Goal: Contribute content: Contribute content

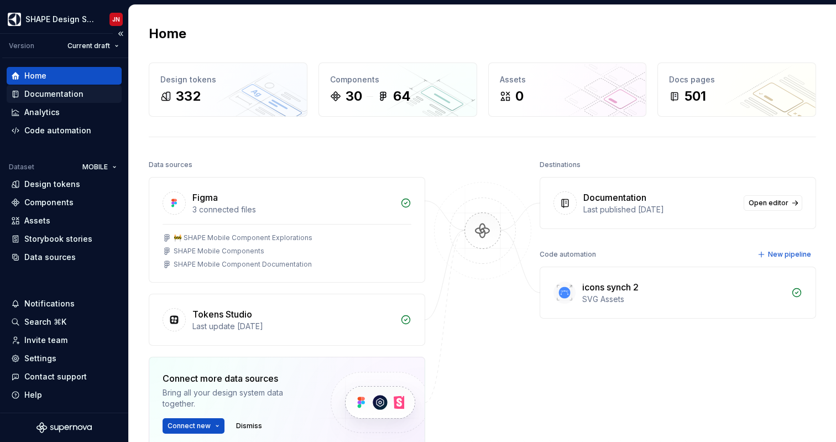
click at [66, 100] on div "Documentation" at bounding box center [64, 94] width 115 height 18
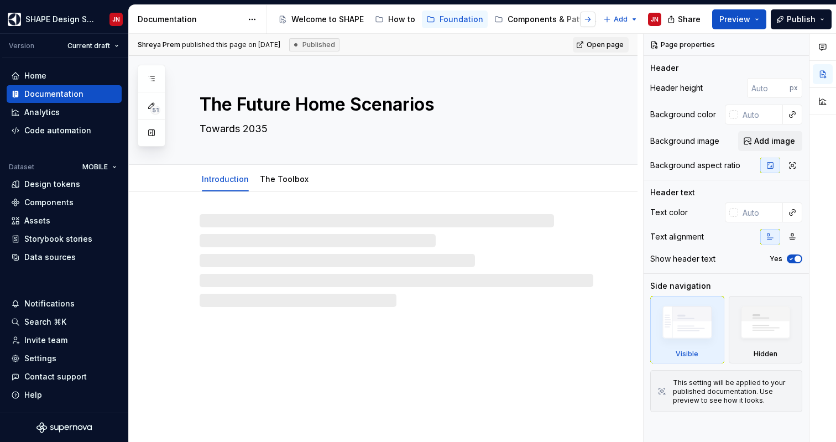
click at [589, 20] on button "button" at bounding box center [587, 19] width 15 height 15
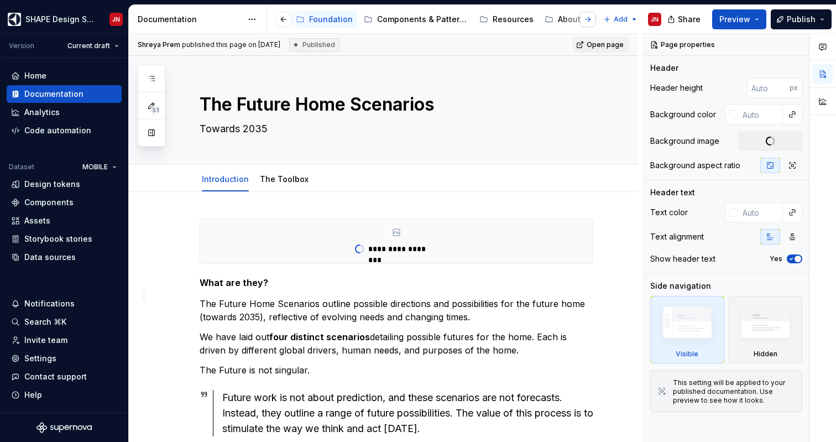
scroll to position [0, 132]
click at [589, 20] on div "About SHAPE" at bounding box center [581, 19] width 50 height 11
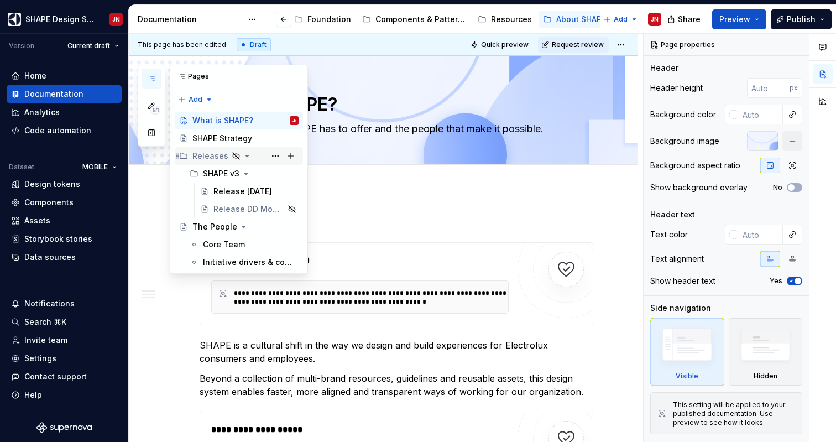
click at [246, 154] on icon "Page tree" at bounding box center [247, 156] width 9 height 9
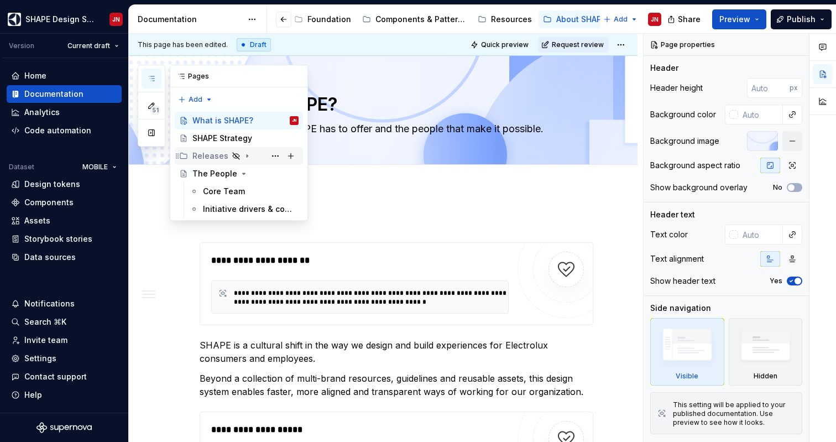
click at [246, 154] on icon "Page tree" at bounding box center [247, 156] width 9 height 9
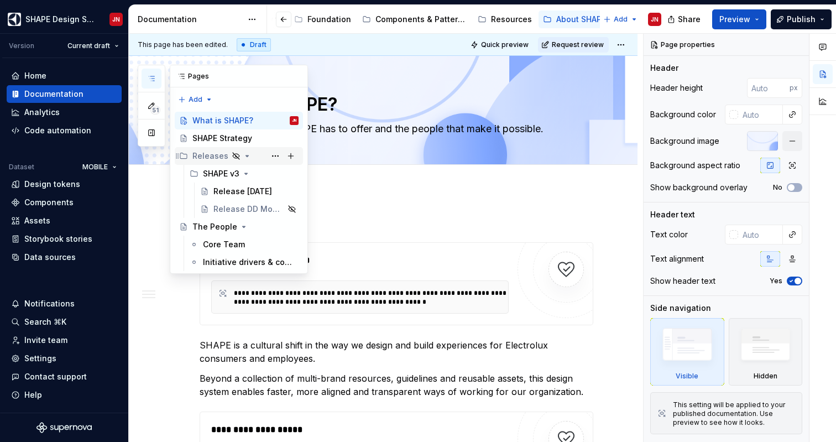
click at [246, 154] on icon "Page tree" at bounding box center [247, 156] width 9 height 9
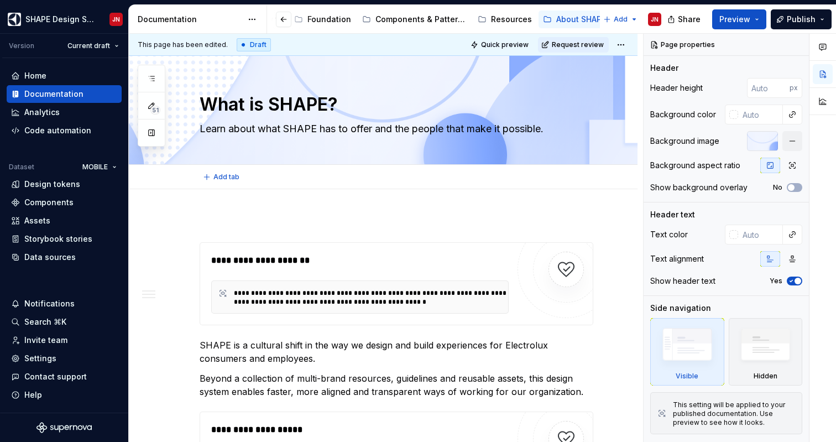
type textarea "*"
click at [154, 77] on icon "button" at bounding box center [151, 78] width 9 height 9
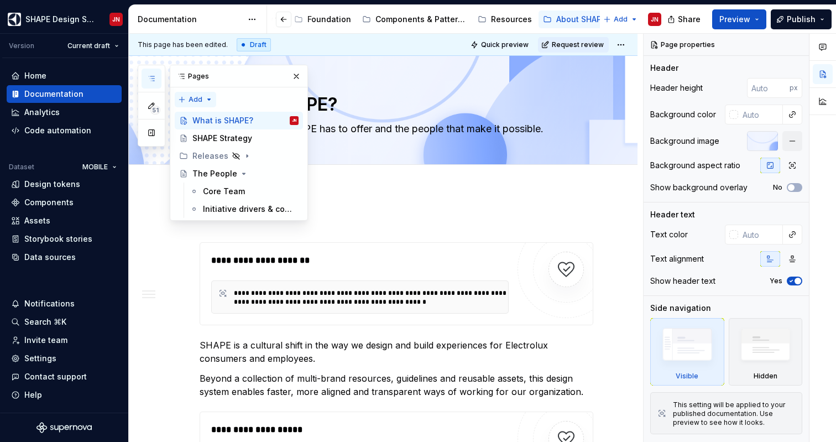
click at [206, 97] on div "51 Pages Add Accessibility guide for tree Page tree. Navigate the tree with the…" at bounding box center [223, 143] width 170 height 156
click at [203, 97] on div "51 Pages Add Accessibility guide for tree Page tree. Navigate the tree with the…" at bounding box center [223, 143] width 170 height 156
click at [216, 124] on div "New page" at bounding box center [231, 121] width 72 height 11
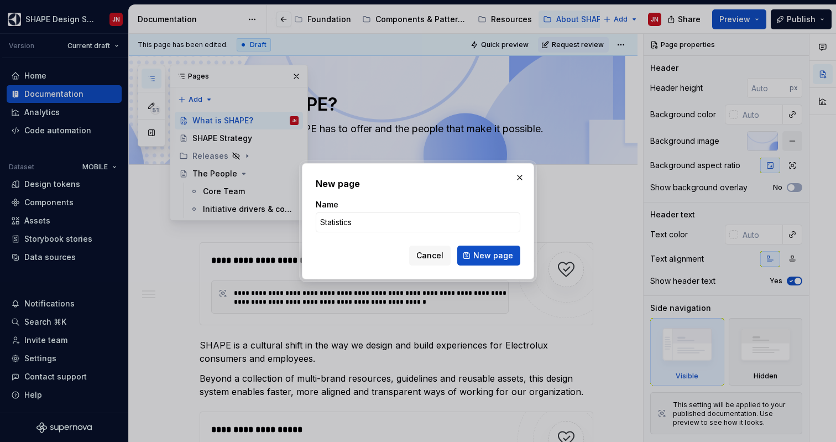
type input "Statistics"
type textarea "*"
click at [330, 221] on input "Statistics" at bounding box center [418, 222] width 205 height 20
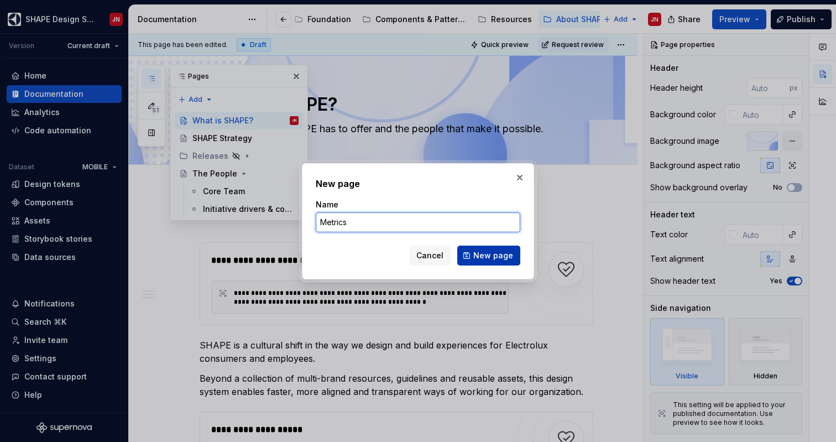
type input "Metrics"
click at [493, 257] on span "New page" at bounding box center [493, 255] width 40 height 11
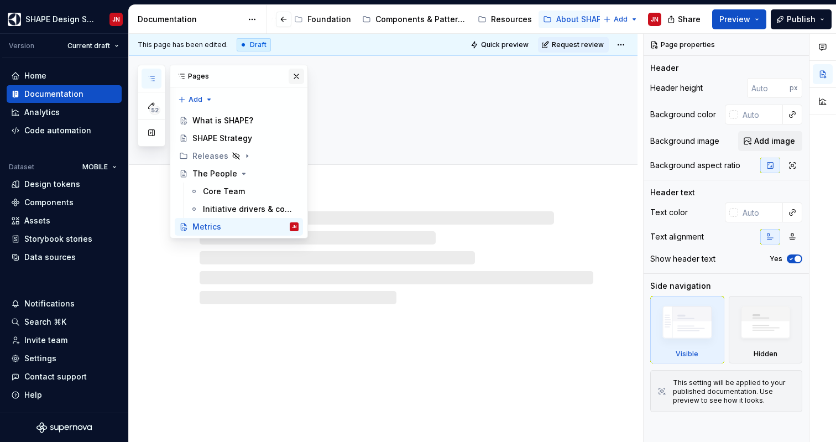
click at [295, 70] on button "button" at bounding box center [296, 76] width 15 height 15
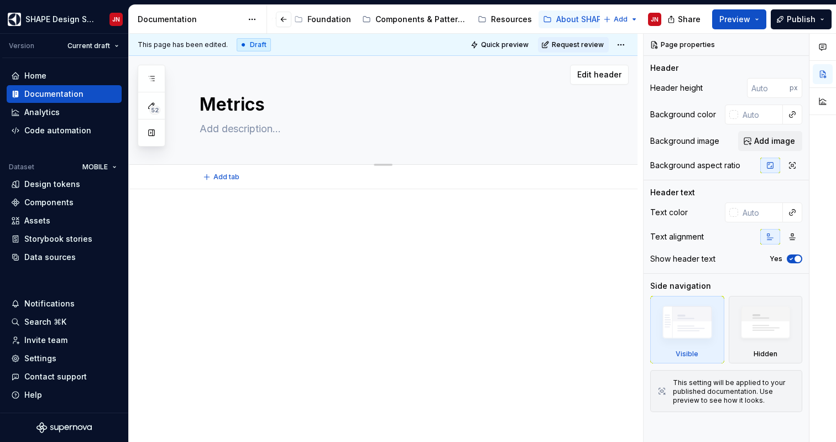
click at [245, 133] on textarea at bounding box center [394, 129] width 394 height 18
click at [250, 200] on div at bounding box center [383, 296] width 509 height 215
click at [238, 129] on textarea at bounding box center [394, 129] width 394 height 18
type textarea "*"
type textarea "U"
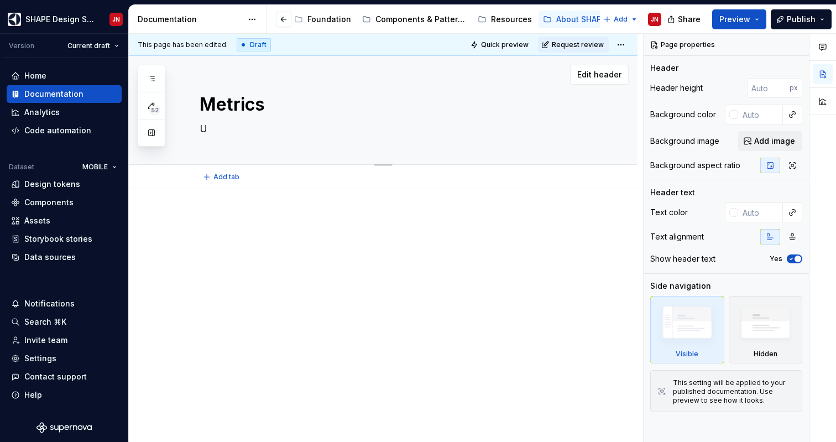
type textarea "*"
type textarea "Un"
type textarea "*"
type textarea "Und"
type textarea "*"
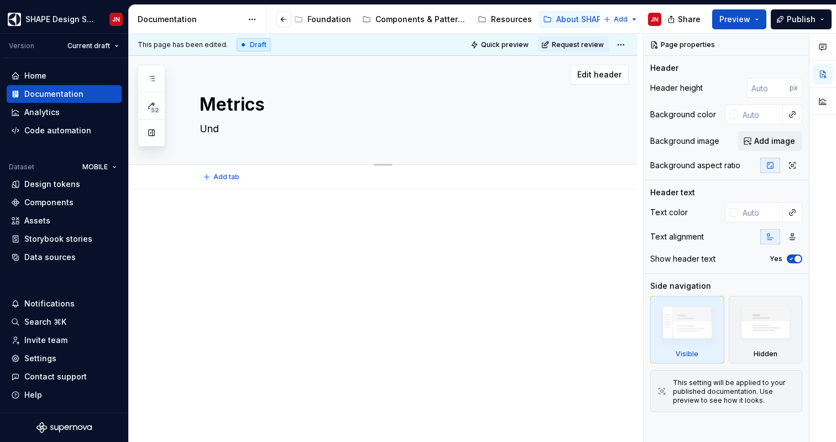
type textarea "Unde"
type textarea "*"
type textarea "Under"
type textarea "*"
type textarea "Unders"
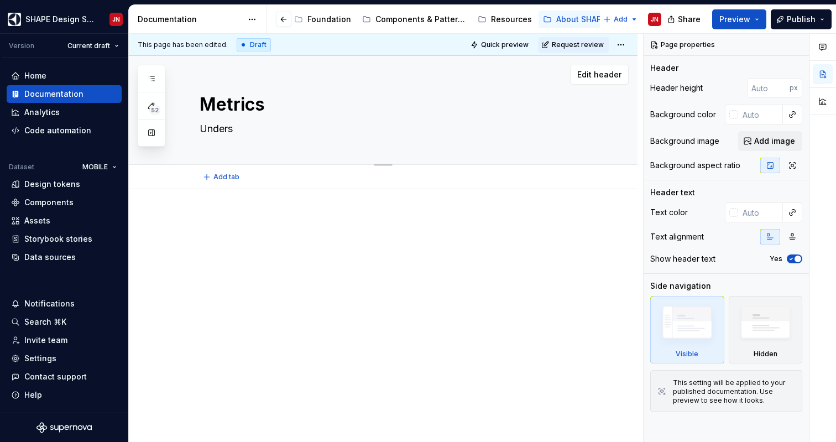
type textarea "*"
type textarea "Undersa"
type textarea "*"
type textarea "Undersan"
type textarea "*"
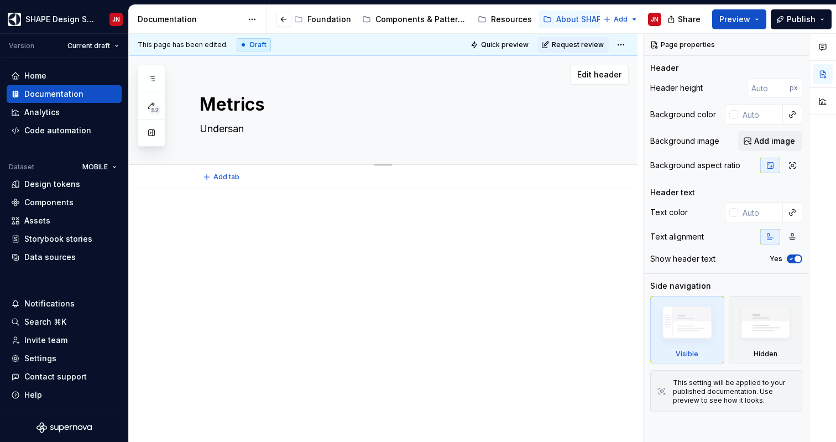
type textarea "Undersand"
type textarea "*"
type textarea "Undersand"
type textarea "*"
type textarea "Undersand S"
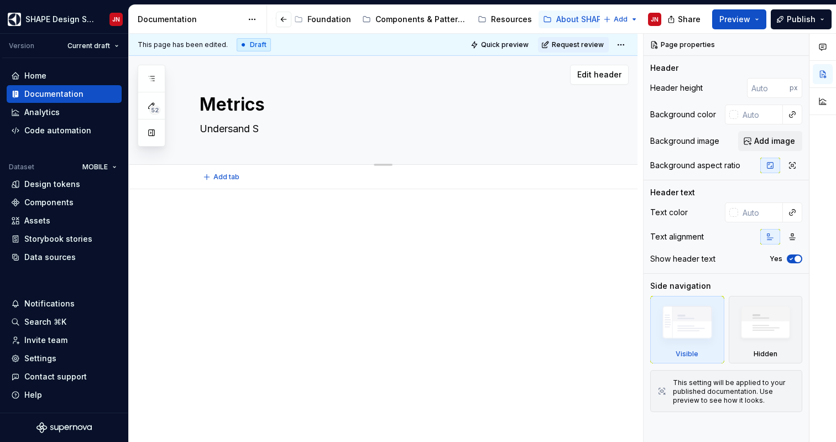
type textarea "*"
type textarea "Undersand SH"
type textarea "*"
type textarea "Undersand SHA"
type textarea "*"
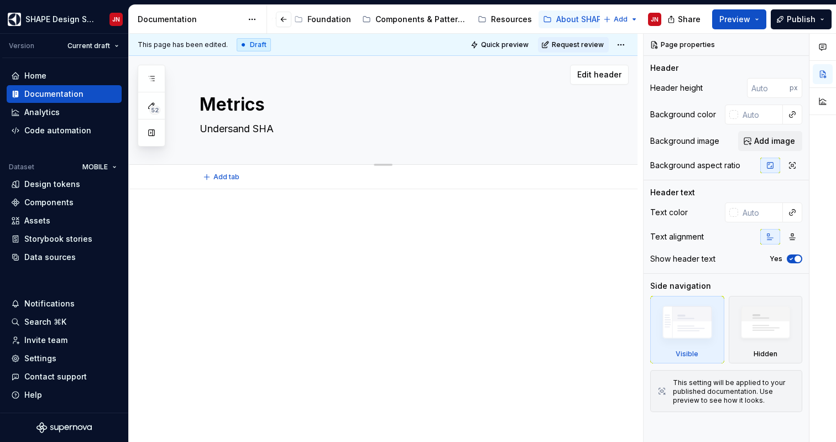
type textarea "Undersand SHAP"
type textarea "*"
type textarea "Undersand SHAPE"
type textarea "*"
type textarea "Undersand SHAPE"
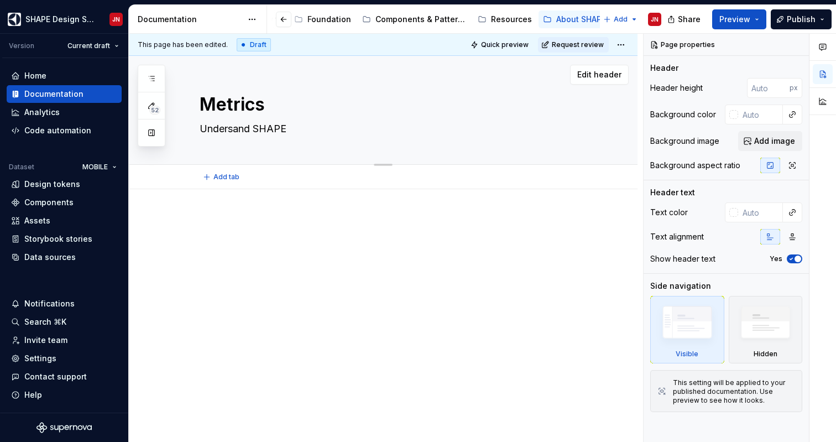
type textarea "*"
type textarea "Undersand SHAPE w"
type textarea "*"
type textarea "Undersand SHAPE wi"
type textarea "*"
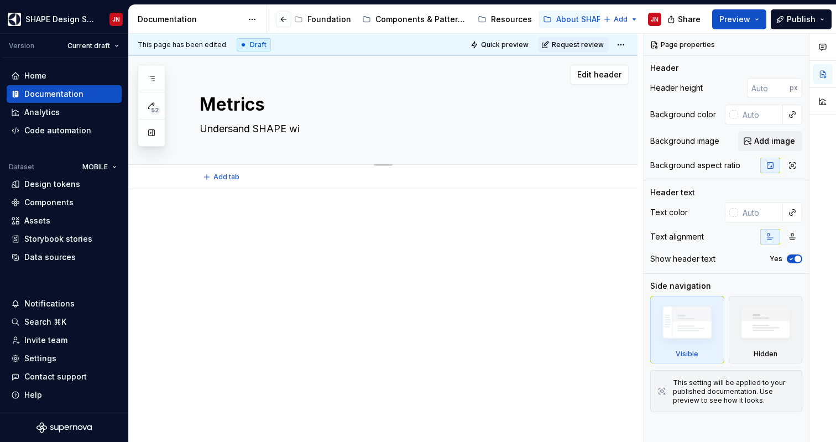
type textarea "Undersand SHAPE wit"
type textarea "*"
type textarea "Undersand SHAPE with"
type textarea "*"
type textarea "Undersand SHAPE with"
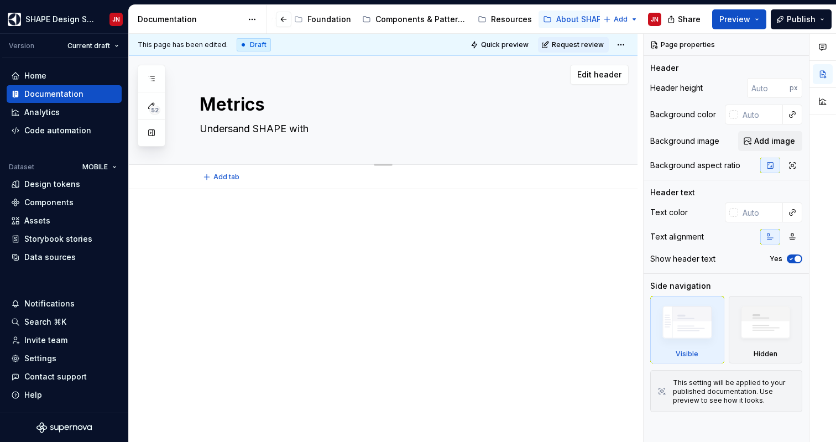
type textarea "*"
click at [228, 204] on div at bounding box center [383, 296] width 509 height 215
click at [236, 130] on textarea at bounding box center [394, 129] width 394 height 18
paste textarea "Our design system is always growing, and we keep an eye on how it’s being used …"
type textarea "*"
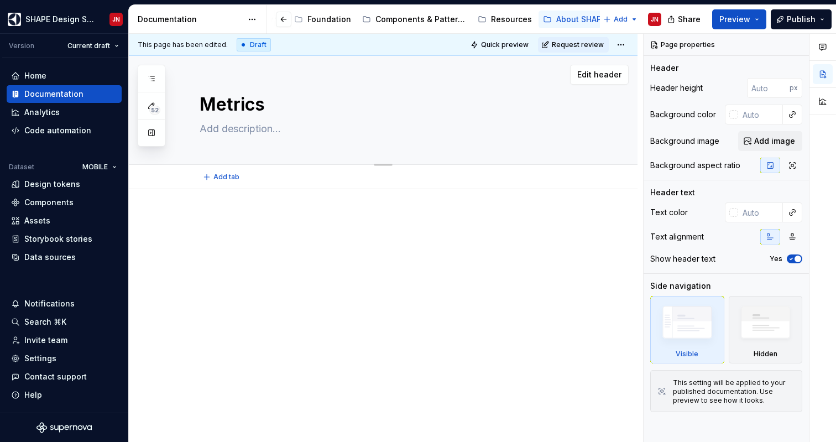
type textarea "Our design system is always growing, and we keep an eye on how it’s being used …"
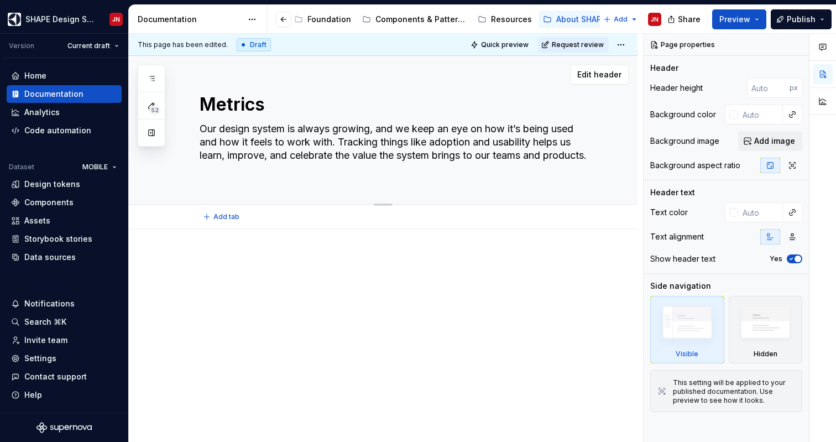
type textarea "*"
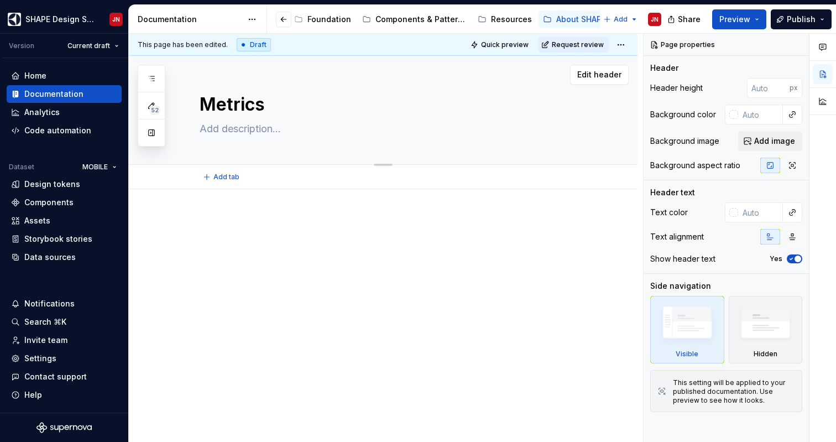
paste textarea "Our design system is always growing, and we keep an eye on how it’s being used …"
type textarea "*"
type textarea "Our design system is always growing, and we keep an eye on how it’s being used …"
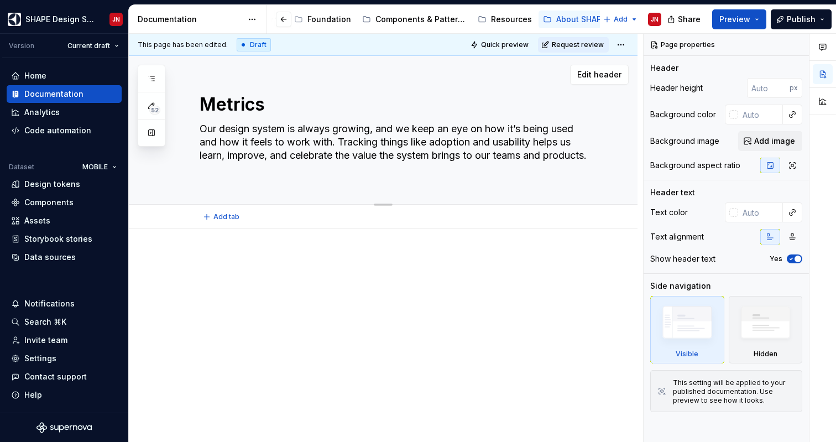
click at [274, 128] on textarea "Our design system is always growing, and we keep an eye on how it’s being used …" at bounding box center [394, 149] width 394 height 58
drag, startPoint x: 274, startPoint y: 128, endPoint x: 210, endPoint y: 128, distance: 63.6
click at [210, 128] on textarea "Our design system is always growing, and we keep an eye on how it’s being used …" at bounding box center [394, 149] width 394 height 58
type textarea "*"
type textarea "S is always growing, and we keep an eye on how it’s being used and how it feels…"
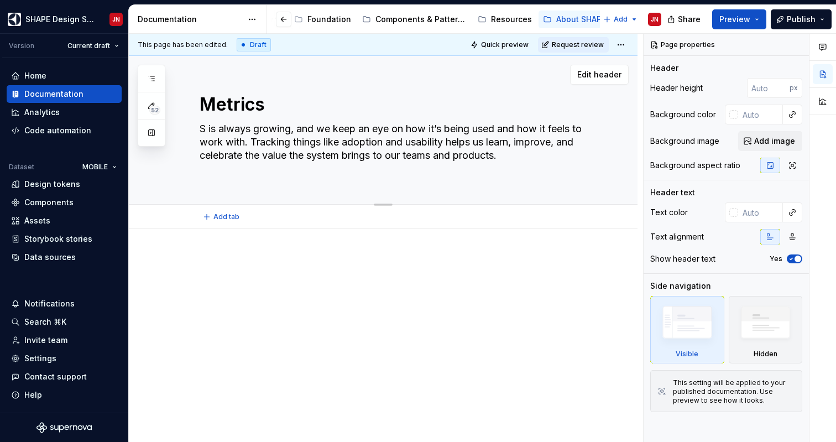
type textarea "*"
type textarea "SH is always growing, and we keep an eye on how it’s being used and how it feel…"
type textarea "*"
type textarea "SHA is always growing, and we keep an eye on how it’s being used and how it fee…"
type textarea "*"
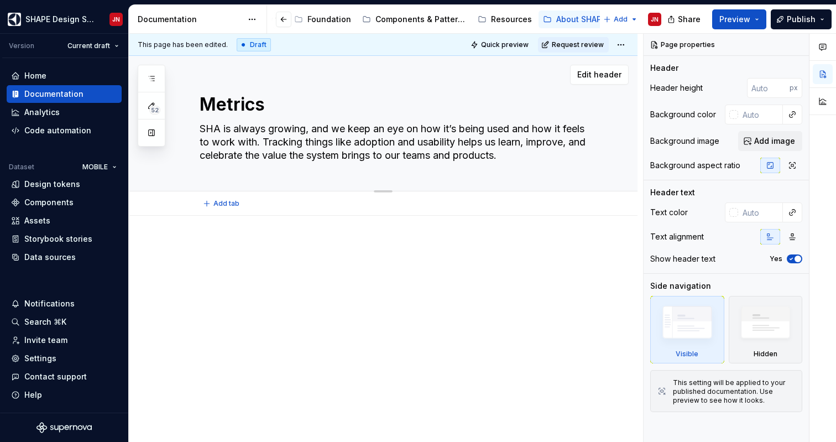
type textarea "SHAP is always growing, and we keep an eye on how it’s being used and how it fe…"
type textarea "*"
type textarea "SHAPE is always growing, and we keep an eye on how it’s being used and how it f…"
drag, startPoint x: 352, startPoint y: 130, endPoint x: 199, endPoint y: 130, distance: 153.2
click at [199, 130] on textarea "SHAPE is always growing, and we keep an eye on how it’s being used and how it f…" at bounding box center [394, 142] width 394 height 44
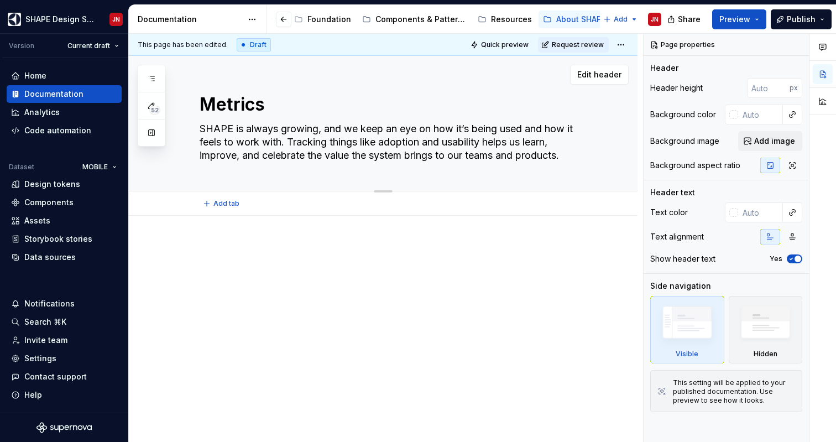
type textarea "*"
type textarea "We keep an eye on how it’s being used and how it feels to work with. Tracking t…"
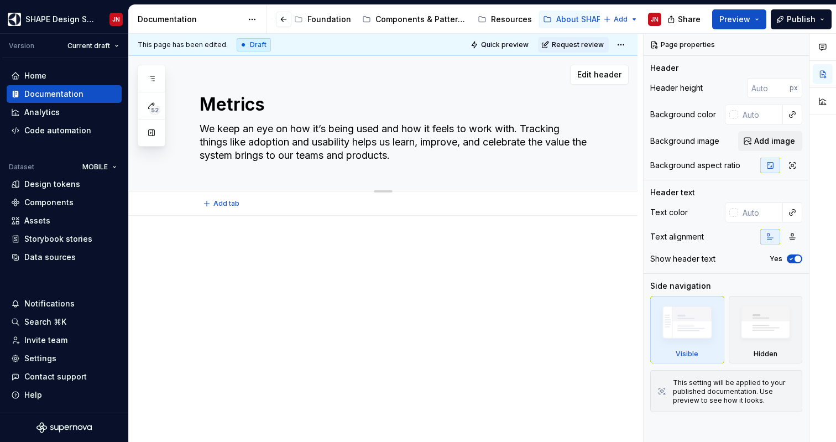
click at [315, 129] on textarea "We keep an eye on how it’s being used and how it feels to work with. Tracking t…" at bounding box center [394, 142] width 394 height 44
click at [317, 130] on textarea "We keep an eye on how it’s being used and how it feels to work with. Tracking t…" at bounding box center [394, 142] width 394 height 44
type textarea "*"
type textarea "We keep an eye on how S being used and how it feels to work with. Tracking thin…"
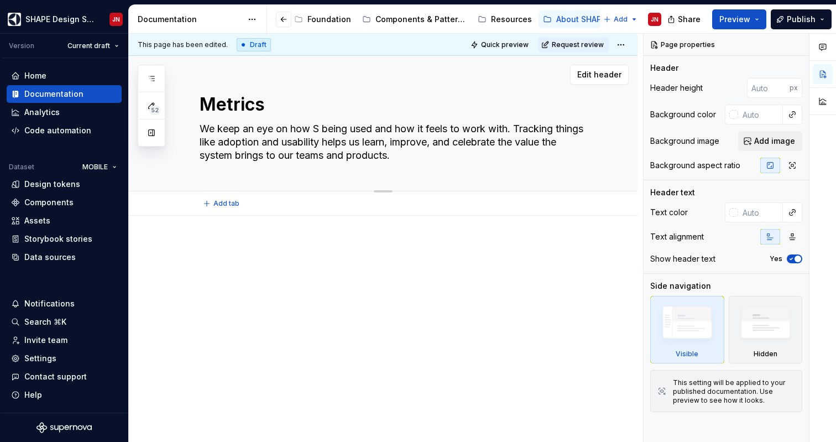
type textarea "*"
type textarea "We keep an eye on how SH being used and how it feels to work with. Tracking thi…"
type textarea "*"
type textarea "We keep an eye on how SHA being used and how it feels to work with. Tracking th…"
type textarea "*"
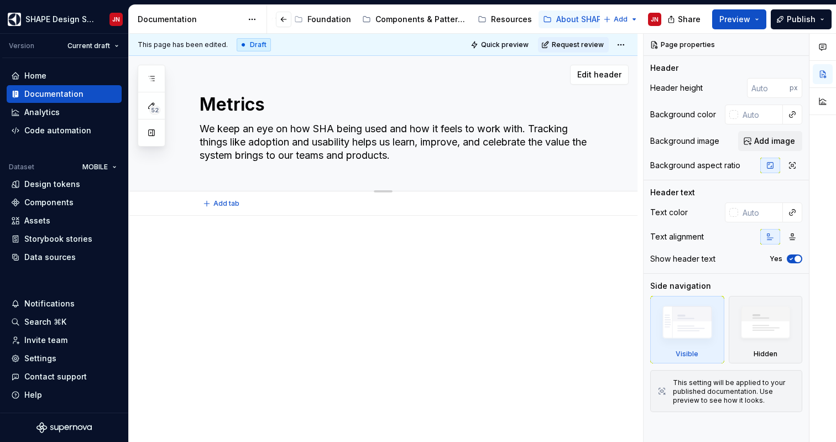
type textarea "We keep an eye on how SHAP being used and how it feels to work with. Tracking t…"
type textarea "*"
type textarea "We keep an eye on how SHAPE being used and how it feels to work with. Tracking …"
type textarea "*"
type textarea "We keep an eye on how SHAPE being used and how it feels to work with. Tracking …"
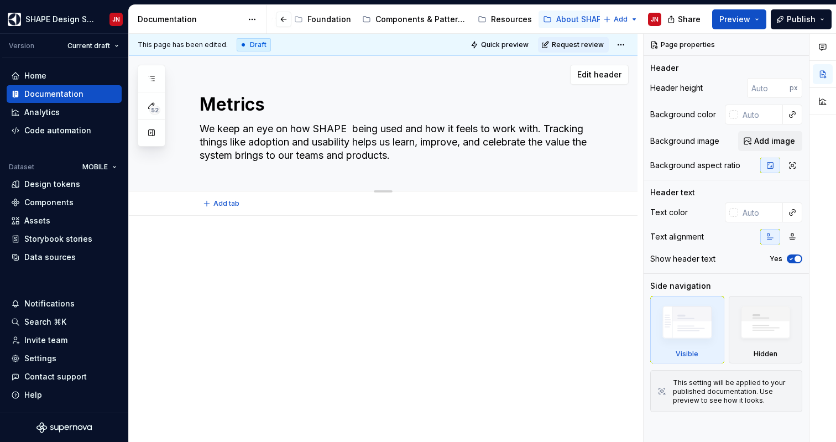
type textarea "*"
type textarea "We keep an eye on how SHAPE i being used and how it feels to work with. Trackin…"
type textarea "*"
type textarea "We keep an eye on how SHAPE is being used and how it feels to work with. Tracki…"
click at [556, 131] on textarea "We keep an eye on how SHAPE is being used and how it feels to work with. Tracki…" at bounding box center [394, 142] width 394 height 44
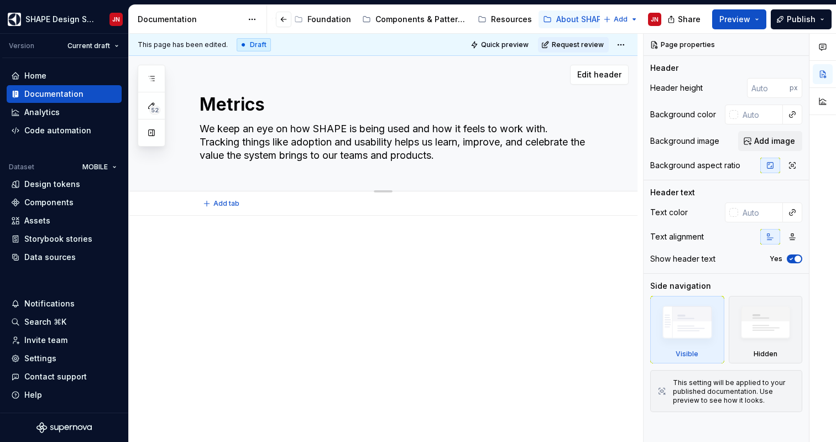
click at [252, 144] on textarea "We keep an eye on how SHAPE is being used and how it feels to work with. Tracki…" at bounding box center [394, 142] width 394 height 44
click at [401, 148] on textarea "We keep an eye on how SHAPE is being used and how it feels to work with. Tracki…" at bounding box center [394, 142] width 394 height 44
click at [441, 143] on textarea "We keep an eye on how SHAPE is being used and how it feels to work with. Tracki…" at bounding box center [394, 142] width 394 height 44
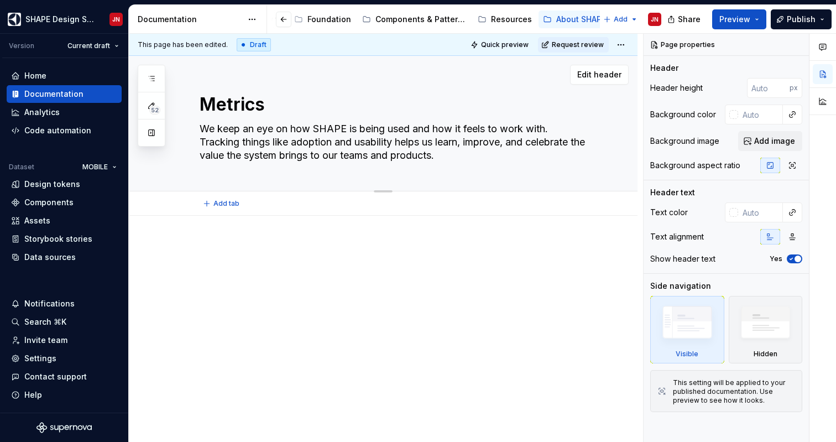
click at [513, 143] on textarea "We keep an eye on how SHAPE is being used and how it feels to work with. Tracki…" at bounding box center [394, 142] width 394 height 44
click at [418, 143] on textarea "We keep an eye on how SHAPE is being used and how it feels to work with. Tracki…" at bounding box center [394, 142] width 394 height 44
click at [485, 143] on textarea "We keep an eye on how SHAPE is being used and how it feels to work with. Tracki…" at bounding box center [394, 142] width 394 height 44
click at [540, 143] on textarea "We keep an eye on how SHAPE is being used and how it feels to work with. Tracki…" at bounding box center [394, 142] width 394 height 44
drag, startPoint x: 509, startPoint y: 145, endPoint x: 509, endPoint y: 153, distance: 7.8
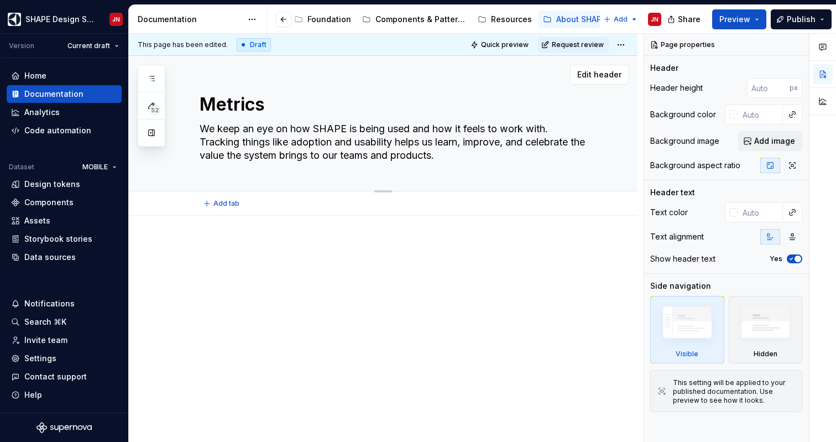
click at [509, 153] on textarea "We keep an eye on how SHAPE is being used and how it feels to work with. Tracki…" at bounding box center [394, 142] width 394 height 44
type textarea "*"
type textarea "We keep an eye on how SHAPE is being used and how it feels to work with. Tracki…"
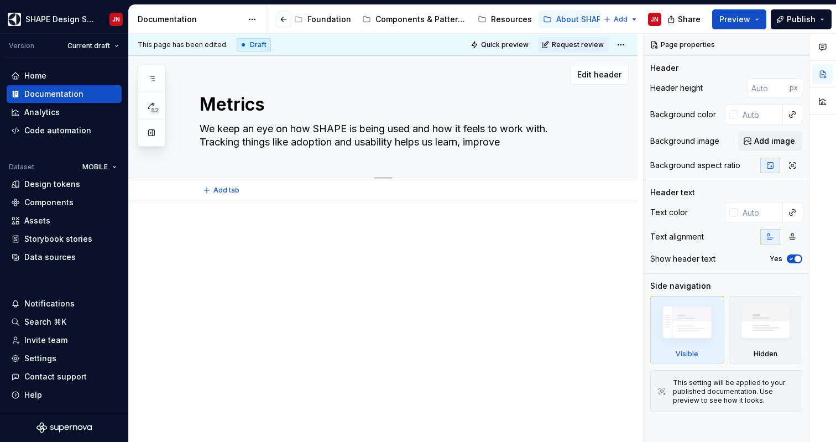
type textarea "*"
type textarea "We keep an eye on how SHAPE is being used and how it feels to work with. Tracki…"
type textarea "*"
type textarea "We keep an eye on how SHAPE is being used and how it feels to work with. Tracki…"
type textarea "*"
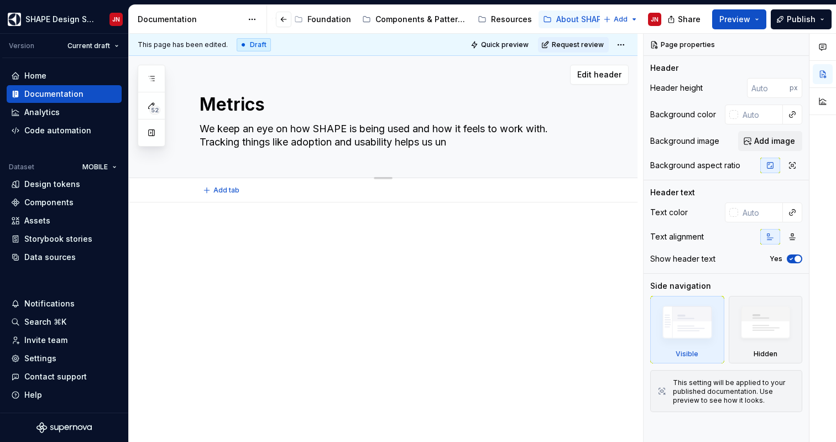
type textarea "We keep an eye on how SHAPE is being used and how it feels to work with. Tracki…"
type textarea "*"
type textarea "We keep an eye on how SHAPE is being used and how it feels to work with. Tracki…"
type textarea "*"
type textarea "We keep an eye on how SHAPE is being used and how it feels to work with. Tracki…"
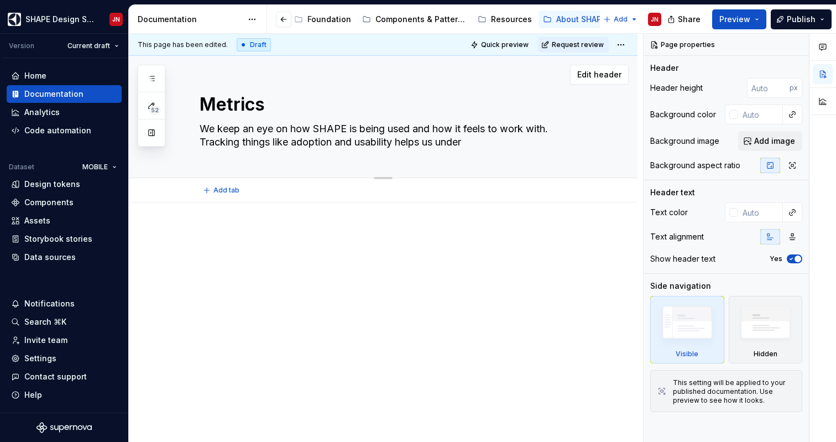
type textarea "*"
type textarea "We keep an eye on how SHAPE is being used and how it feels to work with. Tracki…"
type textarea "*"
type textarea "We keep an eye on how SHAPE is being used and how it feels to work with. Tracki…"
type textarea "*"
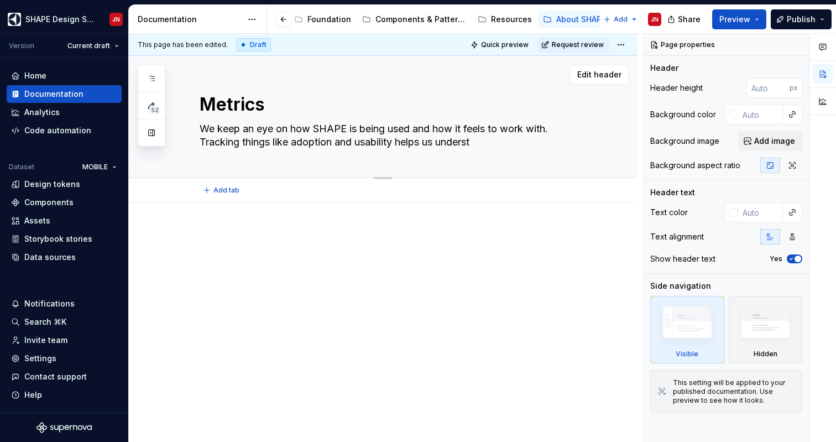
type textarea "We keep an eye on how SHAPE is being used and how it feels to work with. Tracki…"
type textarea "*"
type textarea "We keep an eye on how SHAPE is being used and how it feels to work with. Tracki…"
type textarea "*"
type textarea "We keep an eye on how SHAPE is being used and how it feels to work with. Tracki…"
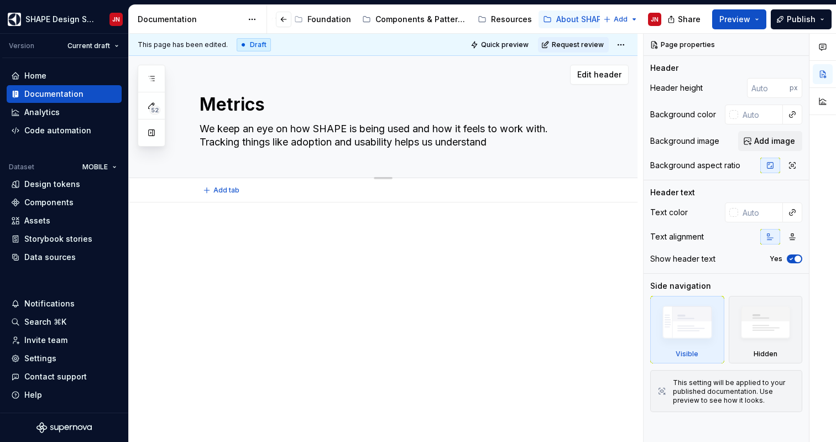
type textarea "*"
type textarea "We keep an eye on how SHAPE is being used and how it feels to work with. Tracki…"
type textarea "*"
type textarea "We keep an eye on how SHAPE is being used and how it feels to work with. Tracki…"
type textarea "*"
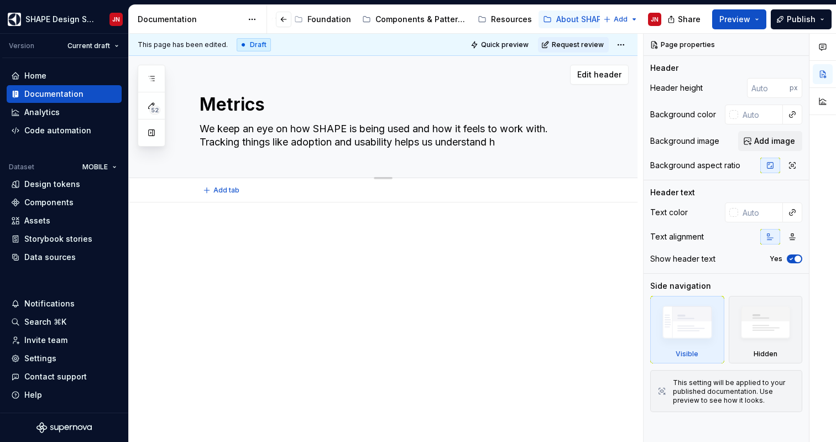
type textarea "We keep an eye on how SHAPE is being used and how it feels to work with. Tracki…"
type textarea "*"
type textarea "We keep an eye on how SHAPE is being used and how it feels to work with. Tracki…"
type textarea "*"
type textarea "We keep an eye on how SHAPE is being used and how it feels to work with. Tracki…"
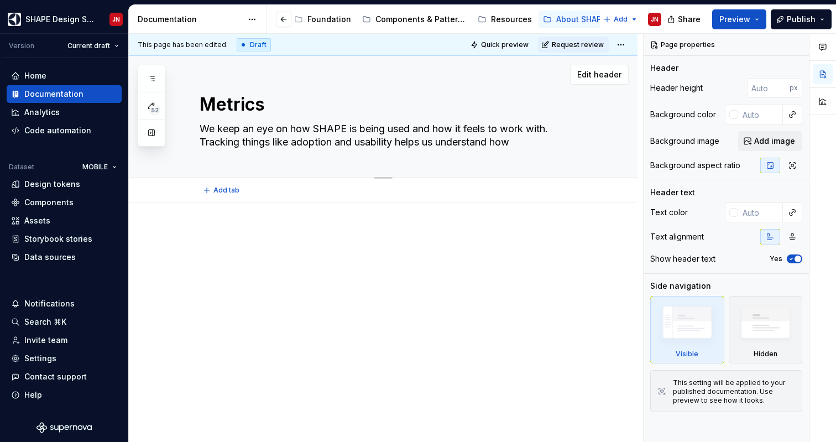
type textarea "*"
type textarea "We keep an eye on how SHAPE is being used and how it feels to work with. Tracki…"
type textarea "*"
type textarea "We keep an eye on how SHAPE is being used and how it feels to work with. Tracki…"
type textarea "*"
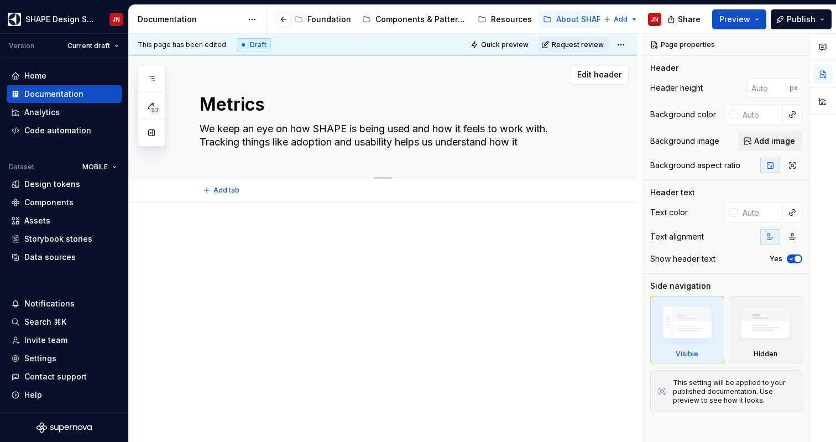
type textarea "We keep an eye on how SHAPE is being used and how it feels to work with. Tracki…"
type textarea "*"
type textarea "We keep an eye on how SHAPE is being used and how it feels to work with. Tracki…"
type textarea "*"
type textarea "We keep an eye on how SHAPE is being used and how it feels to work with. Tracki…"
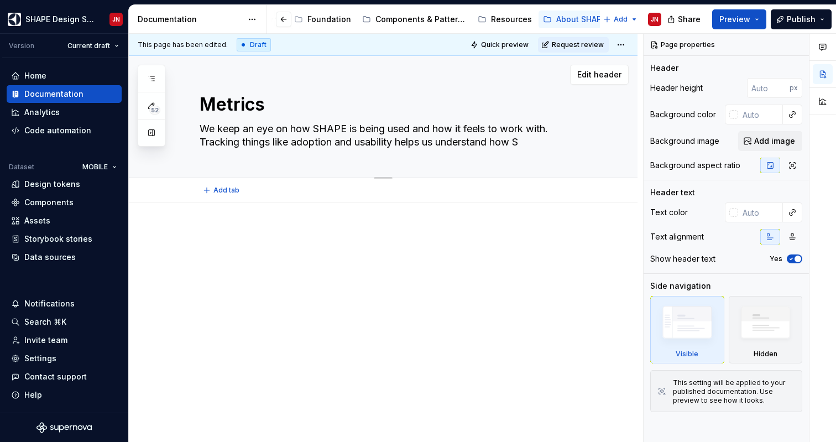
type textarea "*"
type textarea "We keep an eye on how SHAPE is being used and how it feels to work with. Tracki…"
type textarea "*"
type textarea "We keep an eye on how SHAPE is being used and how it feels to work with. Tracki…"
type textarea "*"
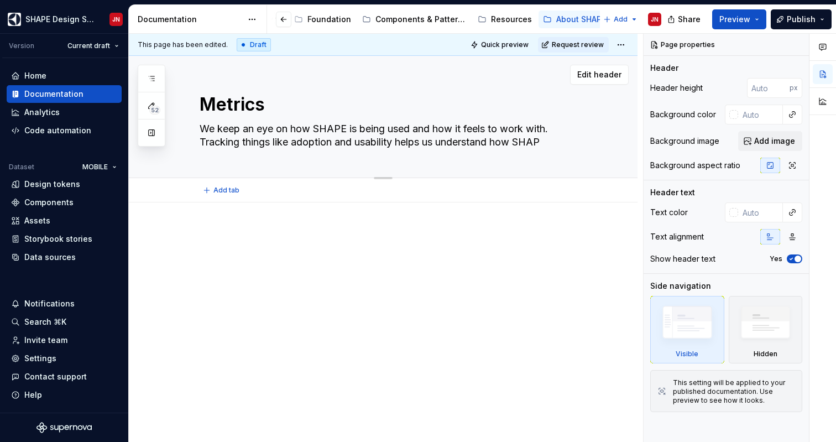
type textarea "We keep an eye on how SHAPE is being used and how it feels to work with. Tracki…"
type textarea "*"
type textarea "We keep an eye on how SHAPE is being used and how it feels to work with. Tracki…"
type textarea "*"
type textarea "We keep an eye on how SHAPE is being used and how it feels to work with. Tracki…"
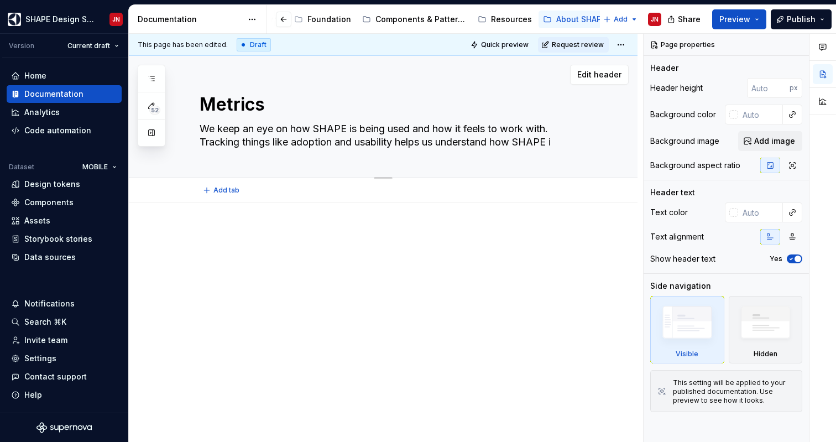
type textarea "*"
type textarea "We keep an eye on how SHAPE is being used and how it feels to work with. Tracki…"
type textarea "*"
type textarea "We keep an eye on how SHAPE is being used and how it feels to work with. Tracki…"
type textarea "*"
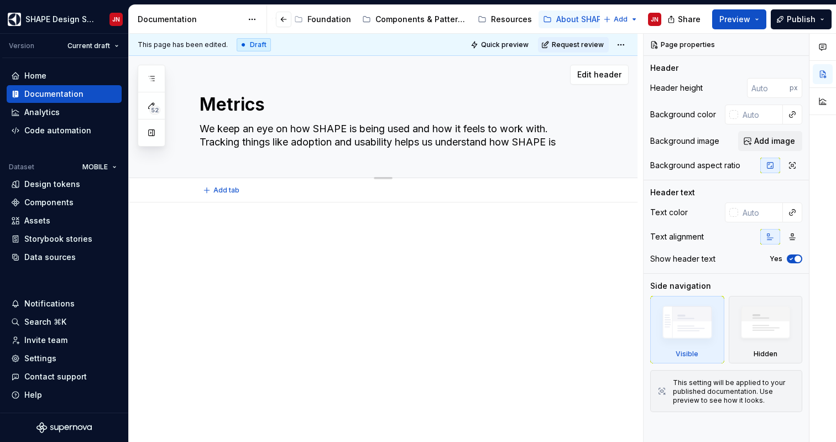
type textarea "We keep an eye on how SHAPE is being used and how it feels to work with. Tracki…"
type textarea "*"
type textarea "We keep an eye on how SHAPE is being used and how it feels to work with. Tracki…"
type textarea "*"
type textarea "We keep an eye on how SHAPE is being used and how it feels to work with. Tracki…"
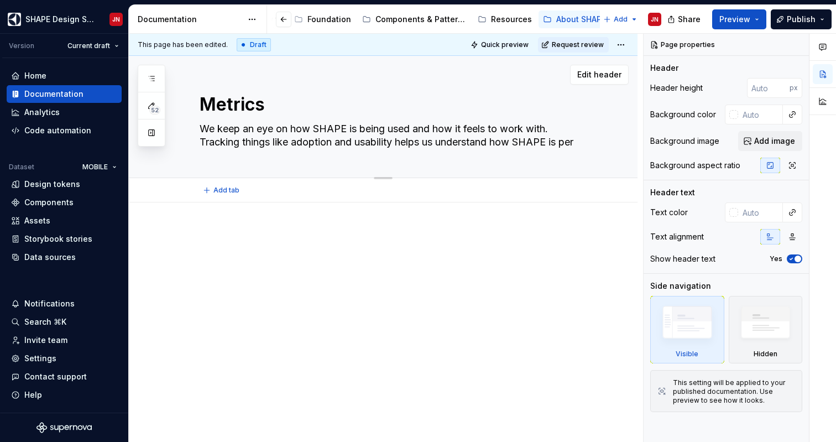
type textarea "*"
type textarea "We keep an eye on how SHAPE is being used and how it feels to work with. Tracki…"
type textarea "*"
type textarea "We keep an eye on how SHAPE is being used and how it feels to work with. Tracki…"
type textarea "*"
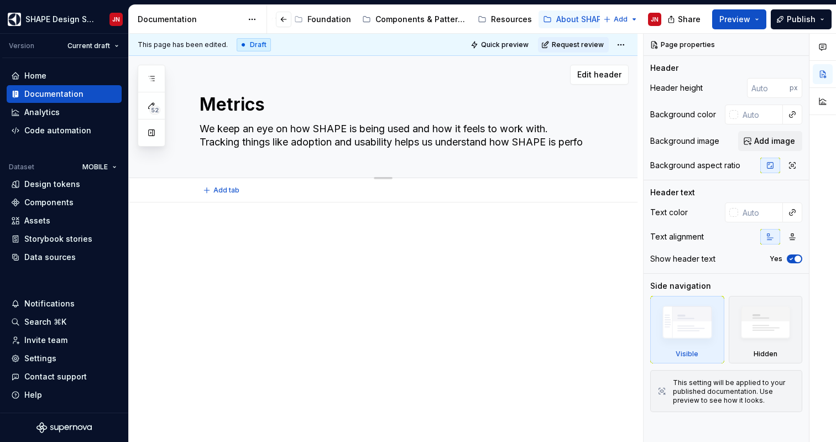
type textarea "We keep an eye on how SHAPE is being used and how it feels to work with. Tracki…"
type textarea "*"
type textarea "We keep an eye on how SHAPE is being used and how it feels to work with. Tracki…"
type textarea "*"
type textarea "We keep an eye on how SHAPE is being used and how it feels to work with. Tracki…"
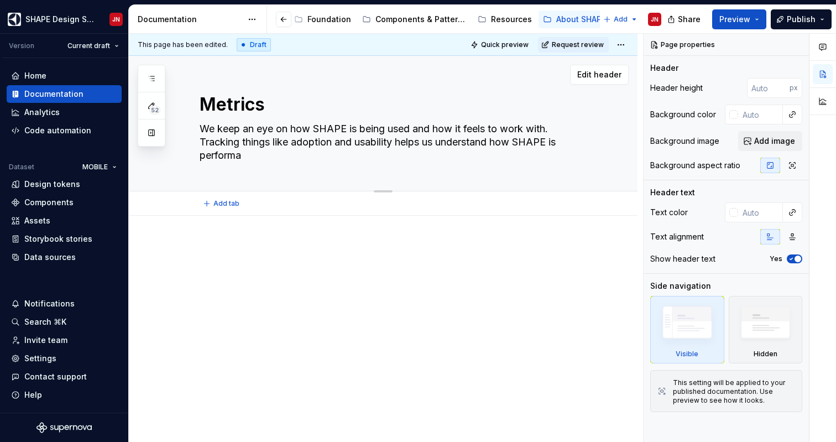
type textarea "*"
type textarea "We keep an eye on how SHAPE is being used and how it feels to work with. Tracki…"
type textarea "*"
type textarea "We keep an eye on how SHAPE is being used and how it feels to work with. Tracki…"
type textarea "*"
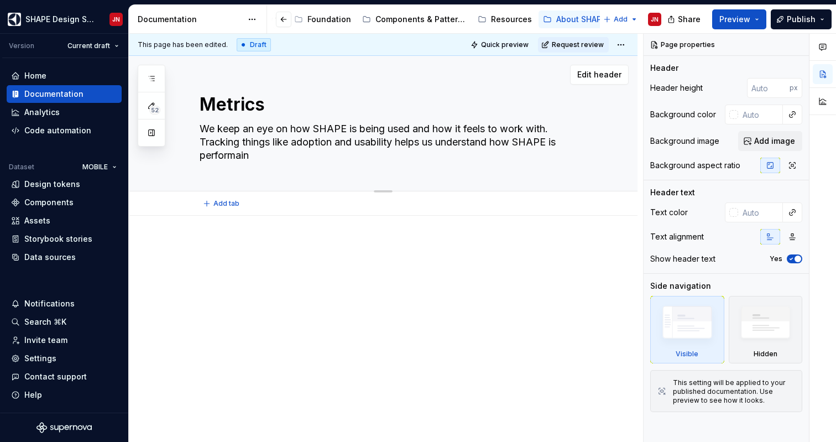
type textarea "We keep an eye on how SHAPE is being used and how it feels to work with. Tracki…"
type textarea "*"
type textarea "We keep an eye on how SHAPE is being used and how it feels to work with. Tracki…"
type textarea "*"
type textarea "We keep an eye on how SHAPE is being used and how it feels to work with. Tracki…"
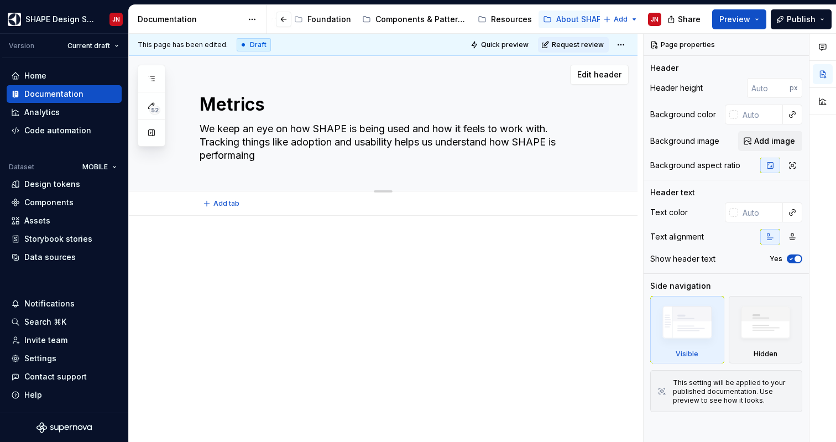
type textarea "*"
type textarea "We keep an eye on how SHAPE is being used and how it feels to work with. Tracki…"
type textarea "*"
type textarea "We keep an eye on how SHAPE is being used and how it feels to work with. Tracki…"
type textarea "*"
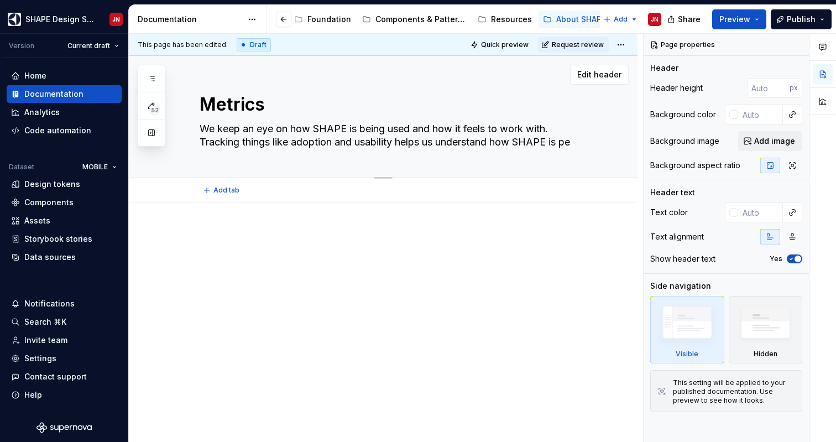
type textarea "We keep an eye on how SHAPE is being used and how it feels to work with. Tracki…"
type textarea "*"
type textarea "We keep an eye on how SHAPE is being used and how it feels to work with. Tracki…"
type textarea "*"
type textarea "We keep an eye on how SHAPE is being used and how it feels to work with. Tracki…"
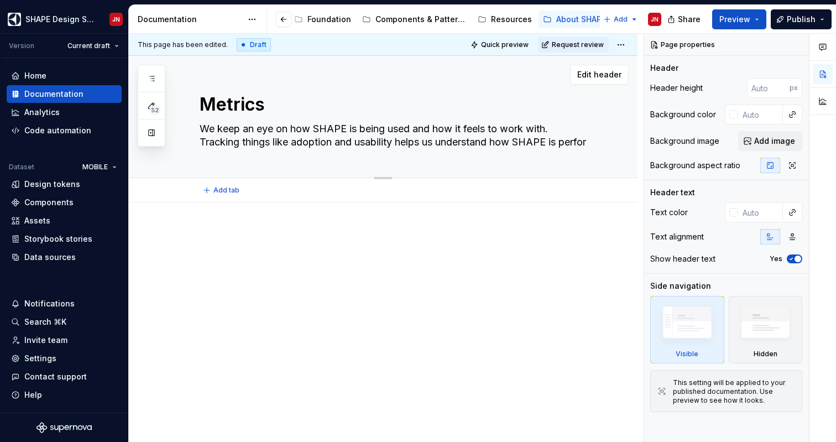
type textarea "*"
type textarea "We keep an eye on how SHAPE is being used and how it feels to work with. Tracki…"
type textarea "*"
type textarea "We keep an eye on how SHAPE is being used and how it feels to work with. Tracki…"
type textarea "*"
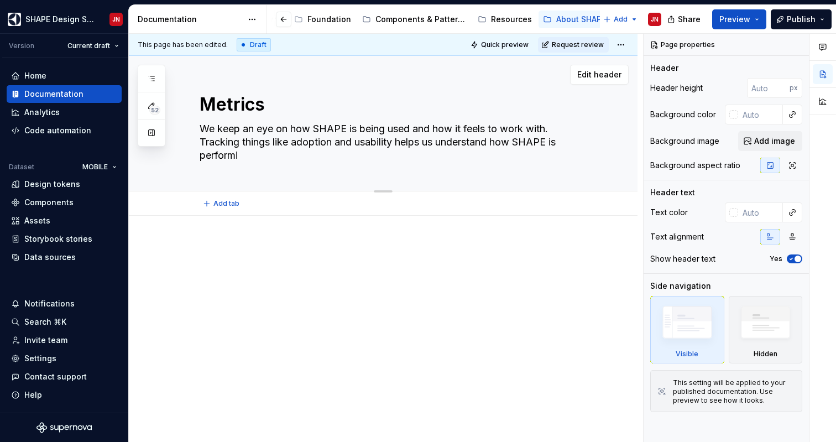
type textarea "We keep an eye on how SHAPE is being used and how it feels to work with. Tracki…"
type textarea "*"
type textarea "We keep an eye on how SHAPE is being used and how it feels to work with. Tracki…"
type textarea "*"
type textarea "We keep an eye on how SHAPE is being used and how it feels to work with. Tracki…"
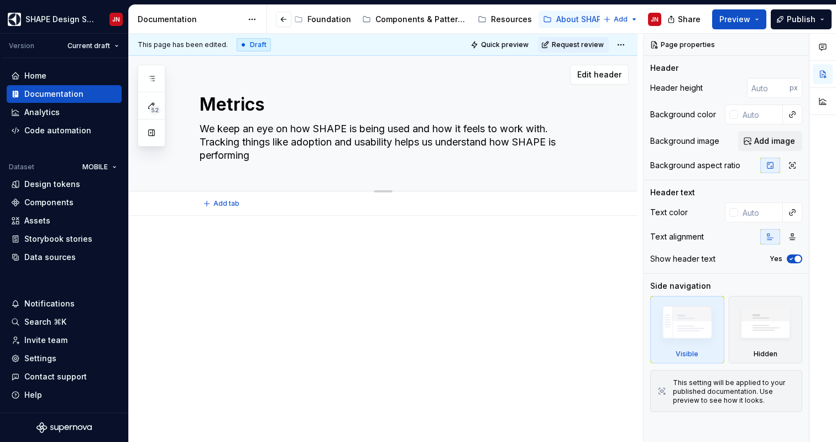
type textarea "*"
type textarea "We keep an eye on how SHAPE is being used and how it feels to work with. Tracki…"
type textarea "*"
type textarea "We keep an eye on how SHAPE is being used and how it feels to work with. Tracki…"
type textarea "*"
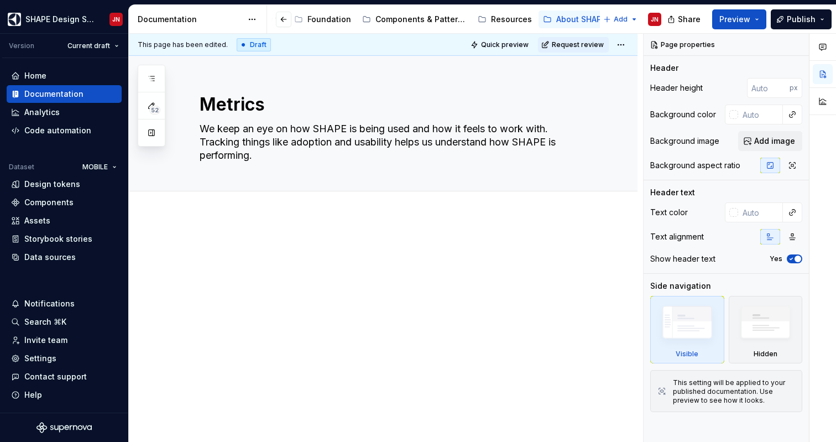
type textarea "We keep an eye on how SHAPE is being used and how it feels to work with. Tracki…"
click at [285, 294] on div at bounding box center [397, 269] width 394 height 55
type textarea "*"
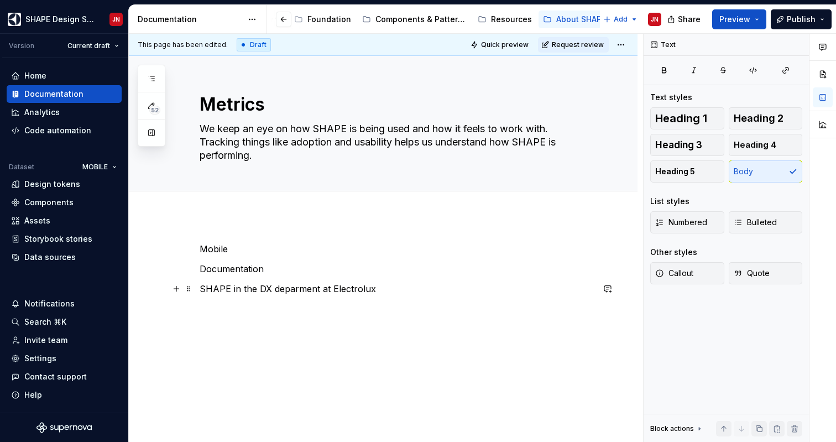
click at [290, 288] on p "SHAPE in the DX deparment at Electrolux" at bounding box center [397, 288] width 394 height 13
click at [384, 288] on p "SHAPE in the DX department at Electrolux" at bounding box center [397, 288] width 394 height 13
click at [203, 290] on p "SHAPE in the DX department at Electrolux" at bounding box center [397, 288] width 394 height 13
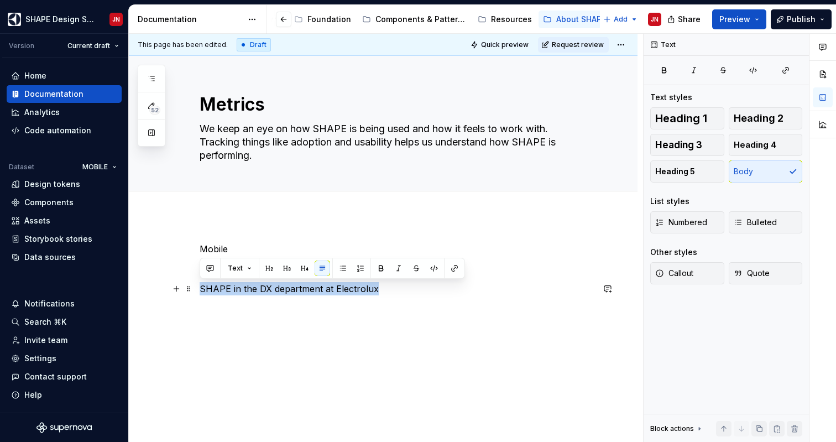
click at [203, 290] on p "SHAPE in the DX department at Electrolux" at bounding box center [397, 288] width 394 height 13
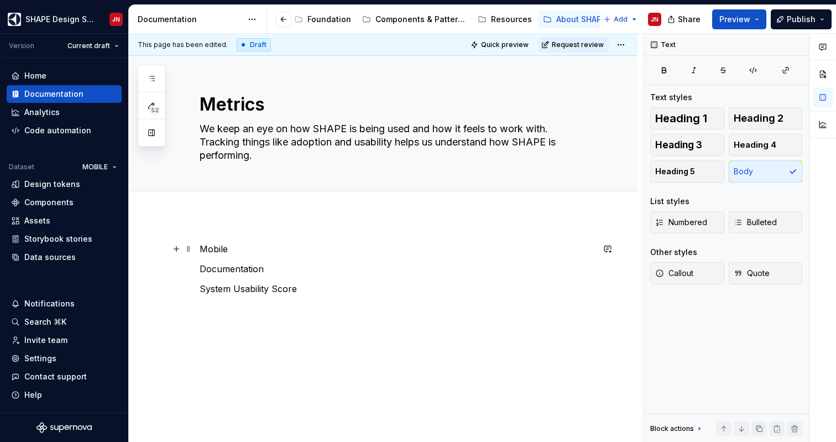
click at [218, 250] on p "Mobile" at bounding box center [397, 248] width 394 height 13
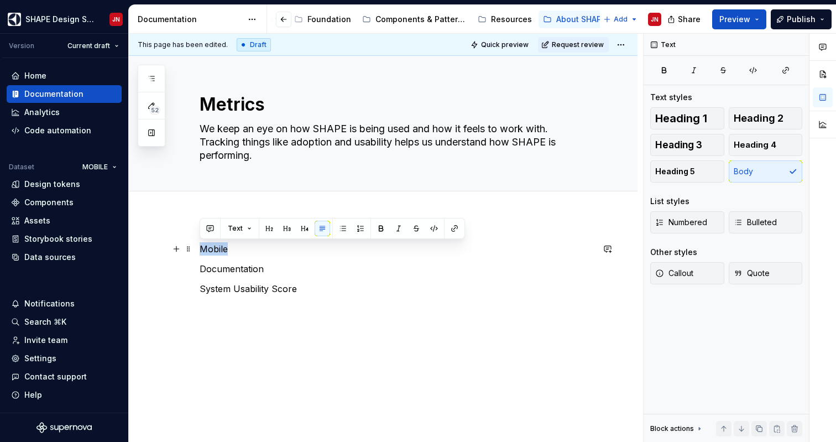
click at [218, 250] on p "Mobile" at bounding box center [397, 248] width 394 height 13
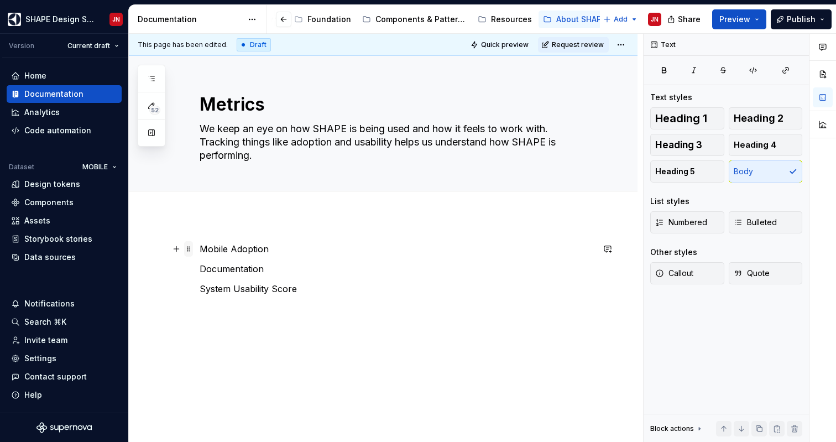
click at [187, 247] on span at bounding box center [188, 248] width 9 height 15
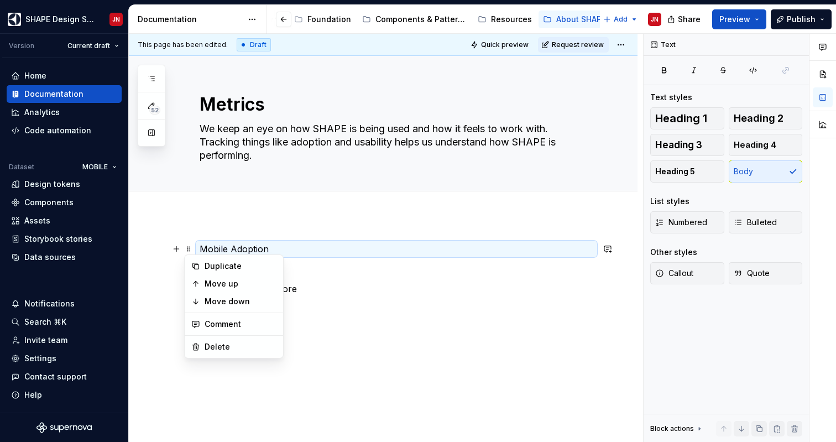
click at [160, 310] on div "Mobile Adoption Documentation System Usability Score" at bounding box center [383, 329] width 509 height 226
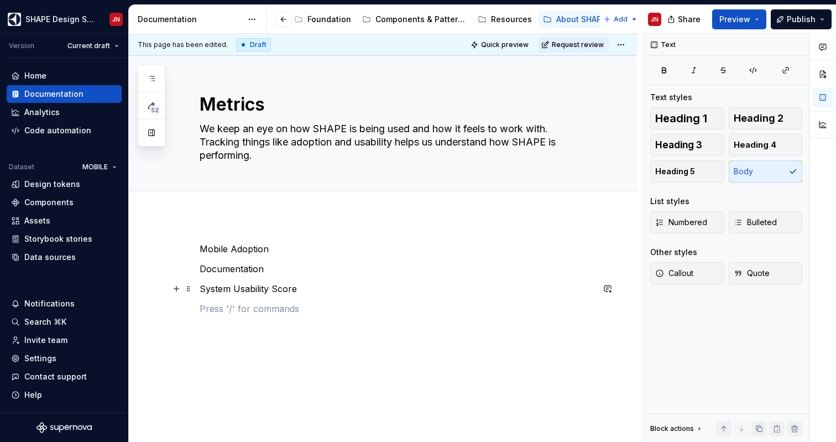
click at [212, 291] on p "System Usability Score" at bounding box center [397, 288] width 394 height 13
click at [208, 249] on p "Mobile Adoption" at bounding box center [397, 248] width 394 height 13
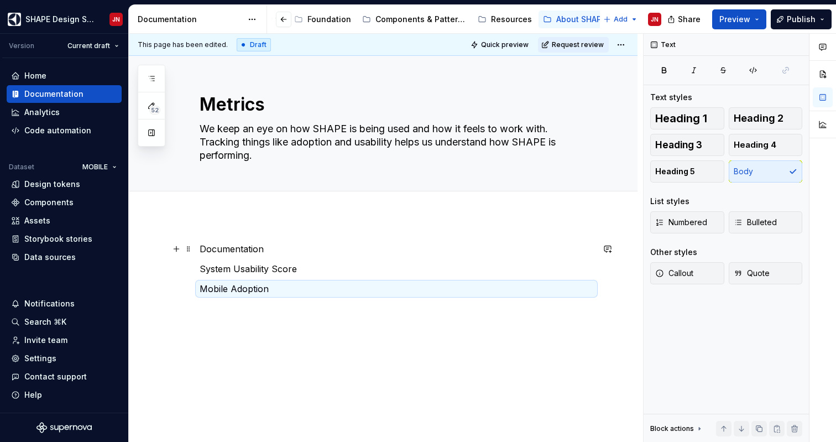
click at [207, 244] on p "Documentation" at bounding box center [397, 248] width 394 height 13
click at [218, 256] on div "System Usability Score Mobile Adoption Documentation" at bounding box center [397, 278] width 394 height 73
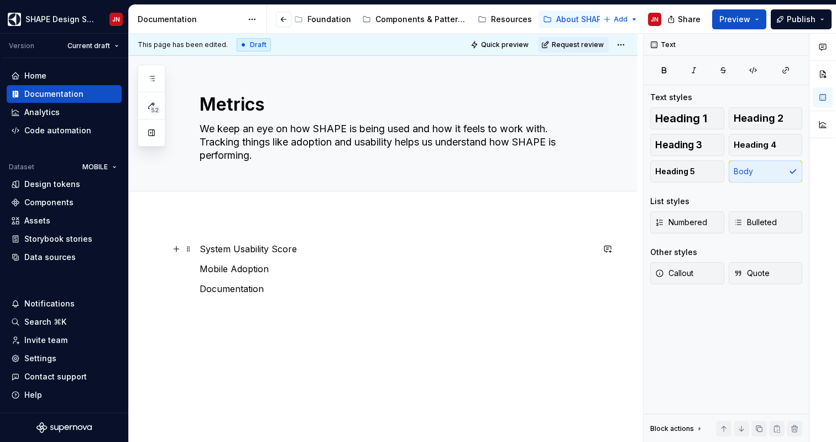
click at [218, 250] on p "System Usability Score" at bounding box center [397, 248] width 394 height 13
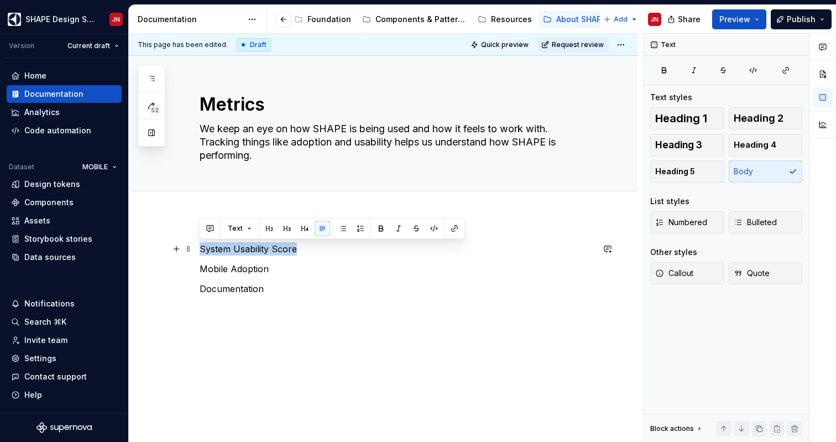
click at [218, 250] on p "System Usability Score" at bounding box center [397, 248] width 394 height 13
click at [269, 229] on button "button" at bounding box center [269, 228] width 15 height 15
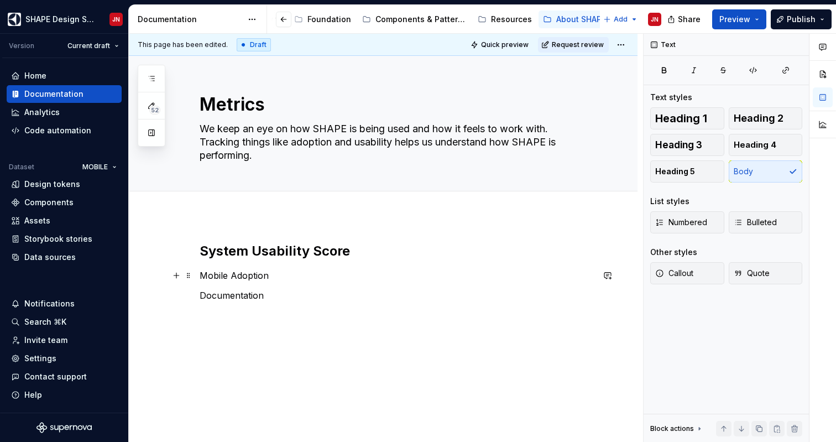
click at [220, 278] on p "Mobile Adoption" at bounding box center [397, 275] width 394 height 13
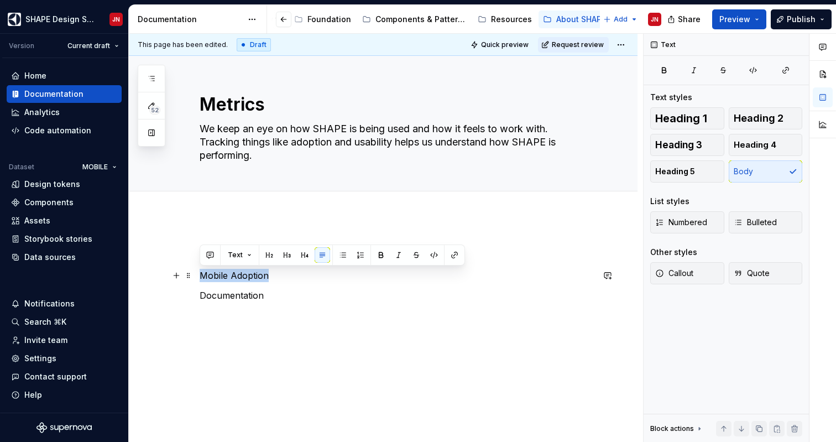
click at [220, 278] on p "Mobile Adoption" at bounding box center [397, 275] width 394 height 13
click at [268, 257] on button "button" at bounding box center [269, 254] width 15 height 15
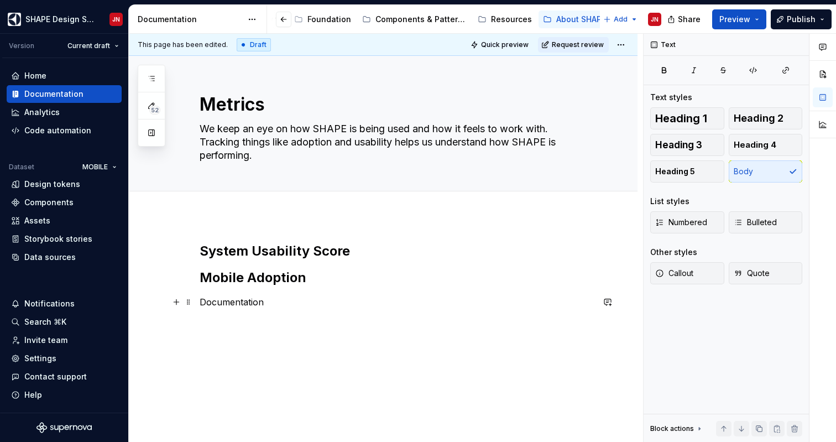
click at [218, 301] on p "Documentation" at bounding box center [397, 301] width 394 height 13
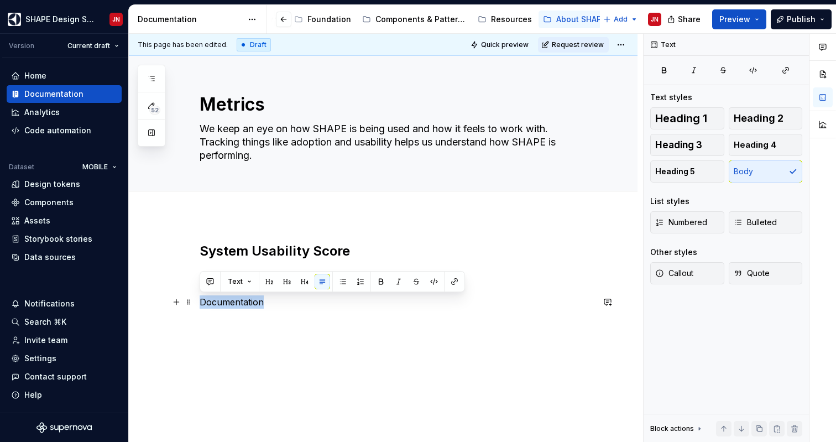
click at [218, 301] on p "Documentation" at bounding box center [397, 301] width 394 height 13
click at [268, 281] on button "button" at bounding box center [269, 281] width 15 height 15
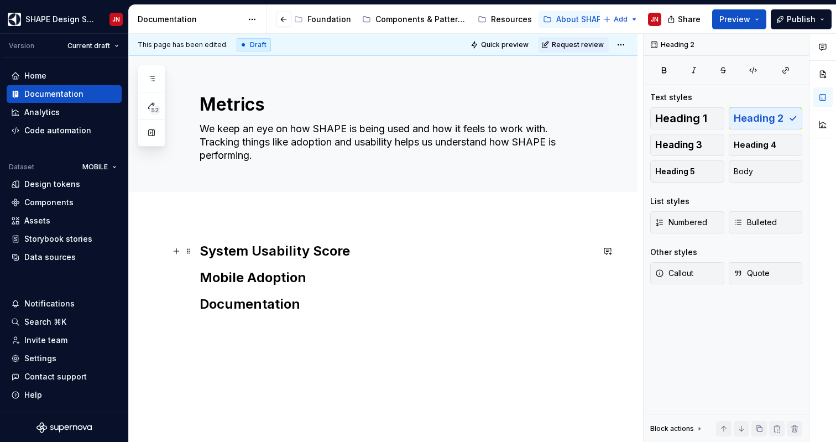
click at [353, 250] on h2 "System Usability Score" at bounding box center [397, 251] width 394 height 18
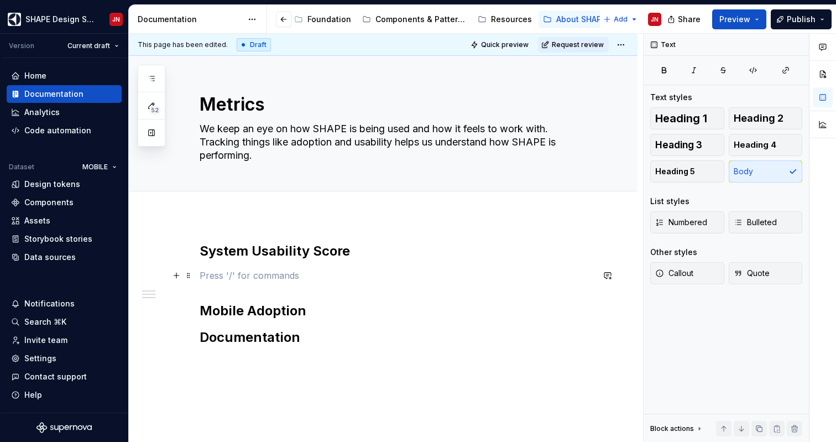
click at [237, 278] on p at bounding box center [397, 275] width 394 height 13
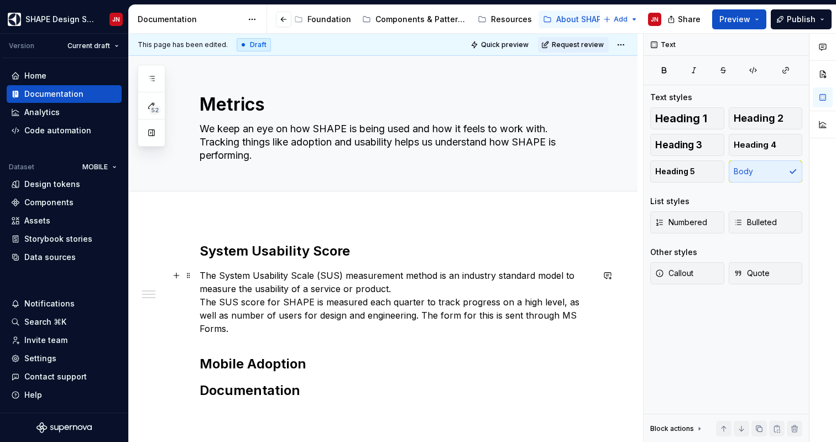
click at [408, 288] on p "The System Usability Scale (SUS) measurement method is an industry standard mod…" at bounding box center [397, 302] width 394 height 66
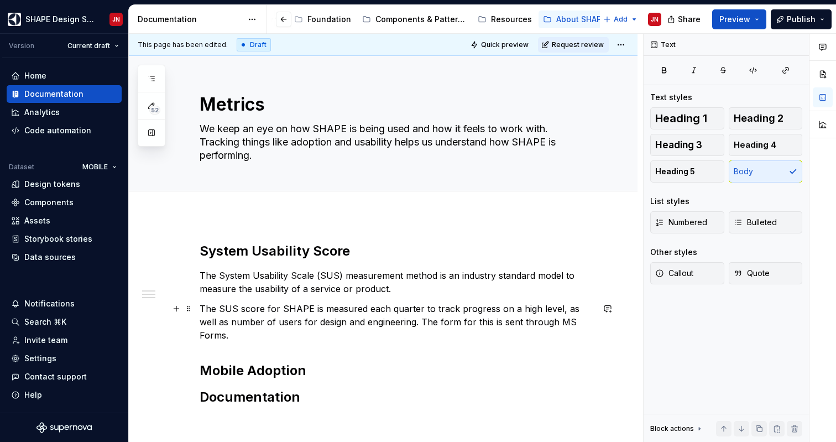
click at [321, 325] on p "The SUS score for SHAPE is measured each quarter to track progress on a high le…" at bounding box center [397, 322] width 394 height 40
click at [403, 325] on p "The SUS score for SHAPE is measured each quarter to track progress on a high le…" at bounding box center [397, 322] width 394 height 40
click at [584, 325] on p "The SUS score for SHAPE is measured each quarter to track progress on a high le…" at bounding box center [397, 322] width 394 height 40
click at [232, 337] on p "The SUS score for SHAPE is measured each quarter to track progress on a high le…" at bounding box center [397, 322] width 394 height 40
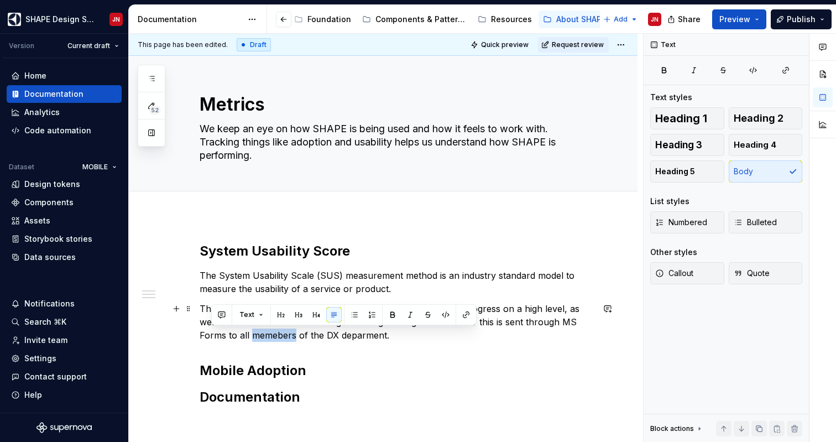
click at [232, 337] on p "The SUS score for SHAPE is measured each quarter to track progress on a high le…" at bounding box center [397, 322] width 394 height 40
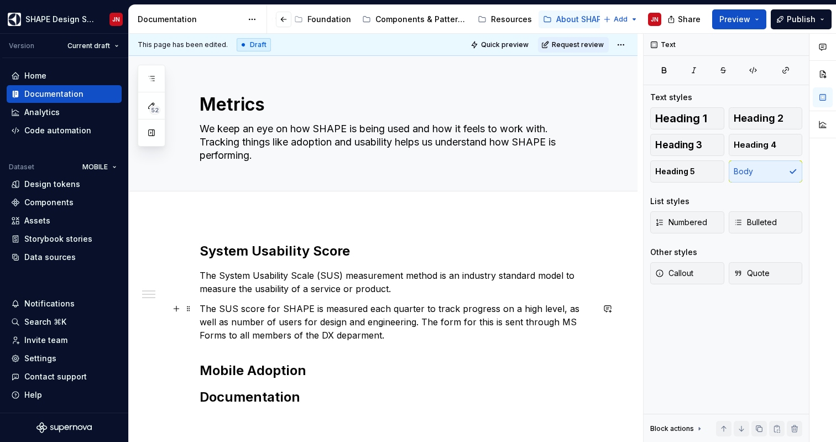
click at [317, 335] on p "The SUS score for SHAPE is measured each quarter to track progress on a high le…" at bounding box center [397, 322] width 394 height 40
click at [373, 334] on p "The SUS score for SHAPE is measured each quarter to track progress on a high le…" at bounding box center [397, 322] width 394 height 40
click at [542, 323] on p "The SUS score for SHAPE is measured each quarter to track progress on a high le…" at bounding box center [397, 322] width 394 height 40
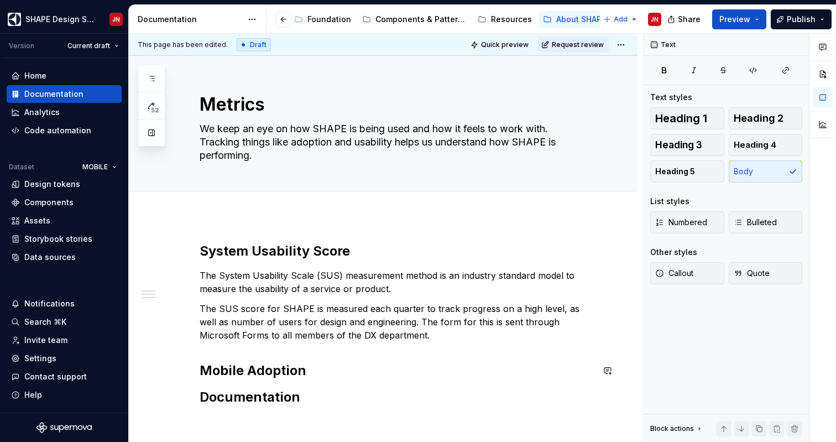
click at [410, 336] on p "The SUS score for SHAPE is measured each quarter to track progress on a high le…" at bounding box center [397, 322] width 394 height 40
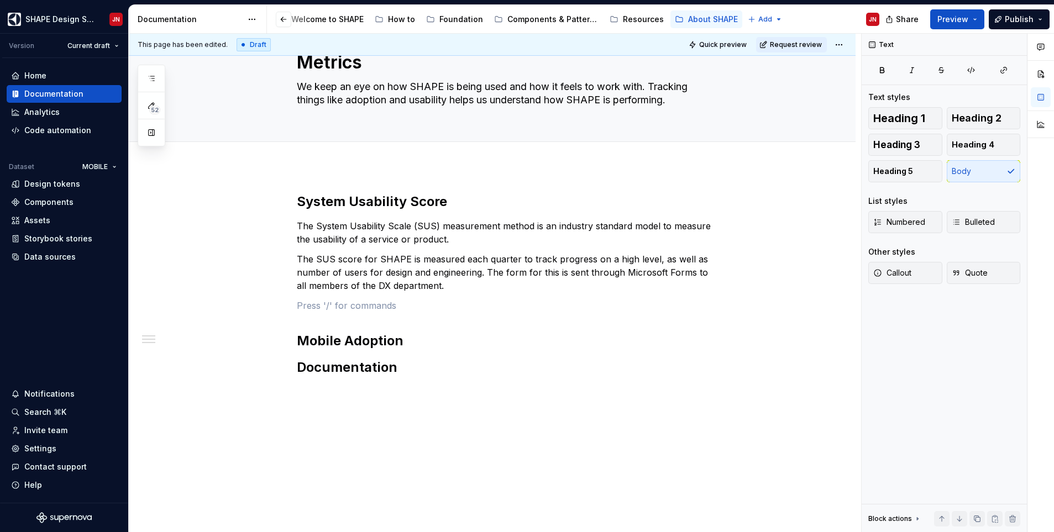
type textarea "*"
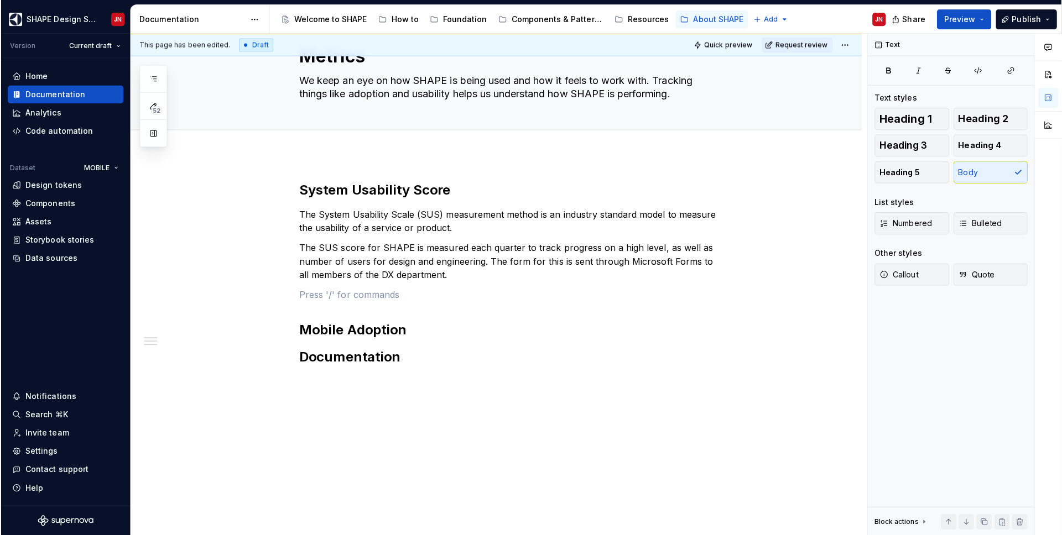
scroll to position [45, 0]
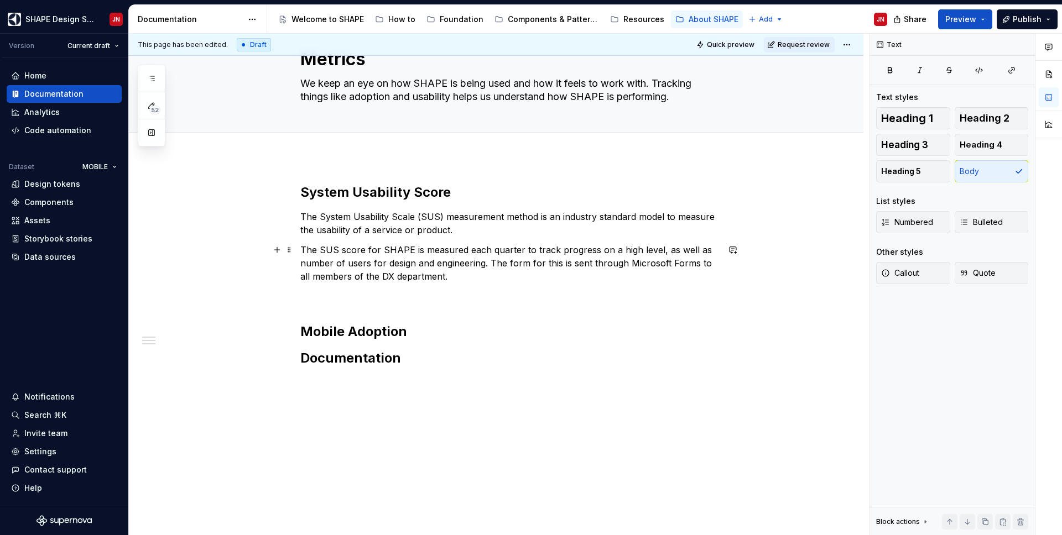
click at [466, 271] on p "The SUS score for SHAPE is measured each quarter to track progress on a high le…" at bounding box center [509, 263] width 418 height 40
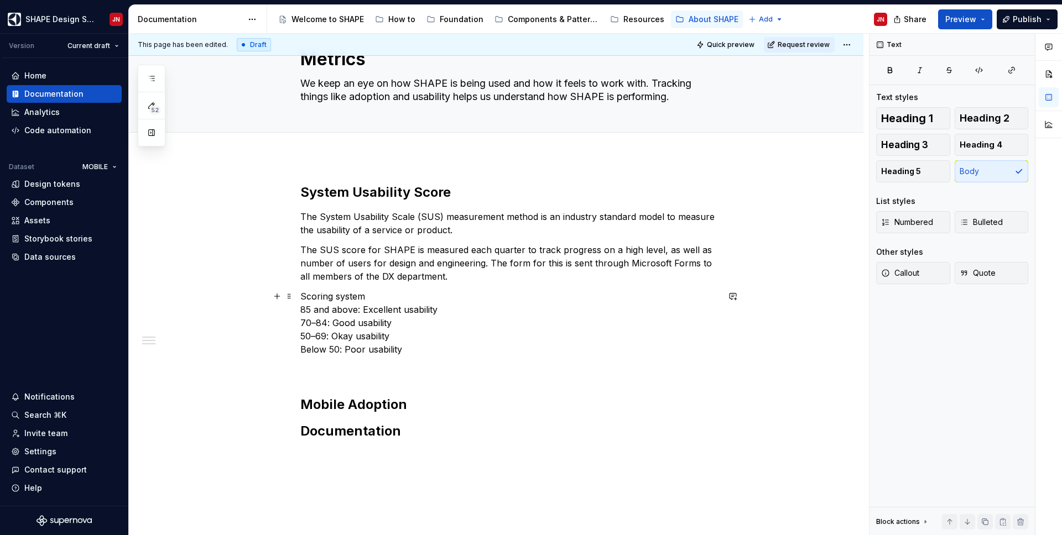
click at [306, 310] on p "Scoring system 85 and above: Excellent usability 70–84: Good usability 50–69: O…" at bounding box center [509, 323] width 418 height 66
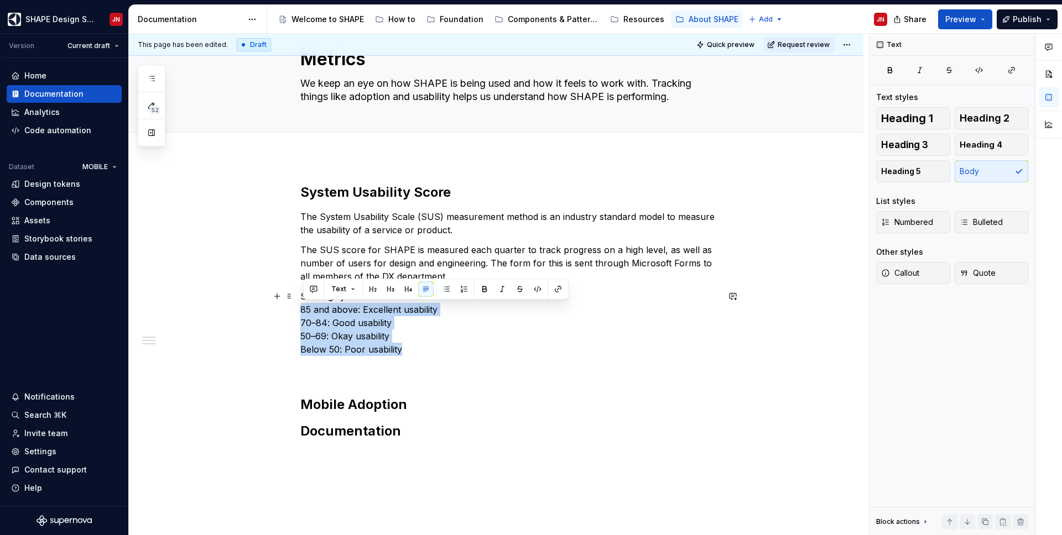
drag, startPoint x: 306, startPoint y: 310, endPoint x: 399, endPoint y: 351, distance: 101.5
click at [400, 351] on p "Scoring system 85 and above: Excellent usability 70–84: Good usability 50–69: O…" at bounding box center [509, 323] width 418 height 66
click at [447, 286] on button "button" at bounding box center [445, 288] width 15 height 15
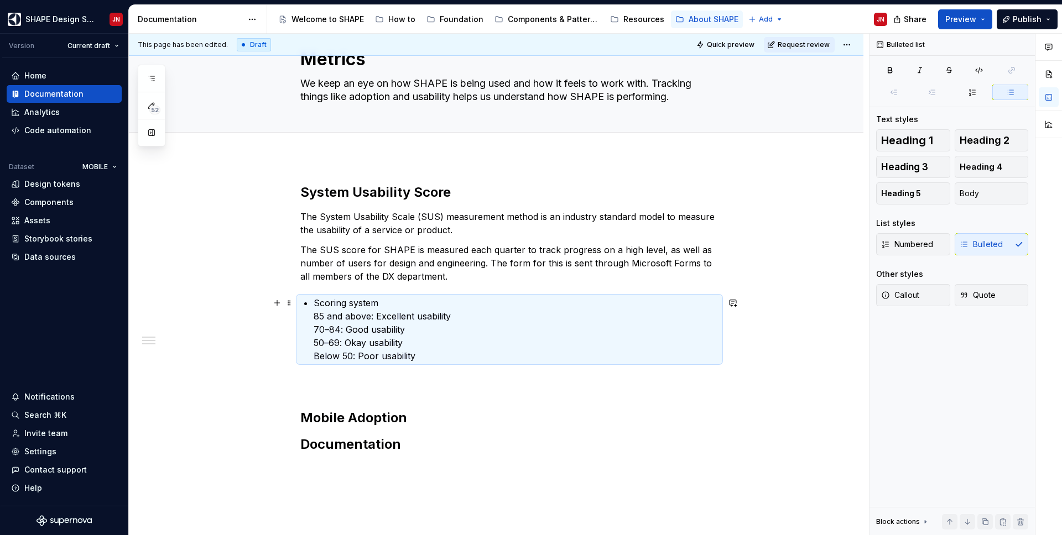
click at [317, 315] on p "Scoring system 85 and above: Excellent usability 70–84: Good usability 50–69: O…" at bounding box center [516, 329] width 405 height 66
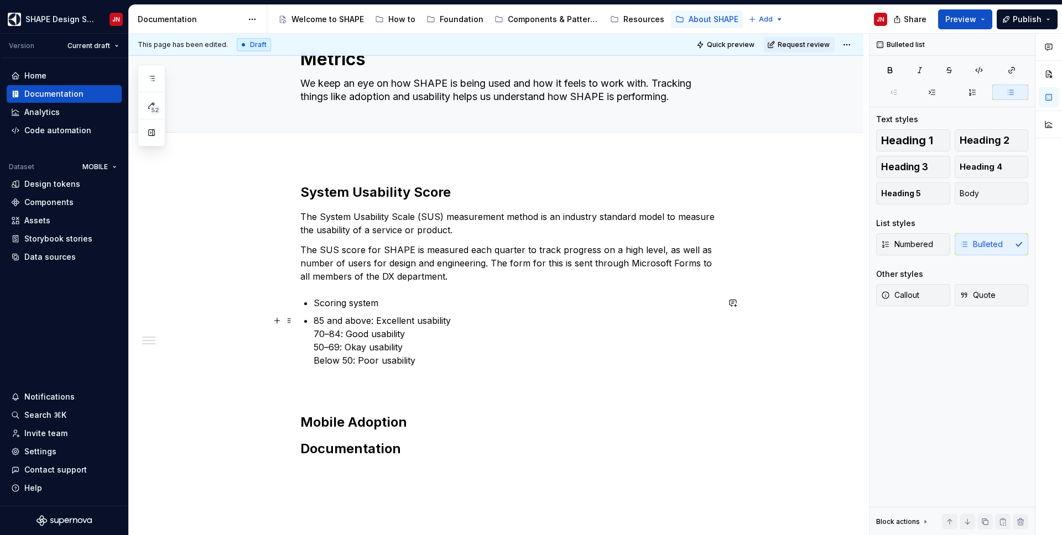
click at [315, 336] on div "System Usability Score The System Usability Scale (SUS) measurement method is a…" at bounding box center [509, 332] width 418 height 296
click at [311, 352] on div "System Usability Score The System Usability Scale (SUS) measurement method is a…" at bounding box center [509, 334] width 418 height 301
click at [310, 367] on div "System Usability Score The System Usability Scale (SUS) measurement method is a…" at bounding box center [509, 336] width 418 height 305
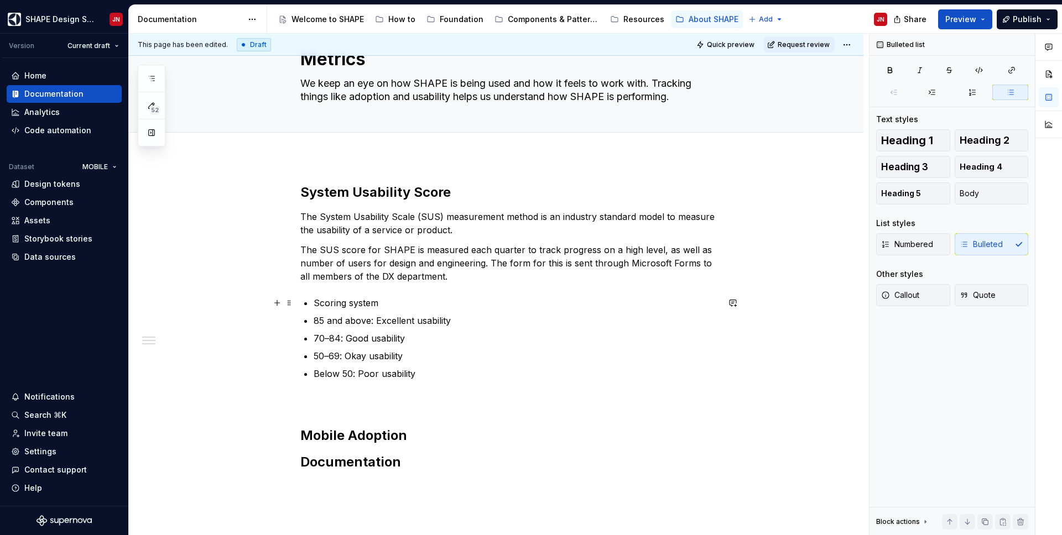
click at [317, 304] on p "Scoring system" at bounding box center [516, 302] width 405 height 13
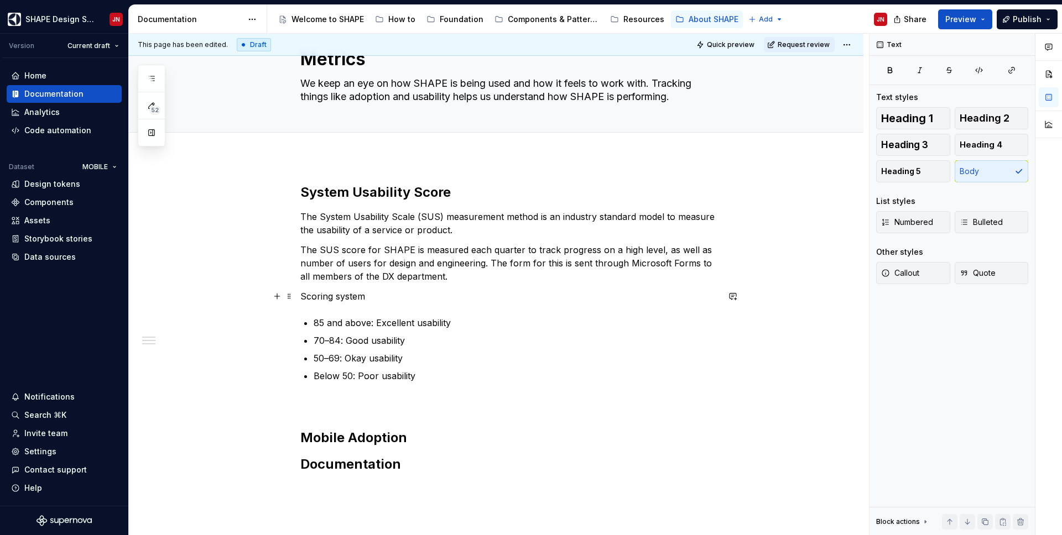
click at [321, 298] on p "Scoring system" at bounding box center [509, 296] width 418 height 13
click at [393, 276] on button "button" at bounding box center [390, 275] width 15 height 15
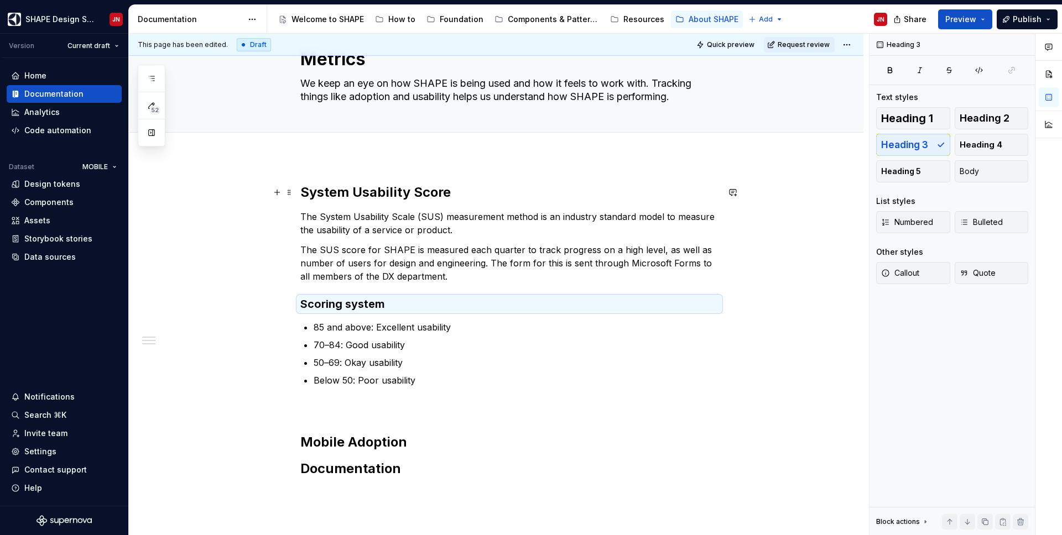
click at [364, 195] on h2 "System Usability Score" at bounding box center [509, 193] width 418 height 18
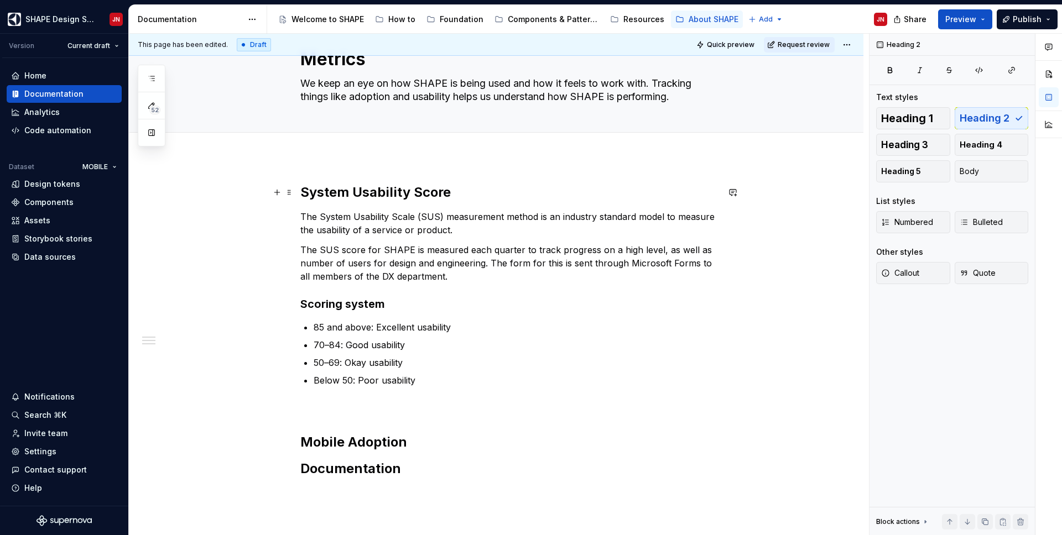
click at [364, 195] on h2 "System Usability Score" at bounding box center [509, 193] width 418 height 18
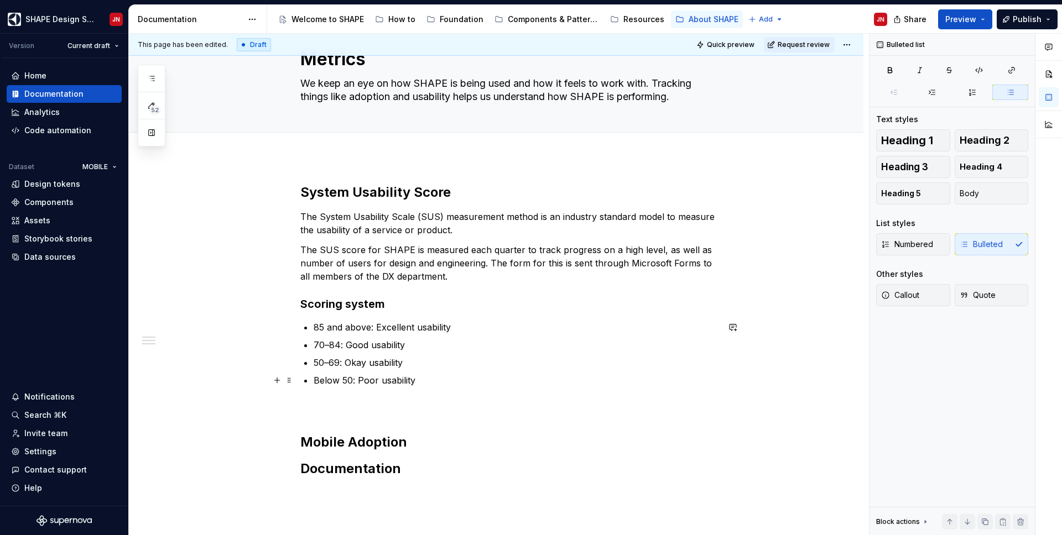
click at [428, 383] on p "Below 50: Poor usability" at bounding box center [516, 380] width 405 height 13
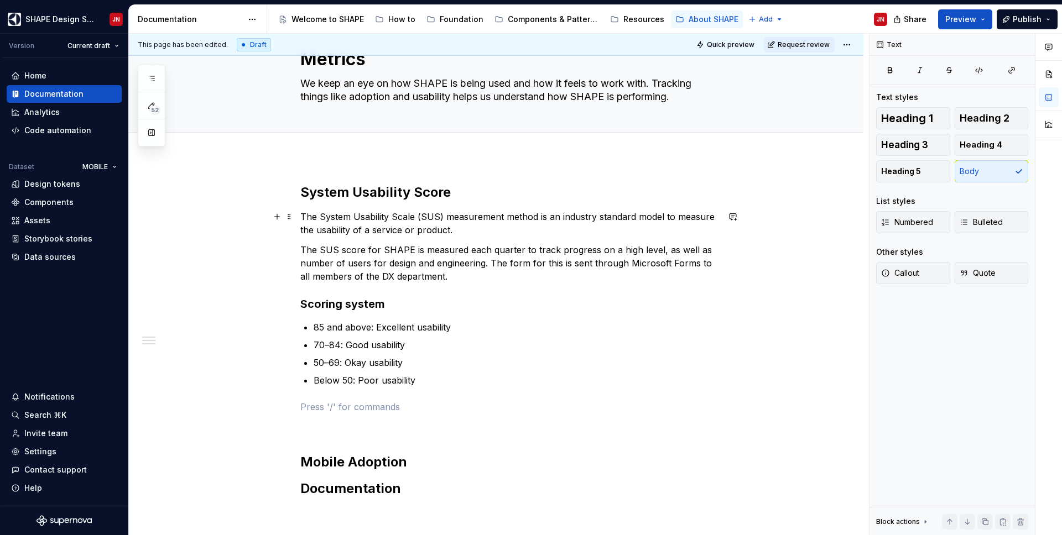
click at [304, 219] on p "The System Usability Scale (SUS) measurement method is an industry standard mod…" at bounding box center [509, 223] width 418 height 27
click at [388, 403] on p at bounding box center [509, 406] width 418 height 13
click at [358, 411] on p at bounding box center [509, 406] width 418 height 13
click at [469, 407] on p "Read more about the System Usability Score at [URL][DOMAIN_NAME]" at bounding box center [509, 406] width 418 height 13
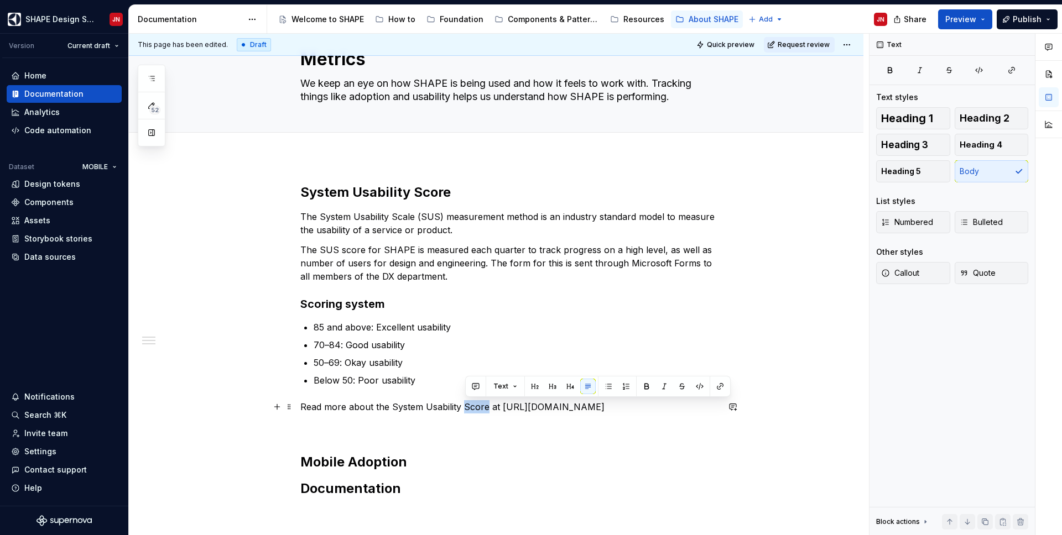
click at [469, 407] on p "Read more about the System Usability Score at [URL][DOMAIN_NAME]" at bounding box center [509, 406] width 418 height 13
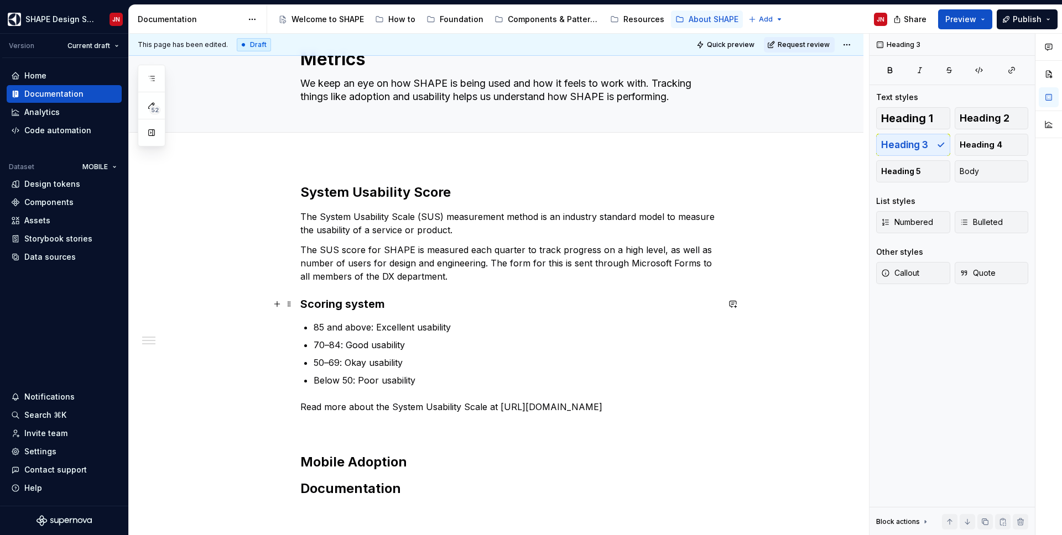
click at [353, 305] on h3 "Scoring system" at bounding box center [509, 303] width 418 height 15
click at [434, 190] on h2 "System Usability Score" at bounding box center [509, 193] width 418 height 18
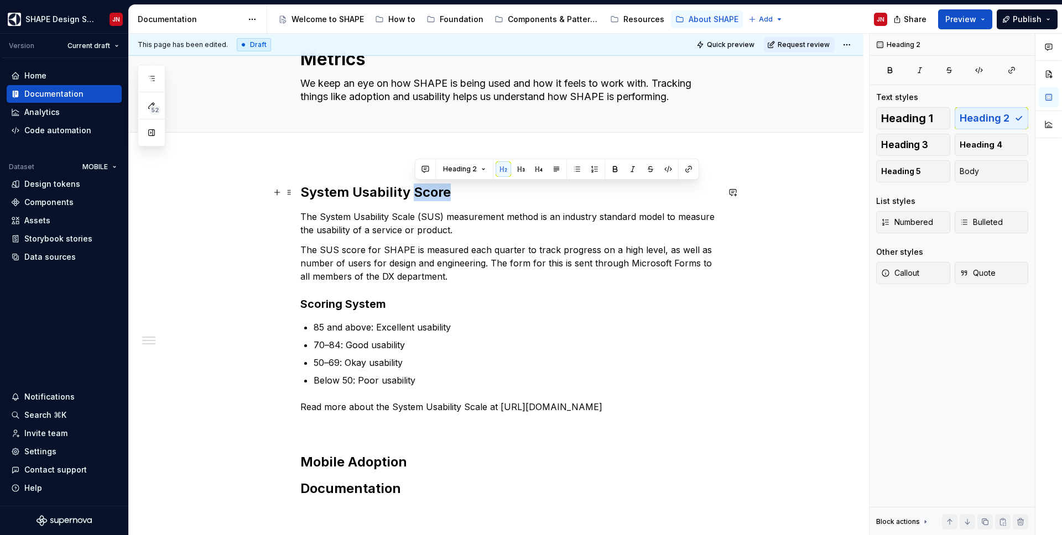
click at [434, 190] on h2 "System Usability Score" at bounding box center [509, 193] width 418 height 18
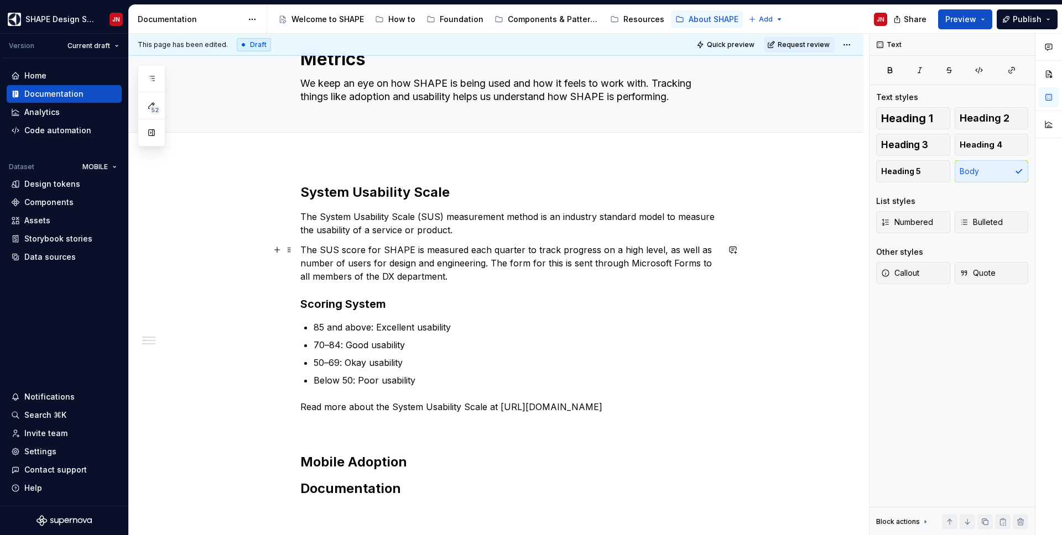
click at [354, 250] on p "The SUS score for SHAPE is measured each quarter to track progress on a high le…" at bounding box center [509, 263] width 418 height 40
click at [613, 251] on p "SUS for SHAPE is measured each quarter to track progress on a high level, as we…" at bounding box center [509, 263] width 418 height 40
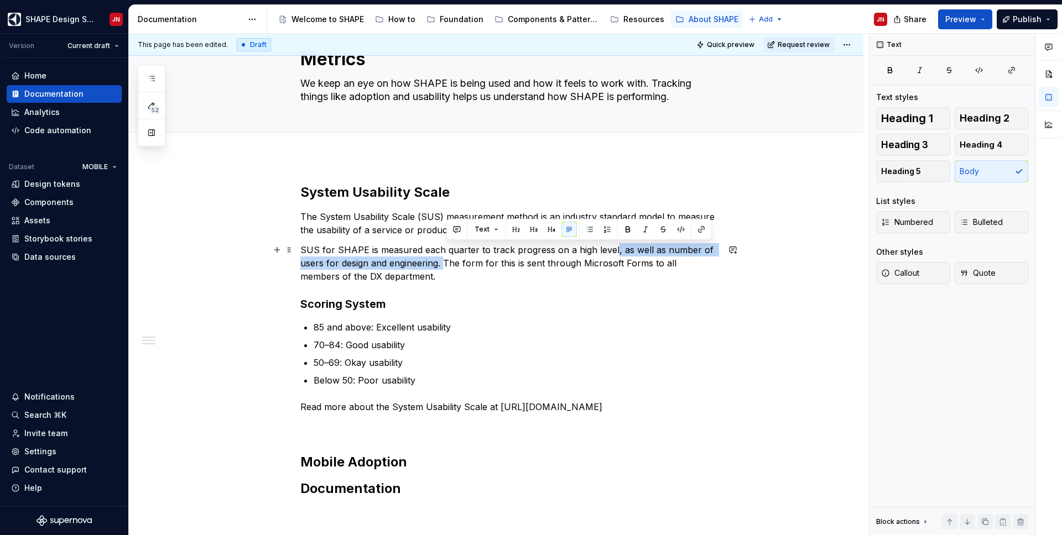
click at [447, 265] on p "SUS for SHAPE is measured each quarter to track progress on a high level, as we…" at bounding box center [509, 263] width 418 height 40
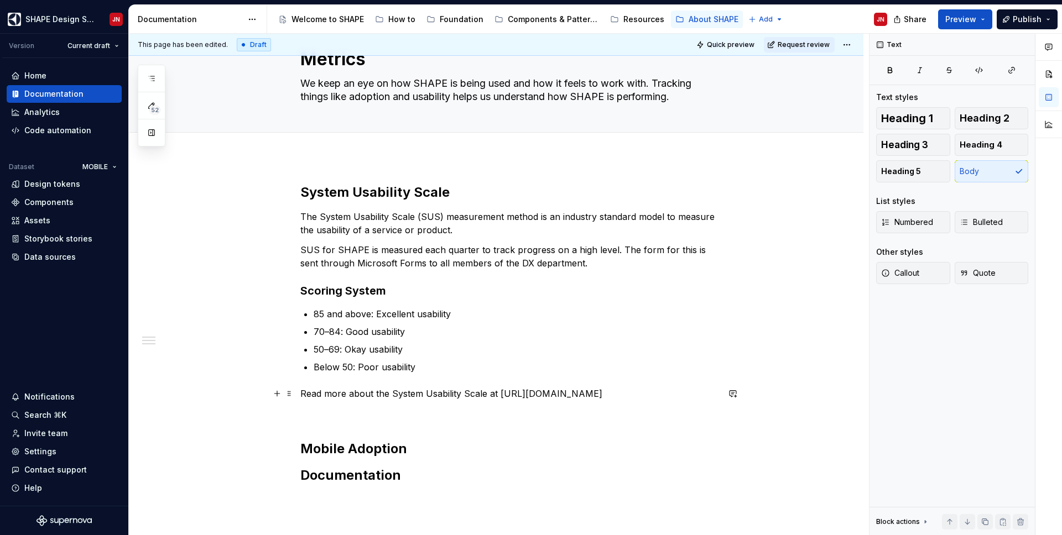
click at [358, 400] on p "Read more about the System Usability Scale at [URL][DOMAIN_NAME]" at bounding box center [509, 393] width 418 height 13
drag, startPoint x: 499, startPoint y: 393, endPoint x: 341, endPoint y: 406, distance: 158.7
click at [341, 400] on p "Read more about the System Usability Scale at [URL][DOMAIN_NAME]" at bounding box center [509, 393] width 418 height 13
click at [316, 393] on p "Read more about the System Usability Scale at [URL][DOMAIN_NAME]" at bounding box center [509, 393] width 418 height 13
click at [502, 394] on p "Read more about the System Usability Scale at [URL][DOMAIN_NAME]" at bounding box center [509, 393] width 418 height 13
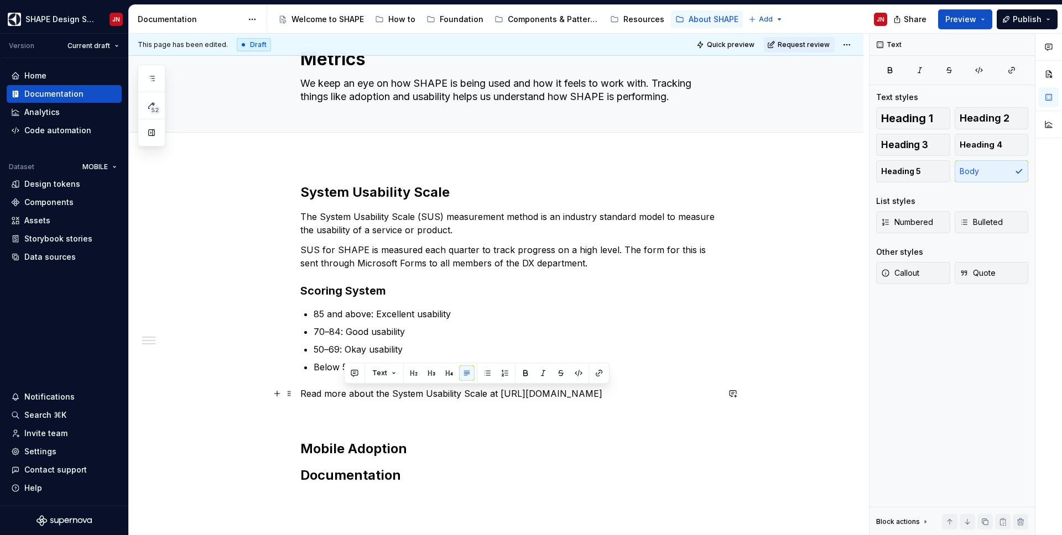
click at [343, 400] on p "Read more about the System Usability Scale at [URL][DOMAIN_NAME]" at bounding box center [509, 393] width 418 height 13
copy p "[URL][DOMAIN_NAME]"
click at [602, 369] on button "button" at bounding box center [598, 372] width 15 height 15
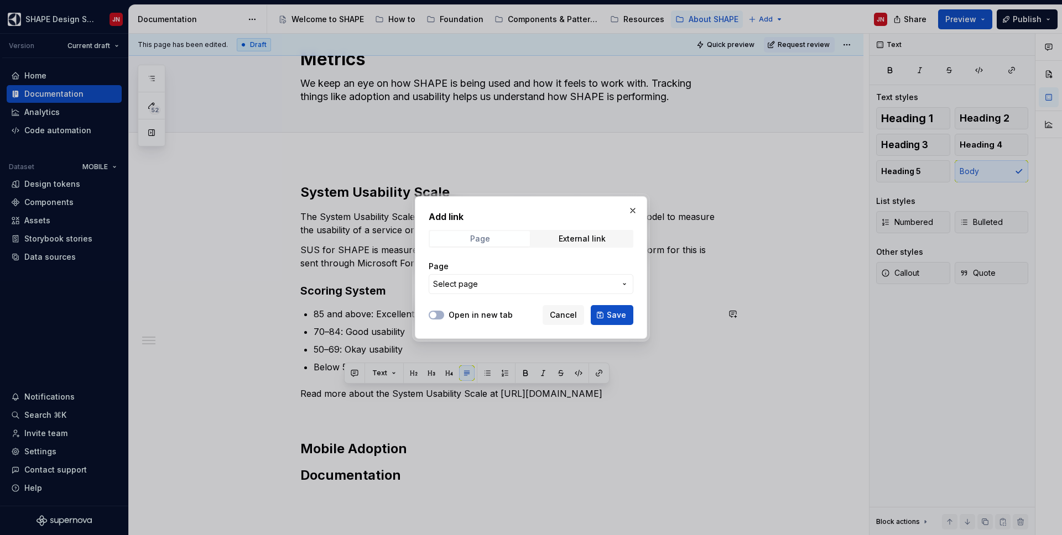
click at [499, 242] on span "Page" at bounding box center [480, 238] width 100 height 15
click at [562, 236] on div "External link" at bounding box center [581, 238] width 47 height 9
click at [490, 279] on input "URL" at bounding box center [531, 284] width 205 height 20
paste input "[URL][DOMAIN_NAME]"
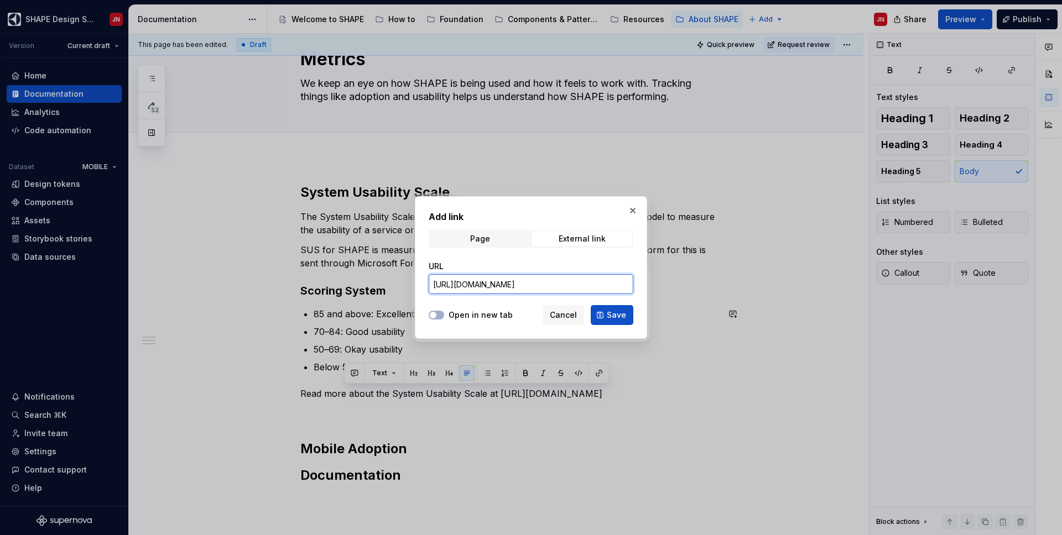
scroll to position [0, 28]
type input "[URL][DOMAIN_NAME]"
click at [609, 322] on button "Save" at bounding box center [612, 315] width 43 height 20
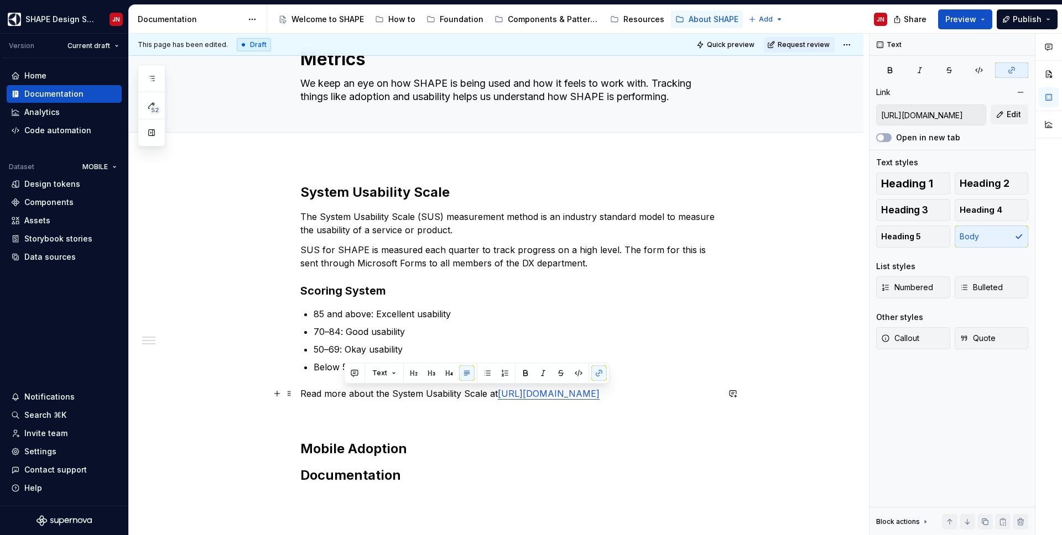
click at [415, 400] on p "Read more about the System Usability Scale at [URL][DOMAIN_NAME]" at bounding box center [509, 393] width 418 height 13
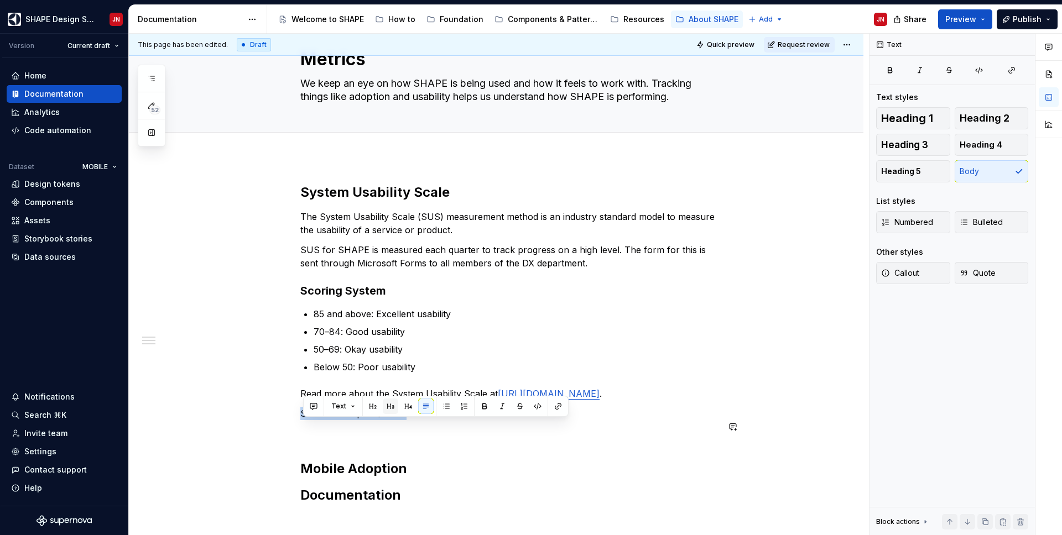
click at [391, 402] on button "button" at bounding box center [390, 406] width 15 height 15
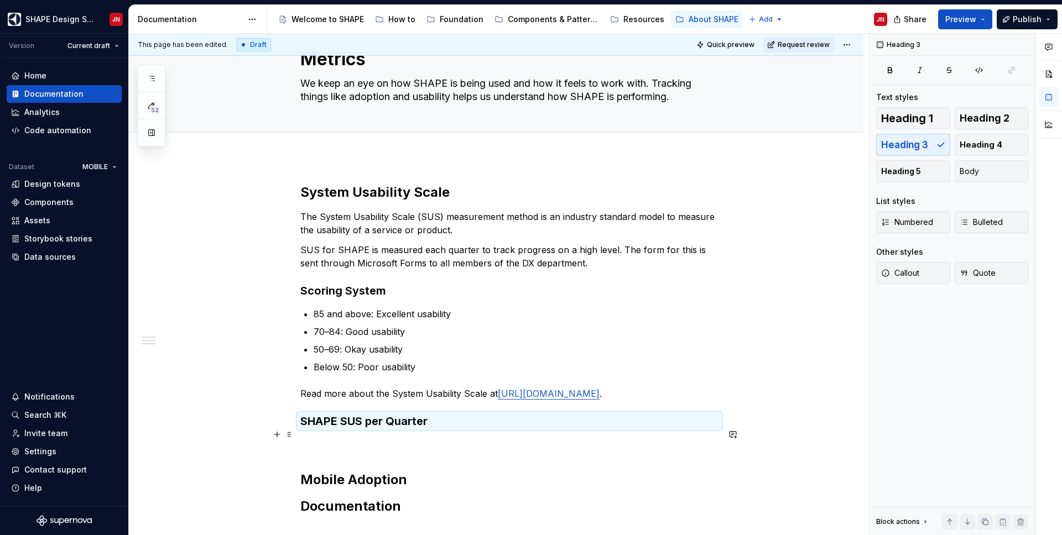
click at [432, 429] on h3 "SHAPE SUS per Quarter" at bounding box center [509, 421] width 418 height 15
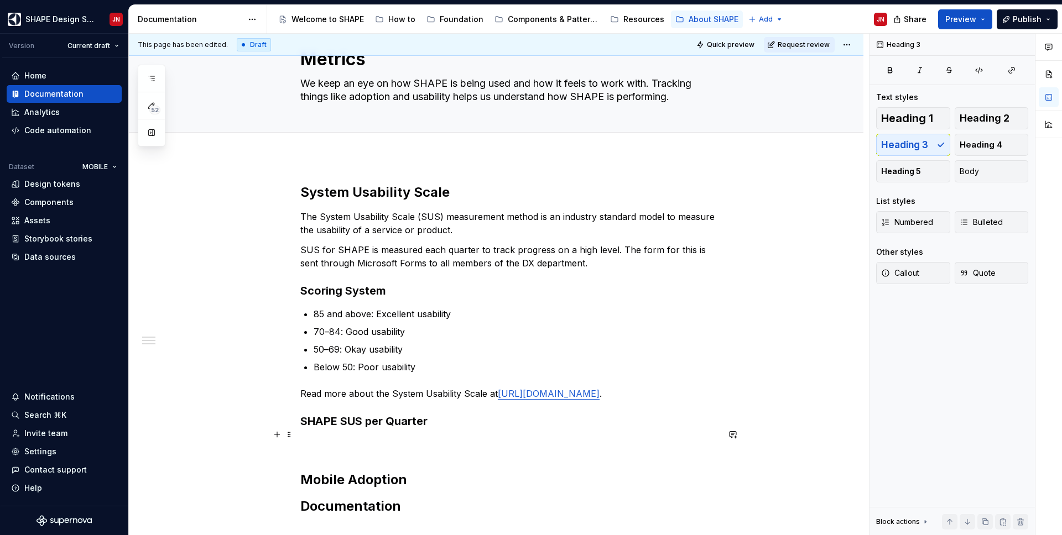
click at [455, 429] on h3 "SHAPE SUS per Quarter" at bounding box center [509, 421] width 418 height 15
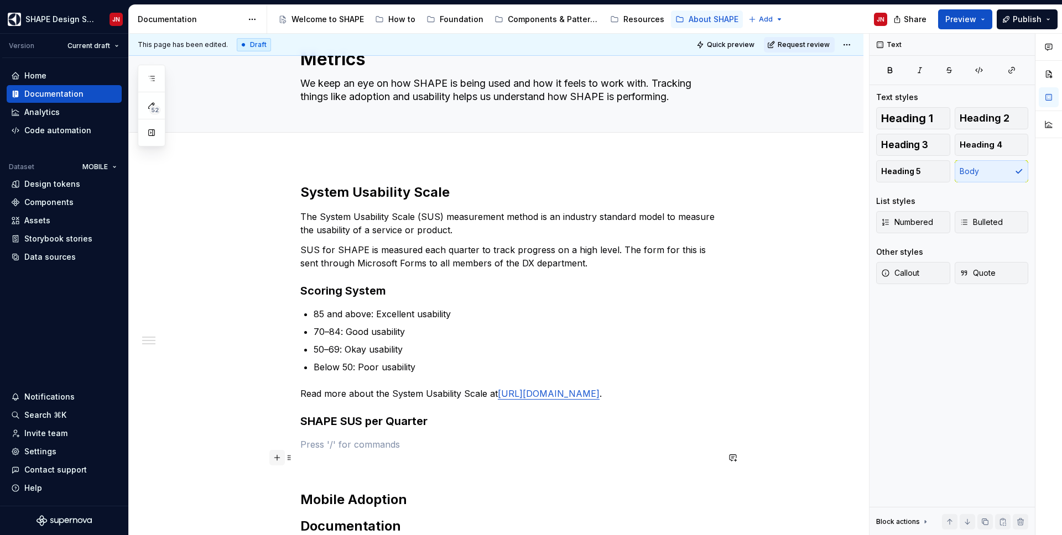
click at [279, 441] on button "button" at bounding box center [276, 457] width 15 height 15
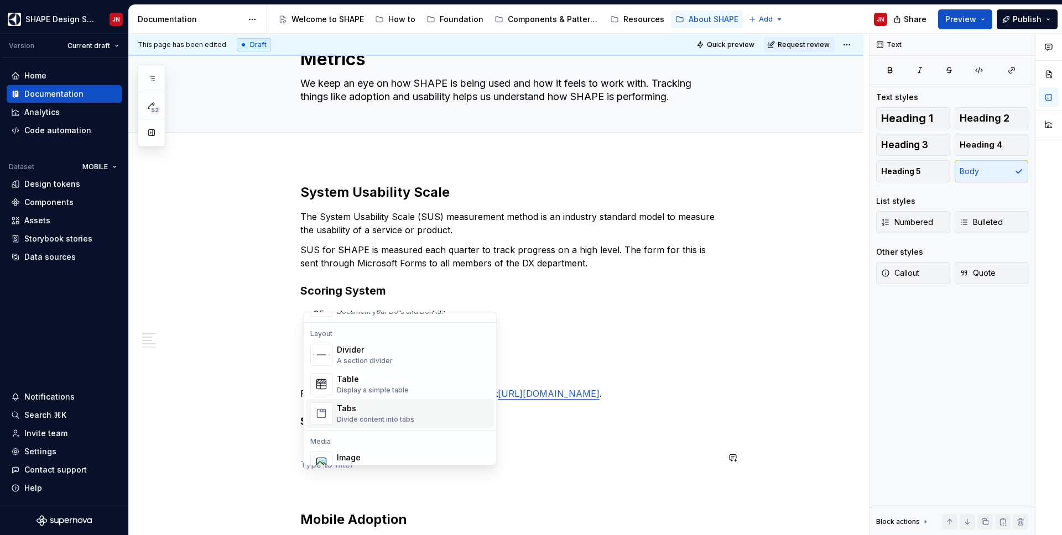
scroll to position [352, 0]
click at [408, 373] on div "Table Display a simple table" at bounding box center [413, 384] width 153 height 22
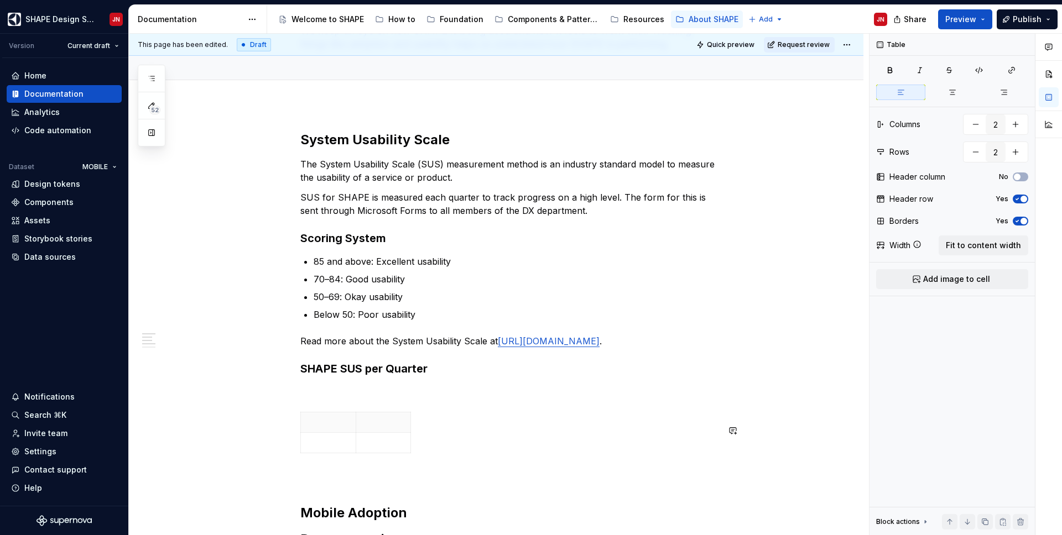
scroll to position [117, 0]
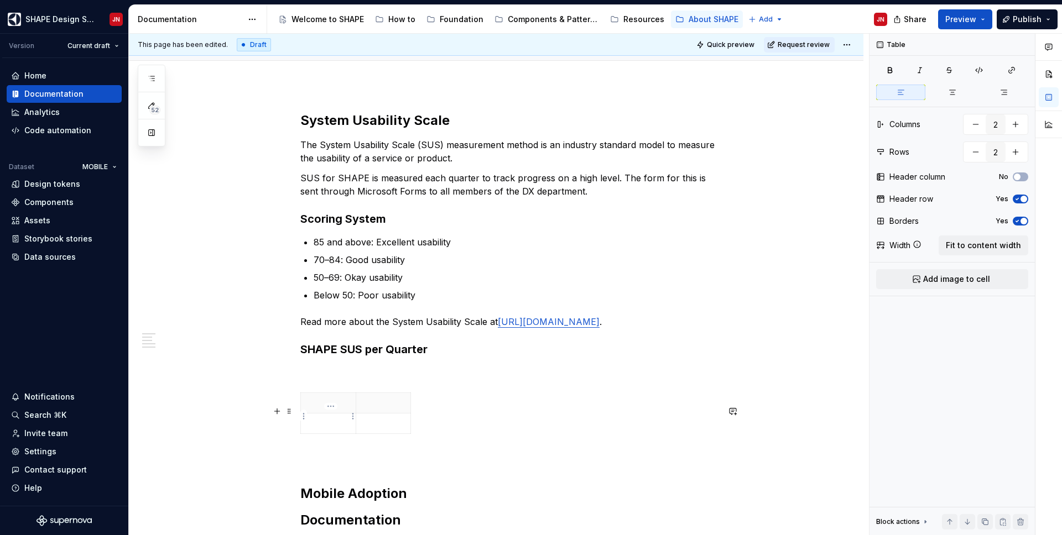
click at [321, 409] on p at bounding box center [327, 403] width 41 height 11
click at [389, 409] on p at bounding box center [383, 403] width 41 height 11
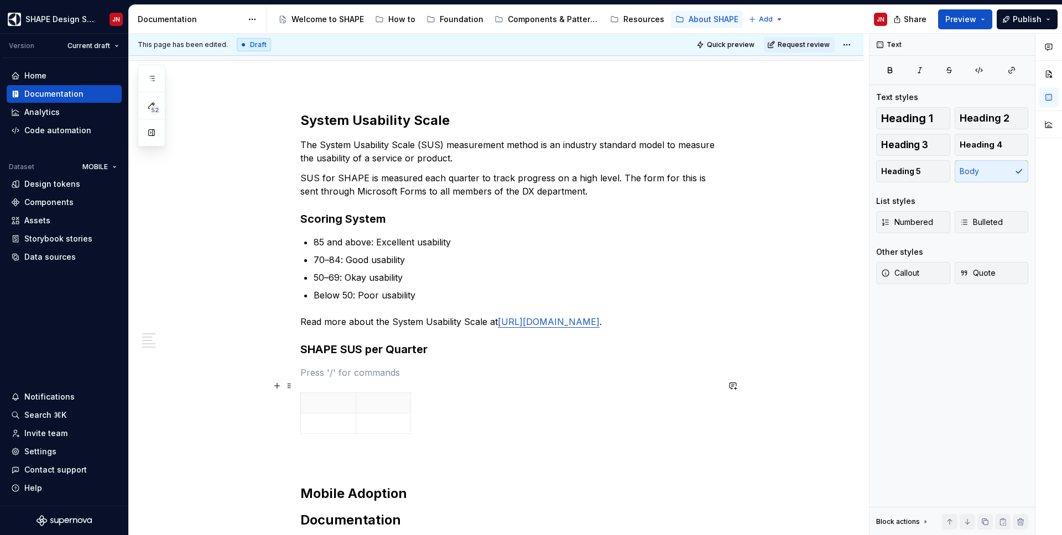
click at [327, 379] on p at bounding box center [509, 372] width 418 height 13
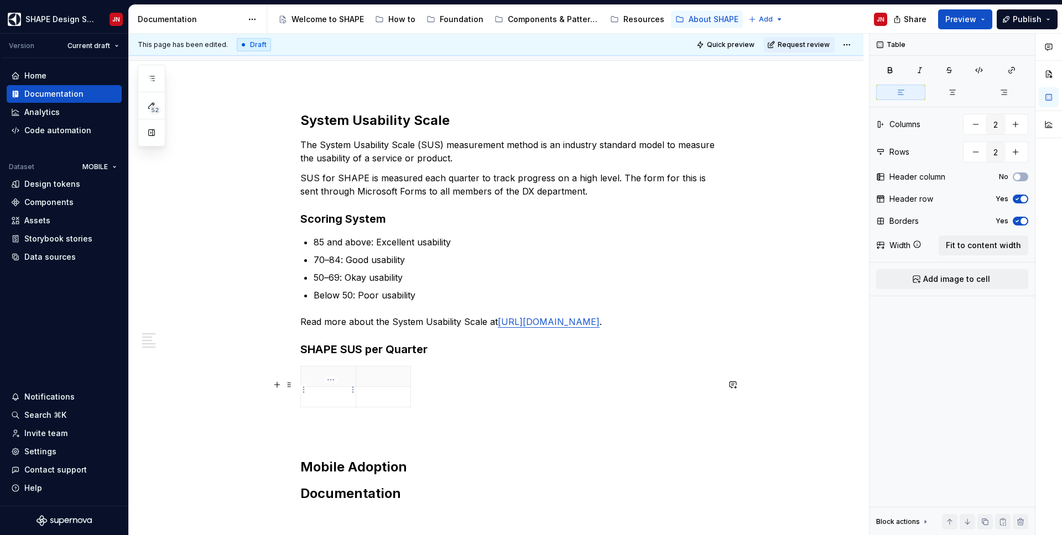
click at [325, 382] on p at bounding box center [327, 376] width 41 height 11
click at [389, 382] on p at bounding box center [383, 376] width 41 height 11
click at [337, 403] on p at bounding box center [327, 396] width 41 height 11
click at [358, 422] on icon "button" at bounding box center [358, 420] width 5 height 5
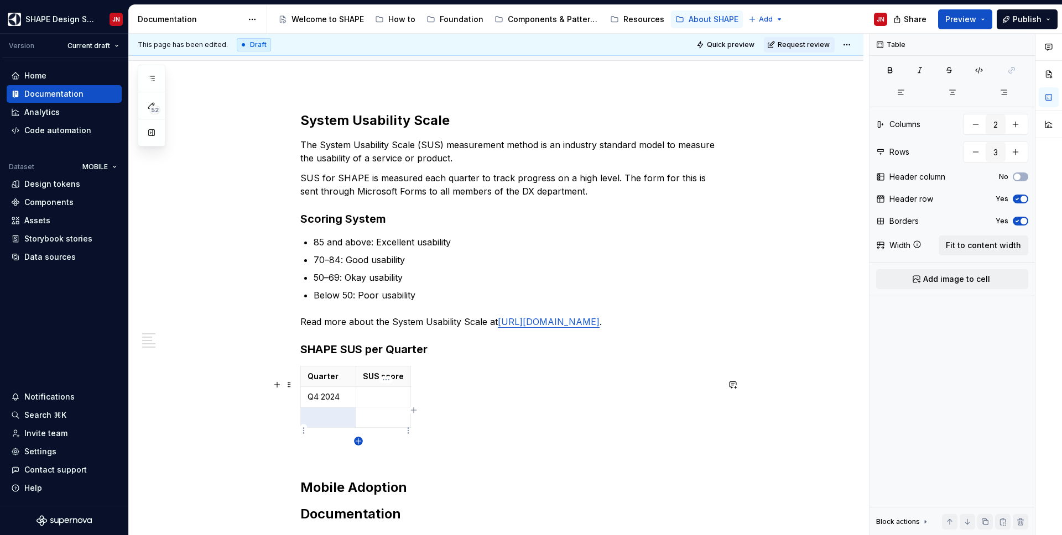
click at [358, 441] on icon "button" at bounding box center [358, 440] width 5 height 5
type input "4"
click at [328, 423] on p at bounding box center [327, 417] width 41 height 11
click at [328, 441] on p at bounding box center [327, 437] width 41 height 11
click at [318, 403] on p "Q4 2024" at bounding box center [327, 396] width 41 height 11
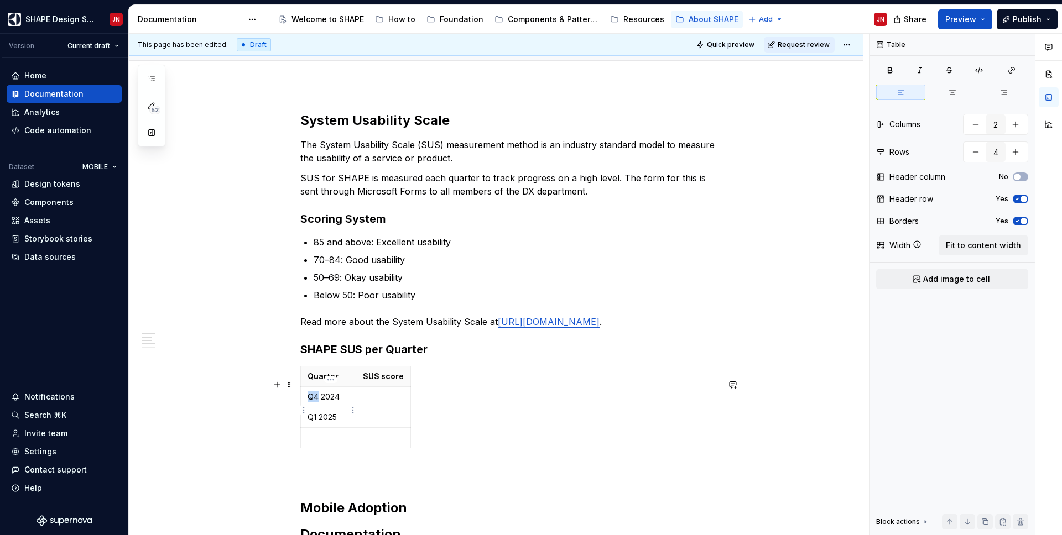
click at [318, 403] on p "Q4 2024" at bounding box center [327, 396] width 41 height 11
click at [326, 403] on p "Q4 2024" at bounding box center [327, 396] width 41 height 11
click at [328, 441] on p at bounding box center [327, 437] width 41 height 11
click at [391, 403] on p at bounding box center [383, 396] width 41 height 11
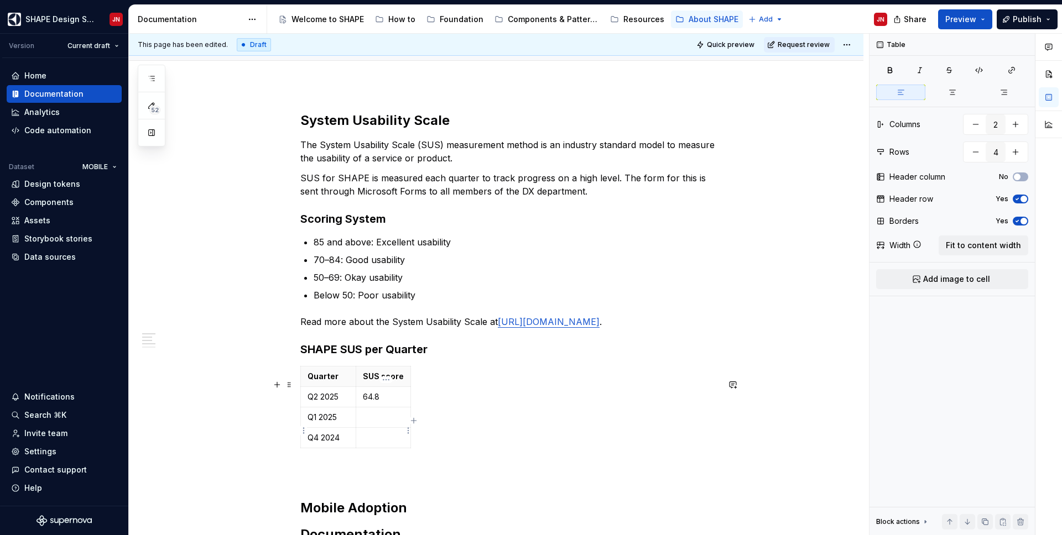
click at [397, 423] on p at bounding box center [383, 417] width 41 height 11
click at [374, 441] on p at bounding box center [383, 437] width 41 height 11
click at [361, 257] on p "70–84: Good usability" at bounding box center [516, 259] width 405 height 13
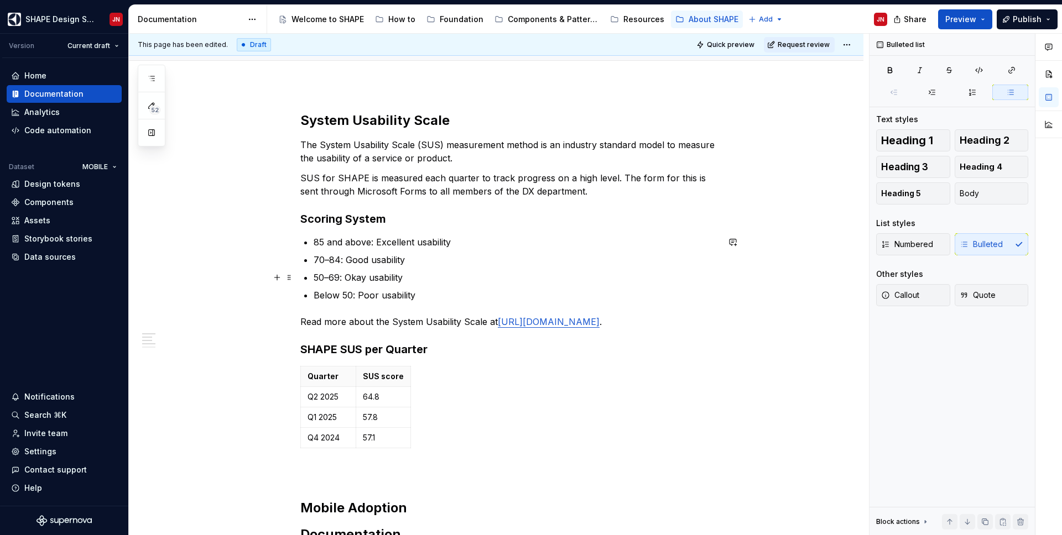
click at [357, 278] on p "50–69: Okay usability" at bounding box center [516, 277] width 405 height 13
drag, startPoint x: 357, startPoint y: 278, endPoint x: 378, endPoint y: 278, distance: 21.6
click at [378, 278] on p "50–69: Okay usability" at bounding box center [516, 277] width 405 height 13
copy p "Okay usability"
click at [395, 403] on p "64.8" at bounding box center [383, 396] width 41 height 11
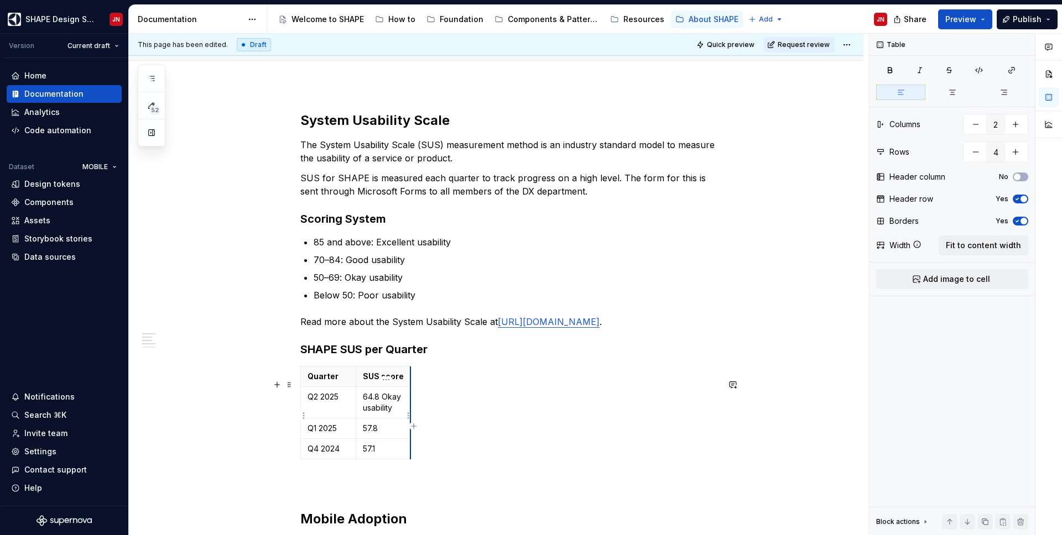
click at [411, 408] on td "64.8 Okay usability" at bounding box center [383, 403] width 55 height 32
drag, startPoint x: 412, startPoint y: 408, endPoint x: 443, endPoint y: 407, distance: 31.0
drag, startPoint x: 443, startPoint y: 407, endPoint x: 451, endPoint y: 406, distance: 7.8
click at [405, 423] on p "57.8" at bounding box center [403, 417] width 80 height 11
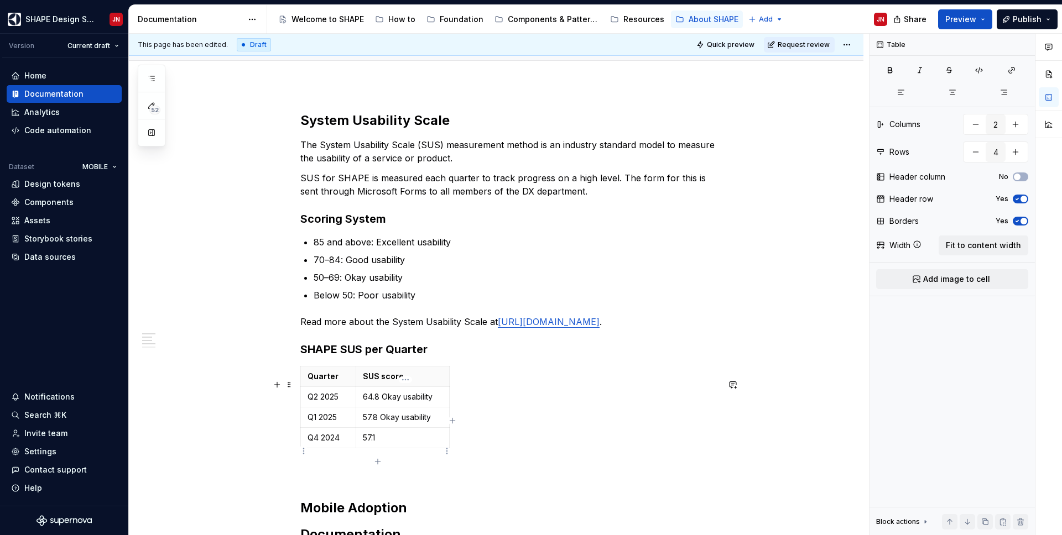
click at [400, 441] on p "57.1" at bounding box center [403, 437] width 80 height 11
click at [520, 441] on div "System Usability Scale The System Usability Scale (SUS) measurement method is a…" at bounding box center [509, 339] width 418 height 454
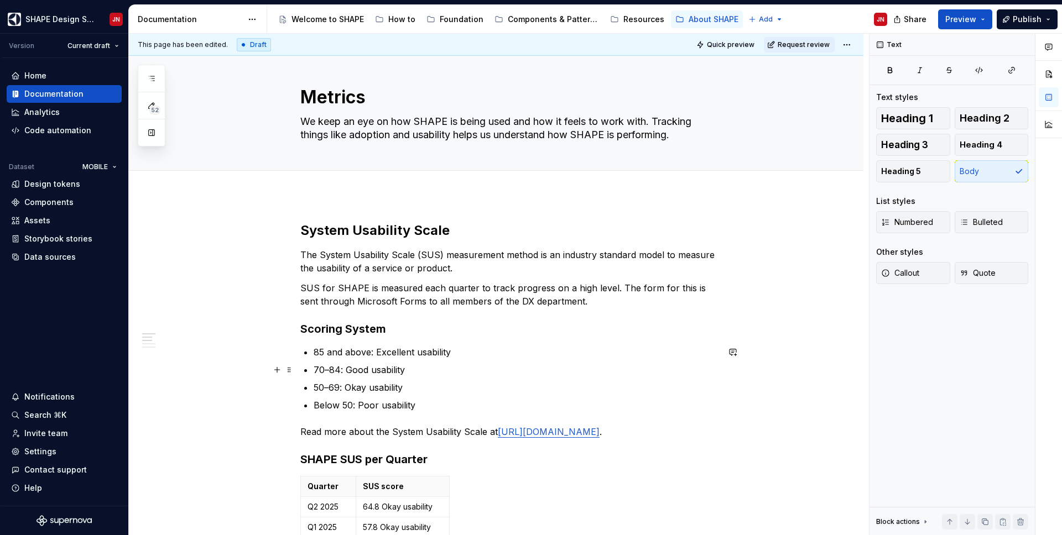
scroll to position [14, 0]
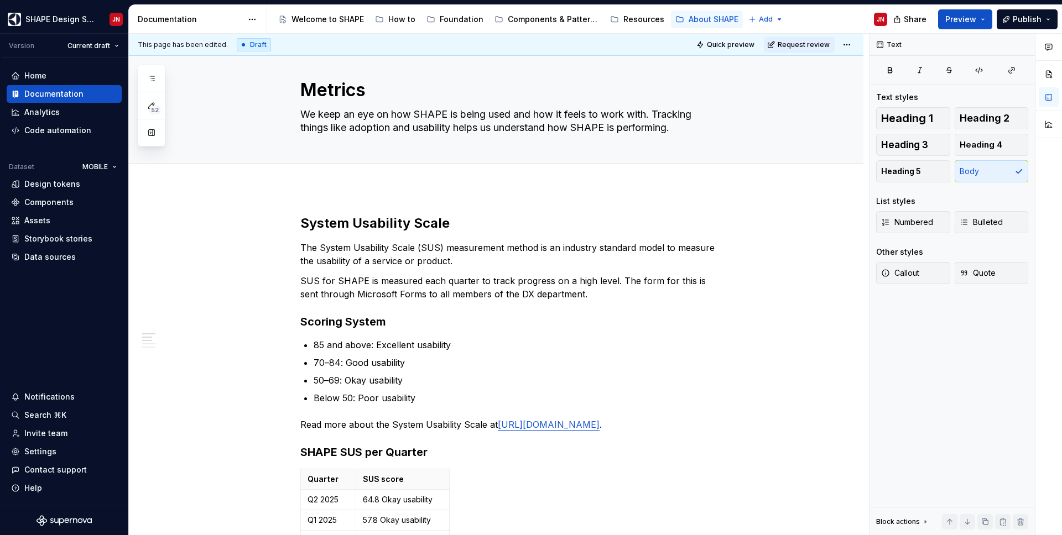
type textarea "*"
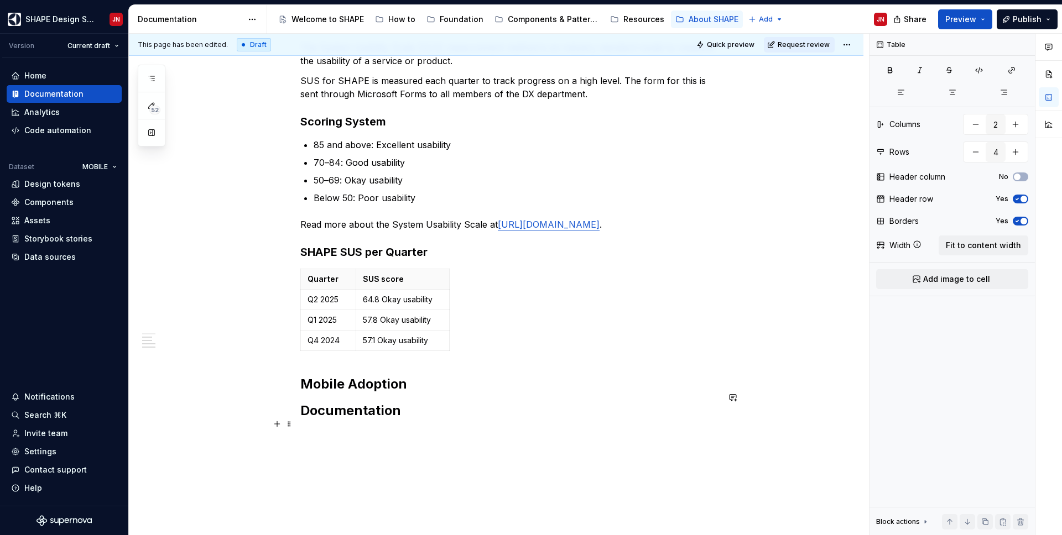
scroll to position [295, 0]
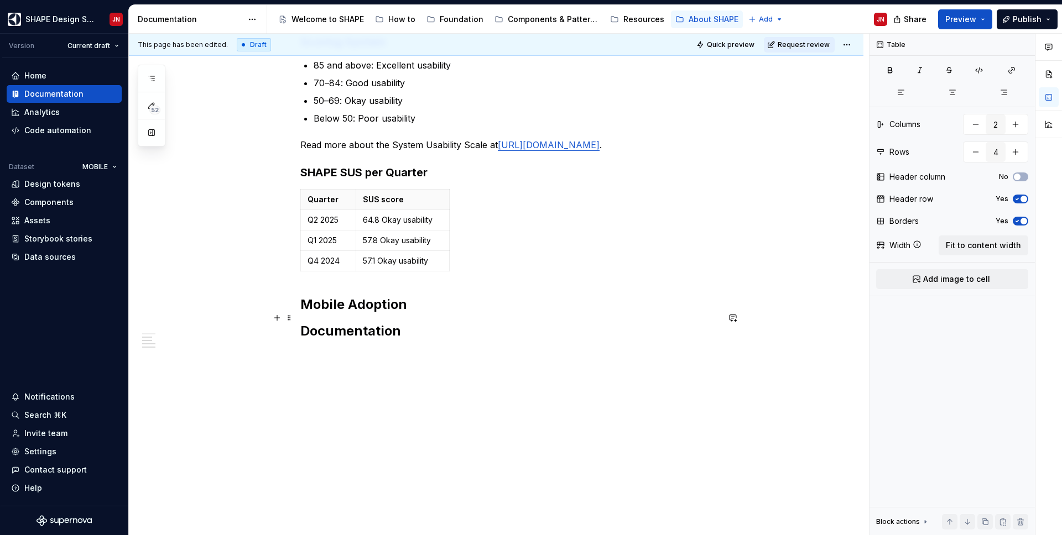
click at [416, 314] on h2 "Mobile Adoption" at bounding box center [509, 305] width 418 height 18
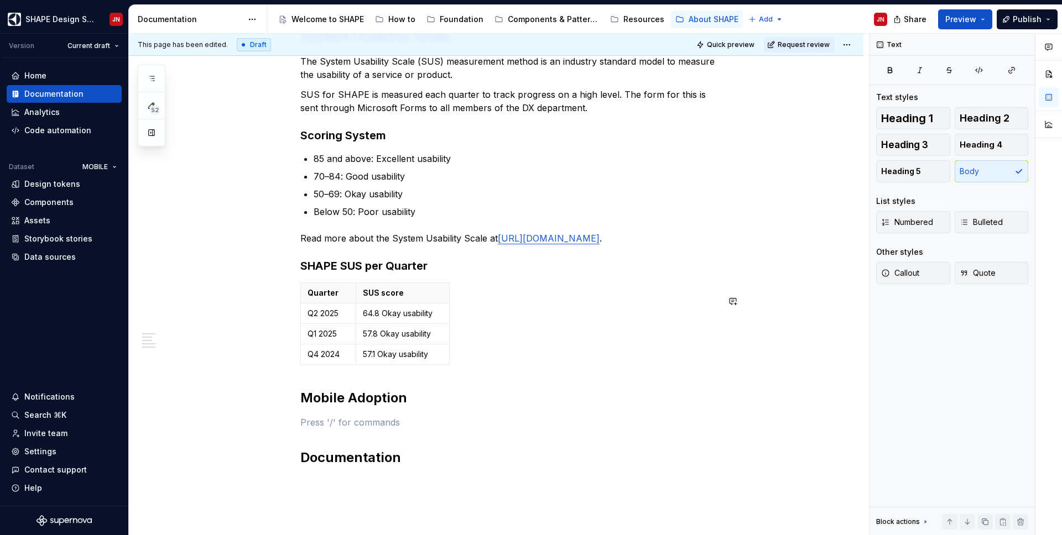
scroll to position [288, 0]
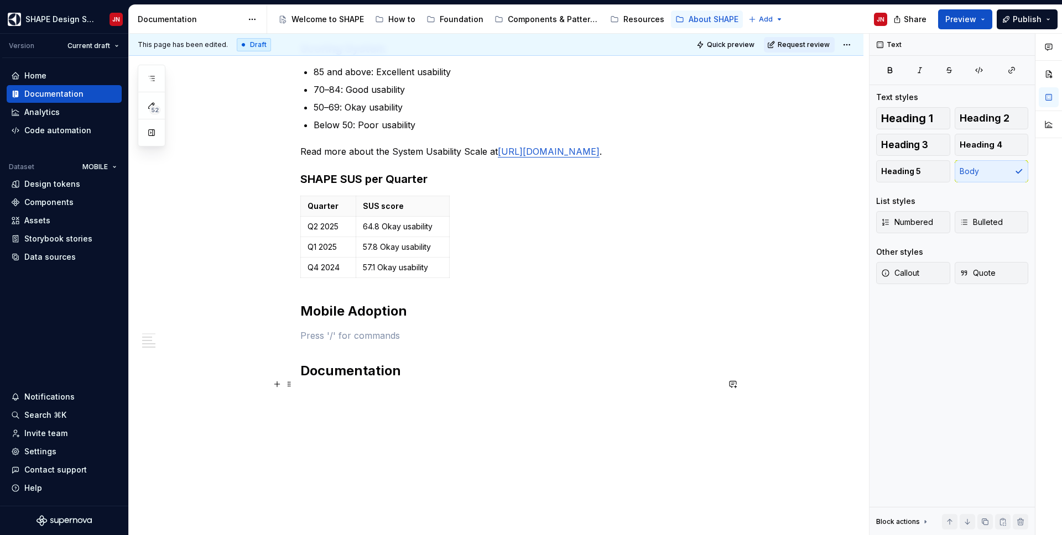
click at [416, 380] on h2 "Documentation" at bounding box center [509, 371] width 418 height 18
click at [369, 410] on button "button" at bounding box center [372, 407] width 15 height 15
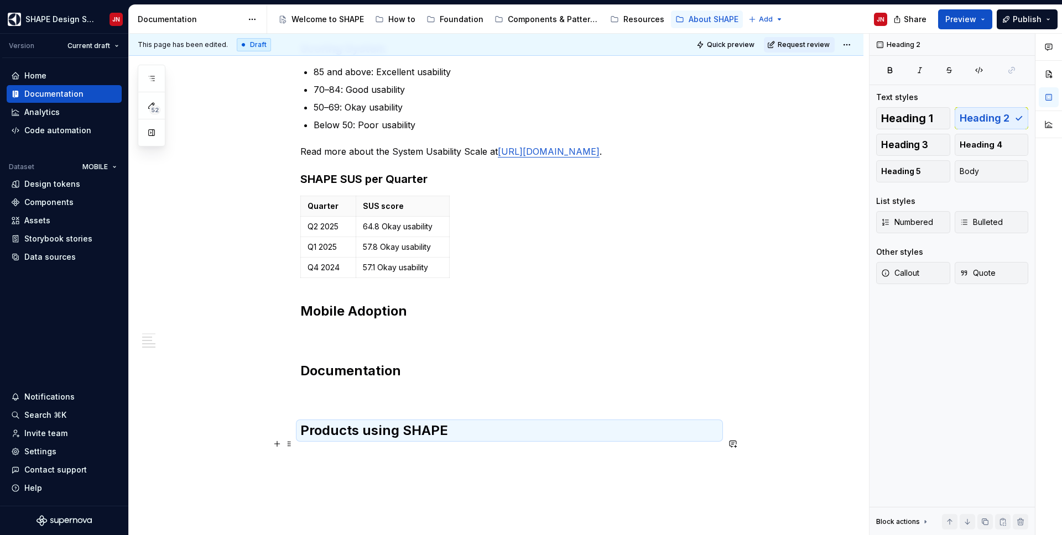
click at [461, 440] on h2 "Products using SHAPE" at bounding box center [509, 431] width 418 height 18
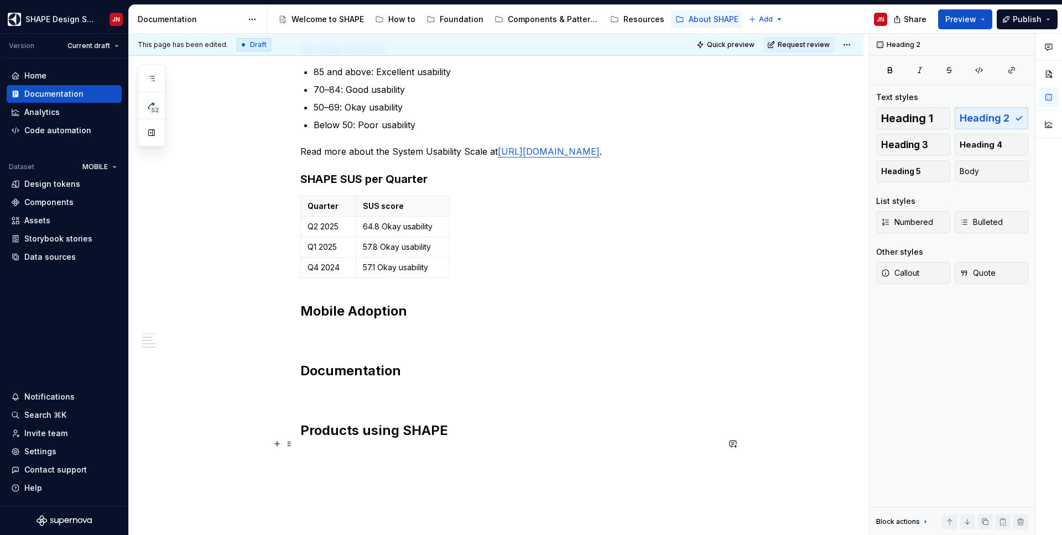
click at [456, 440] on h2 "Products using SHAPE" at bounding box center [509, 431] width 418 height 18
click at [279, 441] on button "button" at bounding box center [276, 468] width 15 height 15
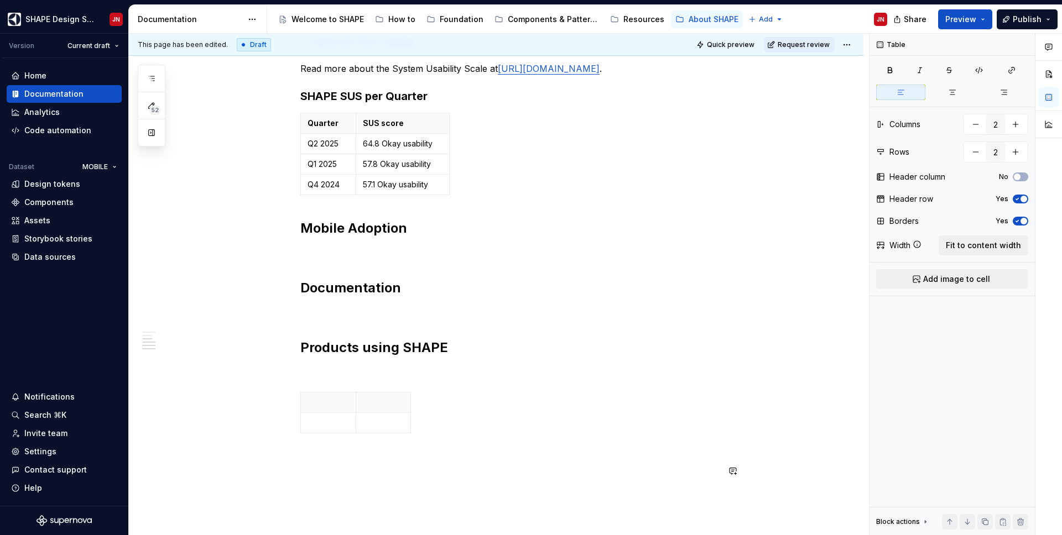
scroll to position [373, 0]
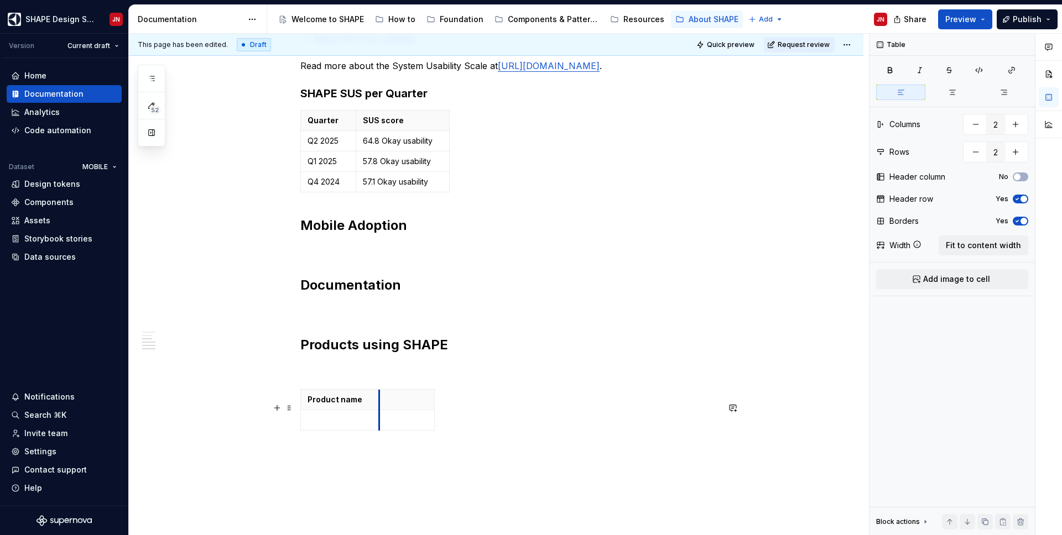
drag, startPoint x: 357, startPoint y: 420, endPoint x: 381, endPoint y: 420, distance: 23.8
click at [402, 405] on p at bounding box center [406, 399] width 41 height 11
drag, startPoint x: 437, startPoint y: 429, endPoint x: 529, endPoint y: 430, distance: 91.8
click at [529, 424] on icon "button" at bounding box center [528, 423] width 5 height 5
type input "3"
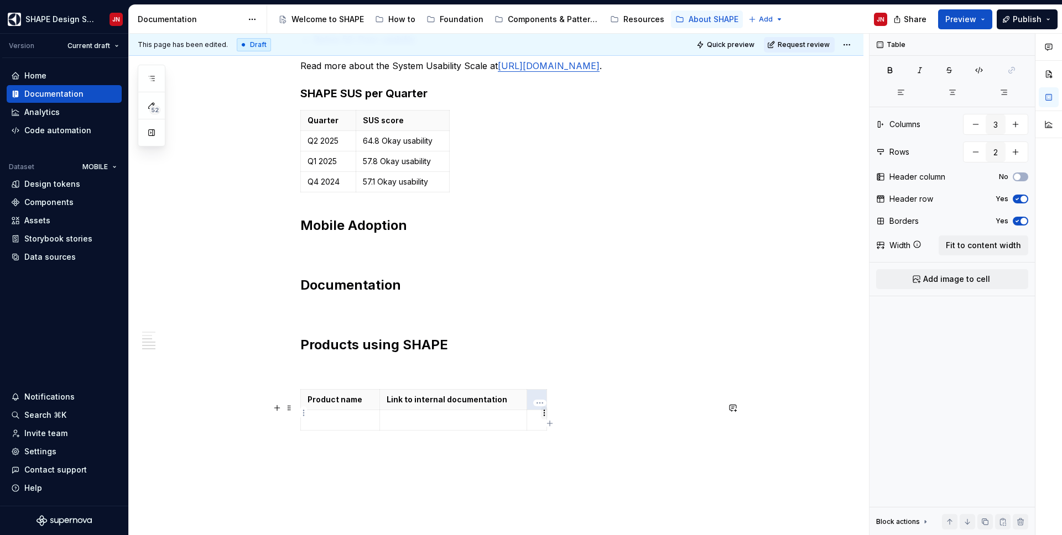
click at [544, 417] on html "SHAPE Design System JN Version Current draft Home Documentation Analytics Code …" at bounding box center [531, 267] width 1062 height 535
click at [552, 415] on html "SHAPE Design System JN Version Current draft Home Documentation Analytics Code …" at bounding box center [531, 267] width 1062 height 535
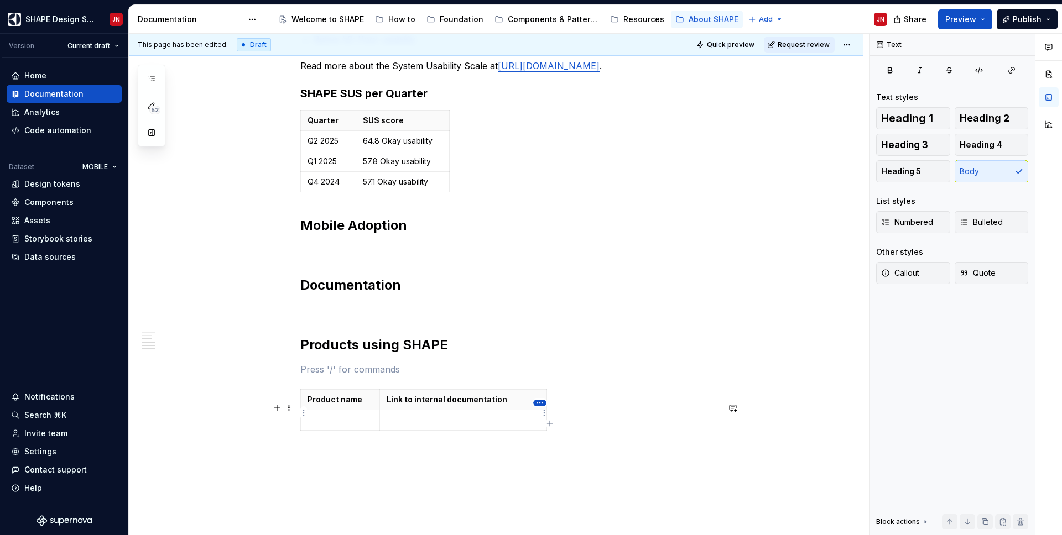
click at [541, 404] on html "SHAPE Design System JN Version Current draft Home Documentation Analytics Code …" at bounding box center [531, 267] width 1062 height 535
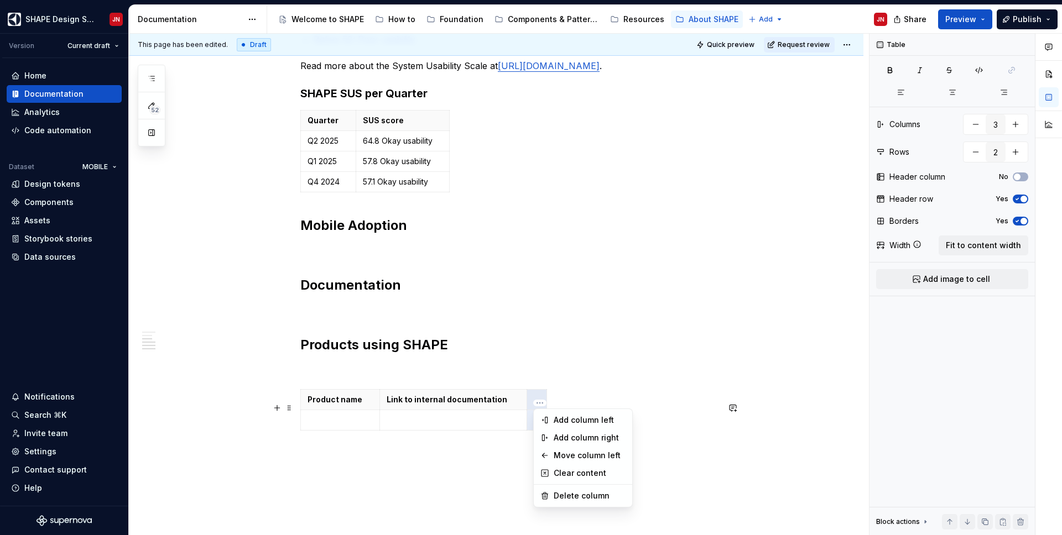
click at [570, 398] on html "SHAPE Design System JN Version Current draft Home Documentation Analytics Code …" at bounding box center [531, 267] width 1062 height 535
click at [547, 431] on table "Product name Link to internal documentation" at bounding box center [423, 409] width 247 height 41
drag, startPoint x: 547, startPoint y: 432, endPoint x: 638, endPoint y: 438, distance: 90.9
click at [544, 405] on p at bounding box center [581, 399] width 97 height 11
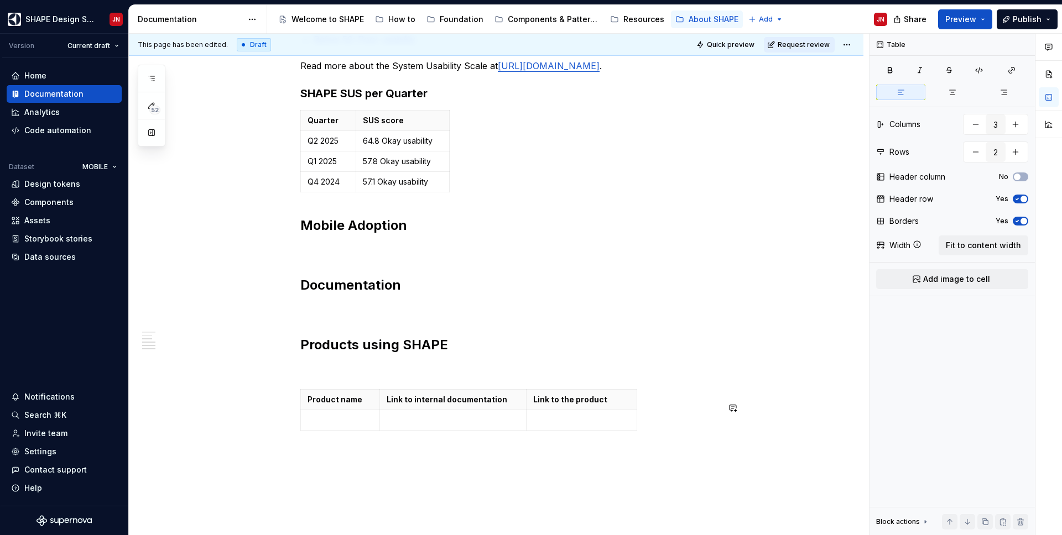
click at [451, 401] on div "System Usability Scale The System Usability Scale (SUS) measurement method is a…" at bounding box center [509, 159] width 418 height 606
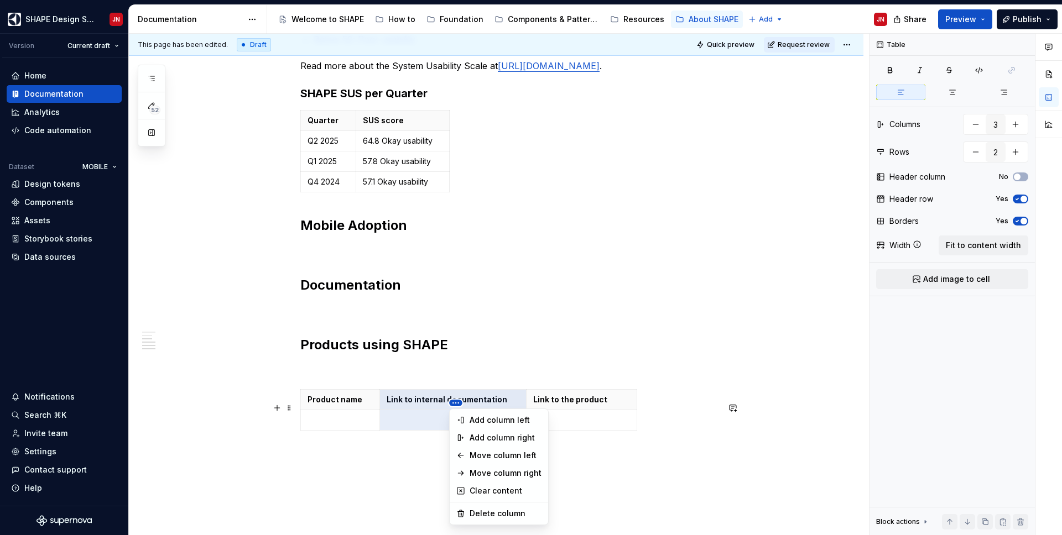
click at [451, 405] on html "SHAPE Design System JN Version Current draft Home Documentation Analytics Code …" at bounding box center [531, 267] width 1062 height 535
click at [498, 441] on div "Delete column" at bounding box center [505, 513] width 72 height 11
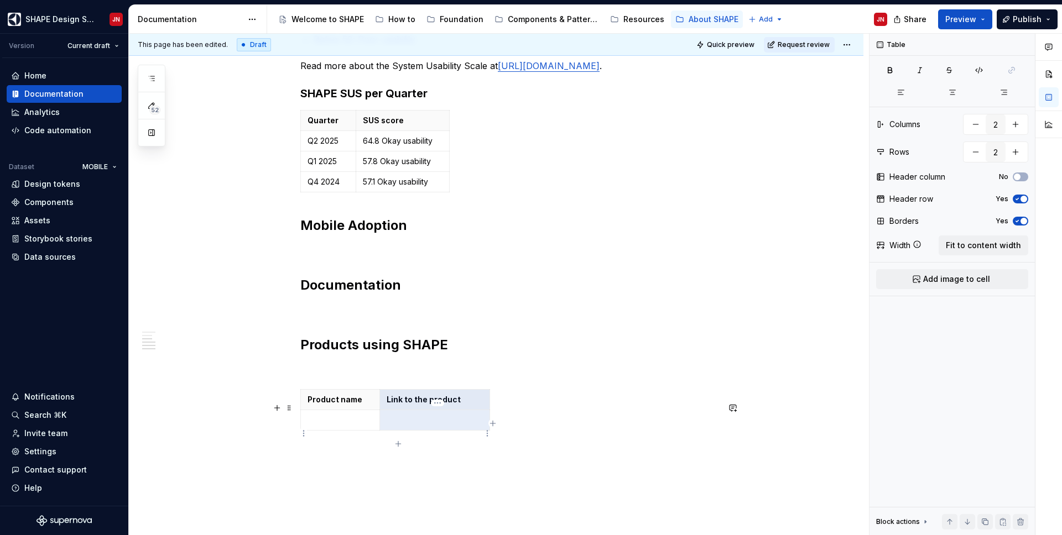
click at [411, 431] on td at bounding box center [434, 420] width 110 height 20
click at [493, 424] on icon "button" at bounding box center [492, 423] width 9 height 9
type input "3"
click at [508, 416] on html "SHAPE Design System JN Version Current draft Home Documentation Analytics Code …" at bounding box center [531, 267] width 1062 height 535
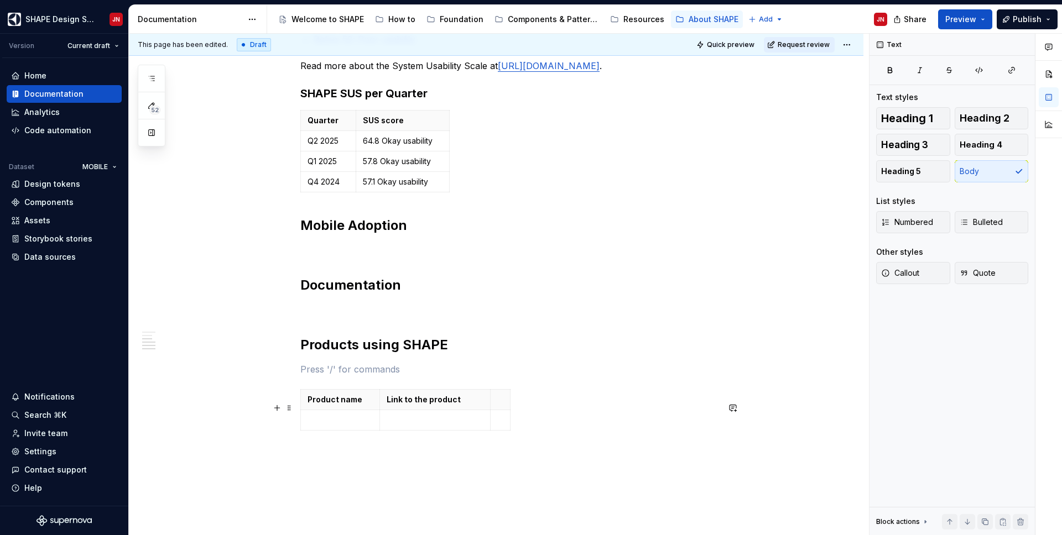
click at [514, 415] on html "SHAPE Design System JN Version Current draft Home Documentation Analytics Code …" at bounding box center [531, 267] width 1062 height 535
drag, startPoint x: 512, startPoint y: 415, endPoint x: 625, endPoint y: 415, distance: 113.4
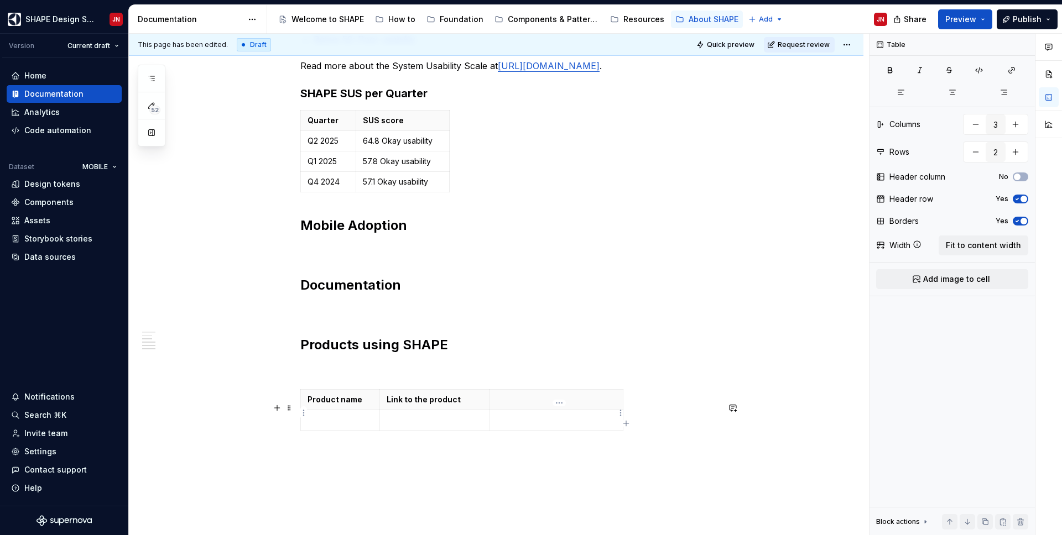
click at [544, 405] on p at bounding box center [556, 399] width 119 height 11
click at [339, 426] on p at bounding box center [339, 420] width 65 height 11
click at [624, 424] on icon "button" at bounding box center [625, 423] width 9 height 9
type input "4"
drag, startPoint x: 646, startPoint y: 411, endPoint x: 748, endPoint y: 414, distance: 101.8
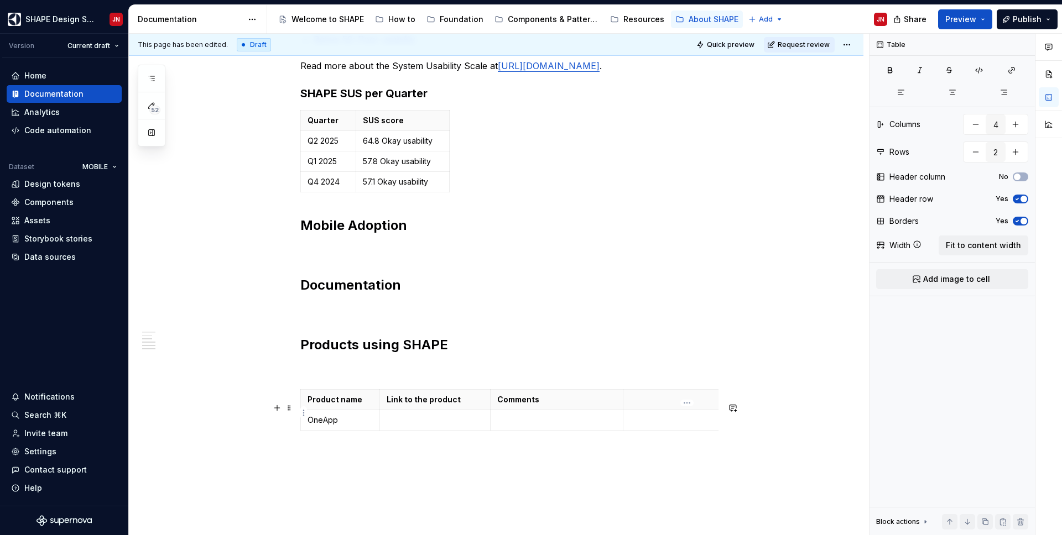
click at [670, 405] on p at bounding box center [684, 399] width 108 height 11
click at [670, 431] on td at bounding box center [684, 420] width 122 height 20
click at [636, 376] on p at bounding box center [509, 369] width 418 height 13
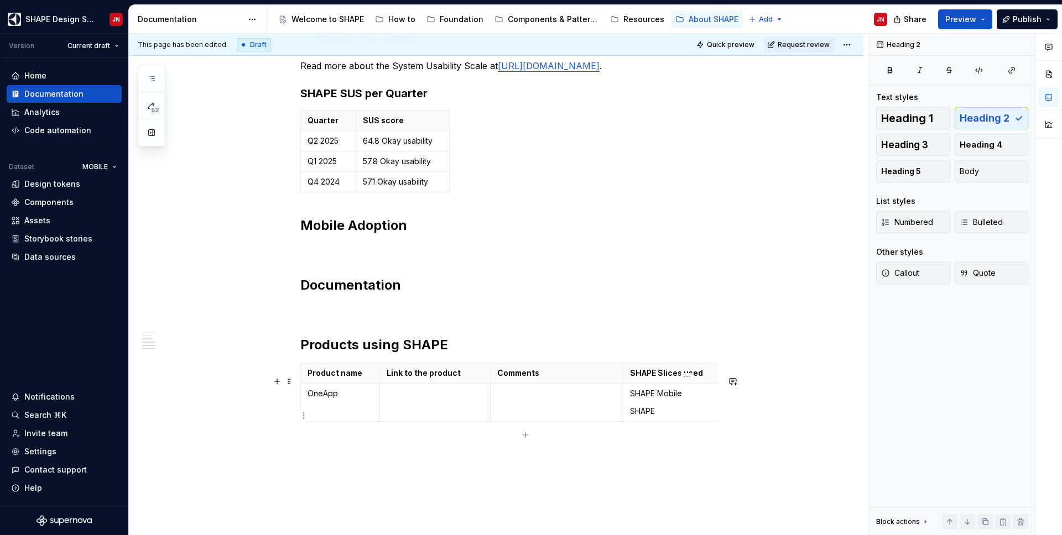
click at [629, 410] on td "SHAPE Mobile SHAPE" at bounding box center [684, 403] width 122 height 38
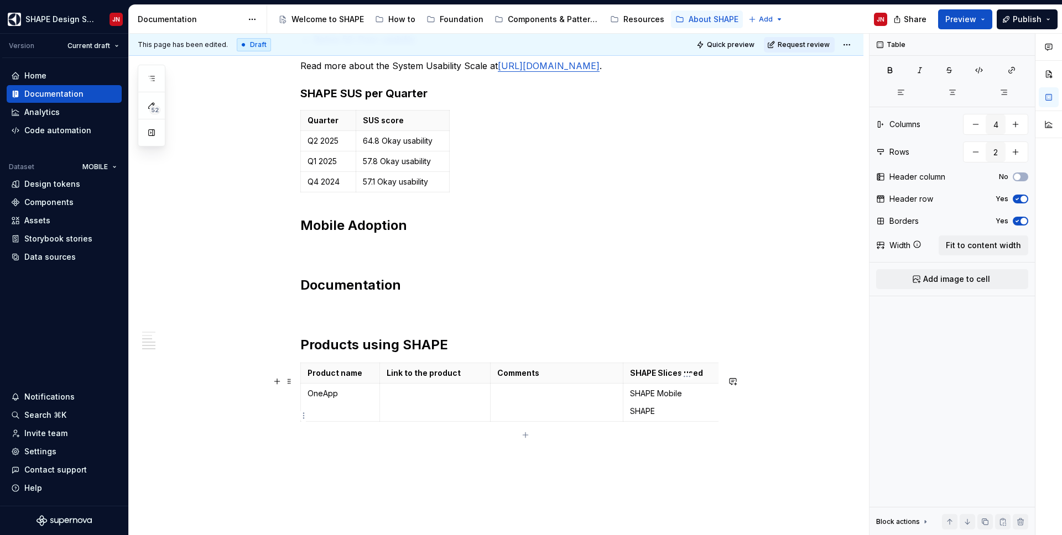
click at [652, 399] on p "SHAPE Mobile" at bounding box center [684, 393] width 108 height 11
click at [645, 399] on p "SHAPE Mobile" at bounding box center [684, 393] width 108 height 11
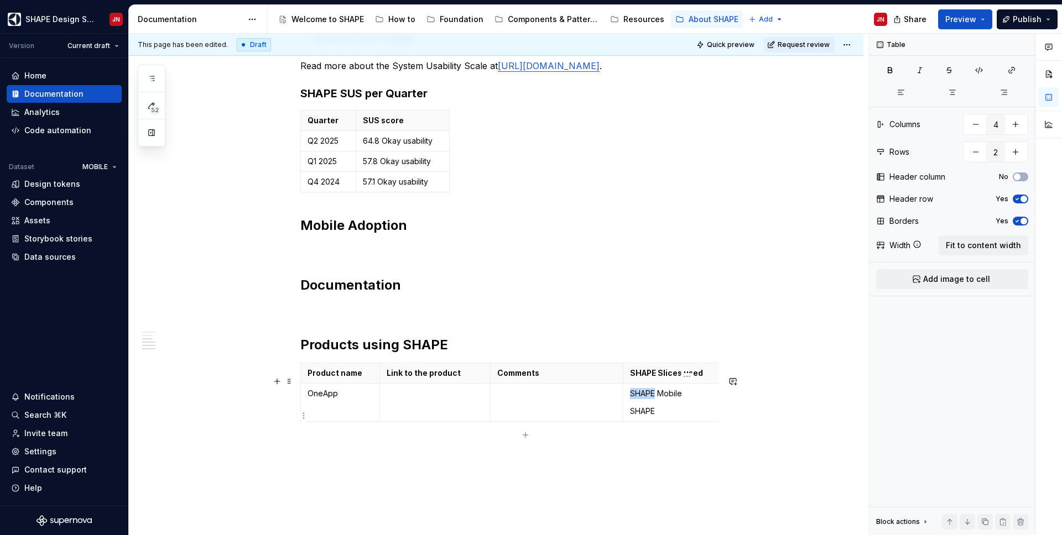
click at [645, 399] on p "SHAPE Mobile" at bounding box center [684, 393] width 108 height 11
click at [635, 399] on p "SHAPE Mobile" at bounding box center [684, 393] width 108 height 11
click at [634, 417] on p "SHAPE" at bounding box center [684, 411] width 108 height 11
drag, startPoint x: 720, startPoint y: 386, endPoint x: 700, endPoint y: 387, distance: 19.9
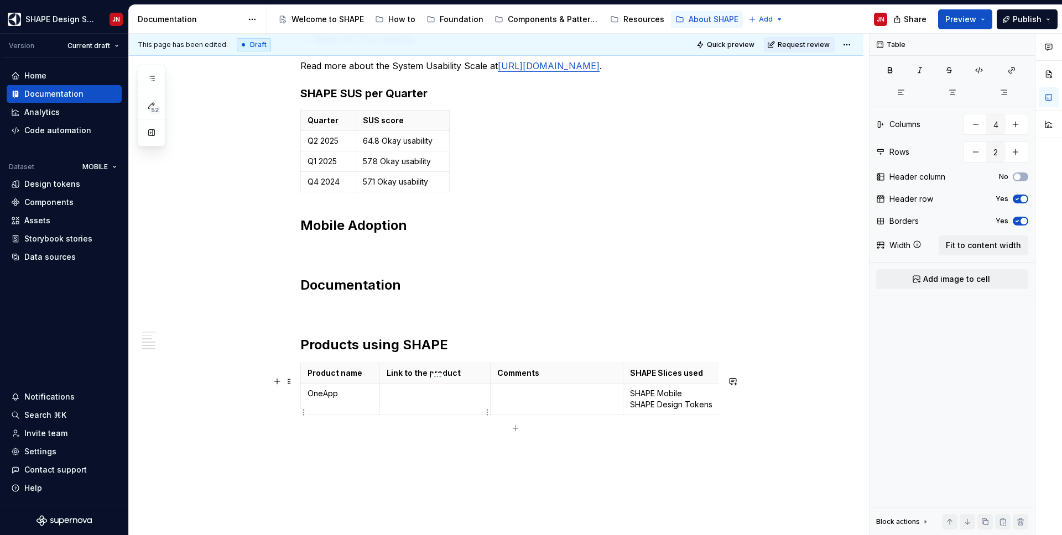
click at [431, 399] on p at bounding box center [434, 393] width 97 height 11
click at [532, 399] on p at bounding box center [556, 393] width 119 height 11
drag, startPoint x: 562, startPoint y: 431, endPoint x: 497, endPoint y: 421, distance: 66.5
click at [497, 415] on td "Internal documentation [URL][DOMAIN_NAME]" at bounding box center [556, 400] width 133 height 32
click at [608, 399] on button "button" at bounding box center [604, 397] width 15 height 15
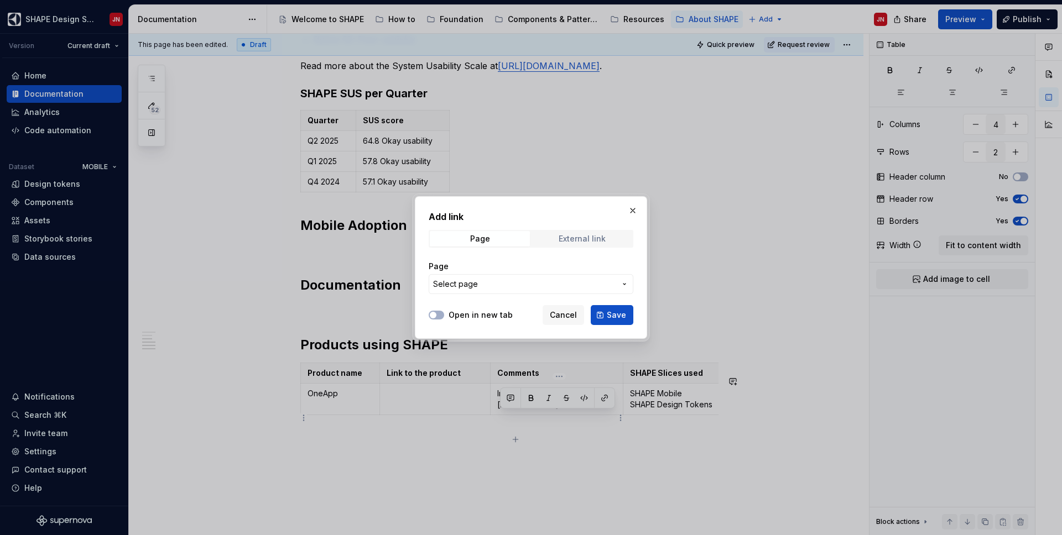
click at [567, 242] on div "External link" at bounding box center [581, 238] width 47 height 9
click at [490, 281] on input "URL" at bounding box center [531, 284] width 205 height 20
paste input "[URL][DOMAIN_NAME]"
click at [440, 313] on button "Open in new tab" at bounding box center [436, 315] width 15 height 9
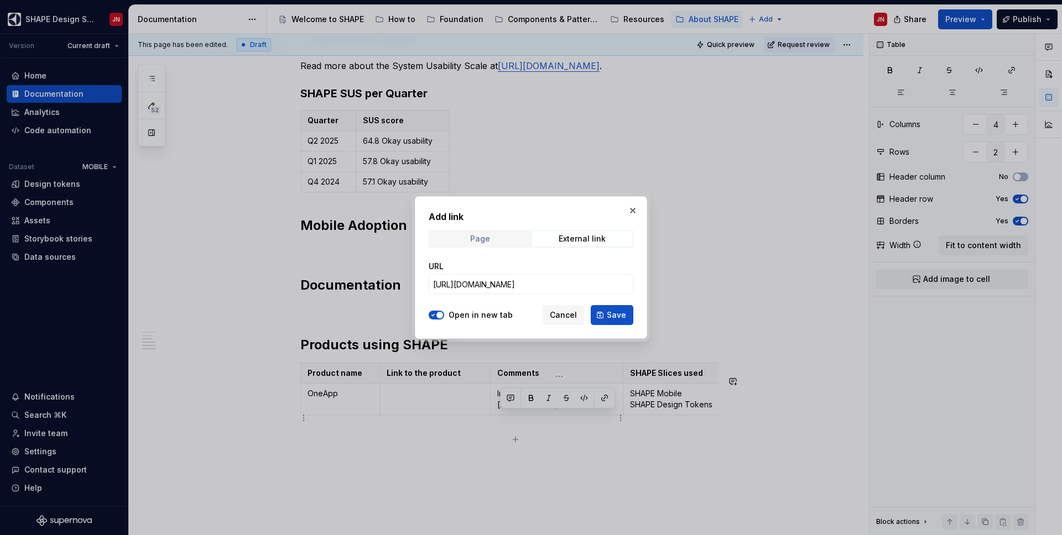
click at [496, 243] on span "Page" at bounding box center [480, 238] width 100 height 15
click at [465, 286] on span "Select page" at bounding box center [455, 284] width 45 height 11
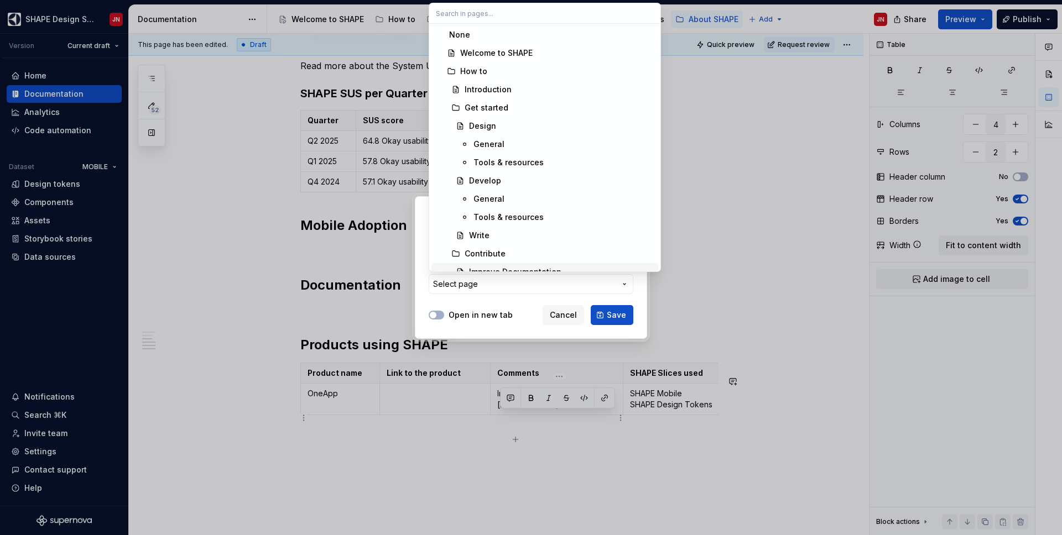
click at [475, 304] on div "Add link Page External link Page Select page Open in new tab Cancel Save" at bounding box center [531, 267] width 1062 height 535
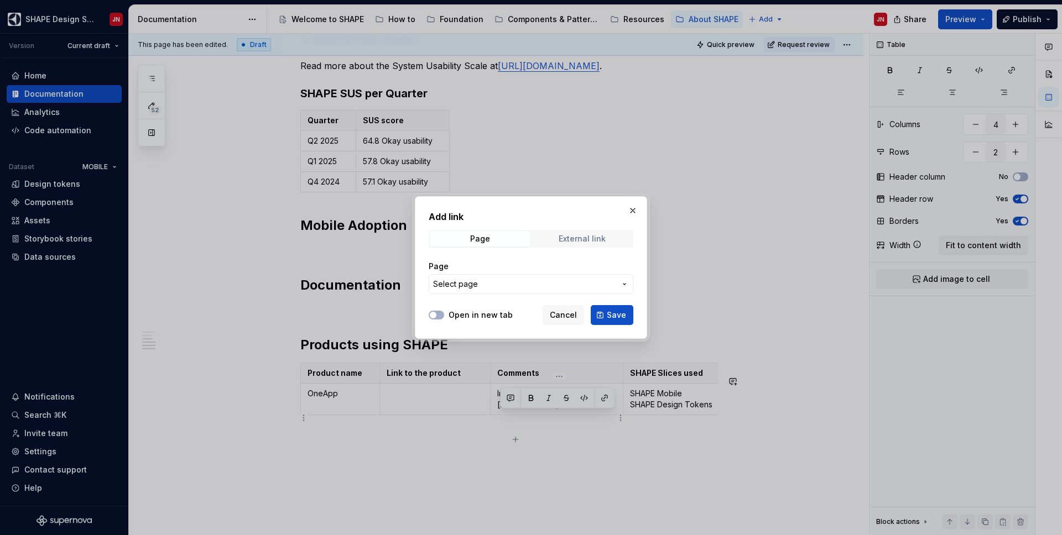
click at [591, 236] on div "External link" at bounding box center [581, 238] width 47 height 9
click at [626, 314] on button "Save" at bounding box center [612, 315] width 43 height 20
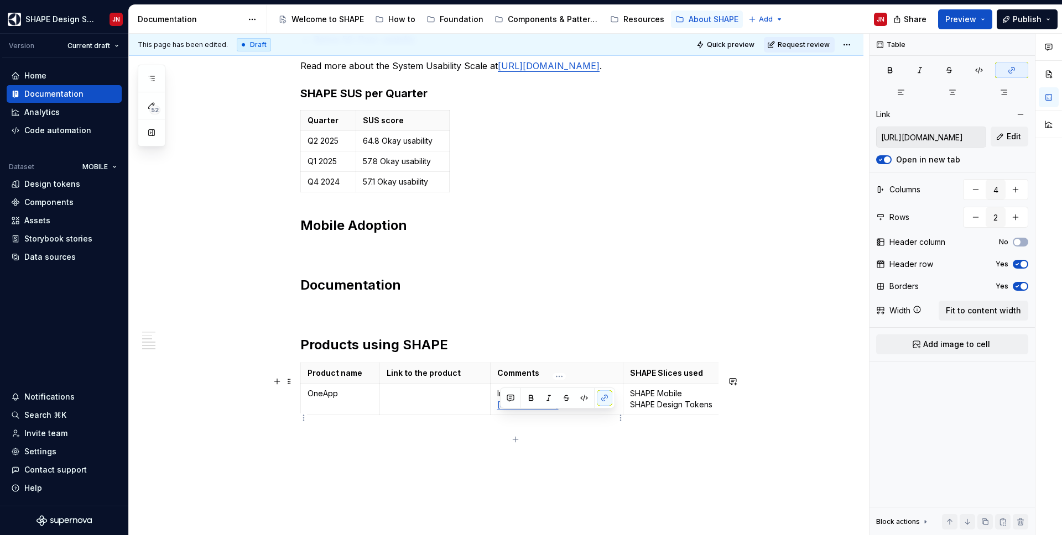
click at [580, 410] on p "Internal documentation [URL][DOMAIN_NAME]" at bounding box center [556, 399] width 119 height 22
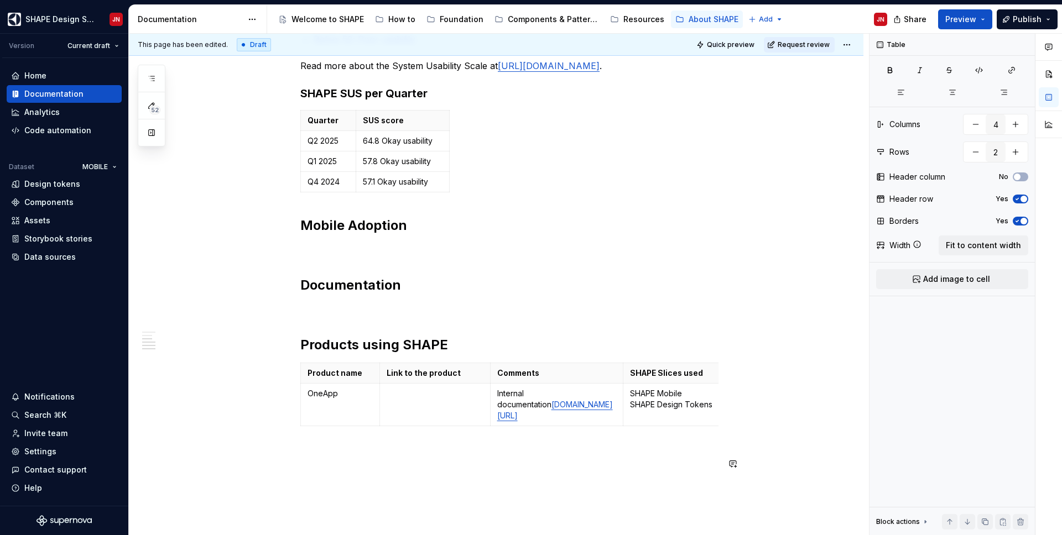
click at [569, 441] on div "System Usability Scale The System Usability Scale (SUS) measurement method is a…" at bounding box center [509, 163] width 418 height 615
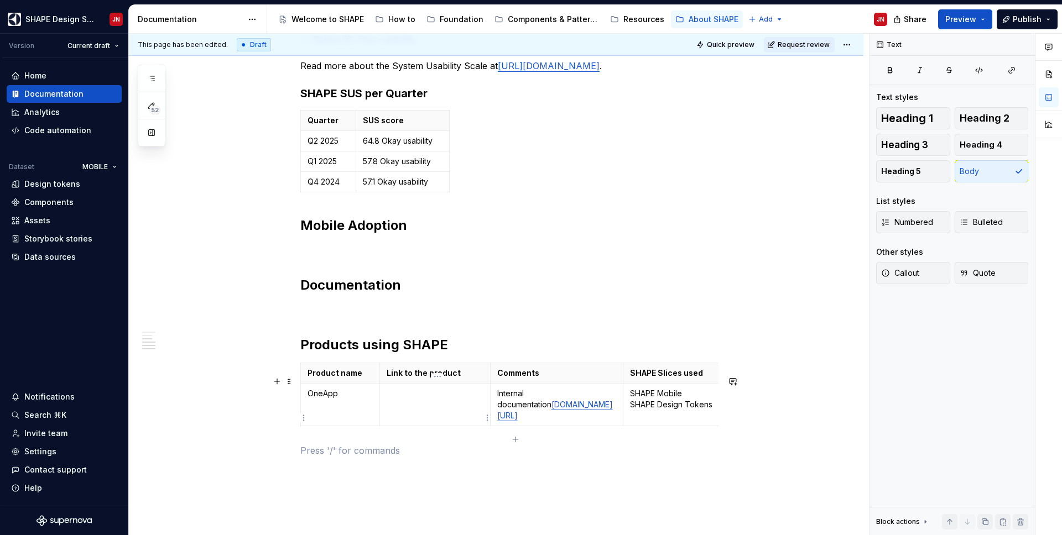
click at [420, 416] on td at bounding box center [434, 405] width 111 height 43
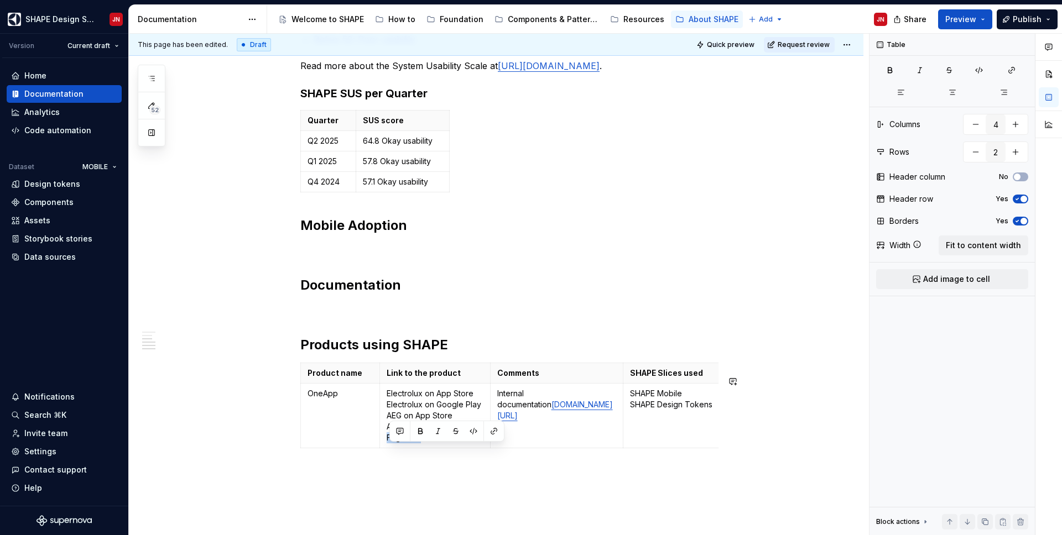
copy p "Frigidaire"
click at [482, 418] on p "Electrolux on App Store Electrolux on Google Play AEG on App Store AEG on Googl…" at bounding box center [434, 421] width 97 height 66
click at [471, 441] on p "AEG on App Store AEG on Google Play Frigidaire on App Store Frigidaire on Googl…" at bounding box center [434, 439] width 97 height 44
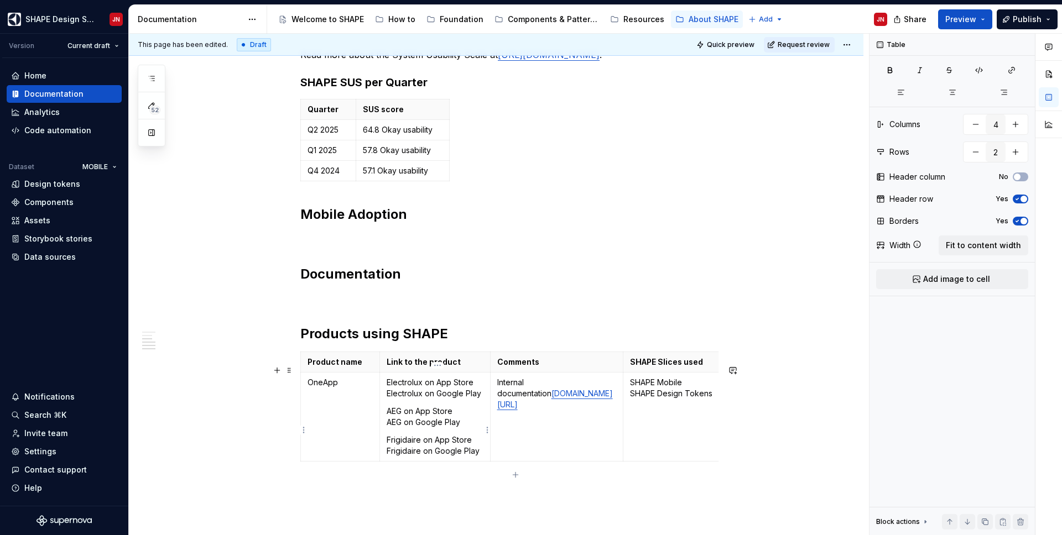
click at [483, 441] on p "Frigidaire on App Store Frigidaire on Google Play" at bounding box center [434, 446] width 97 height 22
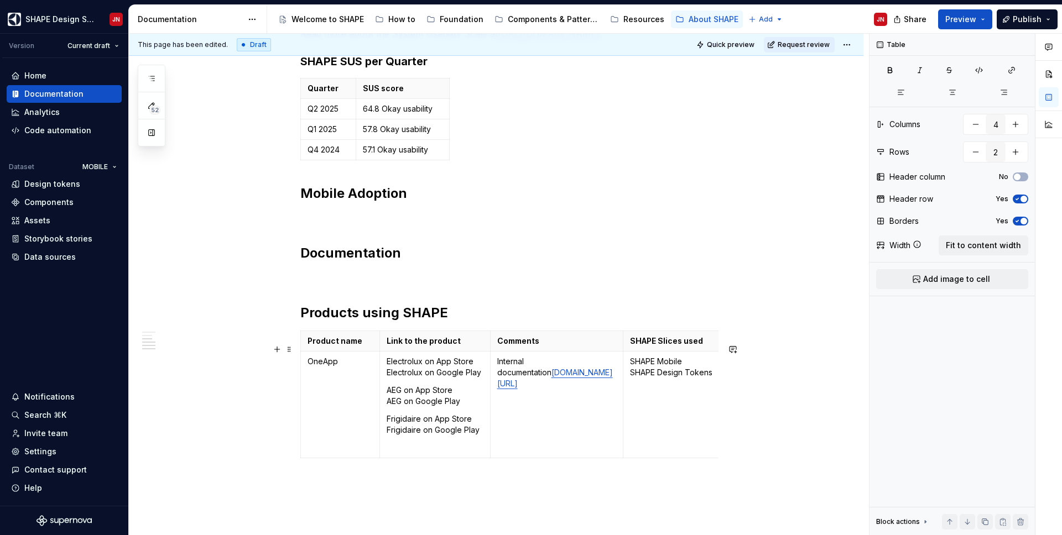
scroll to position [411, 0]
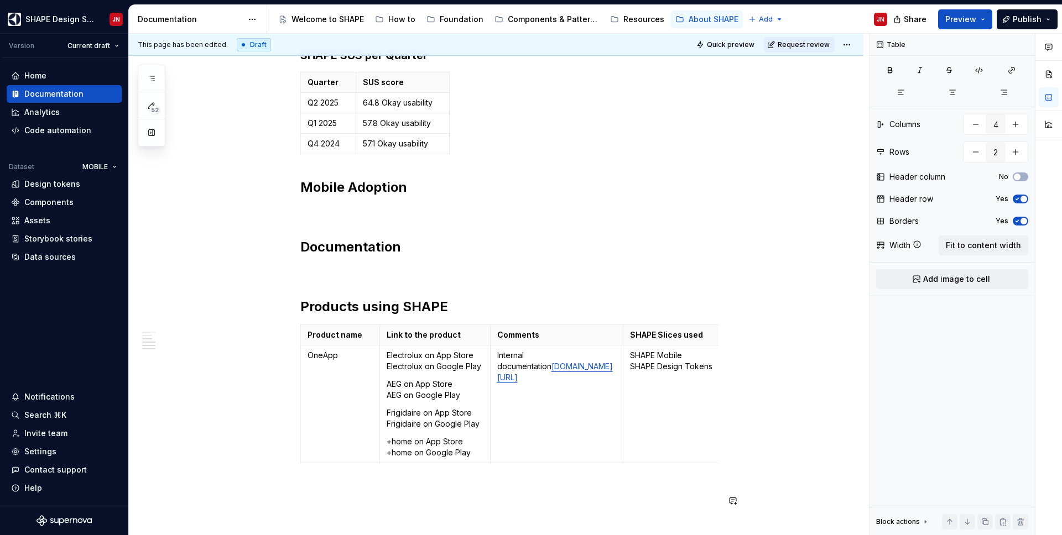
click at [455, 372] on p "Electrolux on App Store Electrolux on Google Play" at bounding box center [434, 361] width 97 height 22
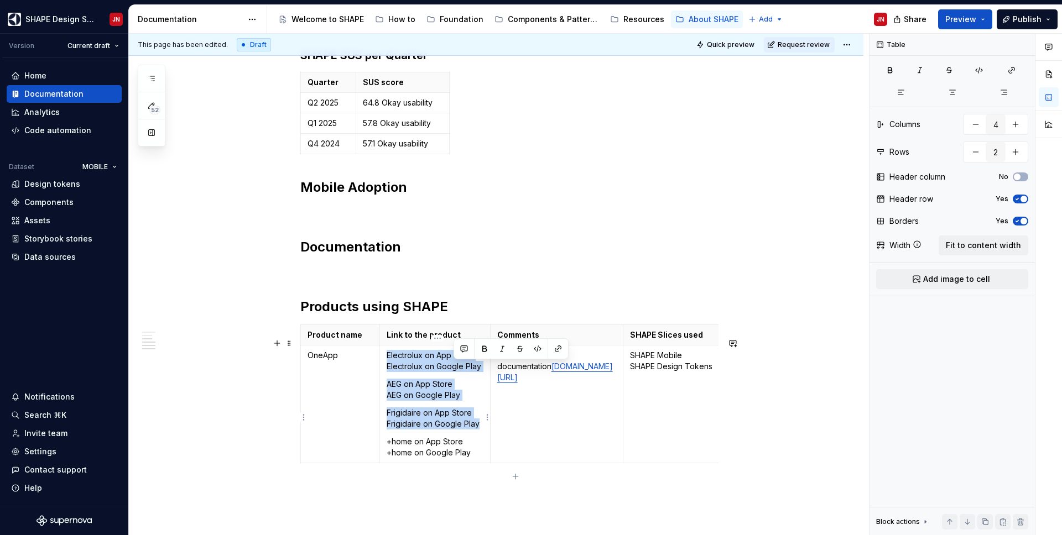
click at [455, 372] on p "Electrolux on App Store Electrolux on Google Play" at bounding box center [434, 361] width 97 height 22
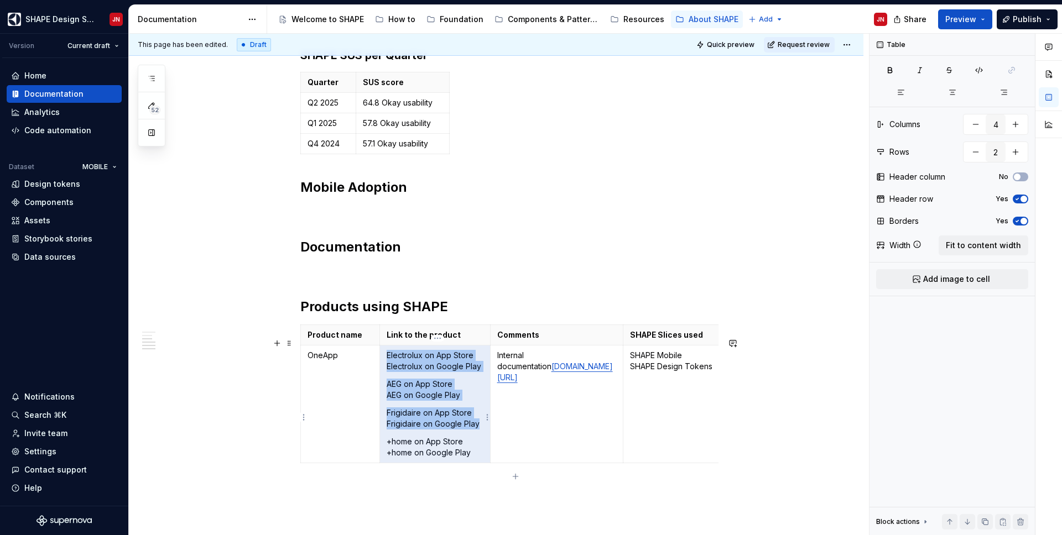
click at [467, 367] on p "Electrolux on App Store Electrolux on Google Play" at bounding box center [434, 361] width 97 height 22
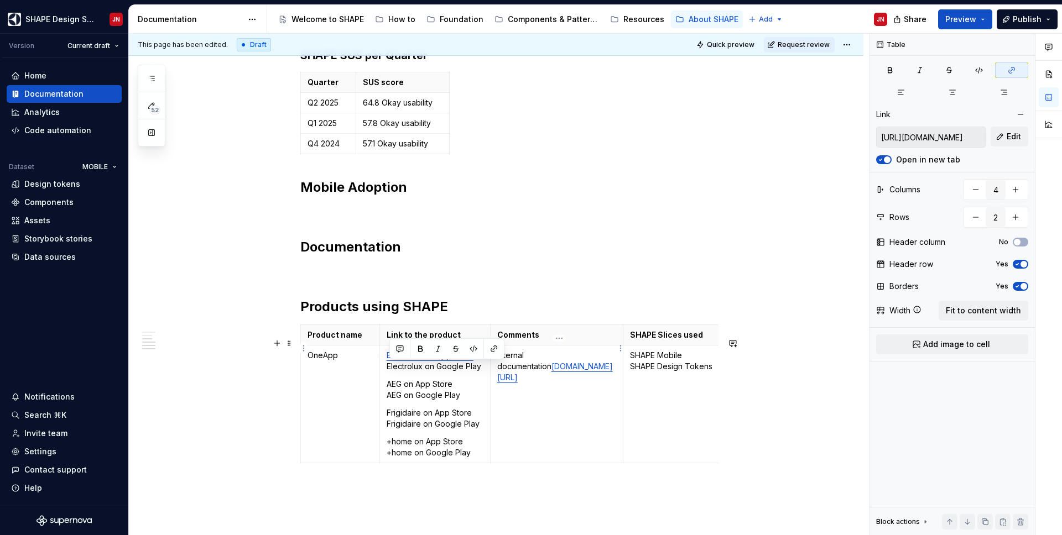
click at [508, 341] on p "Comments" at bounding box center [556, 335] width 119 height 11
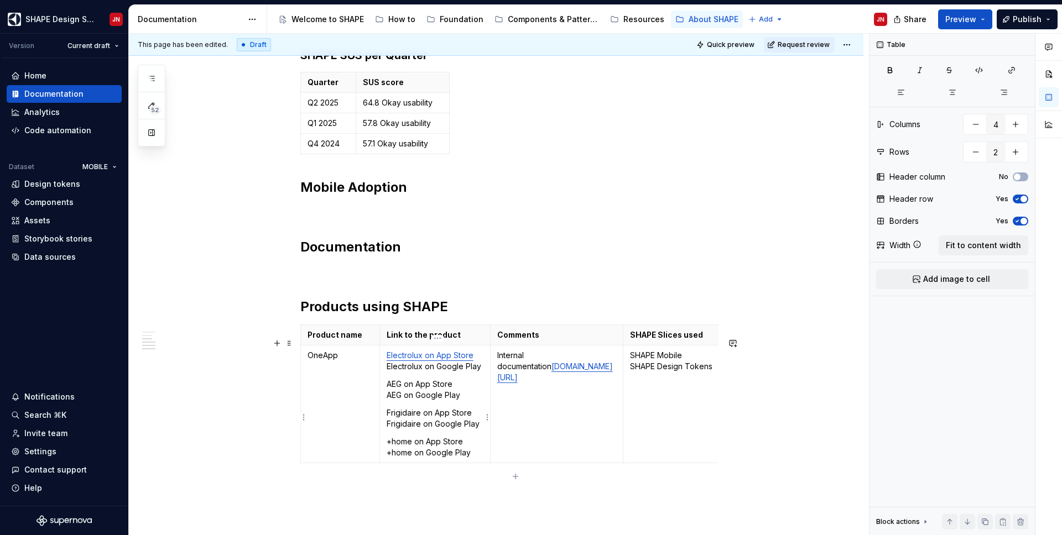
click at [460, 360] on link "Electrolux on App Store" at bounding box center [429, 355] width 87 height 9
click at [477, 369] on p "Electrolux on App Store Electrolux on Google Play" at bounding box center [434, 361] width 97 height 22
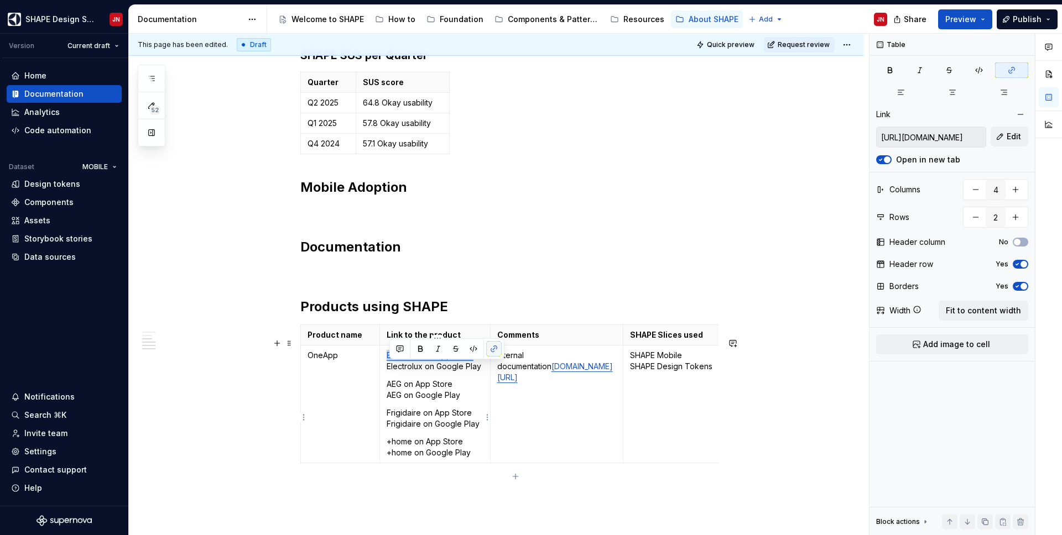
click at [493, 350] on button "button" at bounding box center [493, 348] width 15 height 15
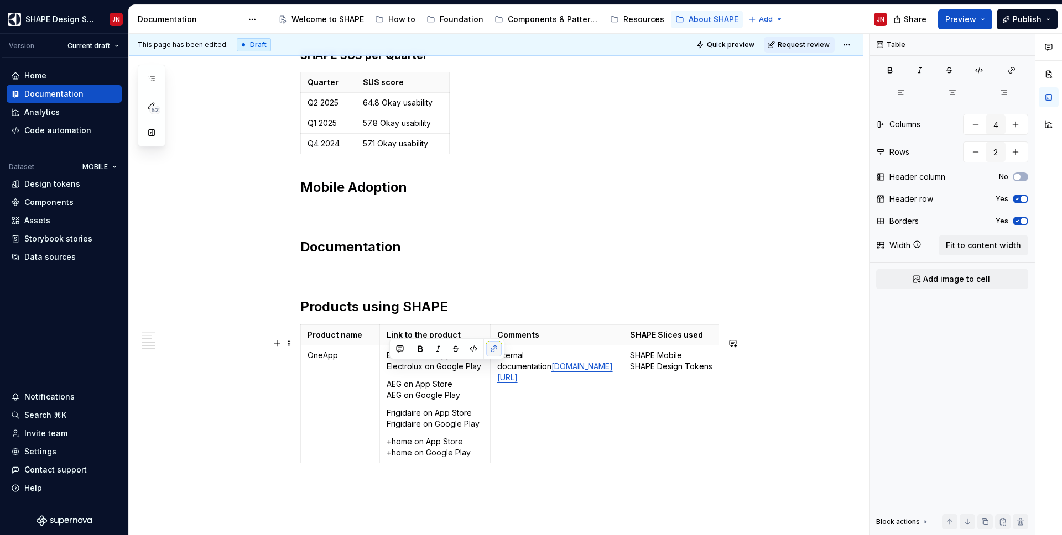
click at [495, 349] on button "button" at bounding box center [493, 348] width 15 height 15
click at [835, 69] on icon "button" at bounding box center [1012, 70] width 6 height 6
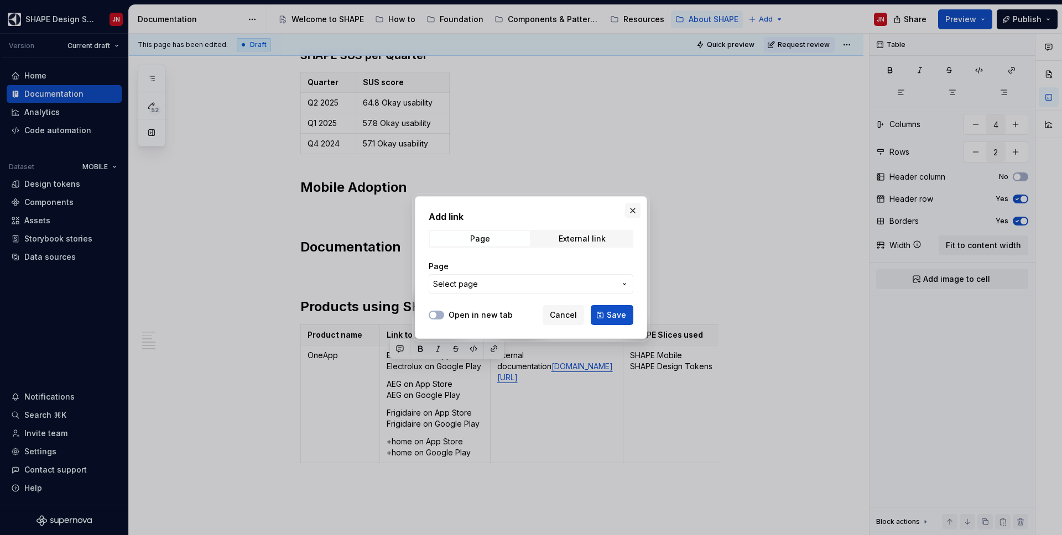
click at [633, 211] on button "button" at bounding box center [632, 210] width 15 height 15
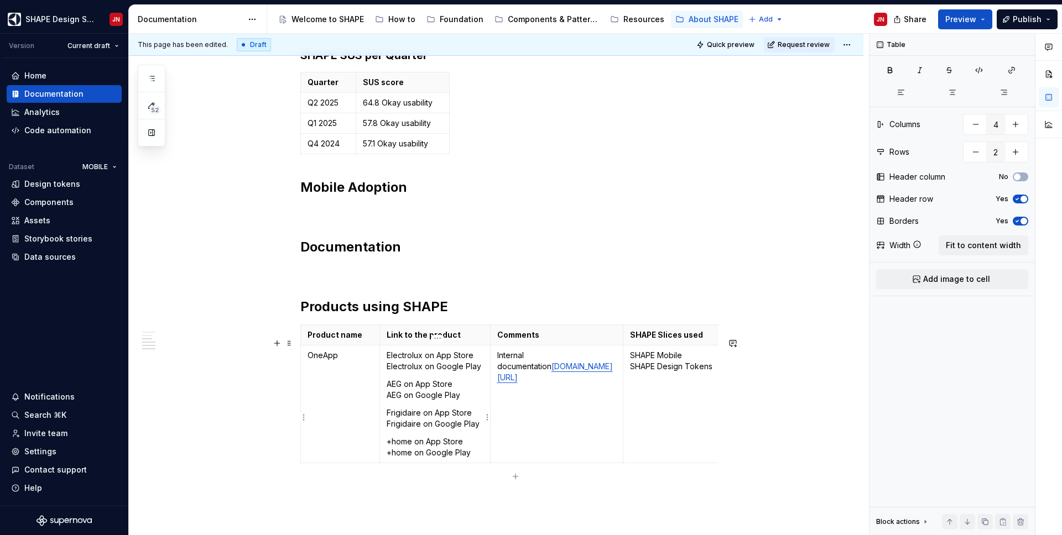
click at [445, 400] on p "AEG on App Store AEG on Google Play" at bounding box center [434, 390] width 97 height 22
click at [475, 368] on p "Electrolux on App Store Electrolux on Google Play" at bounding box center [434, 361] width 97 height 22
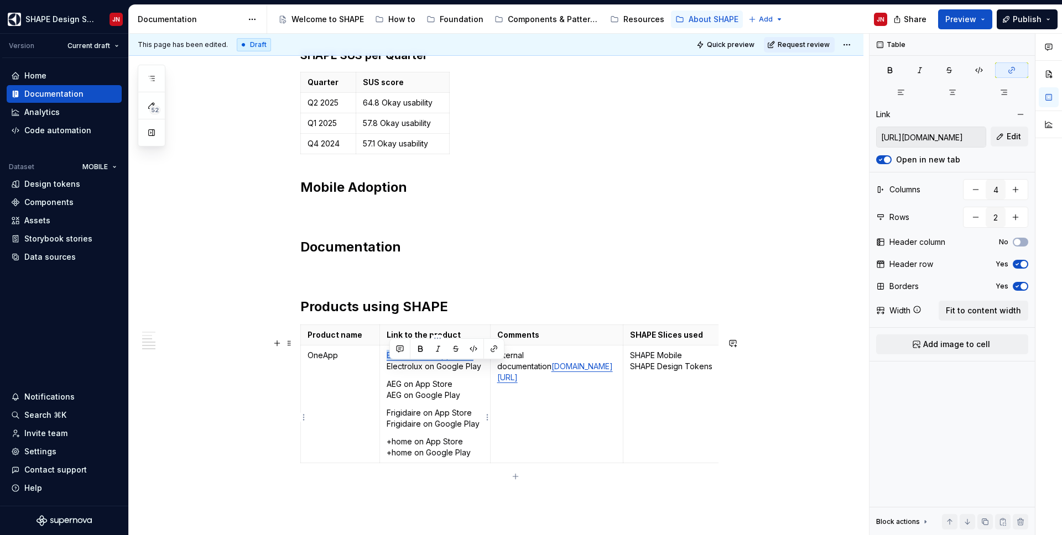
click at [420, 419] on td "Electrolux on App Store Electrolux on Google Play AEG on App Store AEG on Googl…" at bounding box center [434, 405] width 111 height 118
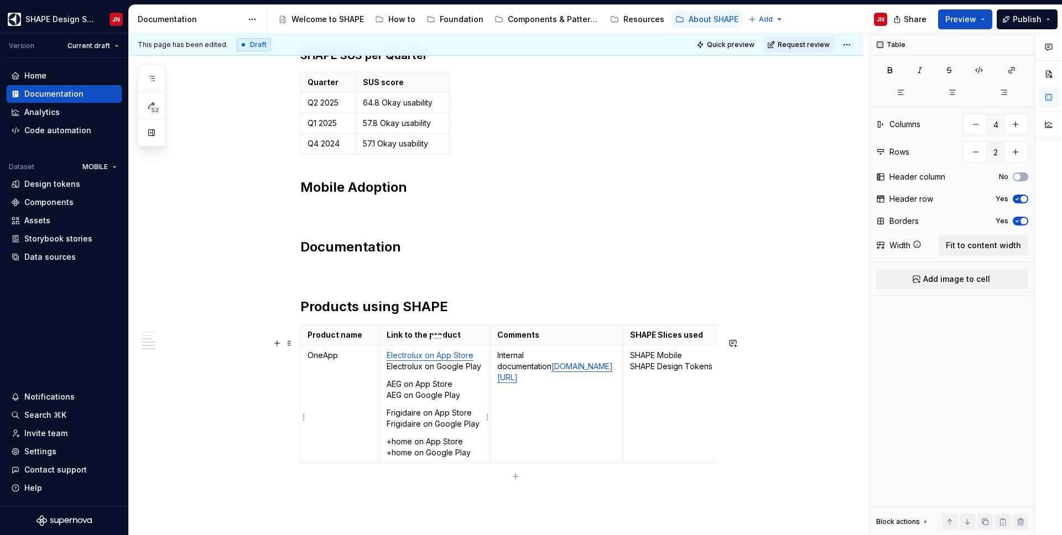
click at [457, 430] on p "Frigidaire on App Store Frigidaire on Google Play" at bounding box center [434, 419] width 97 height 22
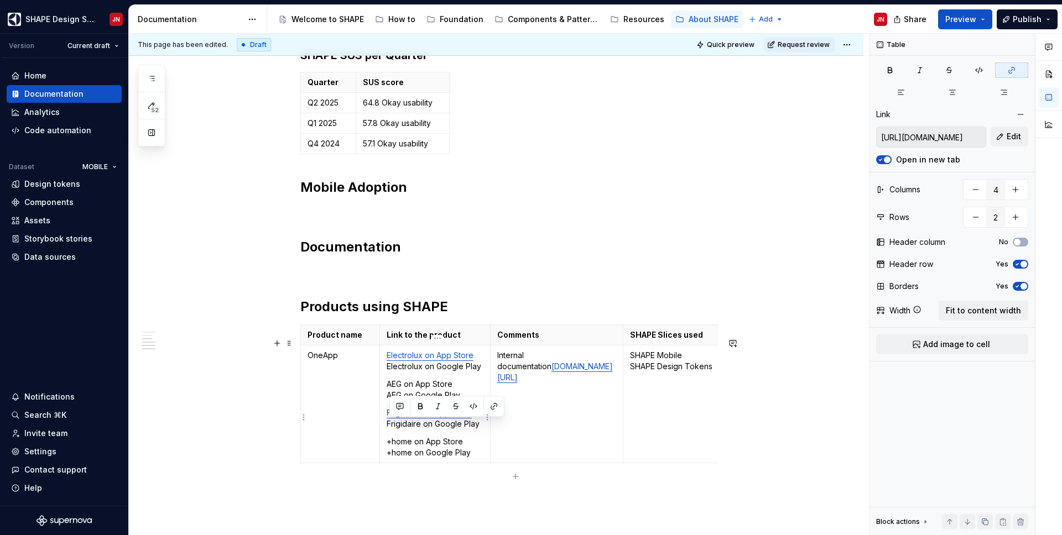
click at [390, 372] on p "Electrolux on App Store Electrolux on Google Play" at bounding box center [434, 361] width 97 height 22
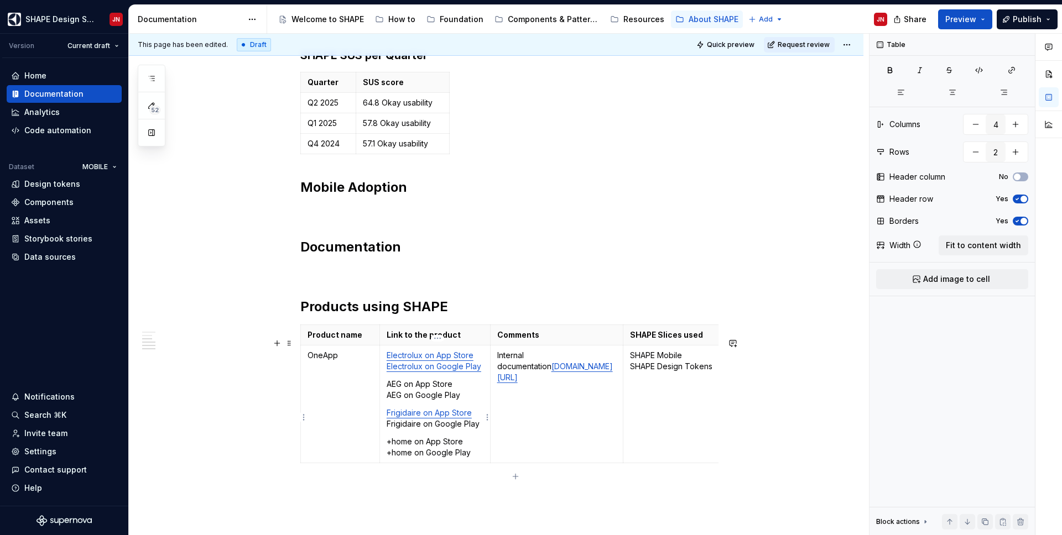
click at [410, 420] on td "Electrolux on App Store Electrolux on Google Play AEG on App Store AEG on Googl…" at bounding box center [434, 405] width 111 height 118
click at [398, 401] on p "AEG on App Store AEG on Google Play" at bounding box center [434, 390] width 97 height 22
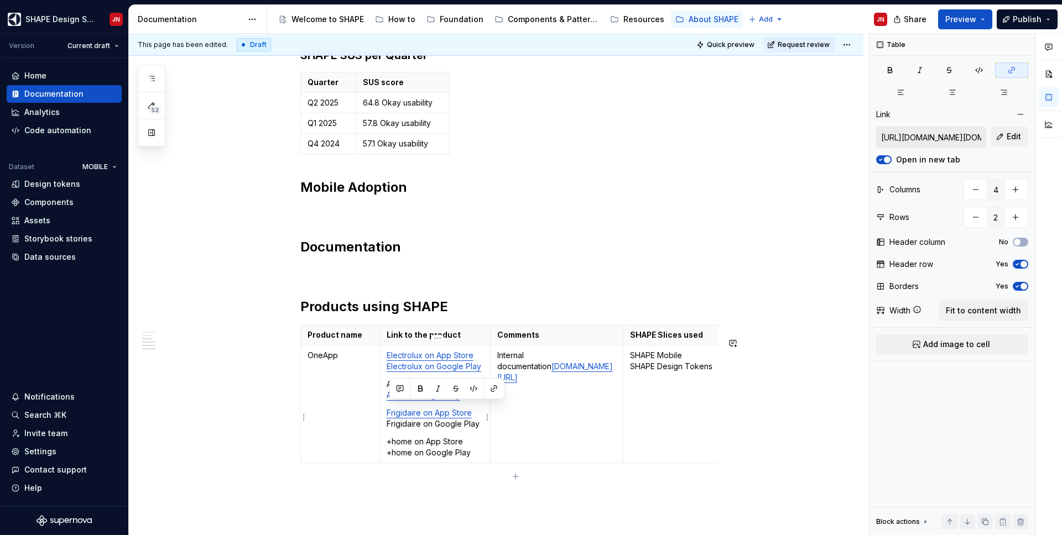
click at [416, 441] on p "+home on App Store +home on Google Play" at bounding box center [434, 447] width 97 height 22
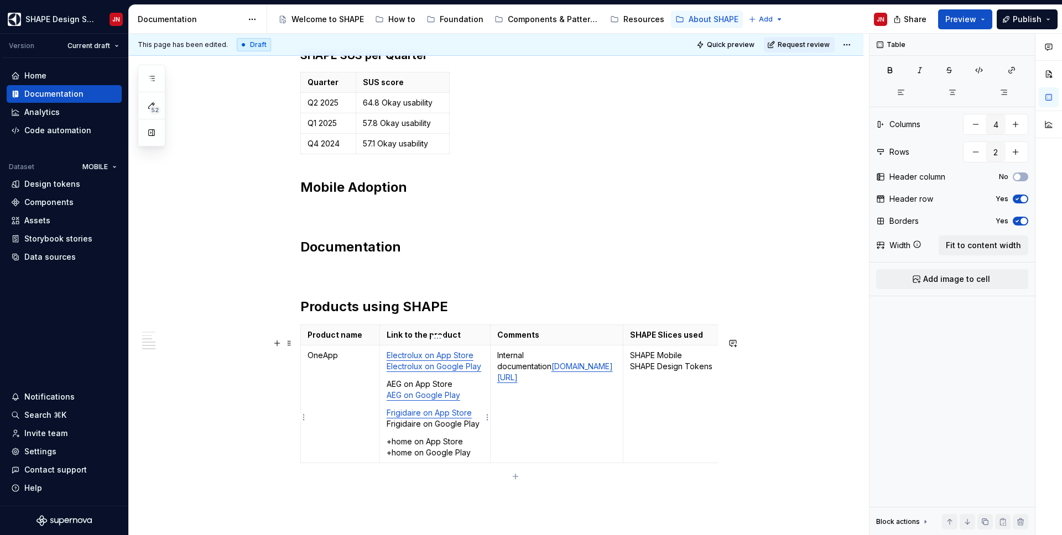
click at [390, 430] on p "Frigidaire on App Store Frigidaire on Google Play" at bounding box center [434, 419] width 97 height 22
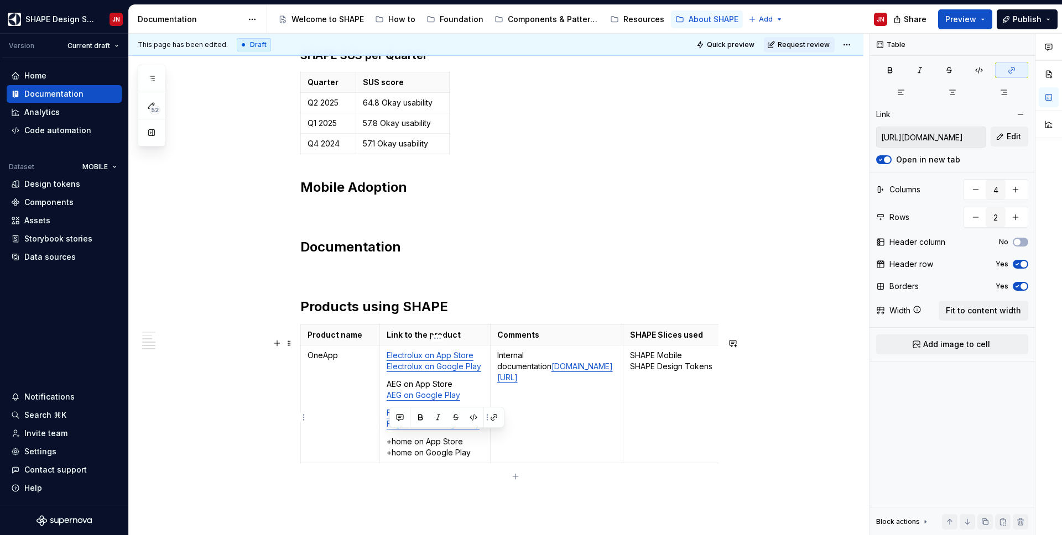
click at [412, 441] on p "+home on App Store +home on Google Play" at bounding box center [434, 447] width 97 height 22
click at [336, 441] on td "OneApp" at bounding box center [340, 405] width 79 height 118
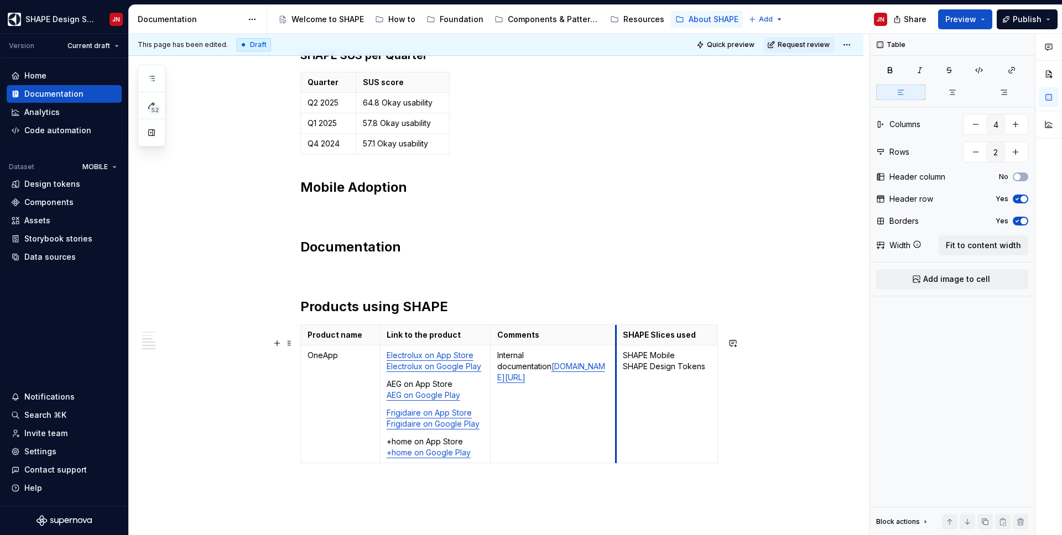
drag, startPoint x: 626, startPoint y: 346, endPoint x: 619, endPoint y: 350, distance: 8.2
click at [619, 346] on th "SHAPE Slices used" at bounding box center [667, 335] width 102 height 20
click at [628, 218] on p at bounding box center [509, 211] width 418 height 13
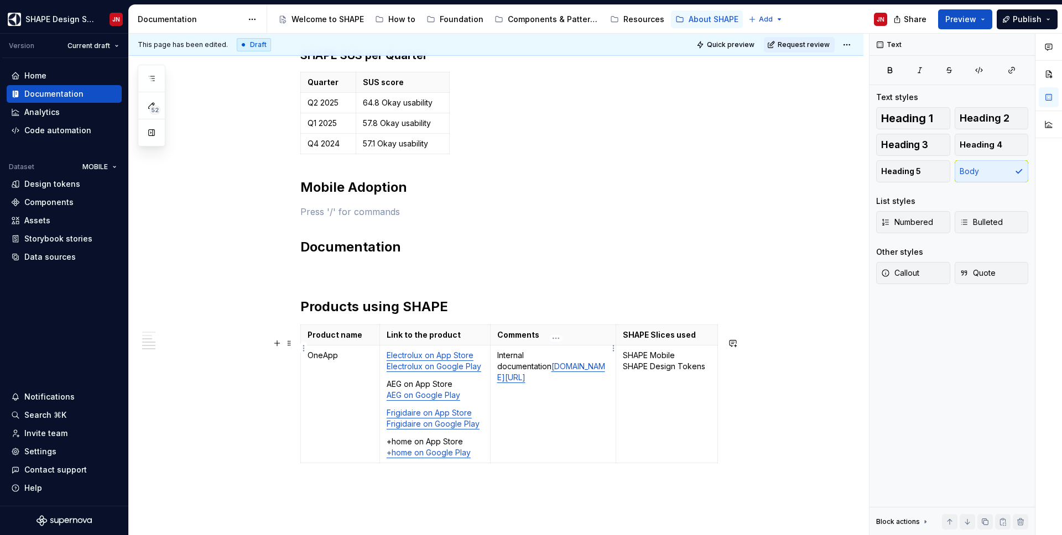
click at [582, 339] on th "Comments" at bounding box center [553, 335] width 126 height 20
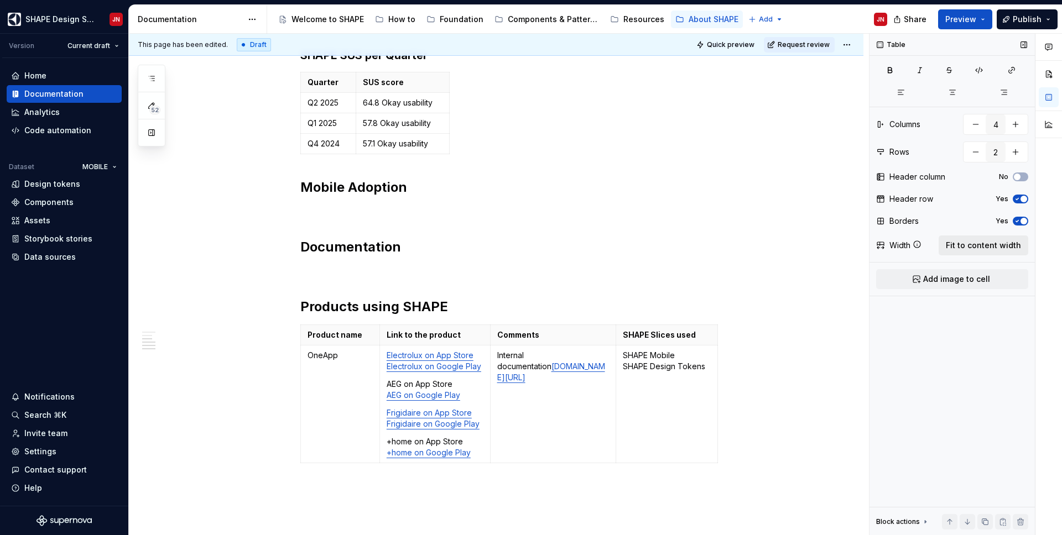
click at [835, 246] on span "Fit to content width" at bounding box center [983, 245] width 75 height 11
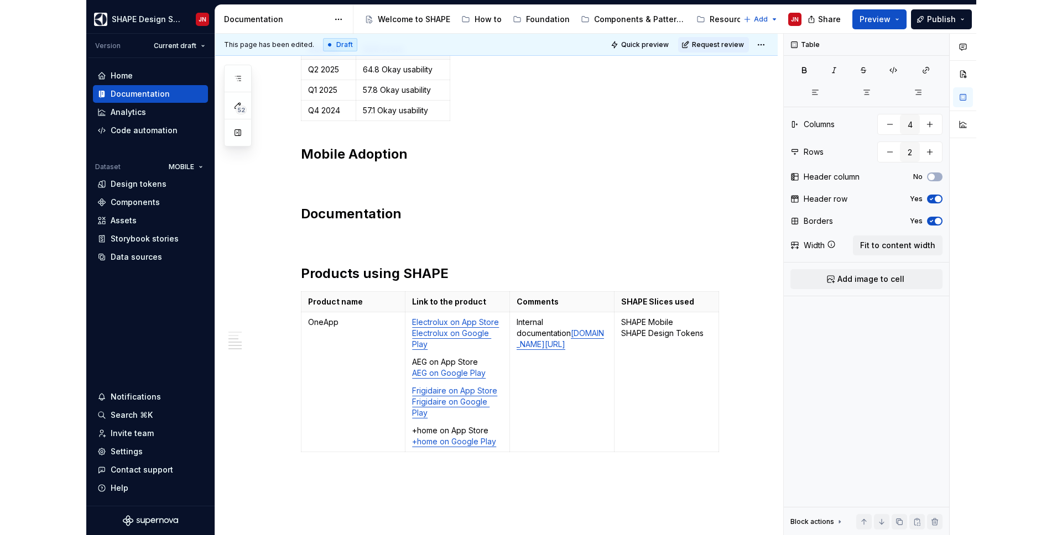
scroll to position [441, 0]
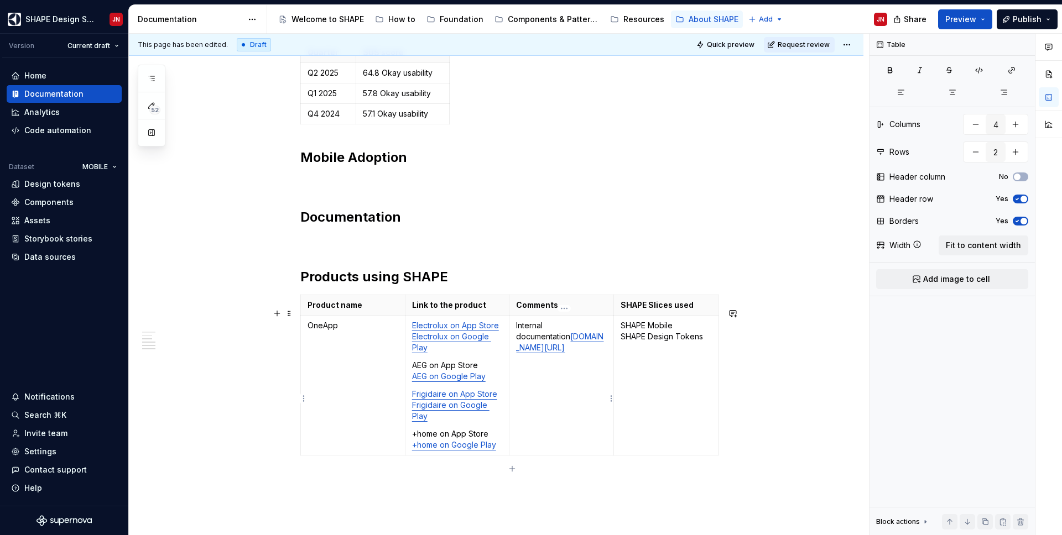
click at [598, 440] on td "Internal documentation [DOMAIN_NAME][URL]" at bounding box center [561, 386] width 105 height 140
click at [367, 311] on p "Product name" at bounding box center [352, 305] width 91 height 11
click at [835, 180] on icon "button" at bounding box center [1016, 177] width 9 height 7
click at [835, 220] on span "button" at bounding box center [1023, 221] width 7 height 7
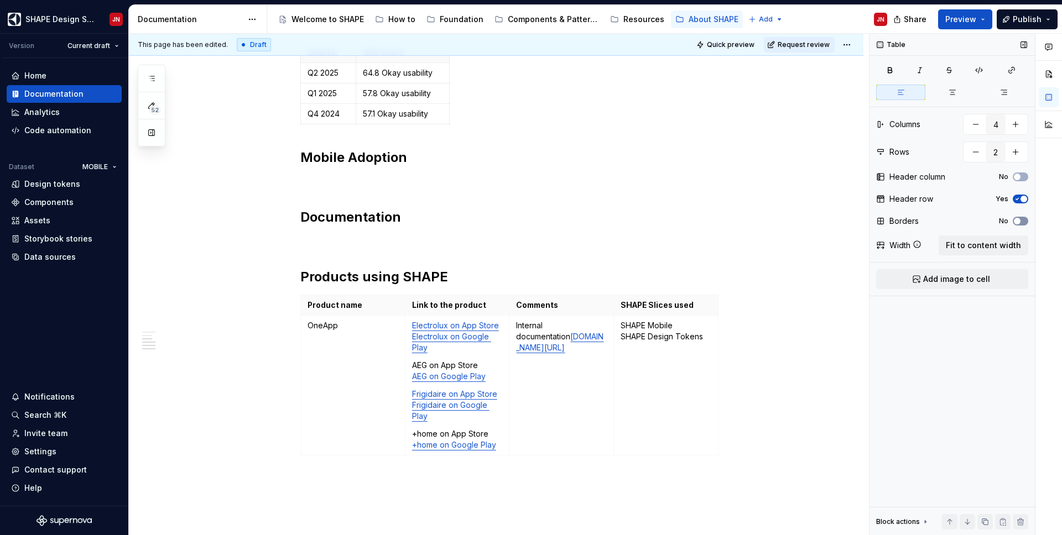
click at [835, 220] on button "No" at bounding box center [1019, 221] width 15 height 9
click at [420, 375] on p "AEG on App Store AEG on Google Play" at bounding box center [457, 371] width 91 height 22
click at [428, 441] on p "+home on App Store +home on Google Play" at bounding box center [457, 440] width 91 height 22
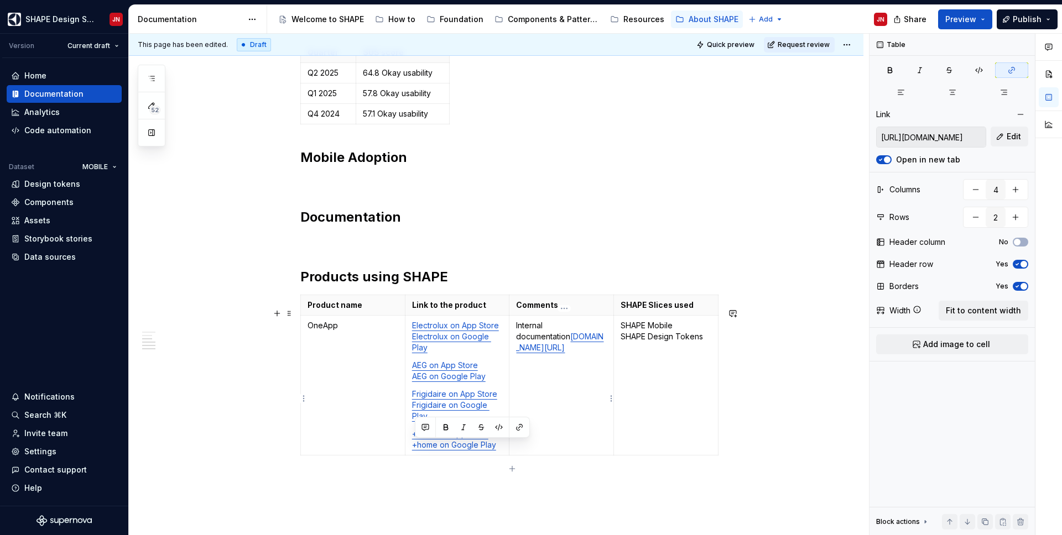
click at [568, 441] on td "Internal documentation [DOMAIN_NAME][URL]" at bounding box center [561, 386] width 105 height 140
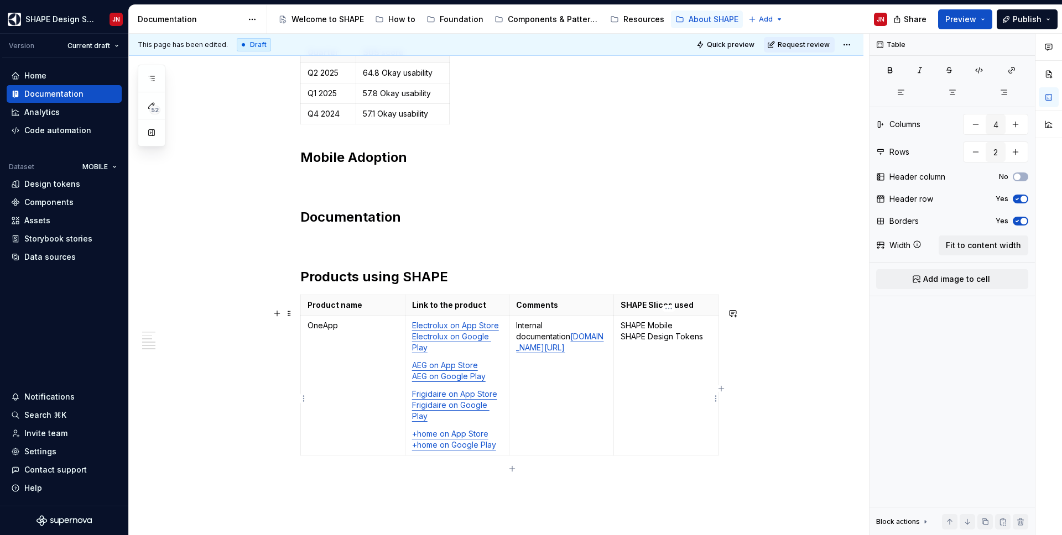
click at [710, 342] on p "SHAPE Mobile SHAPE Design Tokens" at bounding box center [665, 331] width 91 height 22
click at [777, 389] on div "System Usability Scale The System Usability Scale (SUS) measurement method is a…" at bounding box center [496, 210] width 734 height 899
click at [367, 441] on td "OneApp" at bounding box center [353, 386] width 105 height 140
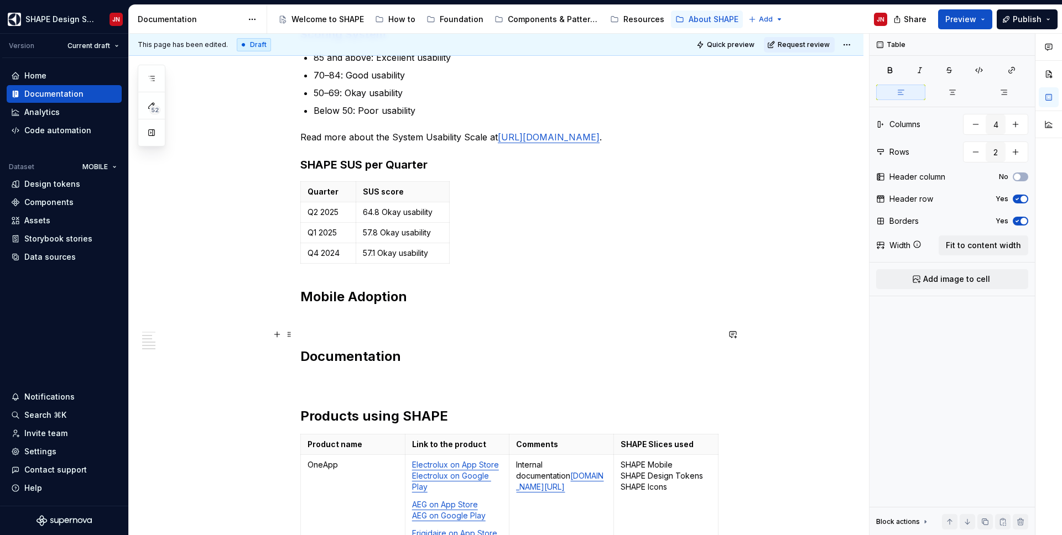
scroll to position [289, 0]
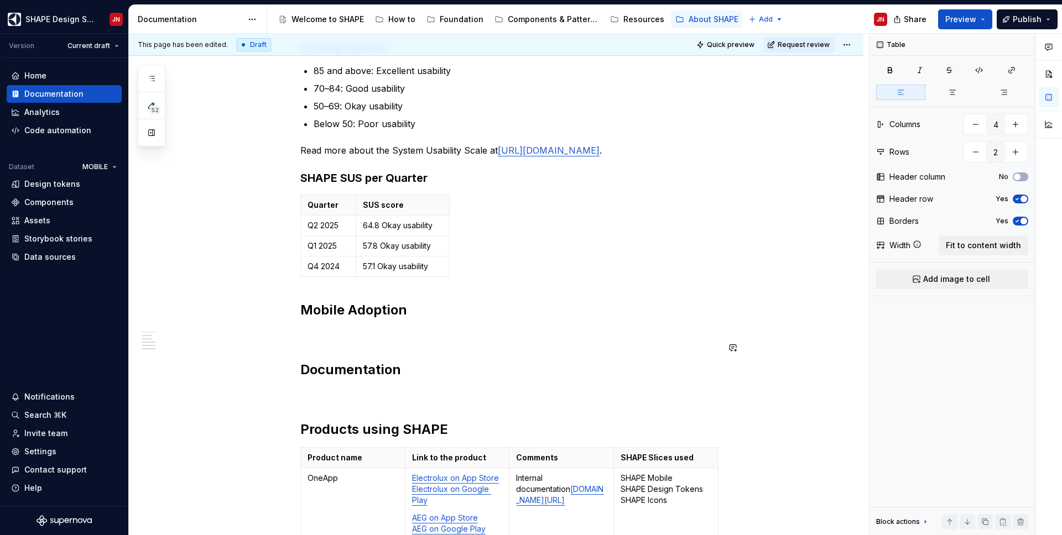
click at [346, 341] on p at bounding box center [509, 334] width 418 height 13
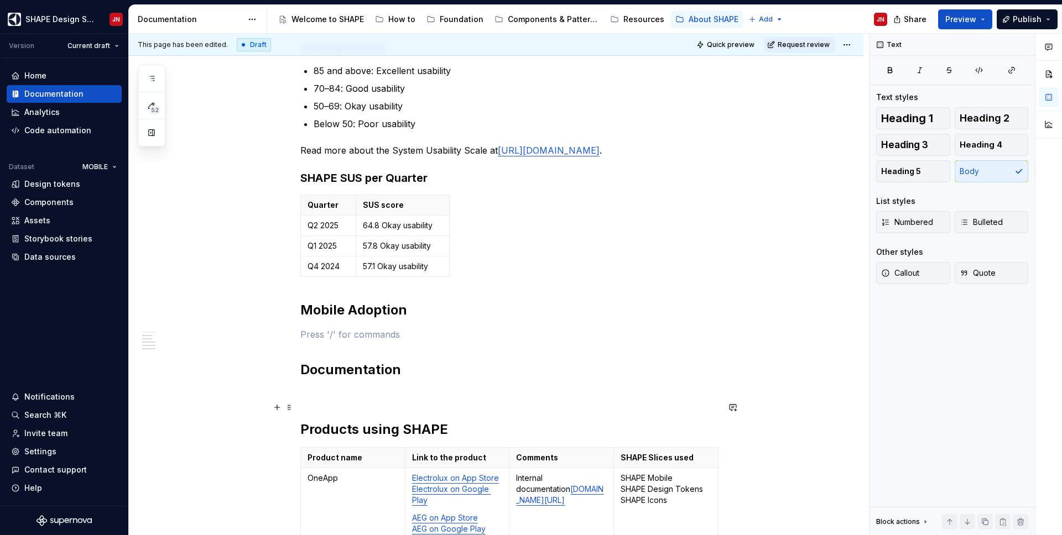
click at [353, 401] on p at bounding box center [509, 394] width 418 height 13
click at [28, 74] on div "Home" at bounding box center [35, 75] width 22 height 11
click at [371, 341] on p at bounding box center [509, 334] width 418 height 13
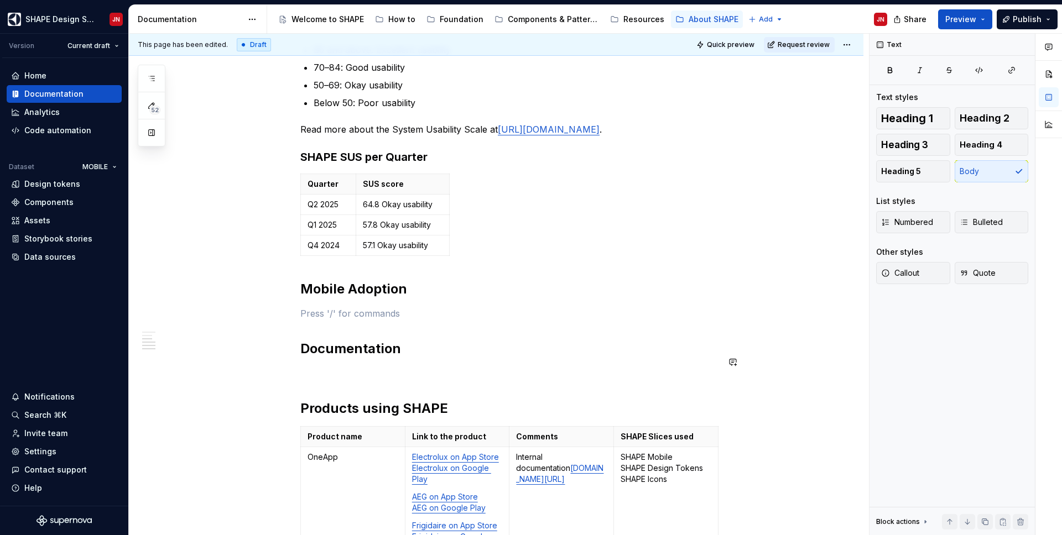
scroll to position [309, 0]
click at [599, 321] on p "Adoption is calculated by searching the code repository of OneApp" at bounding box center [509, 313] width 418 height 13
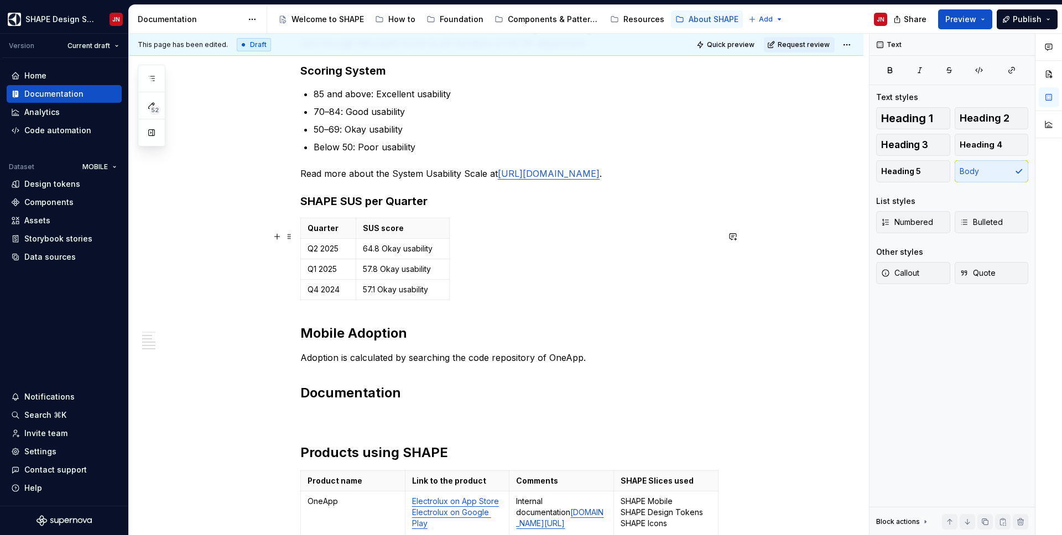
scroll to position [253, 0]
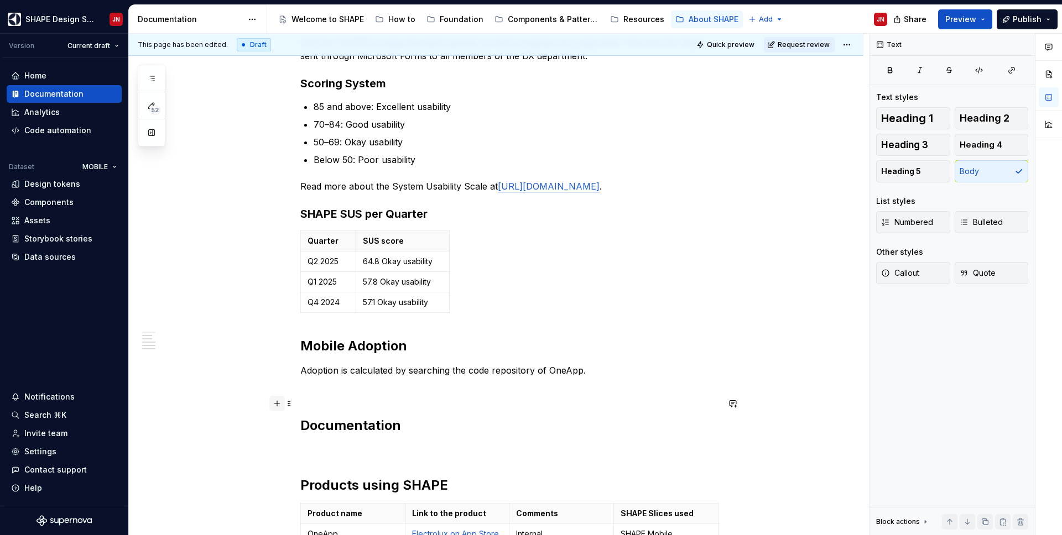
click at [279, 405] on button "button" at bounding box center [276, 403] width 15 height 15
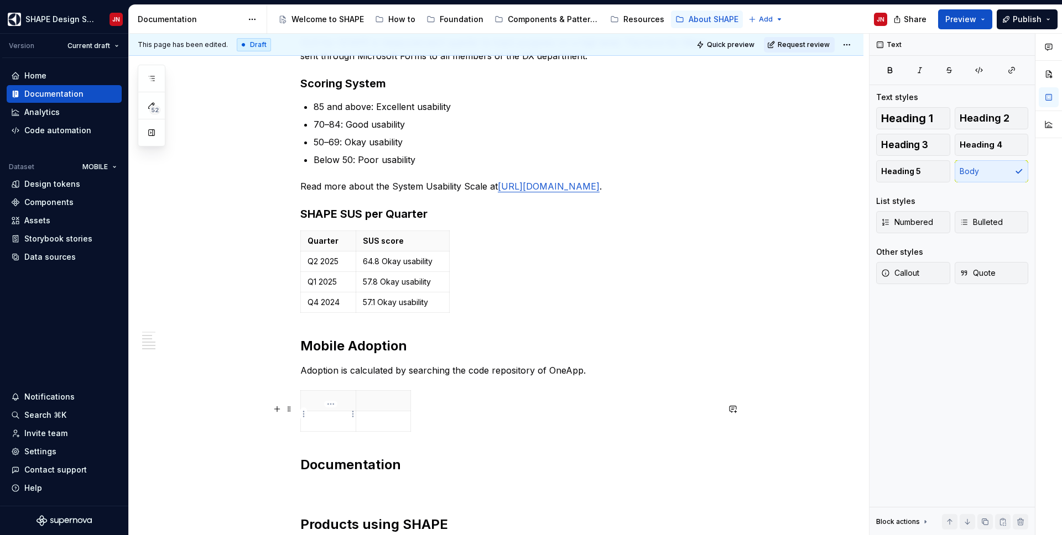
click at [329, 406] on p at bounding box center [327, 400] width 41 height 11
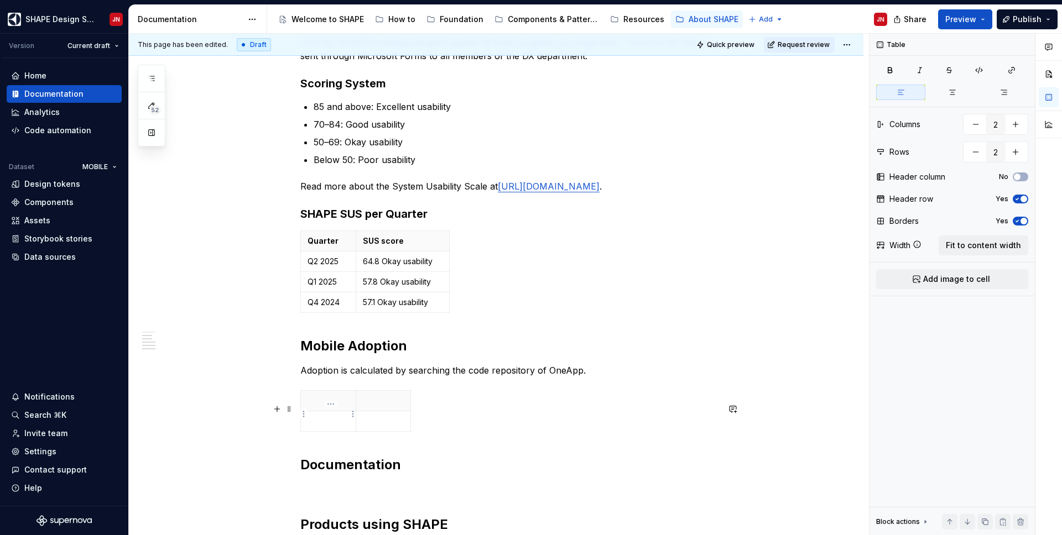
click at [331, 406] on p at bounding box center [327, 400] width 41 height 11
click at [391, 411] on th at bounding box center [383, 401] width 55 height 20
click at [413, 425] on icon "button" at bounding box center [413, 424] width 5 height 5
click at [421, 406] on p at bounding box center [421, 400] width 6 height 11
click at [429, 416] on html "SHAPE Design System JN Version Current draft Home Documentation Analytics Code …" at bounding box center [531, 267] width 1062 height 535
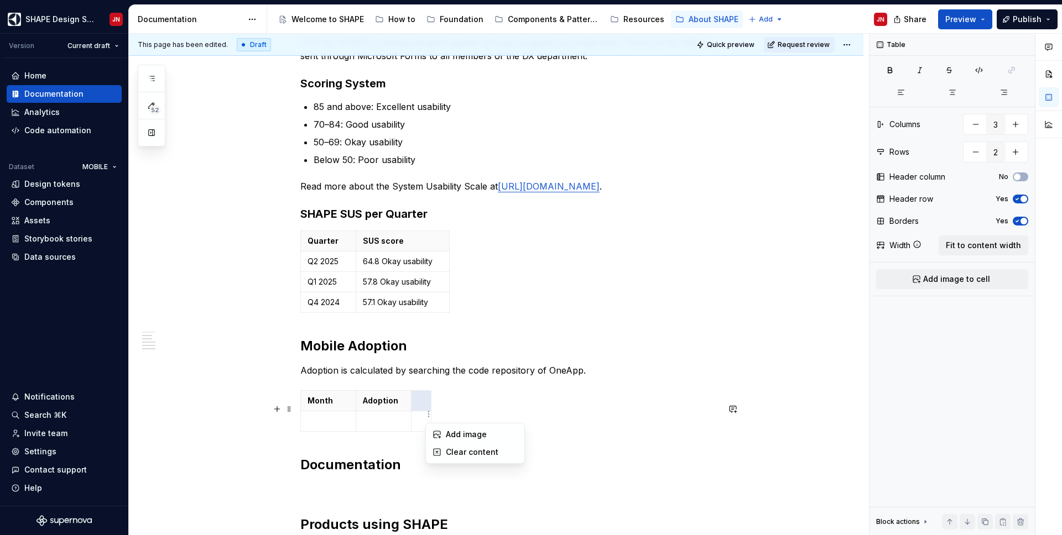
click at [454, 401] on html "SHAPE Design System JN Version Current draft Home Documentation Analytics Code …" at bounding box center [531, 267] width 1062 height 535
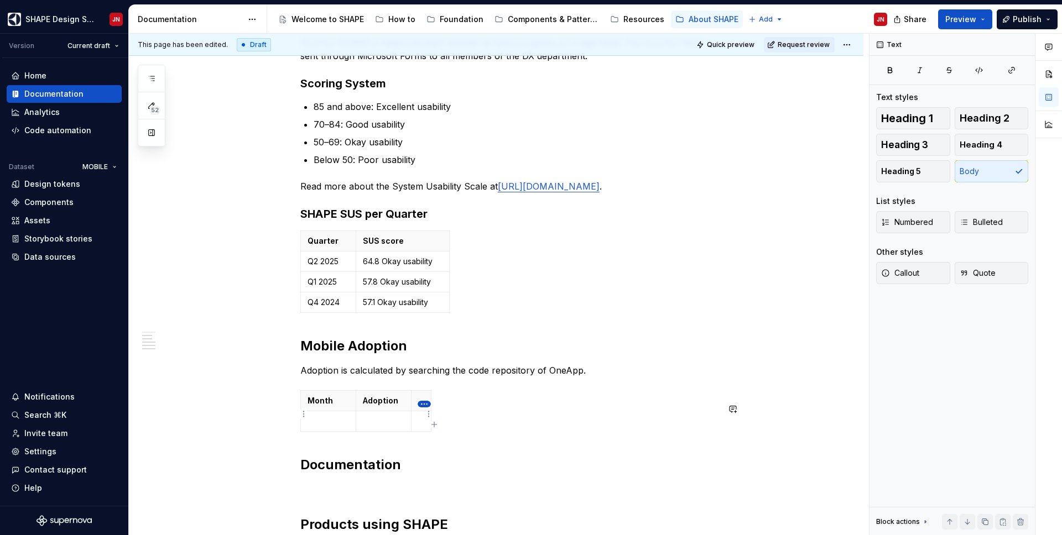
click at [423, 403] on html "SHAPE Design System JN Version Current draft Home Documentation Analytics Code …" at bounding box center [531, 267] width 1062 height 535
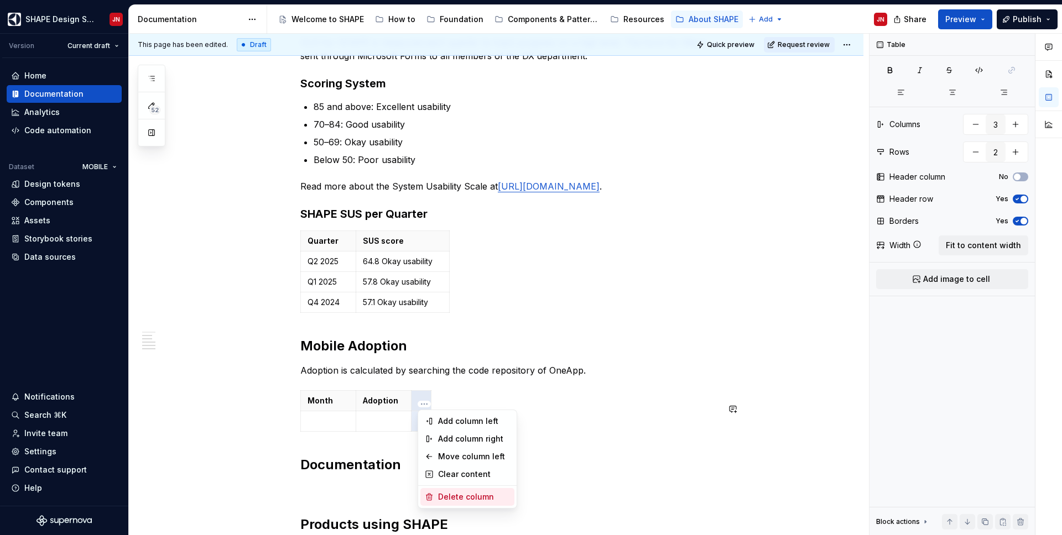
click at [436, 441] on div "Delete column" at bounding box center [467, 497] width 94 height 18
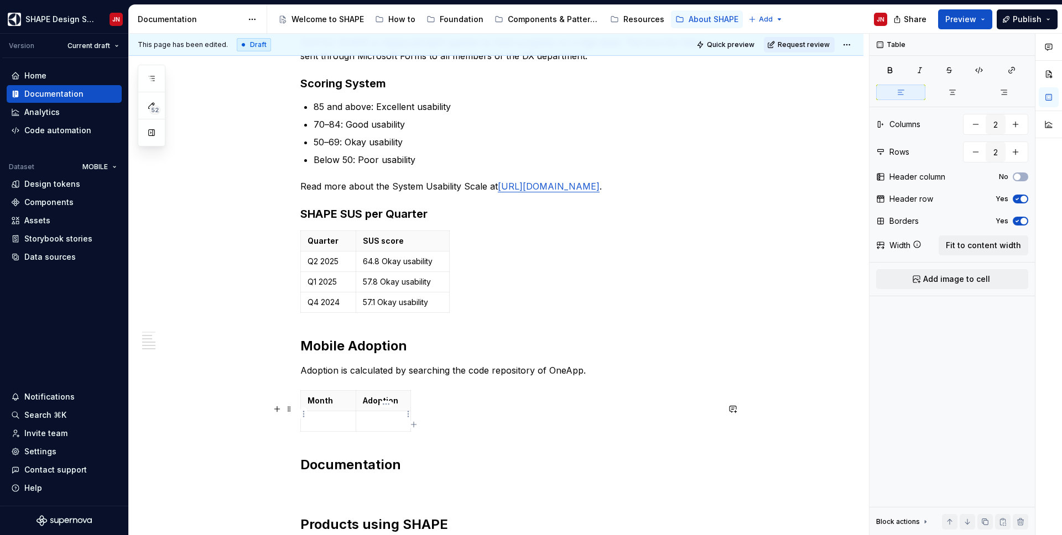
click at [401, 406] on p "Adoption" at bounding box center [383, 400] width 41 height 11
click at [594, 377] on p "Adoption is calculated by searching the code repository of OneApp." at bounding box center [509, 370] width 418 height 13
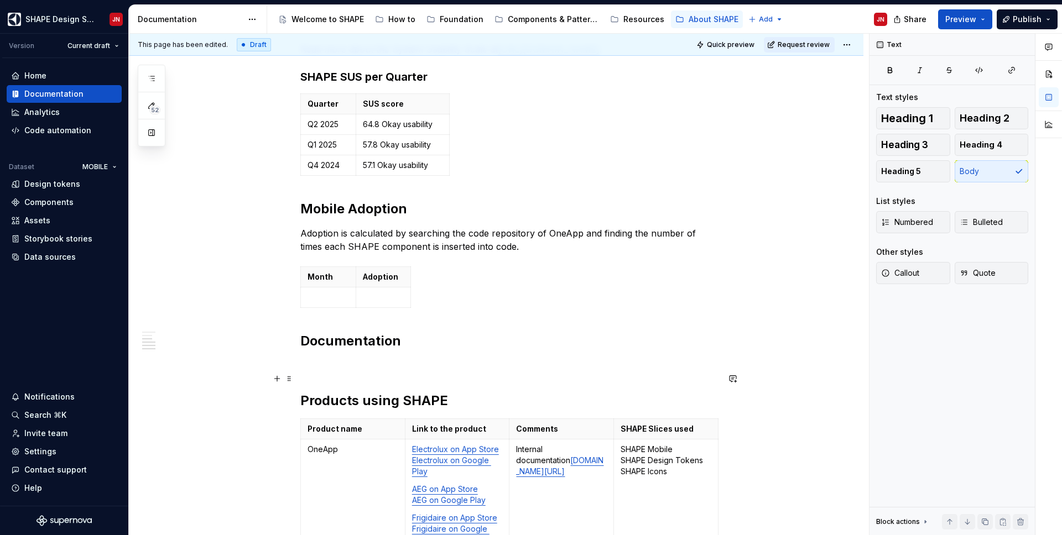
scroll to position [392, 0]
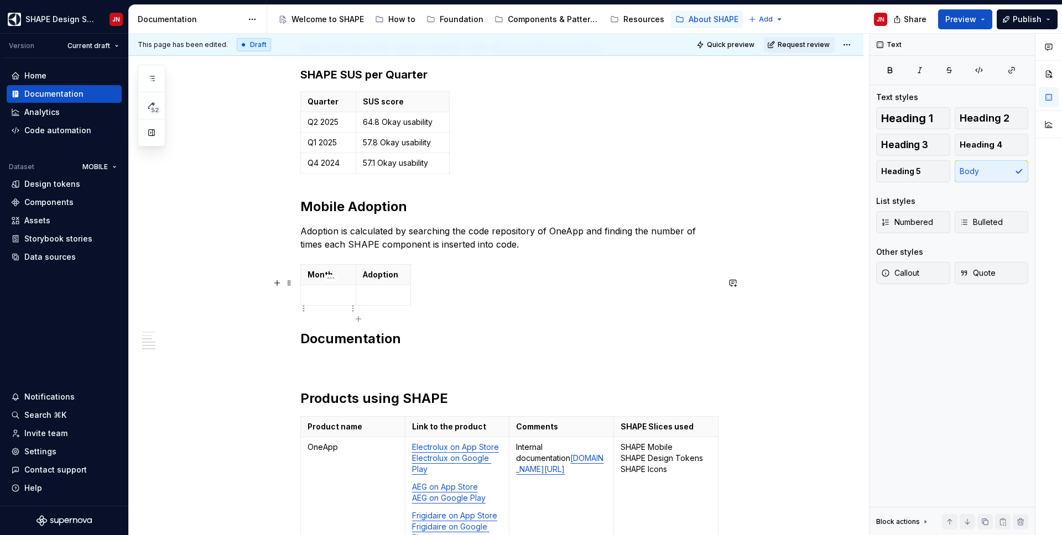
click at [341, 301] on p at bounding box center [327, 295] width 41 height 11
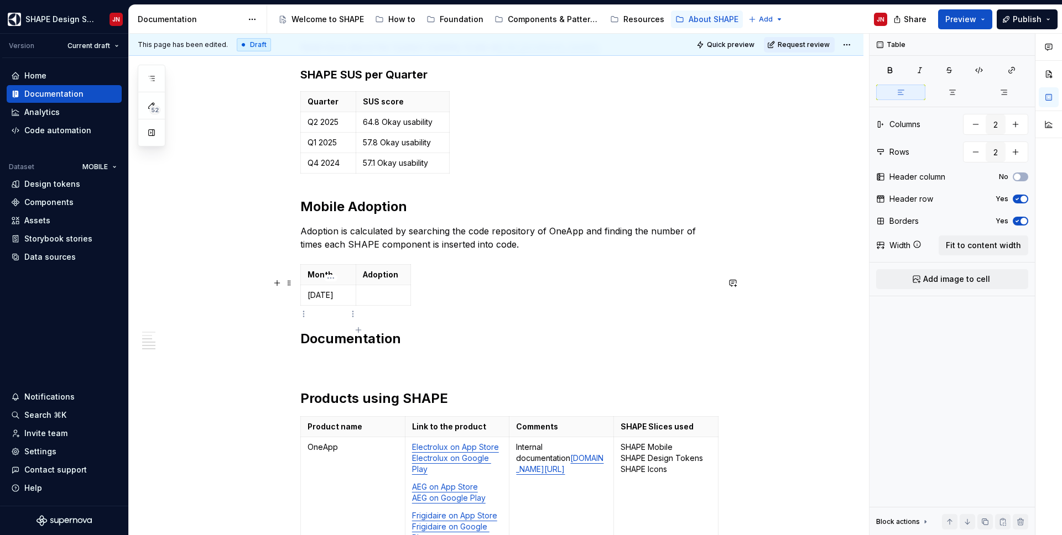
click at [343, 301] on p "[DATE]" at bounding box center [327, 295] width 41 height 11
drag, startPoint x: 359, startPoint y: 291, endPoint x: 404, endPoint y: 291, distance: 44.2
click at [404, 285] on th "Adoption" at bounding box center [427, 275] width 55 height 20
click at [435, 301] on p at bounding box center [426, 295] width 41 height 11
click at [416, 301] on p at bounding box center [426, 295] width 41 height 11
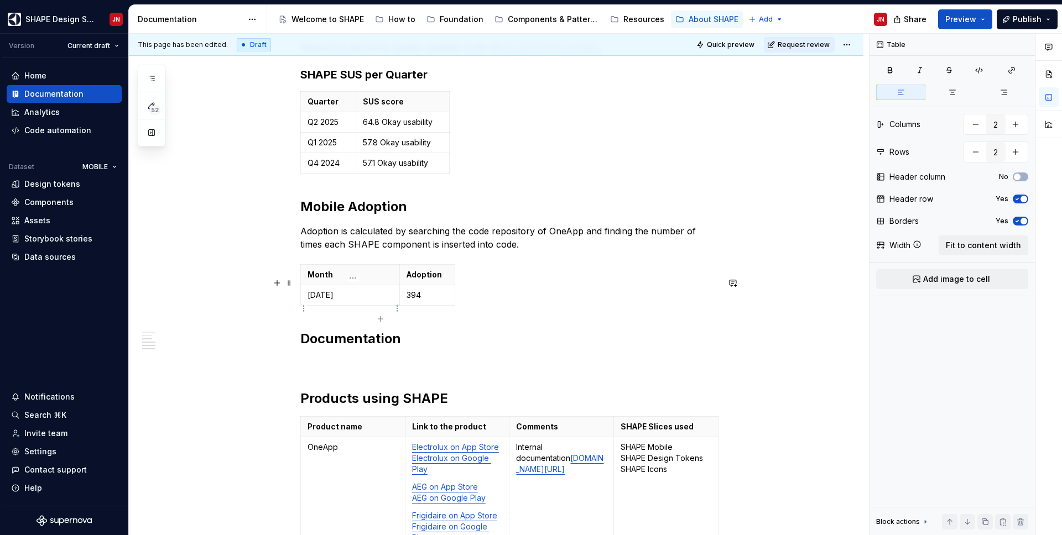
click at [315, 302] on td "[DATE]" at bounding box center [350, 295] width 99 height 20
click at [383, 320] on icon "button" at bounding box center [380, 319] width 9 height 9
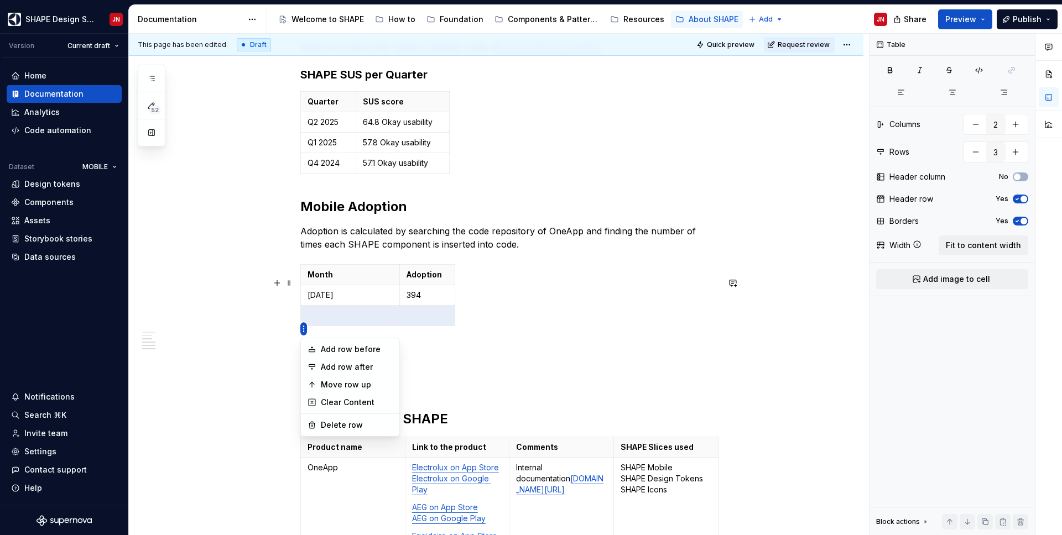
click at [301, 305] on html "SHAPE Design System JN Version Current draft Home Documentation Analytics Code …" at bounding box center [531, 267] width 1062 height 535
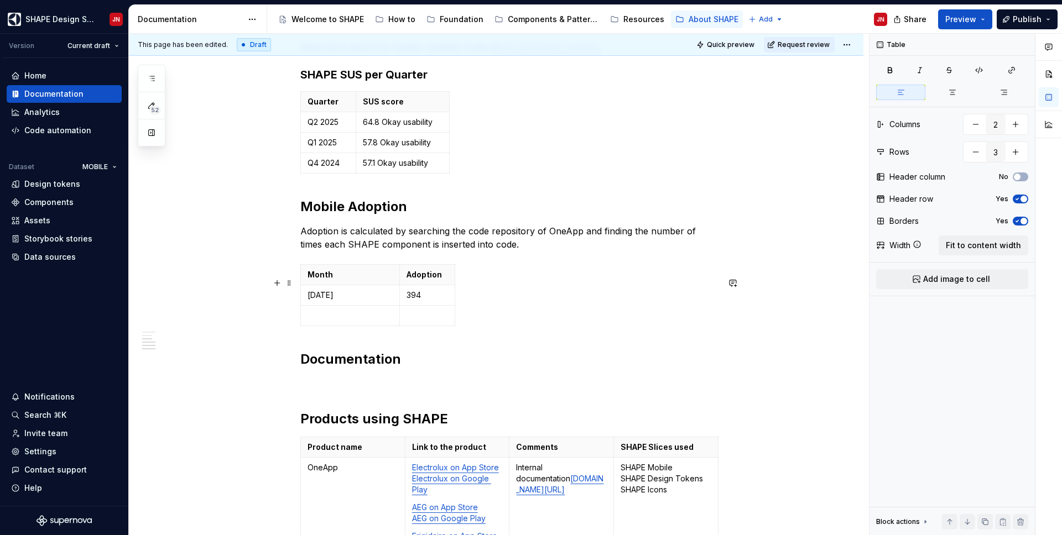
click at [327, 314] on html "SHAPE Design System JN Version Current draft Home Documentation Analytics Code …" at bounding box center [531, 267] width 1062 height 535
click at [300, 328] on html "SHAPE Design System JN Version Current draft Home Documentation Analytics Code …" at bounding box center [531, 267] width 1062 height 535
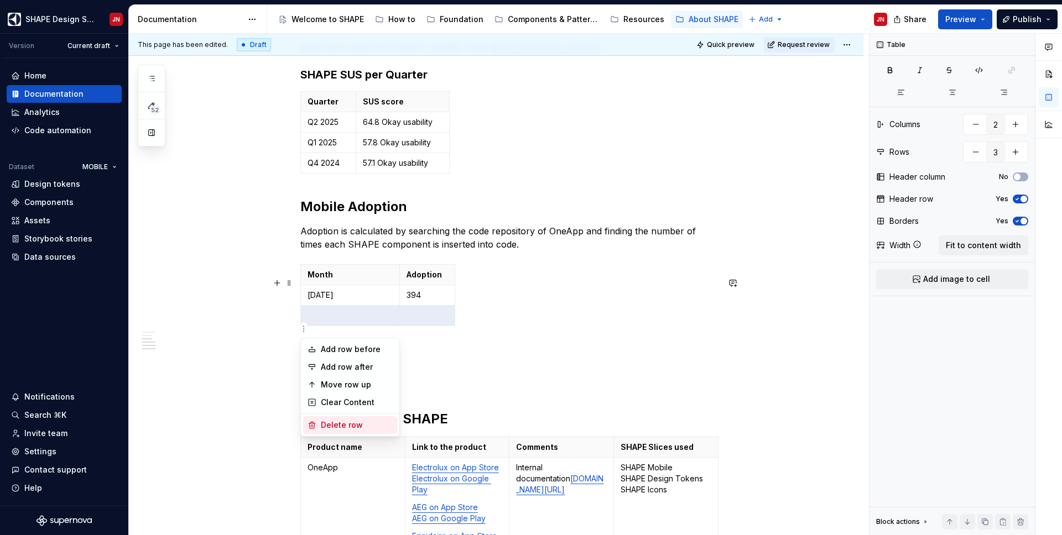
click at [335, 420] on div "Delete row" at bounding box center [357, 425] width 72 height 11
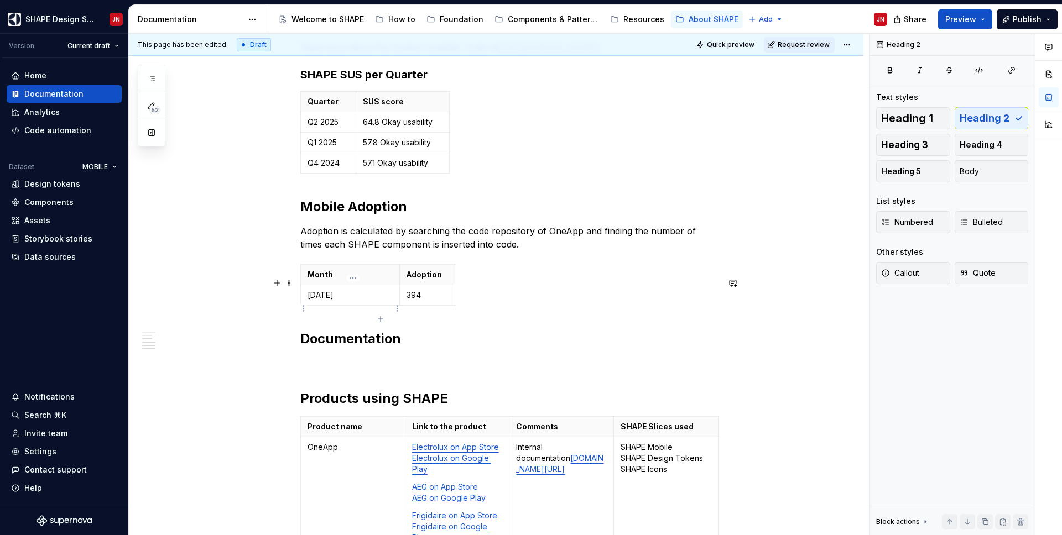
click at [314, 301] on p "[DATE]" at bounding box center [349, 295] width 85 height 11
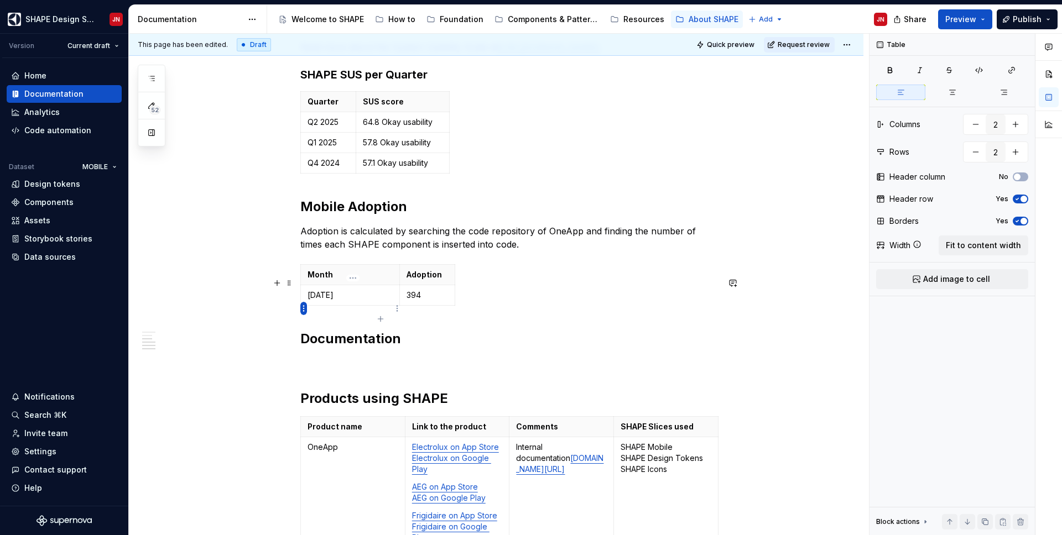
click at [300, 309] on html "SHAPE Design System JN Version Current draft Home Documentation Analytics Code …" at bounding box center [531, 267] width 1062 height 535
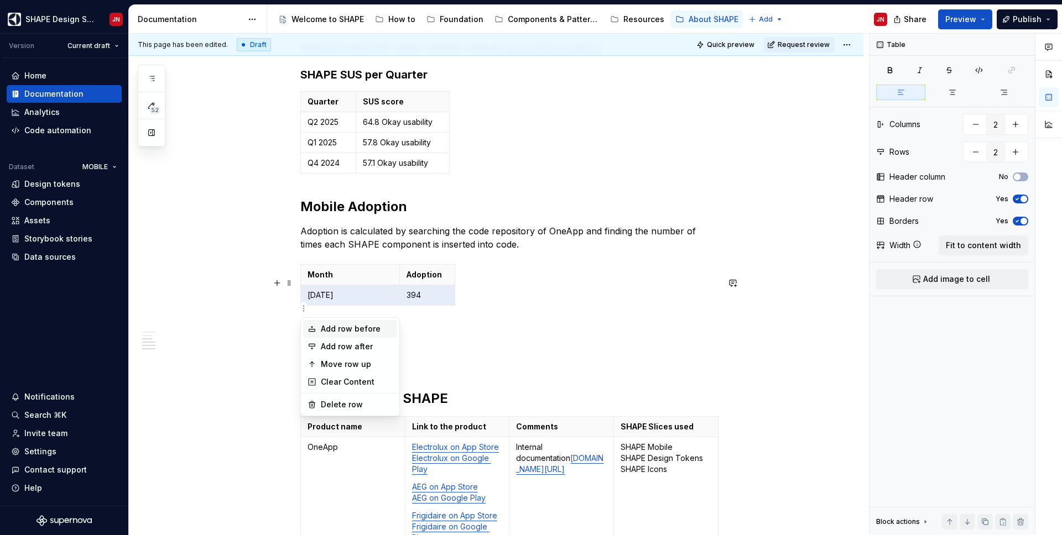
click at [330, 327] on div "Add row before" at bounding box center [357, 328] width 72 height 11
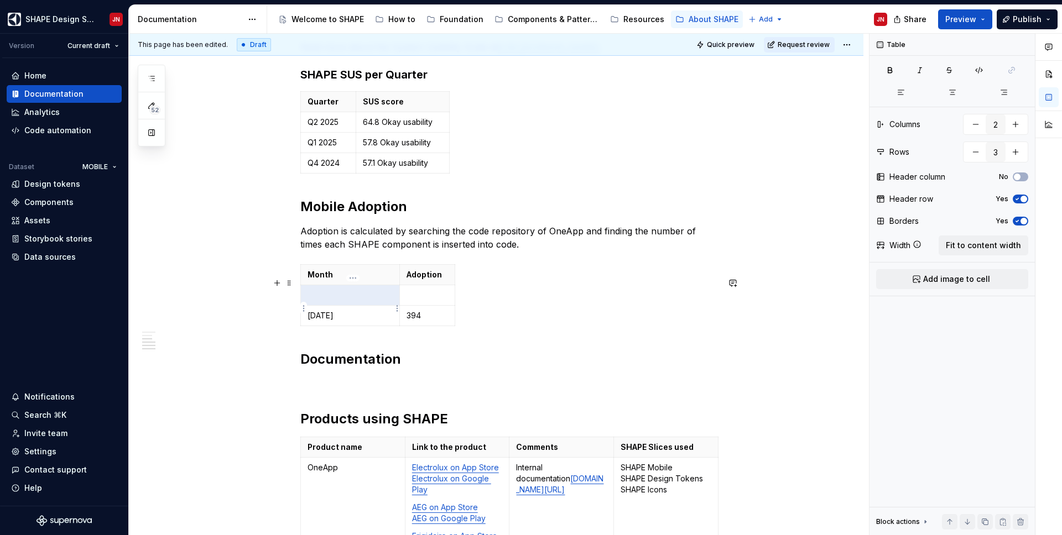
click at [337, 301] on p at bounding box center [349, 295] width 85 height 11
click at [414, 301] on p at bounding box center [426, 295] width 41 height 11
click at [334, 306] on td at bounding box center [350, 295] width 99 height 20
click at [303, 306] on html "SHAPE Design System JN Version Current draft Home Documentation Analytics Code …" at bounding box center [531, 267] width 1062 height 535
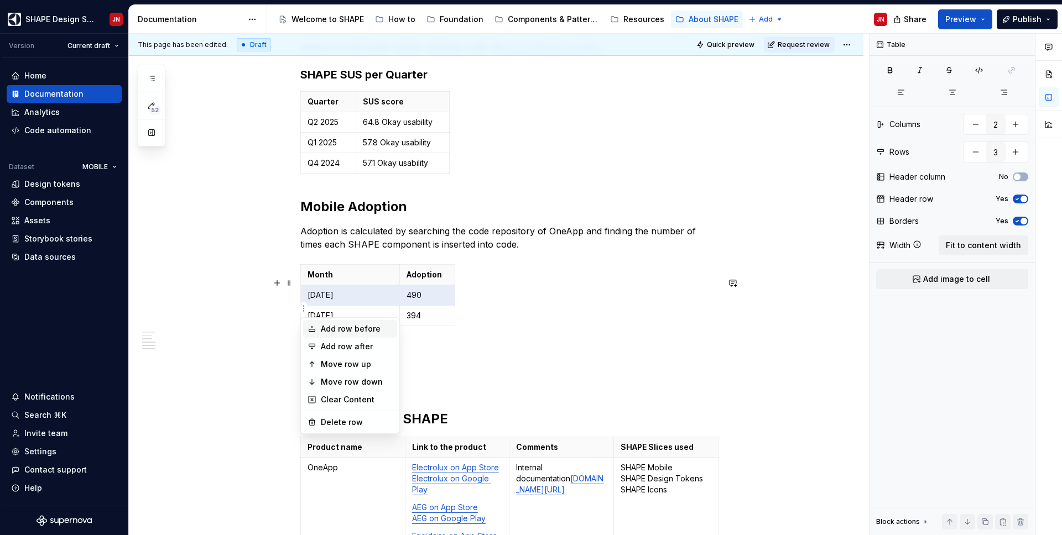
click at [337, 333] on div "Add row before" at bounding box center [357, 328] width 72 height 11
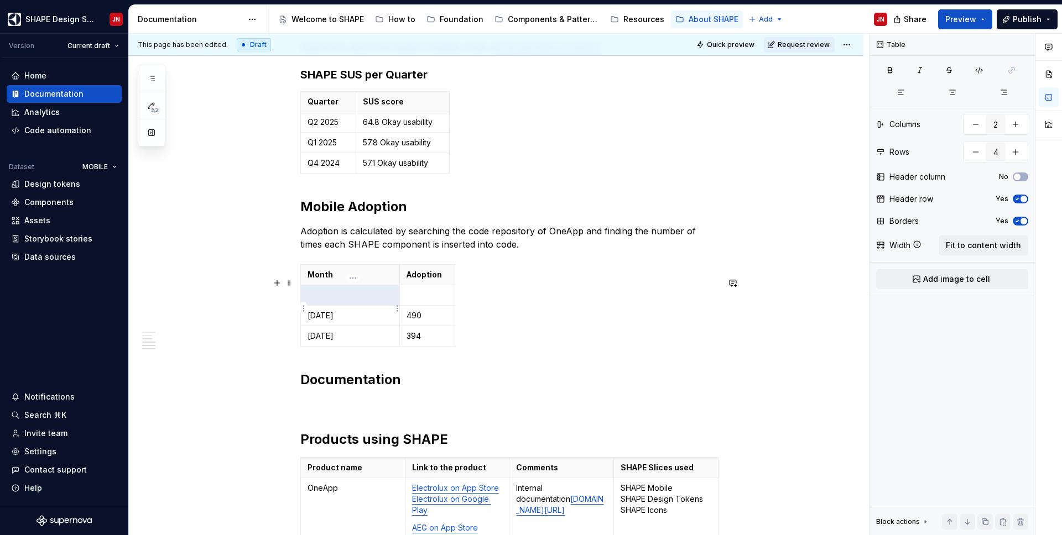
click at [347, 301] on p at bounding box center [349, 295] width 85 height 11
click at [427, 301] on p at bounding box center [426, 295] width 41 height 11
click at [360, 301] on p at bounding box center [349, 295] width 85 height 11
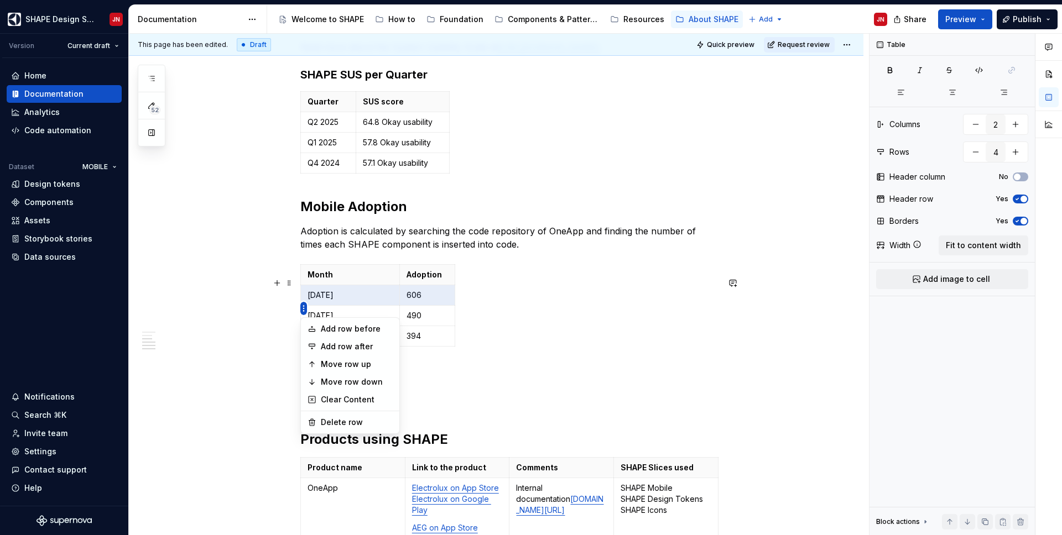
click at [302, 307] on html "SHAPE Design System JN Version Current draft Home Documentation Analytics Code …" at bounding box center [531, 267] width 1062 height 535
click at [320, 328] on div "Add row before" at bounding box center [350, 329] width 94 height 18
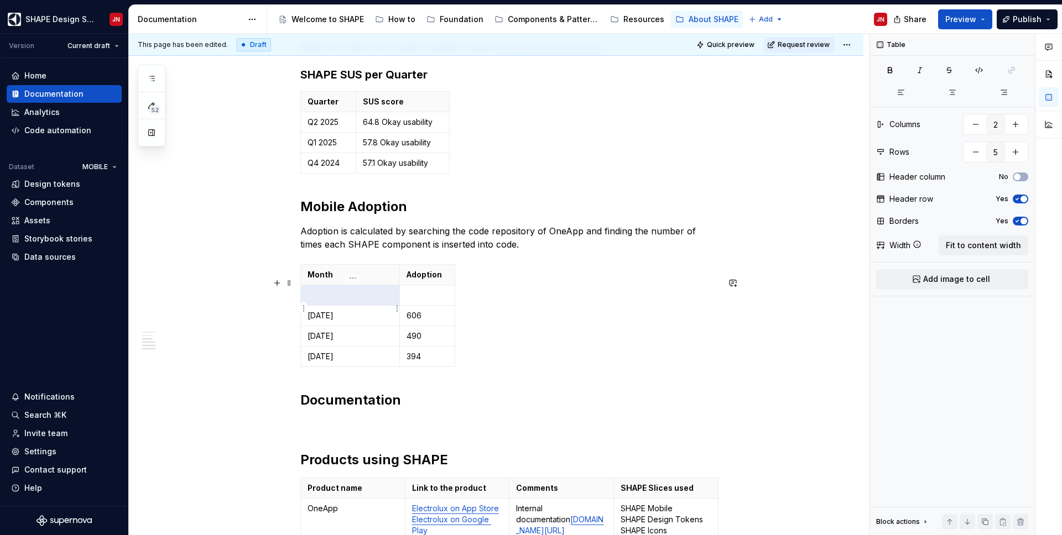
click at [331, 301] on p at bounding box center [349, 295] width 85 height 11
click at [427, 301] on p at bounding box center [426, 295] width 41 height 11
click at [362, 301] on p at bounding box center [349, 295] width 85 height 11
click at [316, 301] on p "[DATE]" at bounding box center [349, 295] width 85 height 11
click at [299, 310] on div "System Usability Scale The System Usability Scale (SUS) measurement method is a…" at bounding box center [496, 326] width 734 height 1033
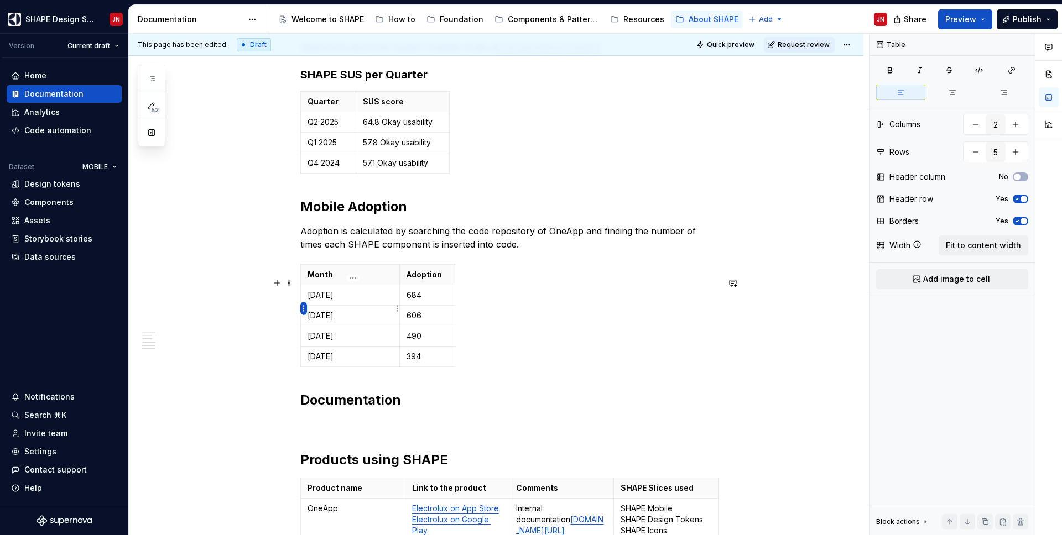
click at [304, 310] on html "SHAPE Design System JN Version Current draft Home Documentation Analytics Code …" at bounding box center [531, 267] width 1062 height 535
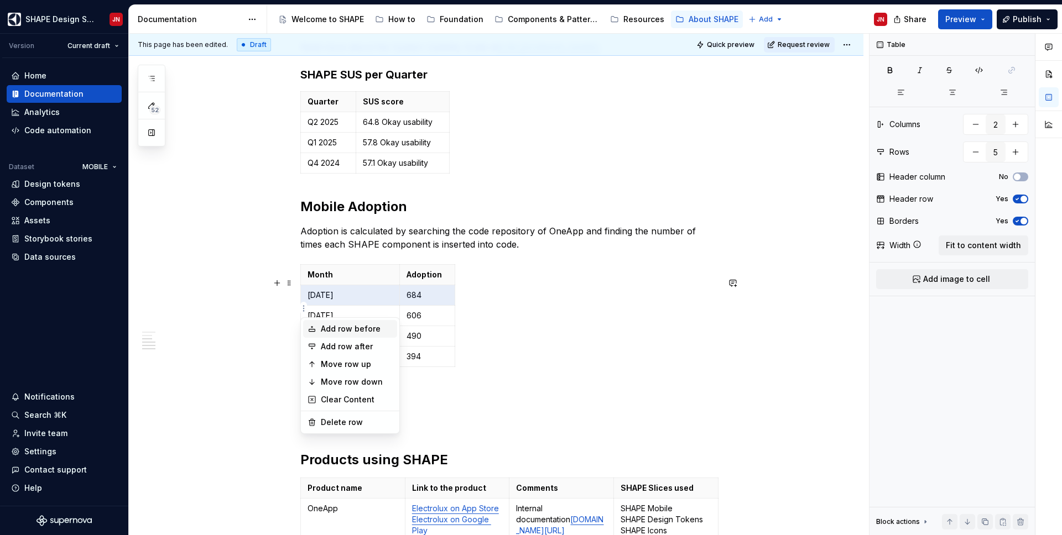
click at [314, 330] on icon at bounding box center [312, 328] width 6 height 5
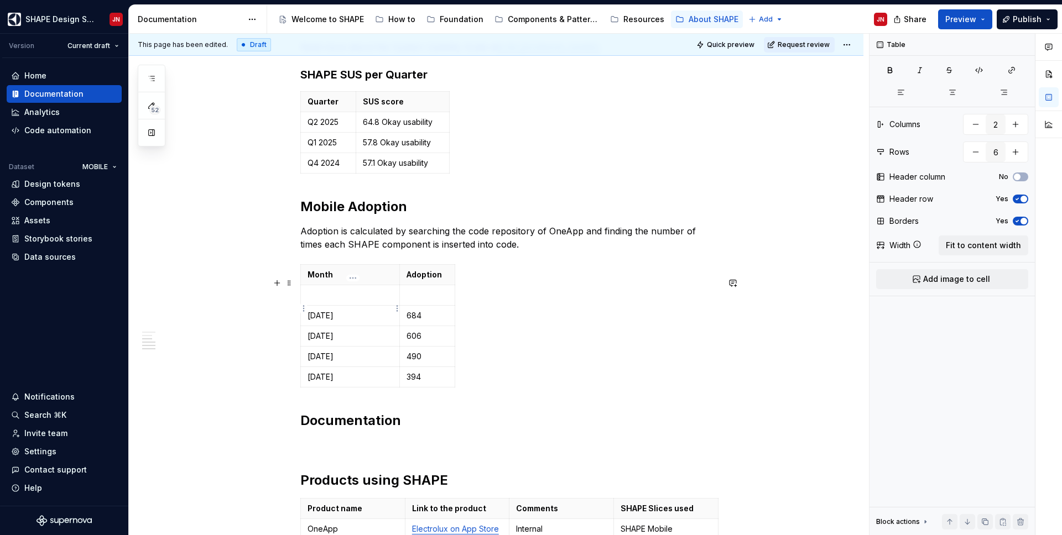
click at [339, 301] on p at bounding box center [349, 295] width 85 height 11
click at [414, 301] on p at bounding box center [426, 295] width 41 height 11
click at [335, 306] on td "[DATE]" at bounding box center [350, 295] width 99 height 20
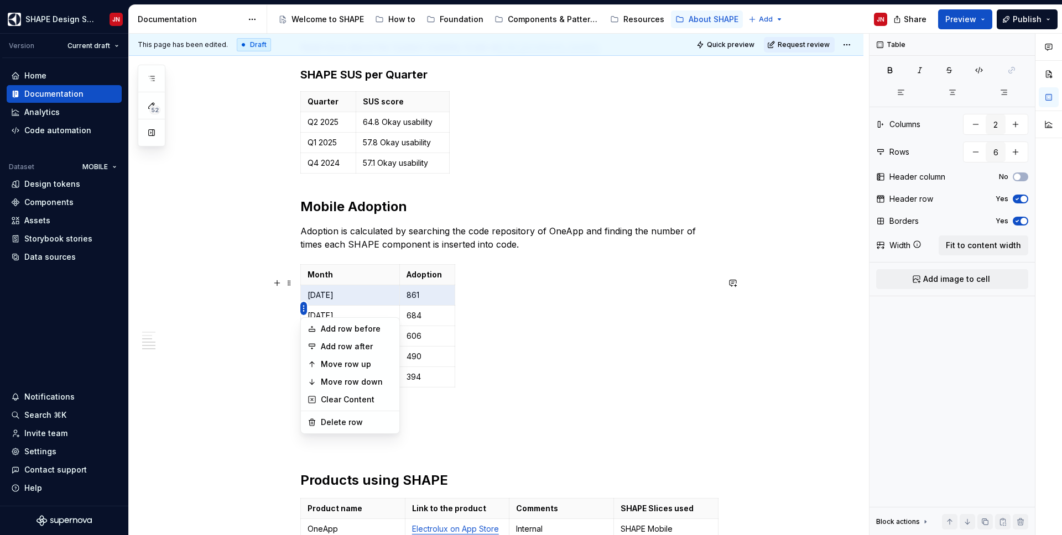
click at [302, 308] on html "SHAPE Design System JN Version Current draft Home Documentation Analytics Code …" at bounding box center [531, 267] width 1062 height 535
click at [322, 329] on div "Add row before" at bounding box center [357, 328] width 72 height 11
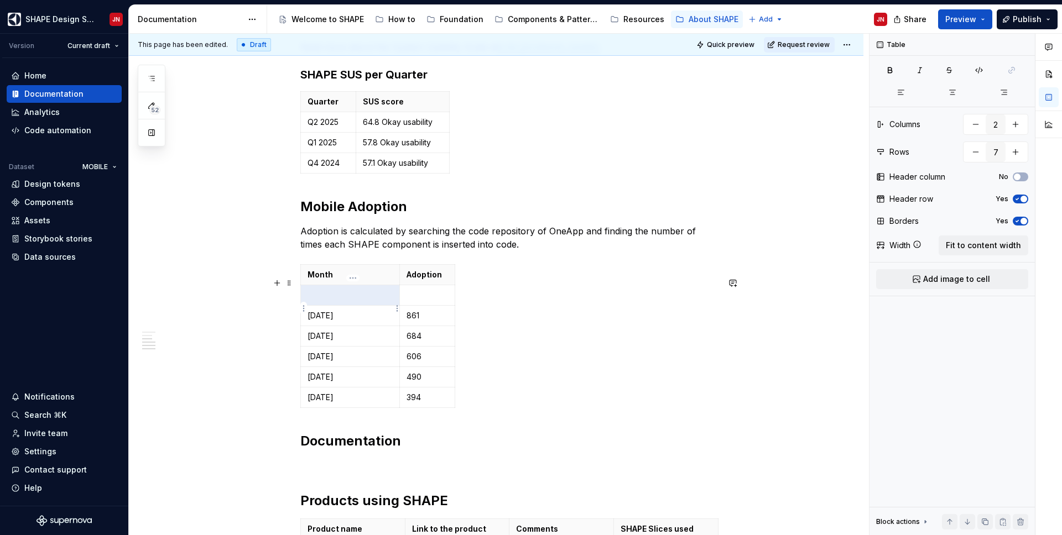
click at [332, 301] on p at bounding box center [349, 295] width 85 height 11
click at [432, 301] on p at bounding box center [426, 295] width 41 height 11
click at [341, 301] on p at bounding box center [349, 295] width 85 height 11
click at [464, 412] on div "Month Adoption [DATE] 1181 [DATE] 861 [DATE] 684 [DATE] 606 [DATE] 490 [DATE] 3…" at bounding box center [509, 338] width 418 height 148
click at [479, 392] on div "Month Adoption [DATE] 1181 [DATE] 861 [DATE] 684 [DATE] 606 [DATE] 490 [DATE] 3…" at bounding box center [509, 338] width 418 height 148
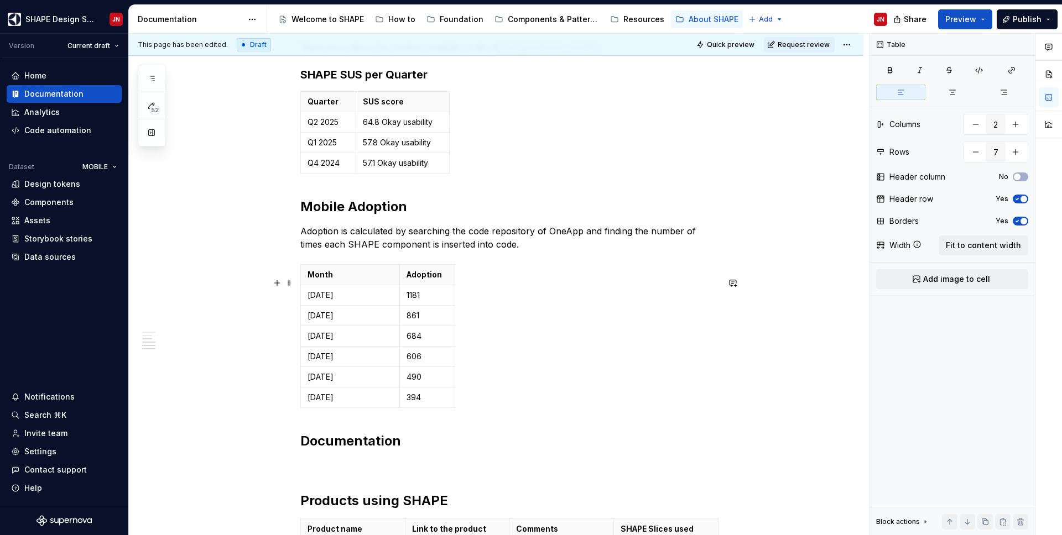
click at [479, 354] on div "Month Adoption [DATE] 1181 [DATE] 861 [DATE] 684 [DATE] 606 [DATE] 490 [DATE] 3…" at bounding box center [509, 338] width 418 height 148
click at [357, 408] on td "[DATE]" at bounding box center [350, 398] width 99 height 20
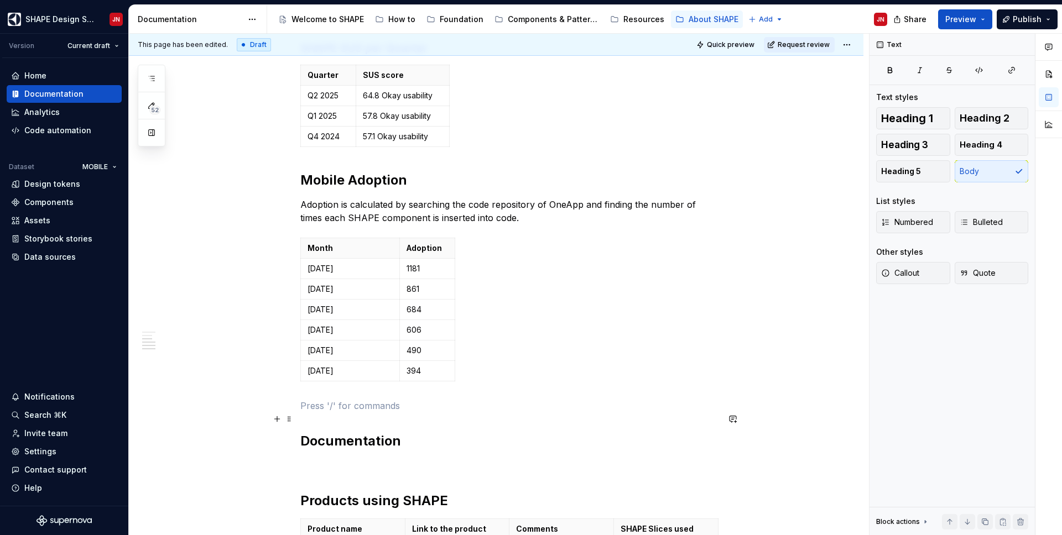
scroll to position [421, 0]
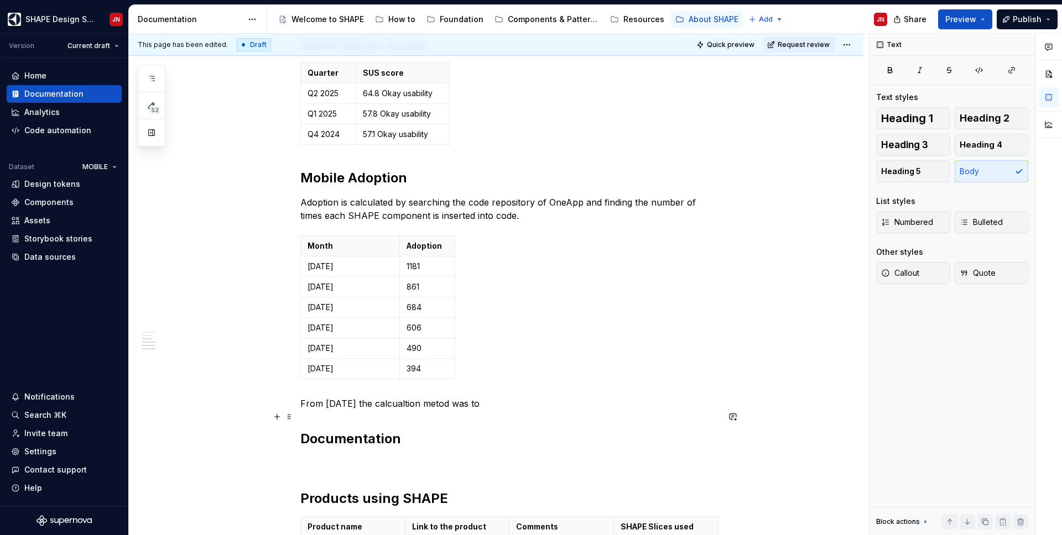
click at [427, 410] on p "From [DATE] the calcualtion metod was to" at bounding box center [509, 403] width 418 height 13
click at [311, 410] on p "From [DATE] the calculation metod was to" at bounding box center [509, 403] width 418 height 13
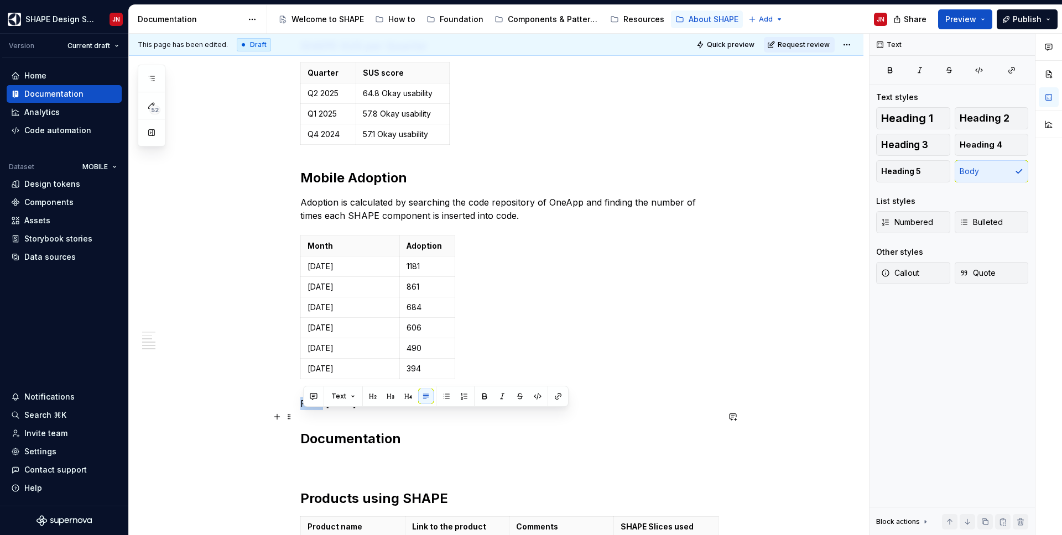
click at [311, 410] on p "From [DATE] the calculation metod was to" at bounding box center [509, 403] width 418 height 13
click at [326, 410] on p "Calcualtion methods" at bounding box center [509, 403] width 418 height 13
click at [395, 410] on p "Calculation methods" at bounding box center [509, 403] width 418 height 13
click at [393, 396] on button "button" at bounding box center [390, 396] width 15 height 15
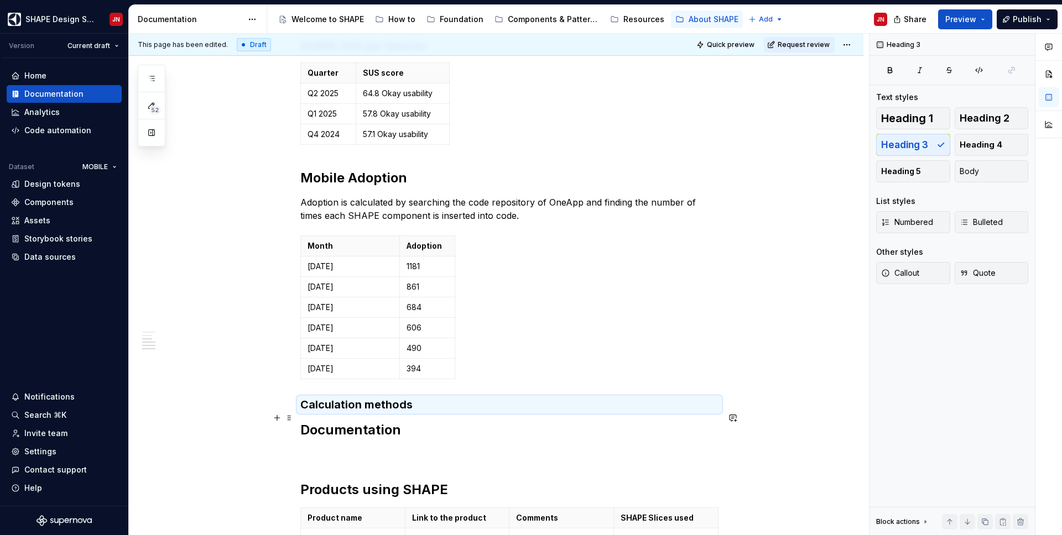
click at [420, 412] on h3 "Calculation methods" at bounding box center [509, 404] width 418 height 15
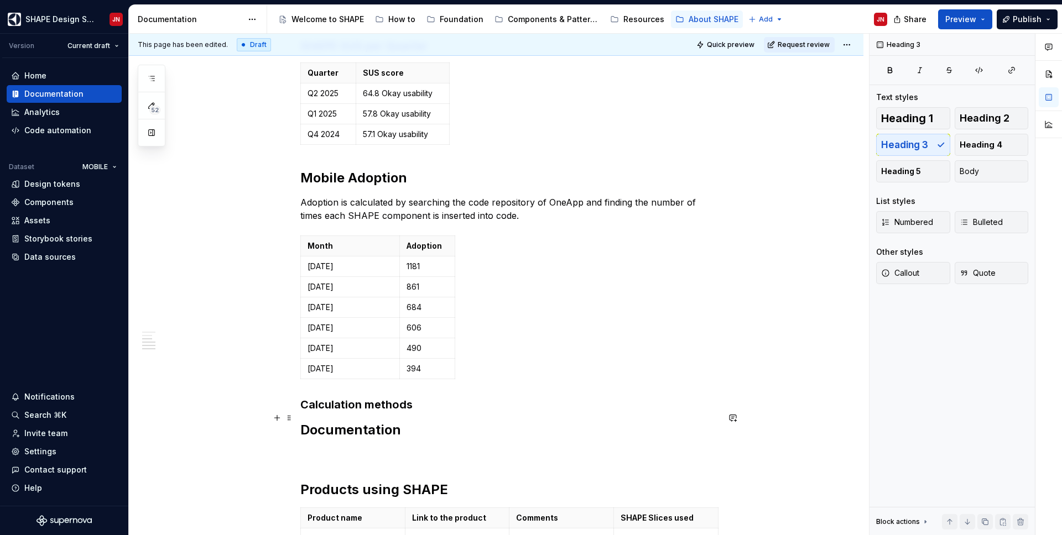
click at [421, 412] on h3 "Calculation methods" at bounding box center [509, 404] width 418 height 15
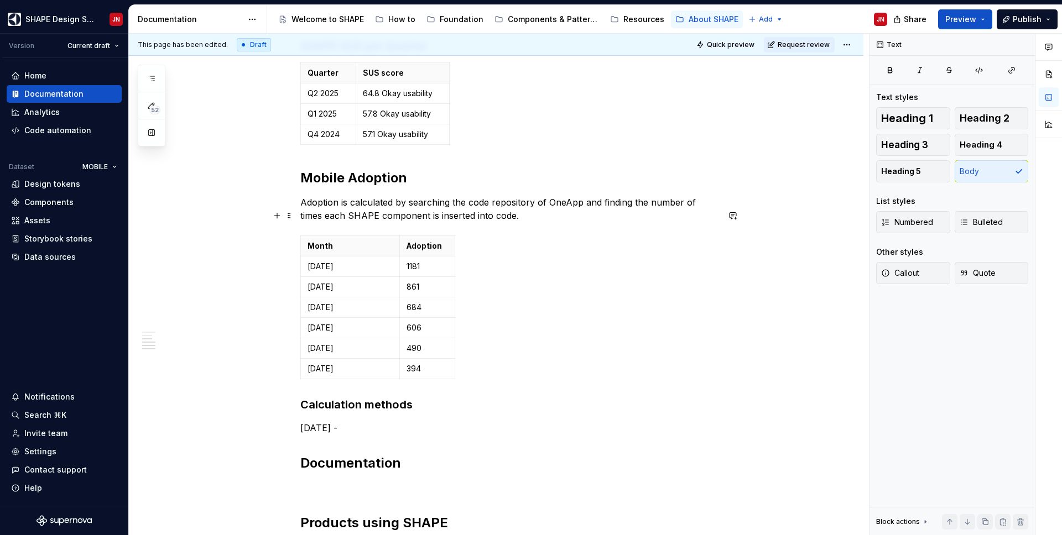
click at [466, 218] on p "Adoption is calculated by searching the code repository of OneApp and finding t…" at bounding box center [509, 209] width 418 height 27
click at [653, 217] on p "Adoption is calculated by searching the code repository of OneApp and finding t…" at bounding box center [509, 209] width 418 height 27
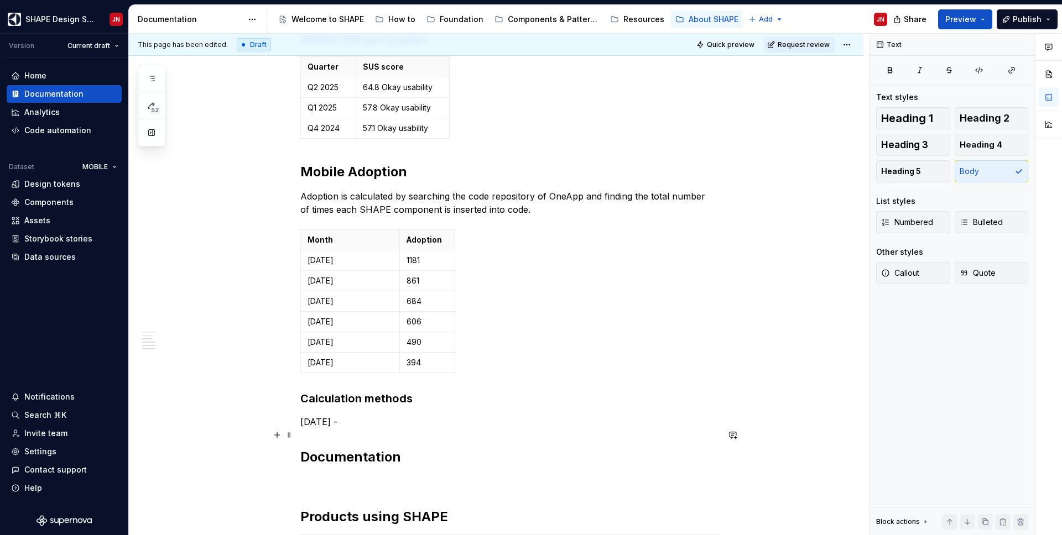
click at [398, 429] on p "[DATE] -" at bounding box center [509, 421] width 418 height 13
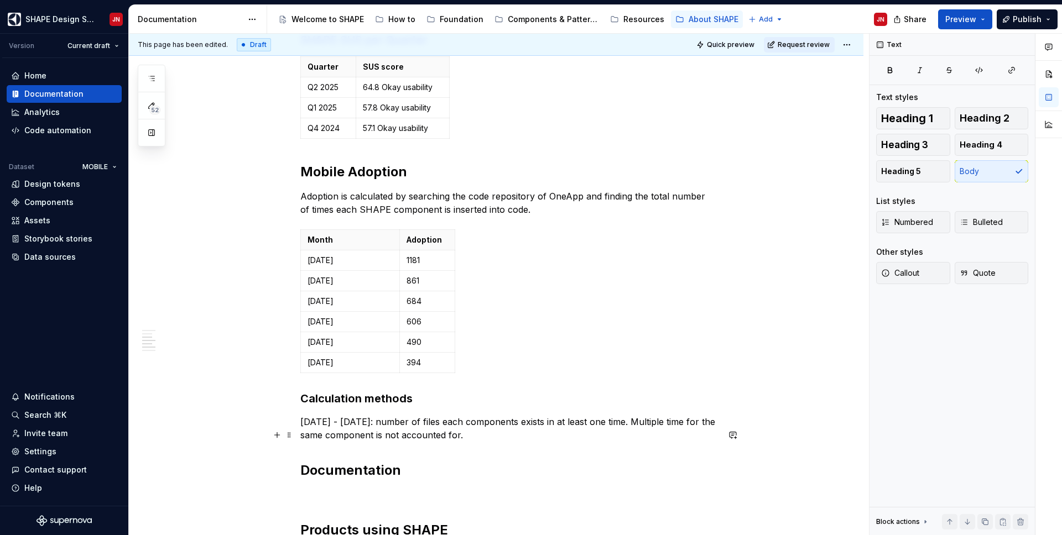
click at [687, 436] on p "[DATE] - [DATE]: number of files each components exists in at least one time. M…" at bounding box center [509, 428] width 418 height 27
click at [586, 441] on p "[DATE] - [DATE]: number of files each components exists in at least one time. M…" at bounding box center [509, 428] width 418 height 27
click at [304, 438] on p "[DATE] - [DATE]: number of files each components exists in at least one time. M…" at bounding box center [509, 428] width 418 height 27
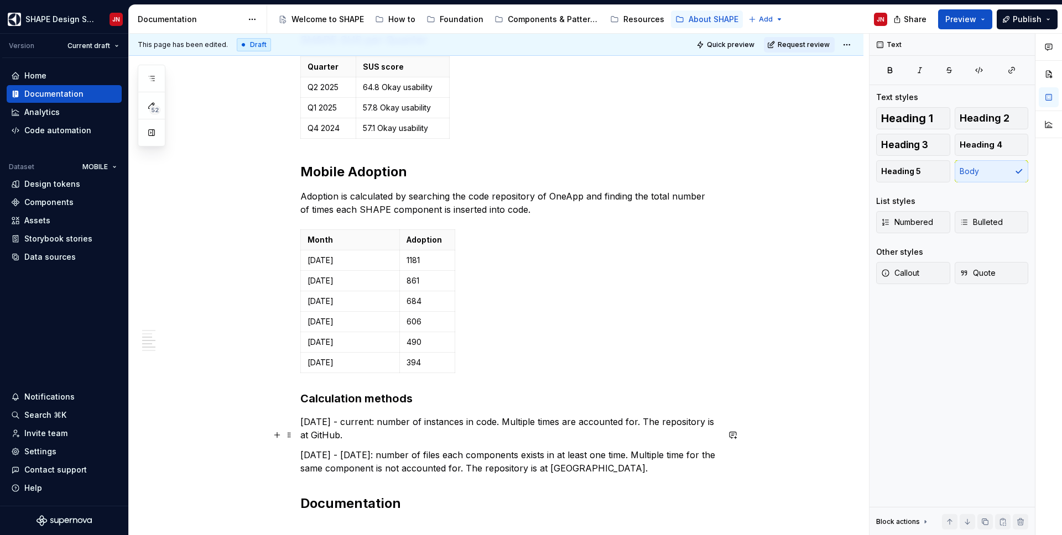
click at [656, 435] on p "[DATE] - current: number of instances in code. Multiple times are accounted for…" at bounding box center [509, 428] width 418 height 27
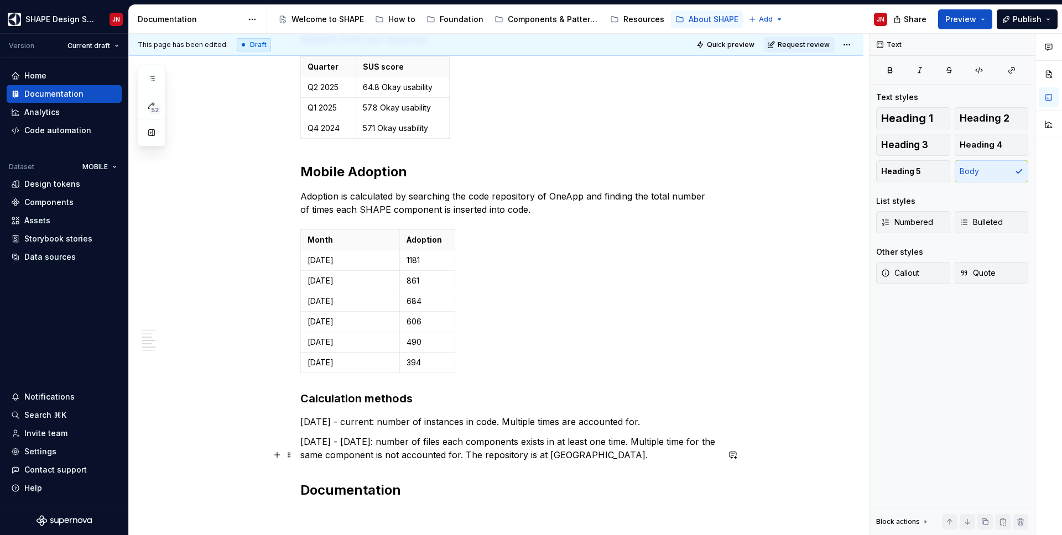
click at [553, 441] on p "[DATE] - [DATE]: number of files each components exists in at least one time. M…" at bounding box center [509, 448] width 418 height 27
click at [678, 441] on p "[DATE] - [DATE]: number of files each components exists in at least one time. M…" at bounding box center [509, 448] width 418 height 27
click at [614, 441] on p "[DATE] - [DATE]: number of files each components exists in at least one time. M…" at bounding box center [509, 448] width 418 height 27
click at [356, 441] on p "[DATE] - [DATE]: number of files each components exists in, at least one time. …" at bounding box center [509, 448] width 418 height 27
click at [557, 441] on p "[DATE] - [DATE]: number of files each components exists in, at least one time. …" at bounding box center [509, 448] width 418 height 27
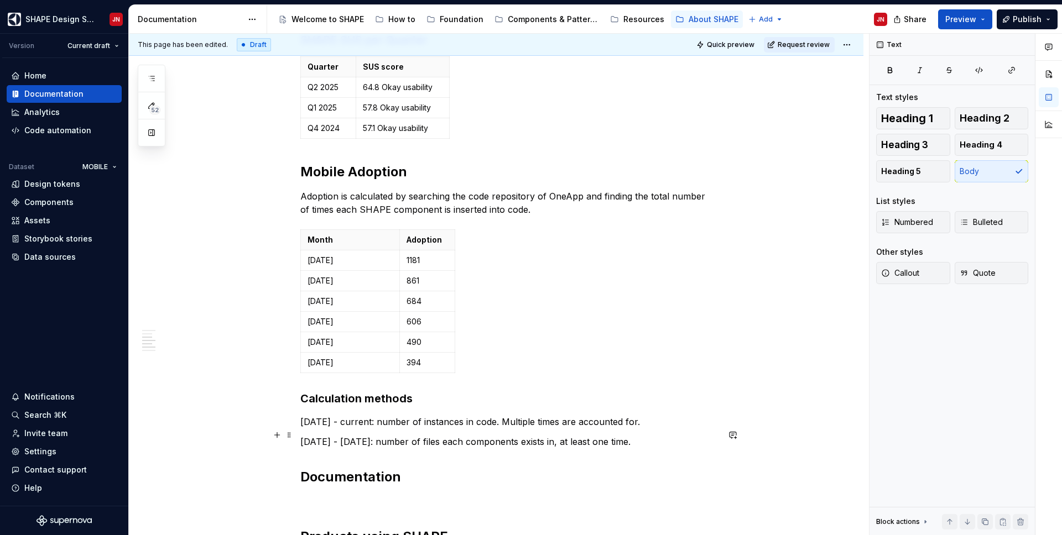
click at [518, 429] on p "[DATE] - current: number of instances in code. Multiple times are accounted for." at bounding box center [509, 421] width 418 height 13
drag, startPoint x: 518, startPoint y: 435, endPoint x: 650, endPoint y: 434, distance: 131.6
click at [650, 429] on p "[DATE] - current: number of instances in code. Multiple times are accounted for." at bounding box center [509, 421] width 418 height 13
click at [696, 441] on p "[DATE] - [DATE]: number of files each components exists in, at least one time." at bounding box center [509, 441] width 418 height 13
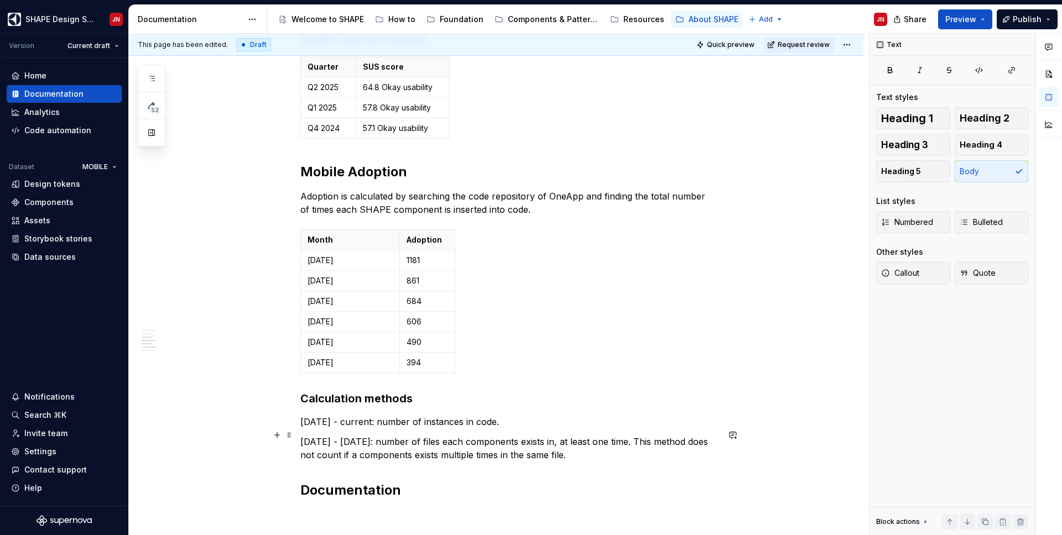
click at [521, 429] on p "[DATE] - current: number of instances in code." at bounding box center [509, 421] width 418 height 13
click at [391, 429] on p "[DATE] - current: number of instances in code." at bounding box center [509, 421] width 418 height 13
click at [553, 429] on p "[DATE] - current: total number of instances in code." at bounding box center [509, 421] width 418 height 13
click at [637, 441] on p "[DATE] - [DATE]: number of files each components exists in, at least one time. …" at bounding box center [509, 448] width 418 height 27
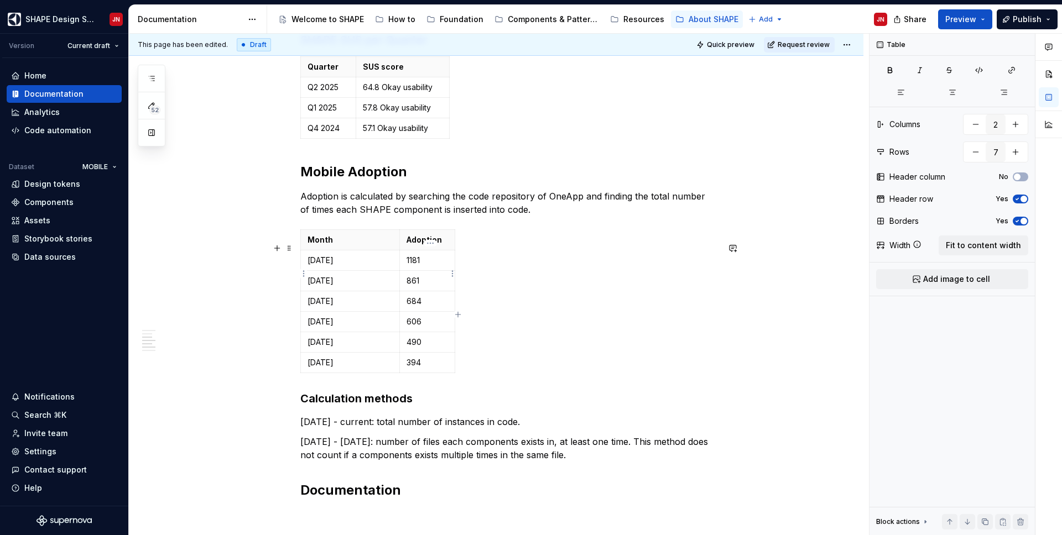
click at [442, 266] on p "1181" at bounding box center [426, 260] width 41 height 11
click at [333, 266] on p "[DATE]" at bounding box center [349, 260] width 85 height 11
click at [301, 273] on html "SHAPE Design System JN Version Current draft Home Documentation Analytics Code …" at bounding box center [531, 267] width 1062 height 535
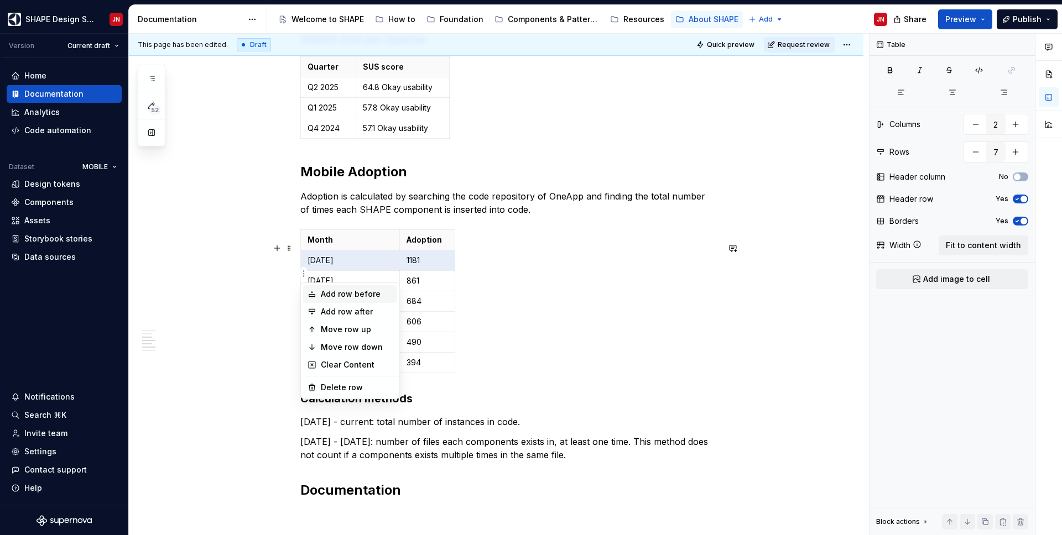
click at [318, 292] on div "Add row before" at bounding box center [350, 294] width 94 height 18
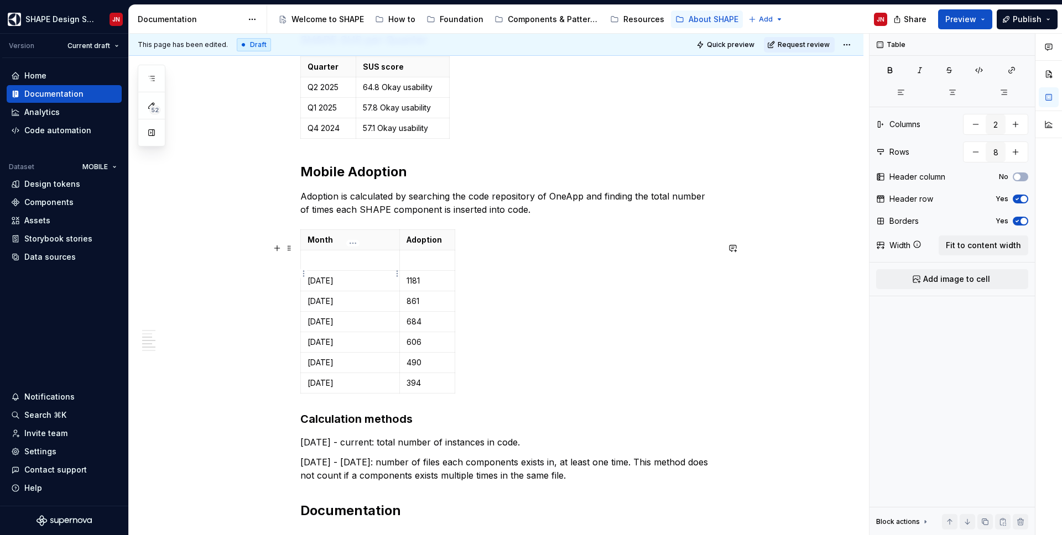
click at [333, 266] on p at bounding box center [349, 260] width 85 height 11
click at [422, 266] on p at bounding box center [426, 260] width 41 height 11
click at [442, 246] on p "Adoption" at bounding box center [426, 239] width 41 height 11
click at [450, 249] on html "SHAPE Design System JN Version Current draft Home Documentation Analytics Code …" at bounding box center [531, 267] width 1062 height 535
click at [426, 243] on html "SHAPE Design System JN Version Current draft Home Documentation Analytics Code …" at bounding box center [531, 267] width 1062 height 535
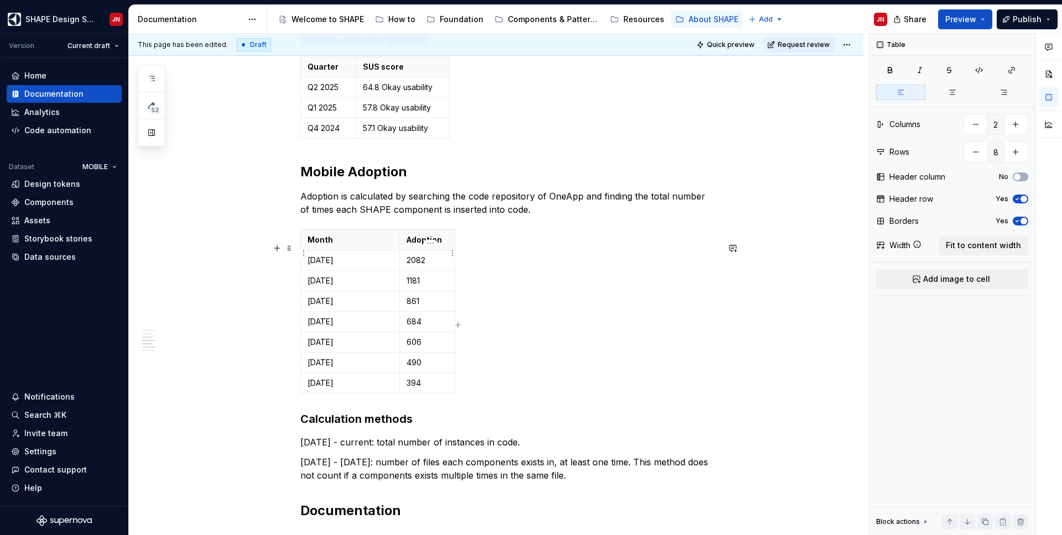
click at [427, 246] on p "Adoption" at bounding box center [426, 239] width 41 height 11
click at [427, 243] on html "SHAPE Design System JN Version Current draft Home Documentation Analytics Code …" at bounding box center [531, 267] width 1062 height 535
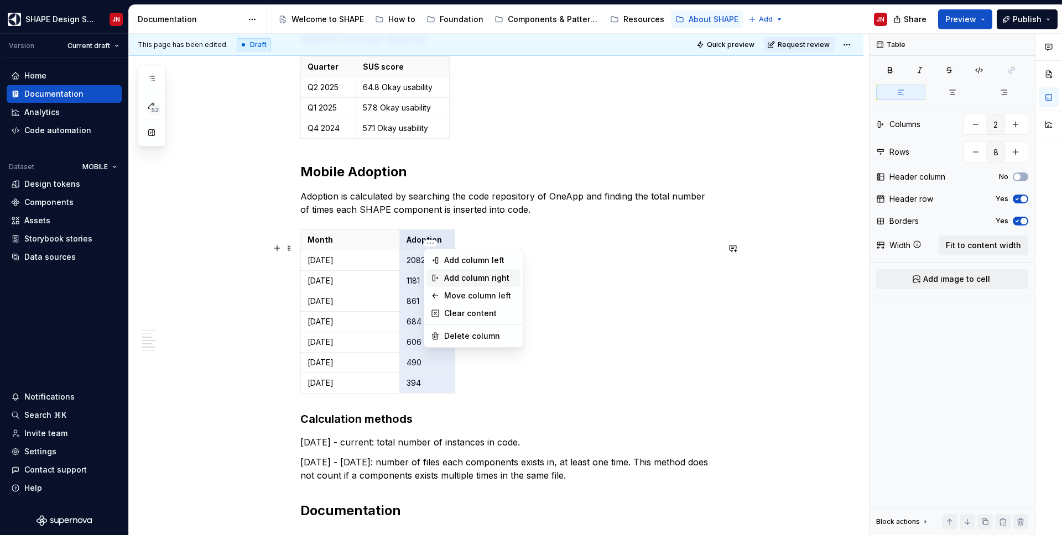
click at [482, 281] on div "Add column right" at bounding box center [480, 278] width 72 height 11
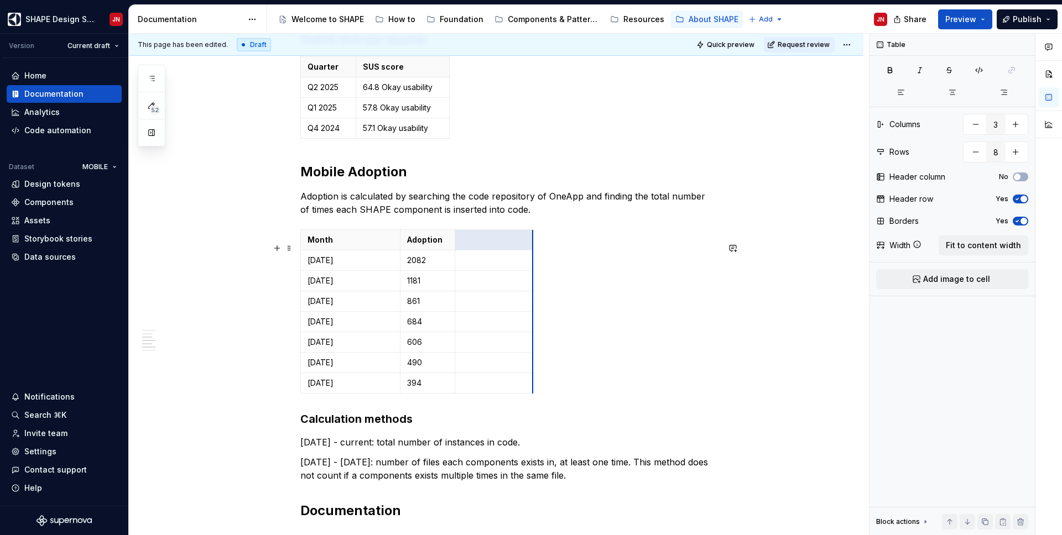
drag, startPoint x: 476, startPoint y: 257, endPoint x: 534, endPoint y: 257, distance: 58.1
click at [497, 246] on p at bounding box center [494, 239] width 64 height 11
click at [494, 266] on p at bounding box center [494, 260] width 64 height 11
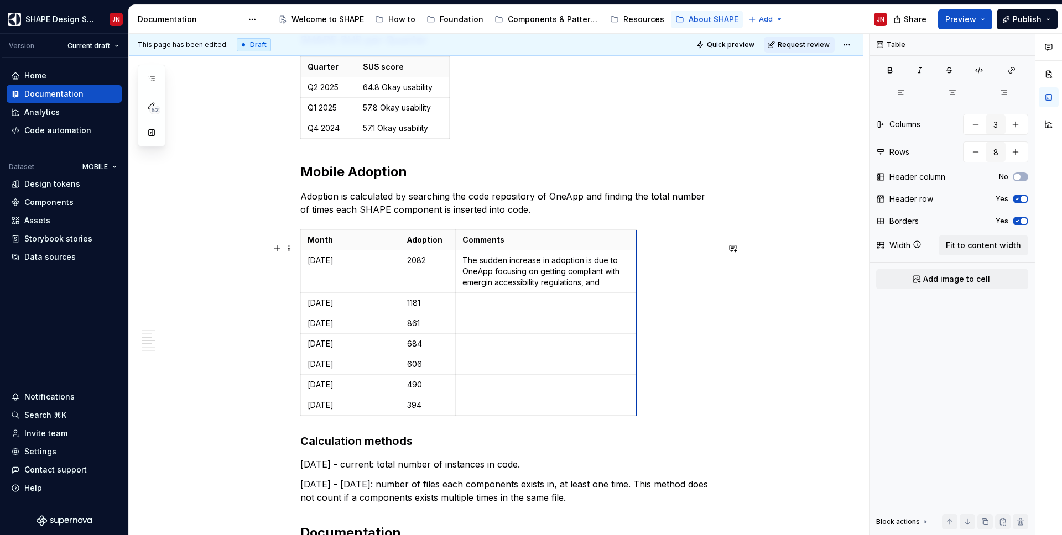
drag, startPoint x: 534, startPoint y: 253, endPoint x: 639, endPoint y: 257, distance: 105.1
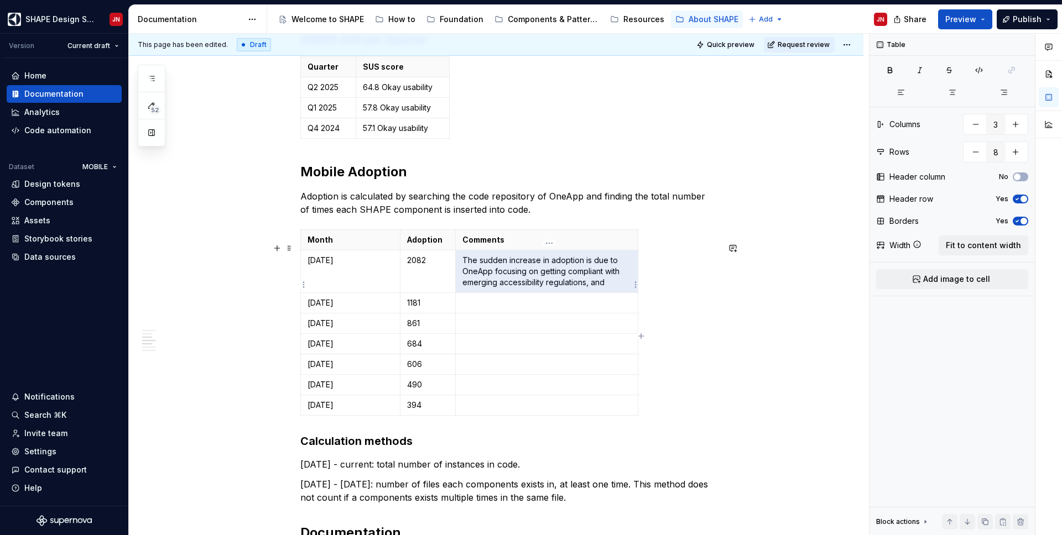
click at [588, 288] on p "The sudden increase in adoption is due to OneApp focusing on getting compliant …" at bounding box center [546, 271] width 169 height 33
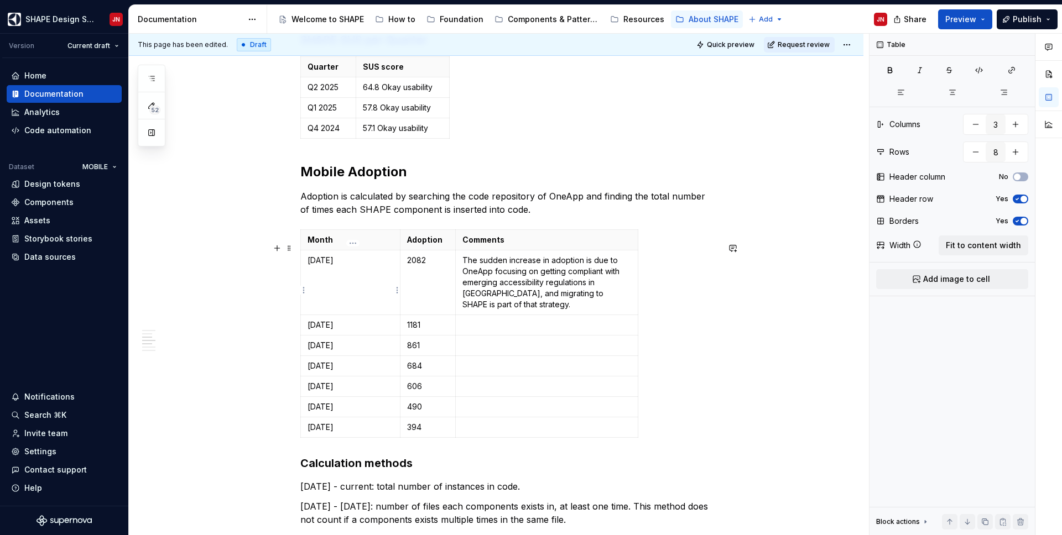
click at [321, 266] on p "[DATE]" at bounding box center [350, 260] width 86 height 11
click at [305, 290] on html "SHAPE Design System JN Version Current draft Home Documentation Analytics Code …" at bounding box center [531, 267] width 1062 height 535
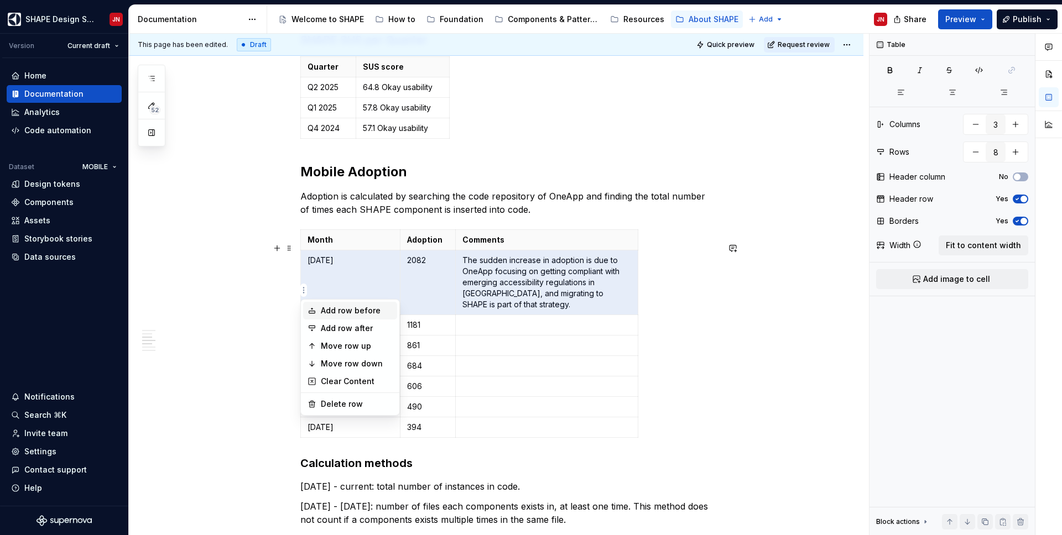
click at [311, 311] on icon at bounding box center [312, 310] width 6 height 5
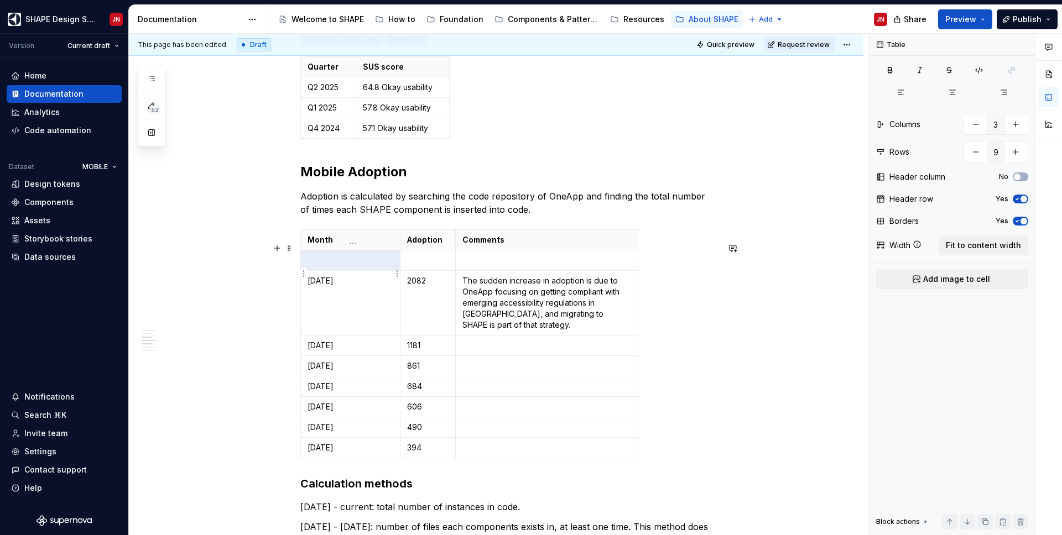
click at [340, 266] on p at bounding box center [350, 260] width 86 height 11
click at [339, 266] on p at bounding box center [350, 260] width 86 height 11
click at [425, 266] on p at bounding box center [427, 260] width 41 height 11
click at [507, 266] on p at bounding box center [546, 260] width 169 height 11
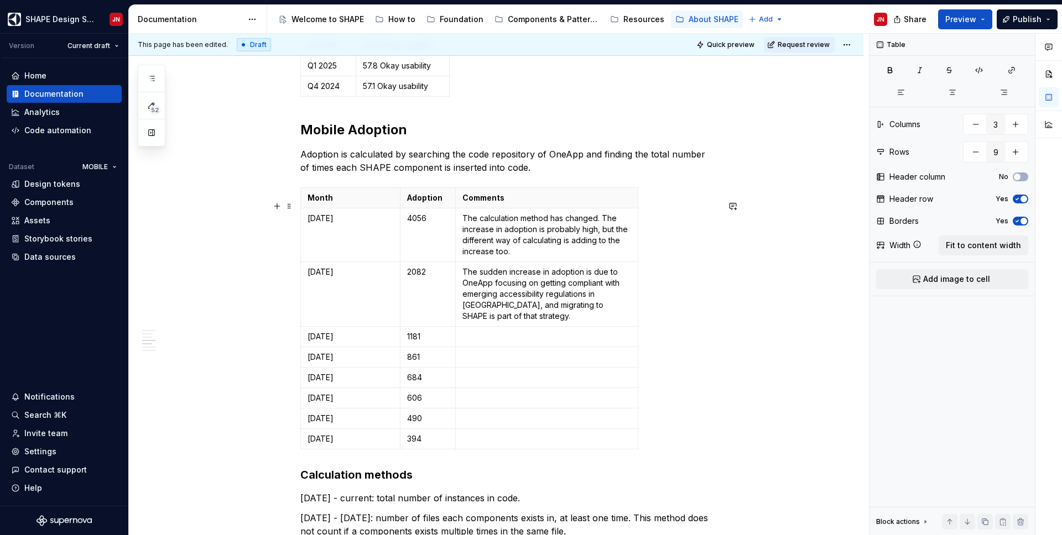
scroll to position [468, 0]
click at [335, 238] on td "[DATE]" at bounding box center [351, 237] width 100 height 54
click at [306, 249] on html "SHAPE Design System JN Version Current draft Home Documentation Analytics Code …" at bounding box center [531, 267] width 1062 height 535
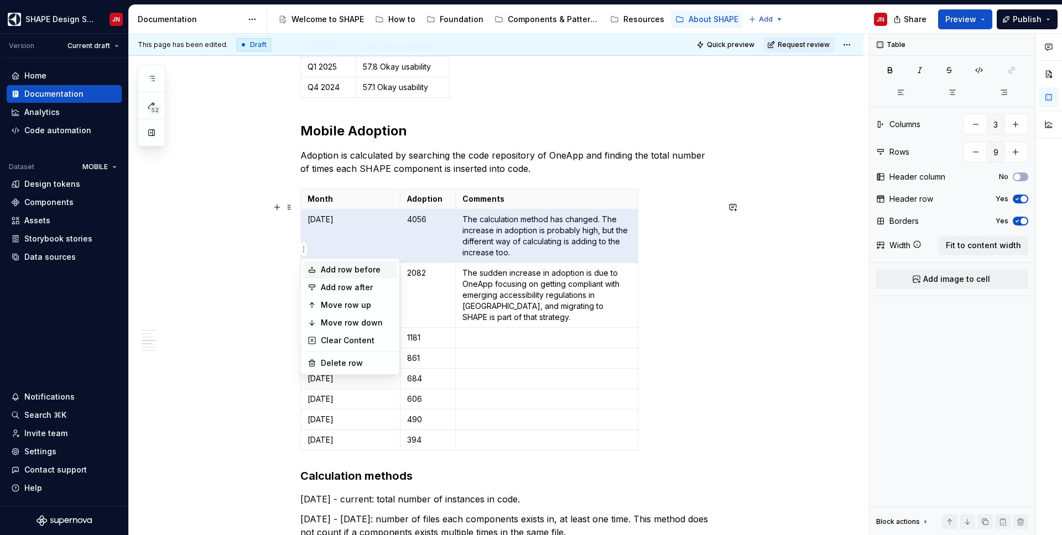
click at [311, 269] on icon at bounding box center [311, 269] width 9 height 9
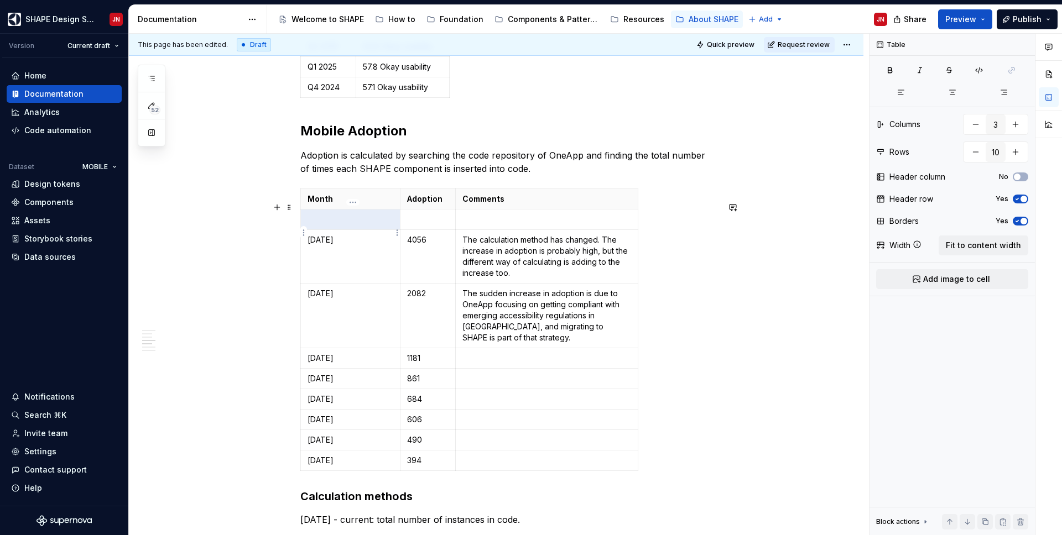
click at [326, 225] on td at bounding box center [351, 220] width 100 height 20
click at [417, 225] on p at bounding box center [427, 219] width 41 height 11
click at [477, 259] on p "The calculation method has changed. The increase in adoption is probably high, …" at bounding box center [546, 256] width 169 height 44
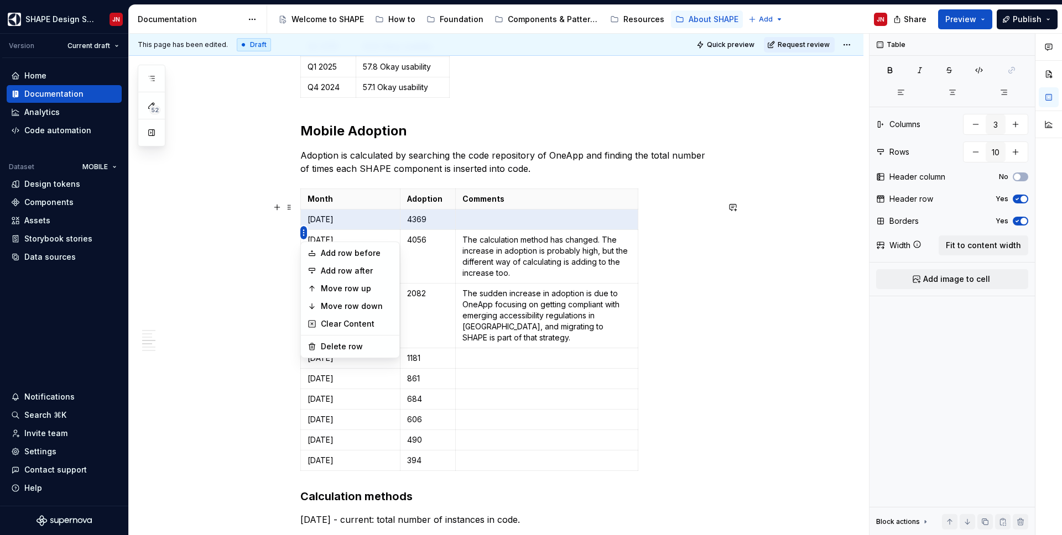
click at [304, 234] on html "SHAPE Design System JN Version Current draft Home Documentation Analytics Code …" at bounding box center [531, 267] width 1062 height 535
click at [357, 252] on div "Add row before" at bounding box center [357, 253] width 72 height 11
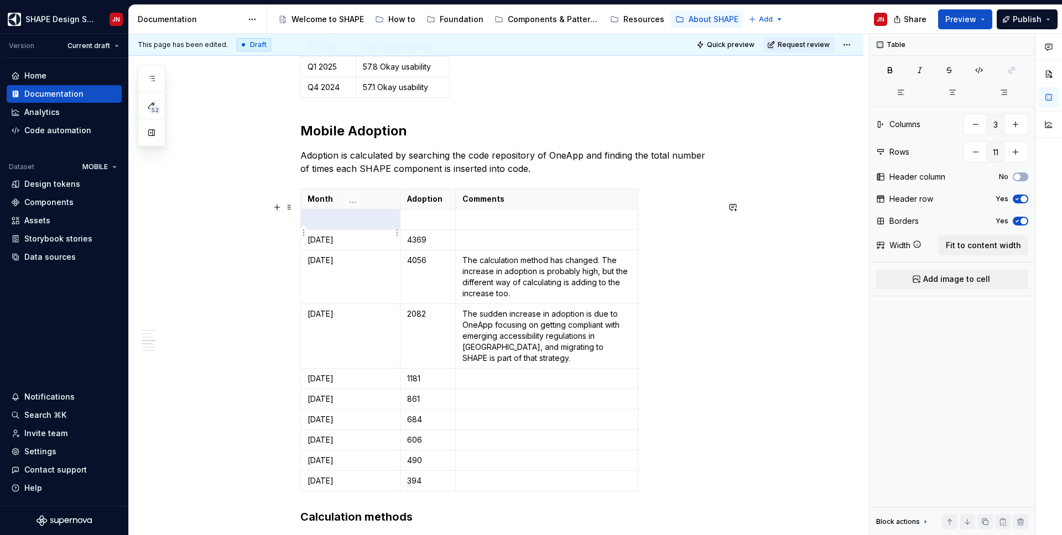
click at [354, 225] on p at bounding box center [350, 219] width 86 height 11
click at [426, 225] on p at bounding box center [427, 219] width 41 height 11
click at [304, 233] on html "SHAPE Design System JN Version Current draft Home Documentation Analytics Code …" at bounding box center [531, 267] width 1062 height 535
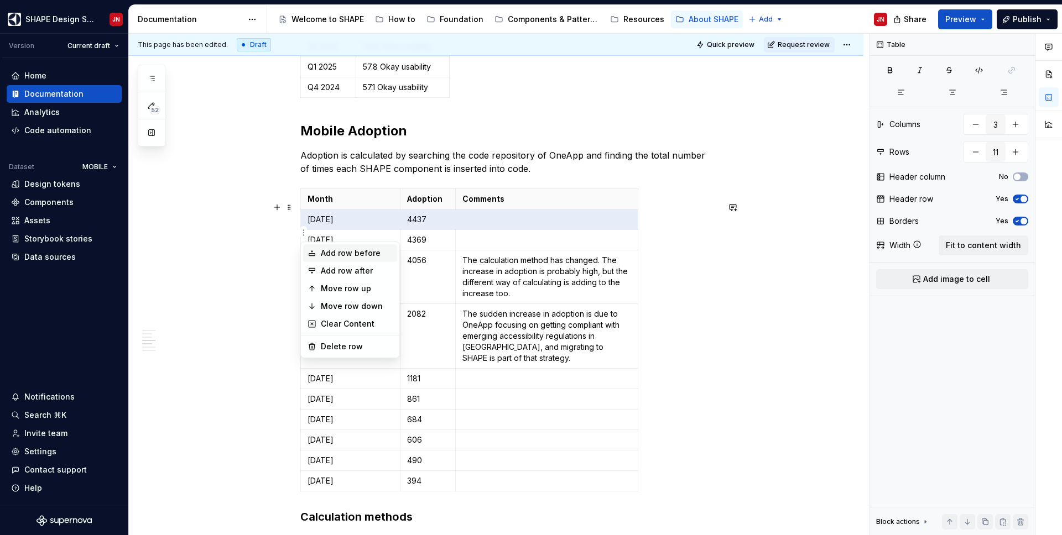
click at [314, 254] on icon at bounding box center [311, 253] width 9 height 9
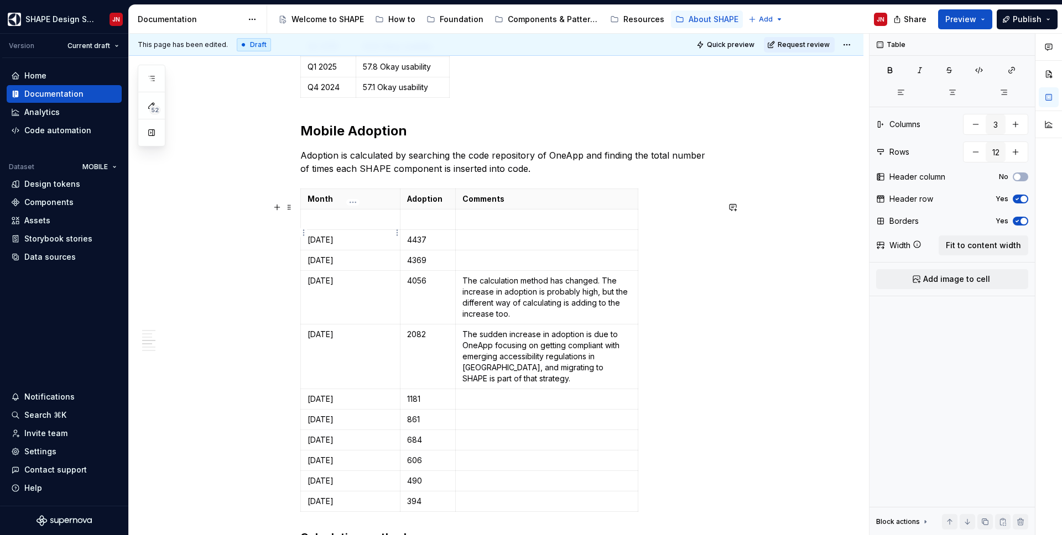
click at [322, 225] on p at bounding box center [350, 219] width 86 height 11
click at [430, 225] on p at bounding box center [427, 219] width 41 height 11
click at [686, 368] on div "Month Adoption Comments [DATE] 4473 [DATE] 4437 [DATE] 4369 [DATE] 4056 The cal…" at bounding box center [509, 353] width 418 height 328
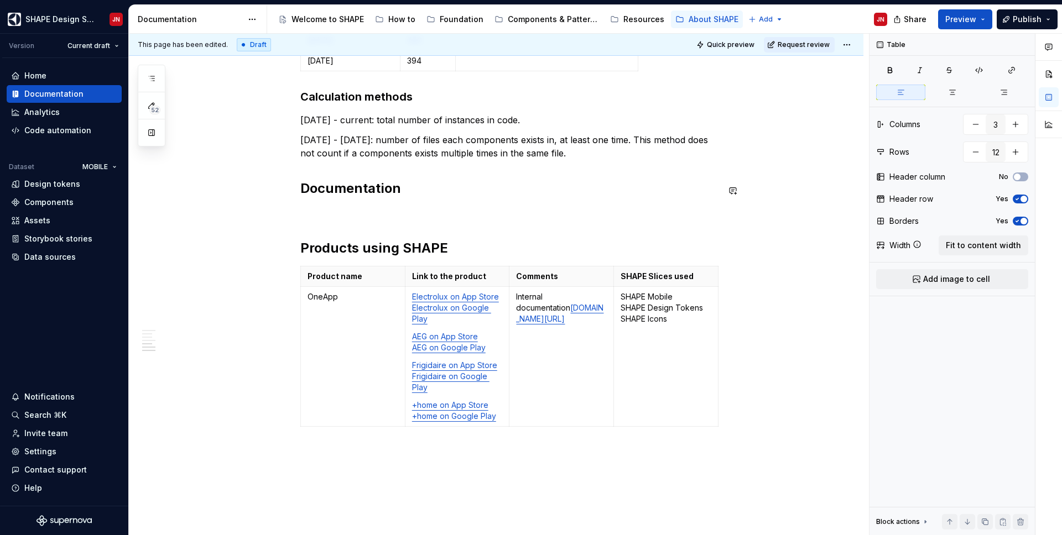
scroll to position [930, 0]
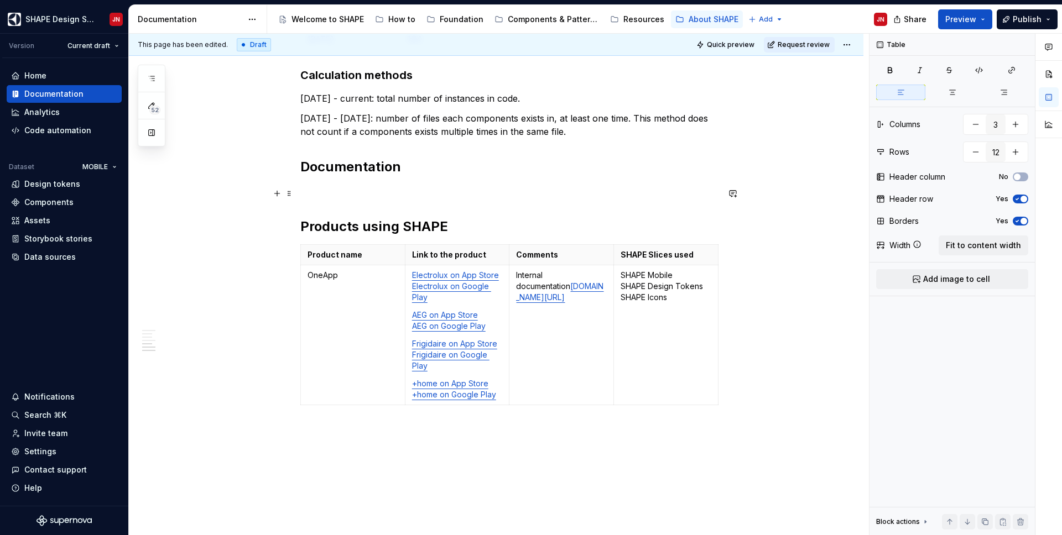
click at [360, 197] on p at bounding box center [509, 191] width 418 height 13
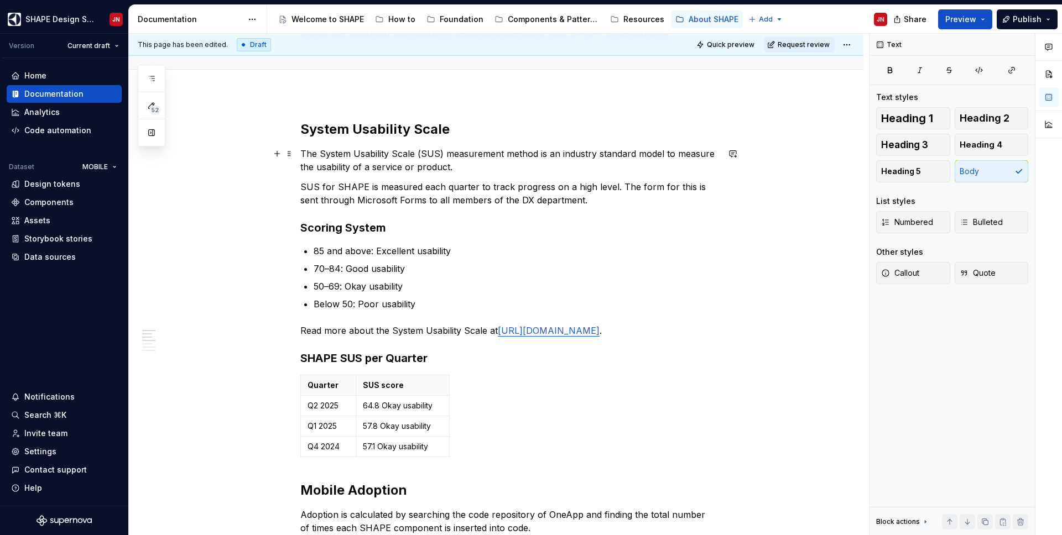
scroll to position [61, 0]
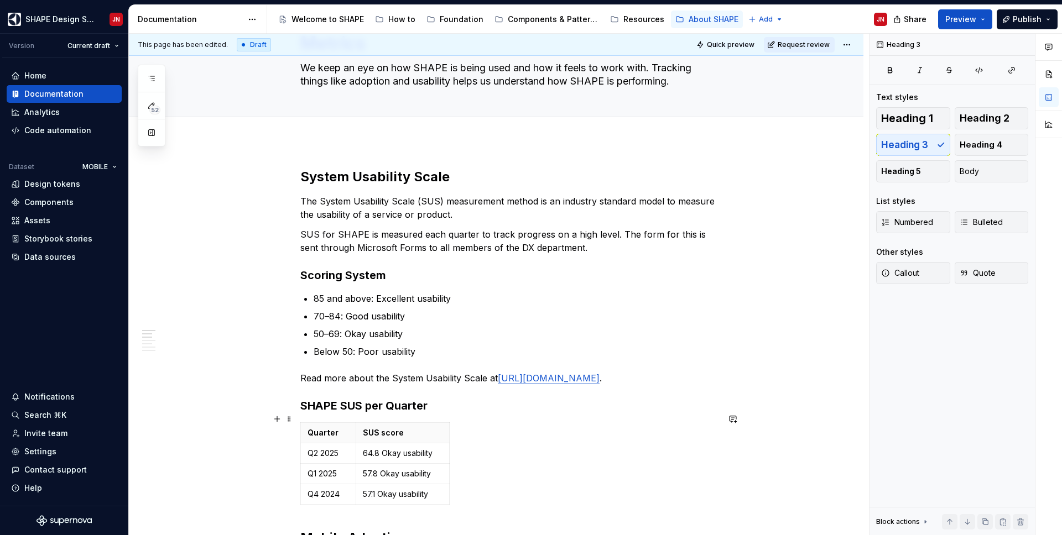
click at [380, 414] on h3 "SHAPE SUS per Quarter" at bounding box center [509, 405] width 418 height 15
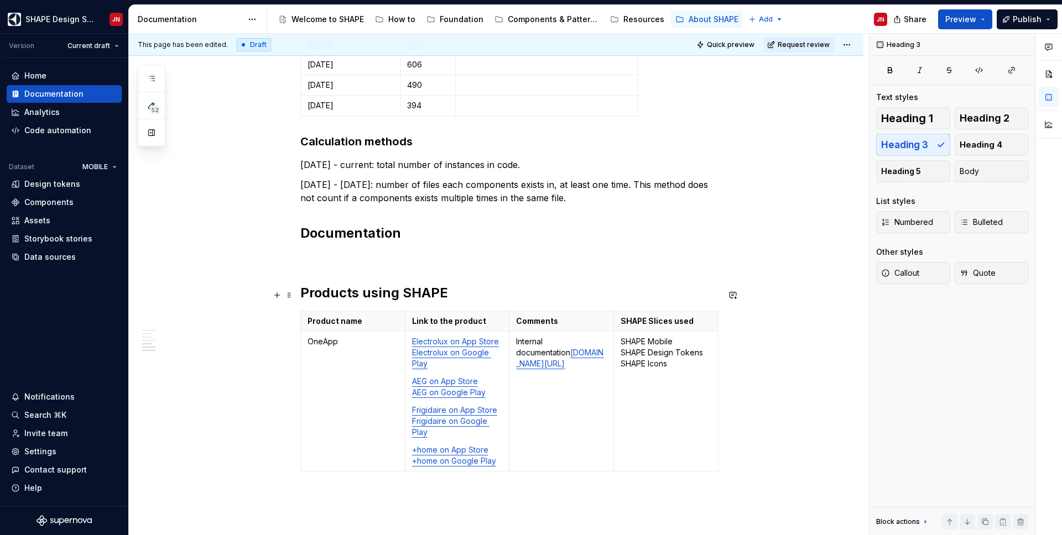
scroll to position [863, 0]
click at [376, 256] on p at bounding box center [509, 258] width 418 height 13
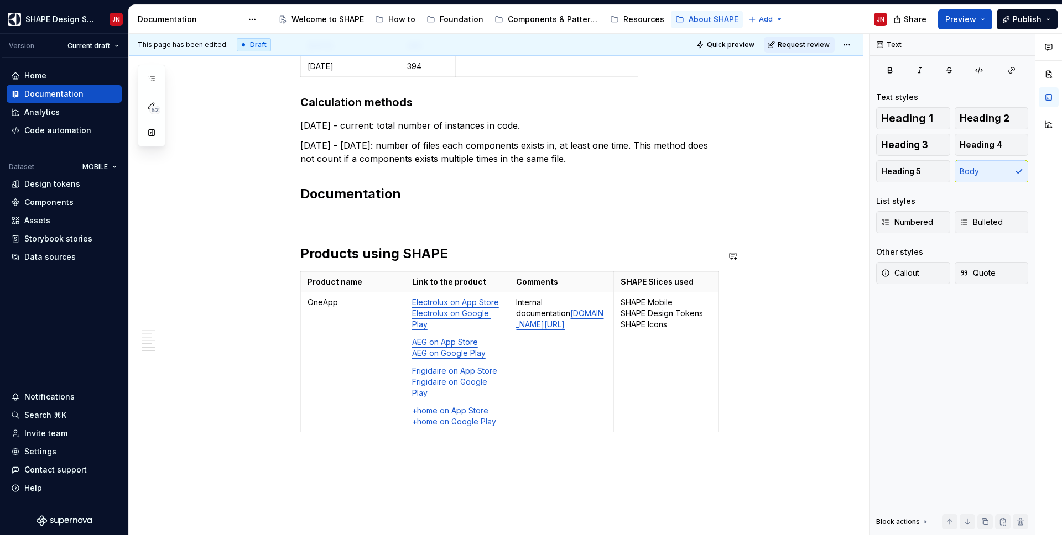
scroll to position [874, 0]
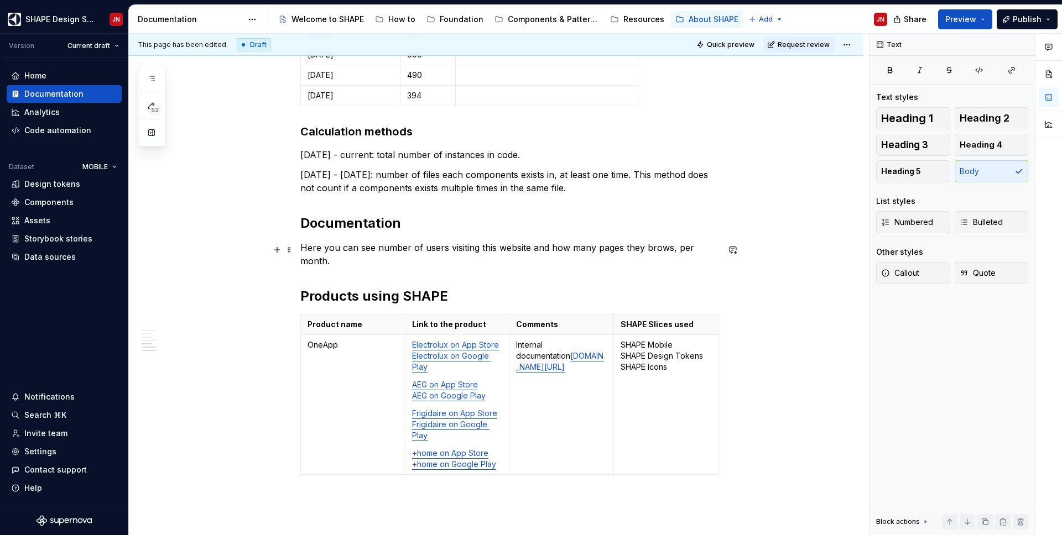
click at [668, 249] on p "Here you can see number of users visiting this website and how many pages they …" at bounding box center [509, 254] width 418 height 27
click at [630, 249] on p "Here you can see number of users visiting this website and how many pages they …" at bounding box center [509, 254] width 418 height 27
click at [671, 249] on p "Here you can see number of users visiting this website and how many pages they …" at bounding box center [509, 254] width 418 height 27
click at [356, 267] on p "Here you can see number of users visiting this website and how many pages they …" at bounding box center [509, 254] width 418 height 27
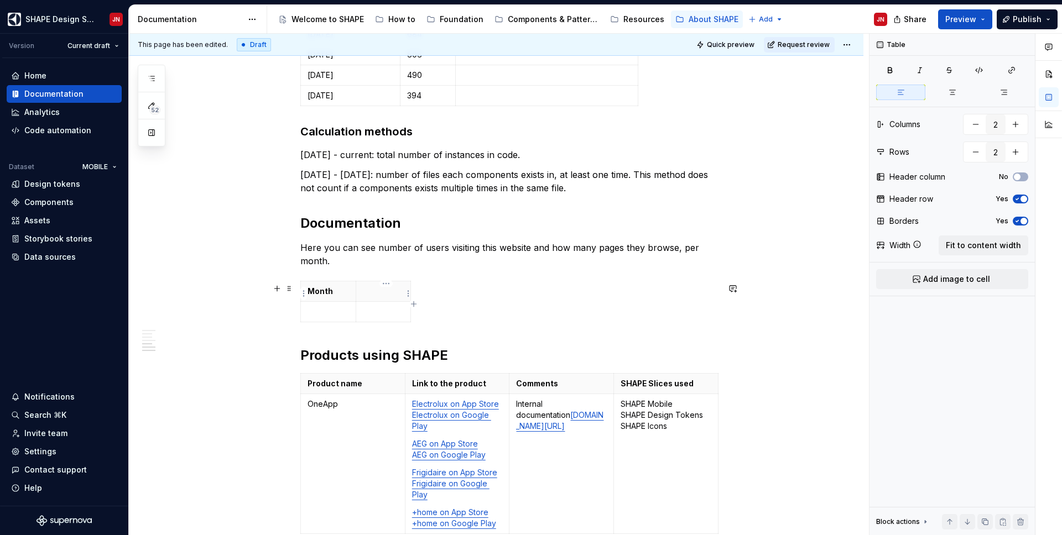
click at [377, 294] on p at bounding box center [383, 291] width 41 height 11
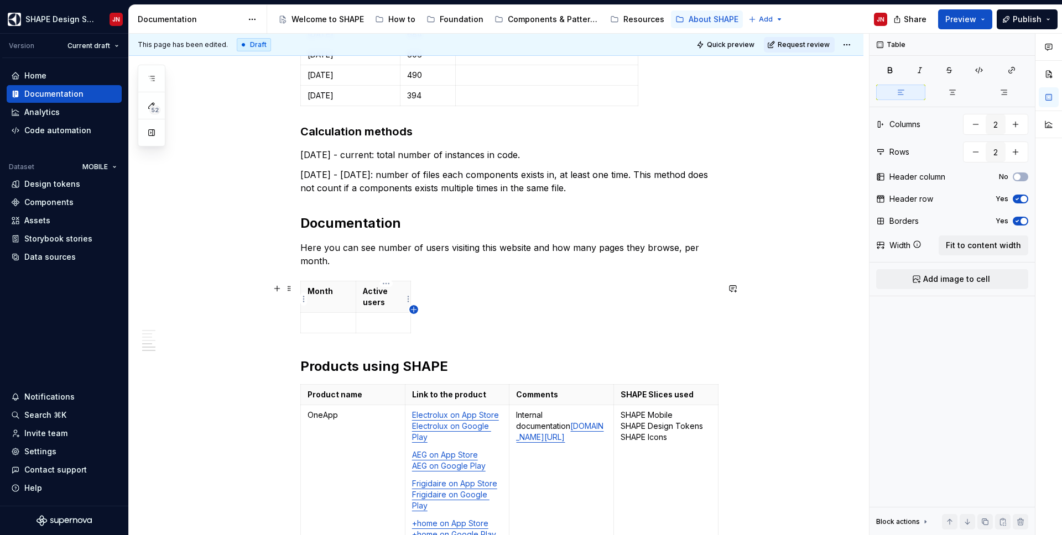
click at [414, 312] on icon "button" at bounding box center [413, 309] width 5 height 5
click at [421, 305] on th at bounding box center [421, 297] width 20 height 32
click at [835, 242] on span "Fit to content width" at bounding box center [983, 245] width 75 height 11
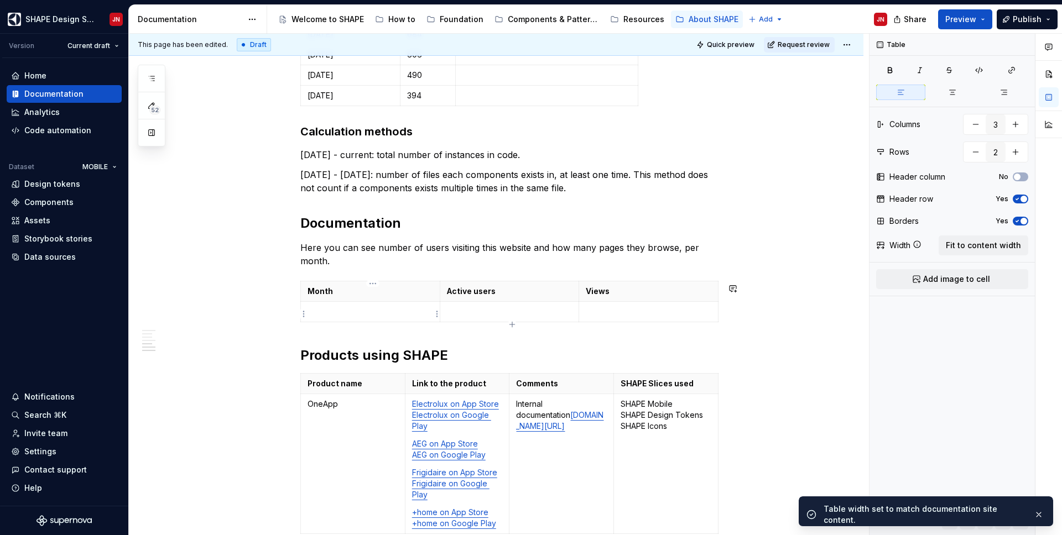
click at [386, 322] on td at bounding box center [370, 312] width 139 height 20
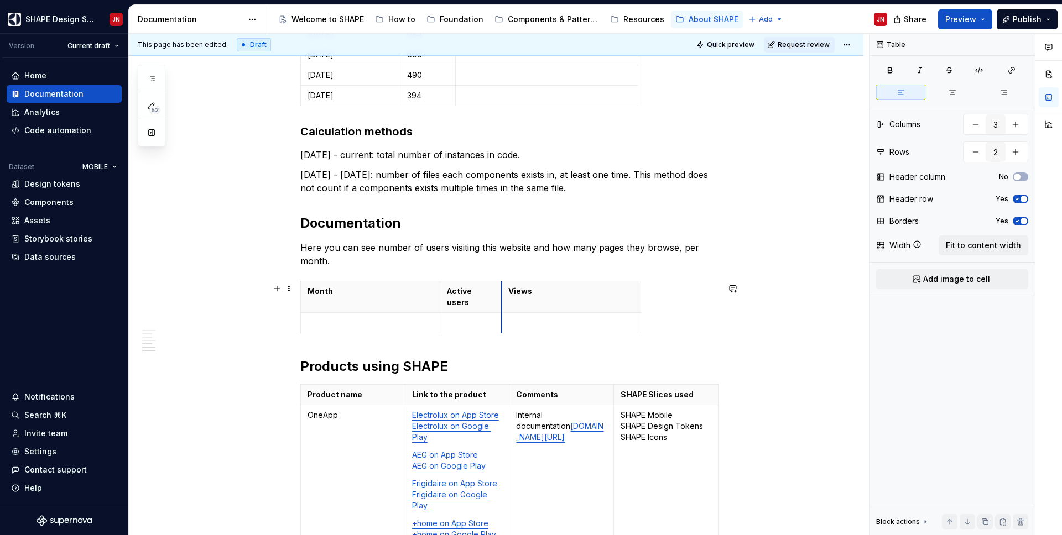
drag, startPoint x: 582, startPoint y: 306, endPoint x: 504, endPoint y: 306, distance: 77.4
click at [504, 313] on td at bounding box center [571, 323] width 139 height 20
click at [641, 310] on table "Month Active users Views" at bounding box center [470, 307] width 341 height 53
drag, startPoint x: 642, startPoint y: 310, endPoint x: 549, endPoint y: 306, distance: 93.5
click at [395, 317] on p at bounding box center [369, 322] width 125 height 11
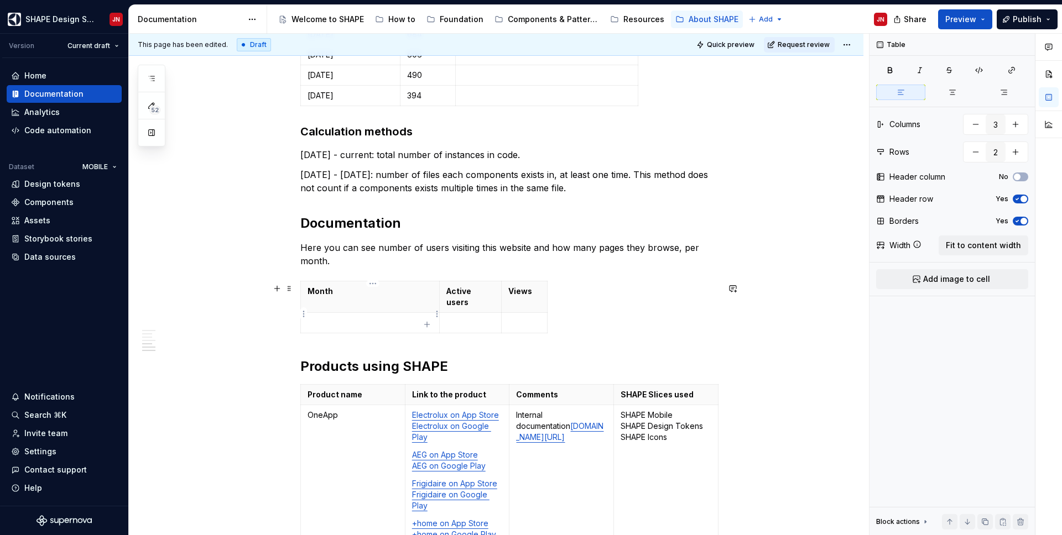
click at [351, 317] on p at bounding box center [369, 322] width 125 height 11
click at [468, 317] on p at bounding box center [470, 322] width 48 height 11
click at [525, 317] on p at bounding box center [524, 322] width 32 height 11
click at [427, 325] on div "Month Active users Views [DATE] 123 1 581" at bounding box center [509, 309] width 418 height 57
click at [426, 322] on icon "button" at bounding box center [426, 324] width 9 height 9
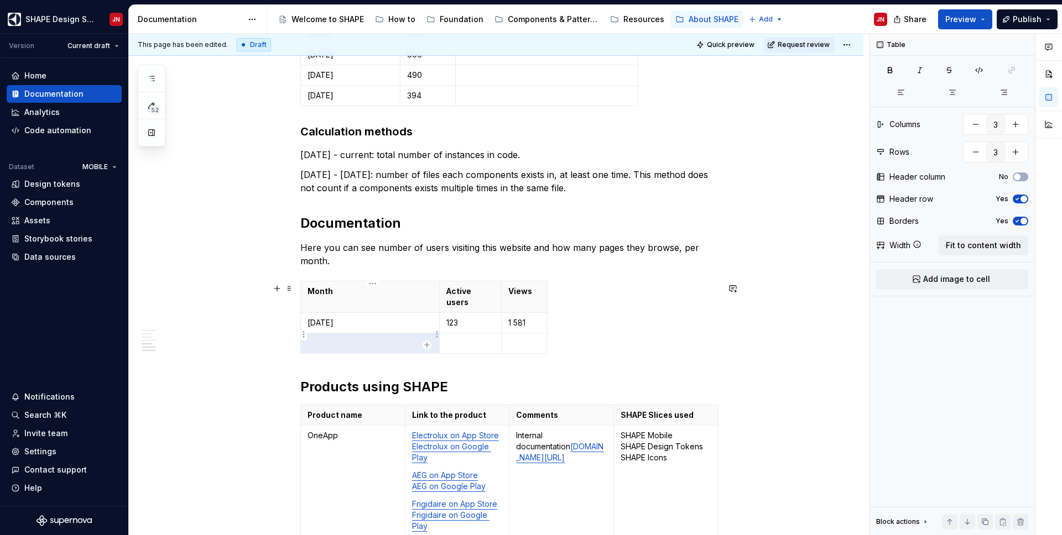
click at [390, 338] on p at bounding box center [369, 343] width 125 height 11
click at [523, 338] on p at bounding box center [524, 343] width 32 height 11
click at [479, 338] on p at bounding box center [470, 343] width 48 height 11
click at [417, 338] on p at bounding box center [369, 343] width 125 height 11
click at [429, 345] on div "Month Active users Views [DATE] 123 1 581 [DATE] 144 1 702" at bounding box center [509, 319] width 418 height 77
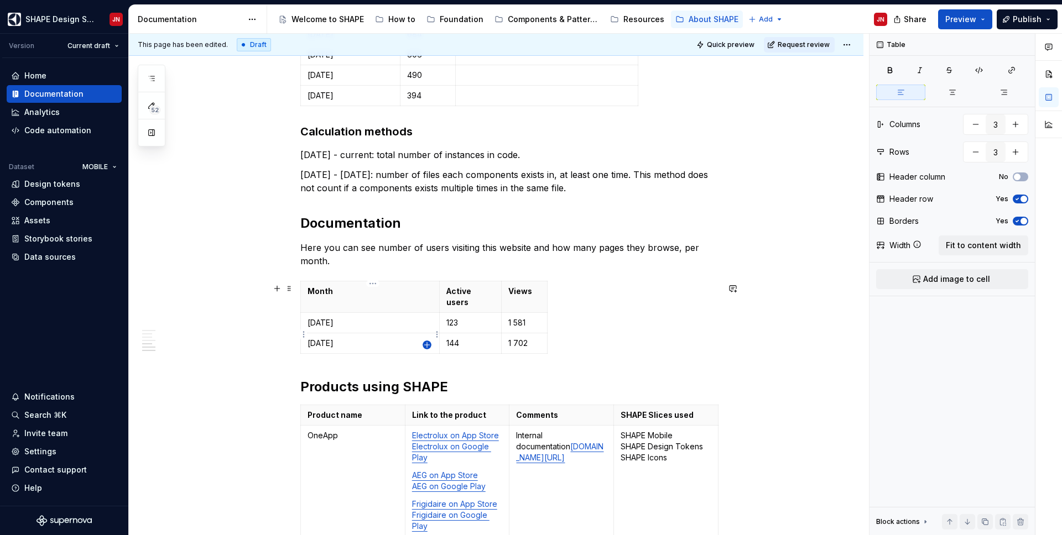
click at [427, 342] on icon "button" at bounding box center [426, 345] width 9 height 9
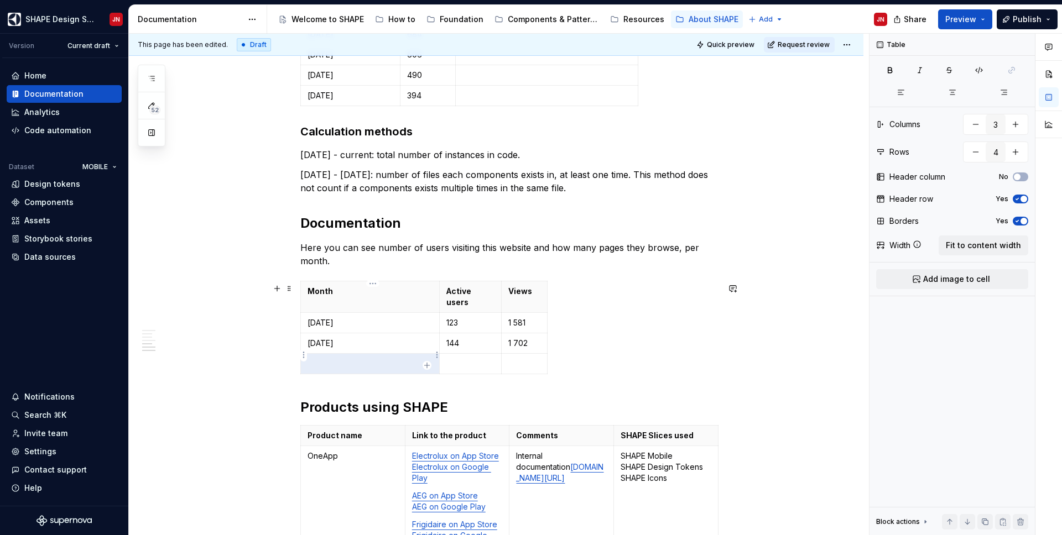
click at [361, 358] on p at bounding box center [369, 363] width 125 height 11
click at [524, 359] on p at bounding box center [524, 363] width 32 height 11
click at [484, 358] on p at bounding box center [470, 363] width 48 height 11
click at [406, 361] on td "[DATE]" at bounding box center [370, 364] width 139 height 20
click at [425, 363] on icon "button" at bounding box center [426, 365] width 9 height 9
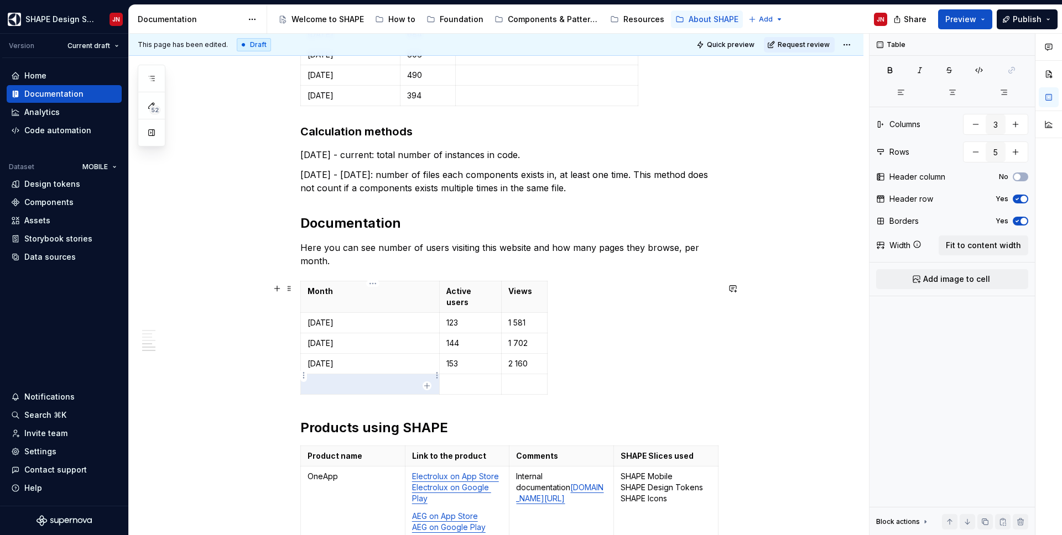
click at [380, 379] on p at bounding box center [369, 384] width 125 height 11
click at [476, 379] on p at bounding box center [470, 384] width 48 height 11
click at [524, 379] on p at bounding box center [524, 384] width 32 height 11
click at [363, 379] on p "[DATE]" at bounding box center [369, 384] width 125 height 11
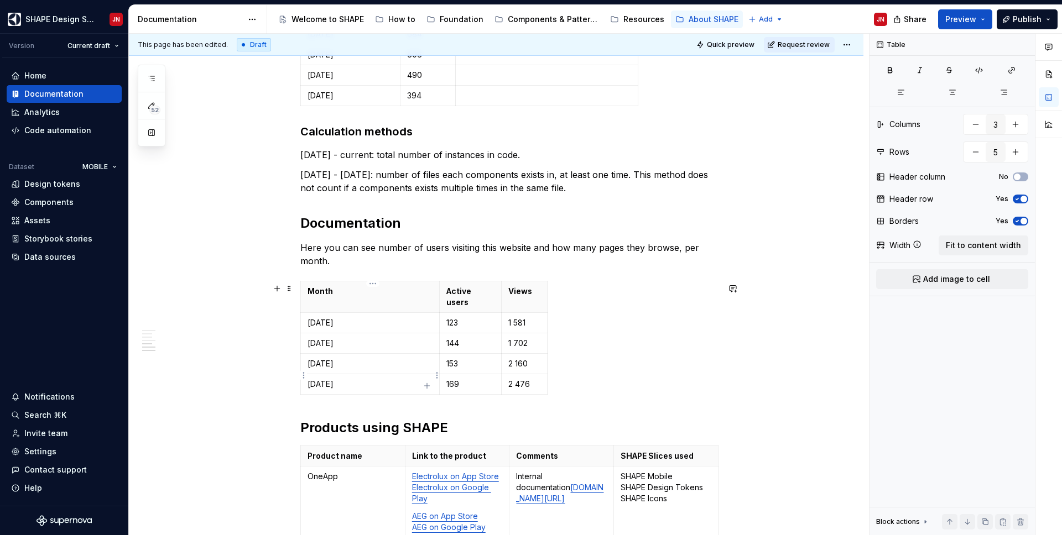
click at [427, 385] on icon "button" at bounding box center [426, 385] width 5 height 5
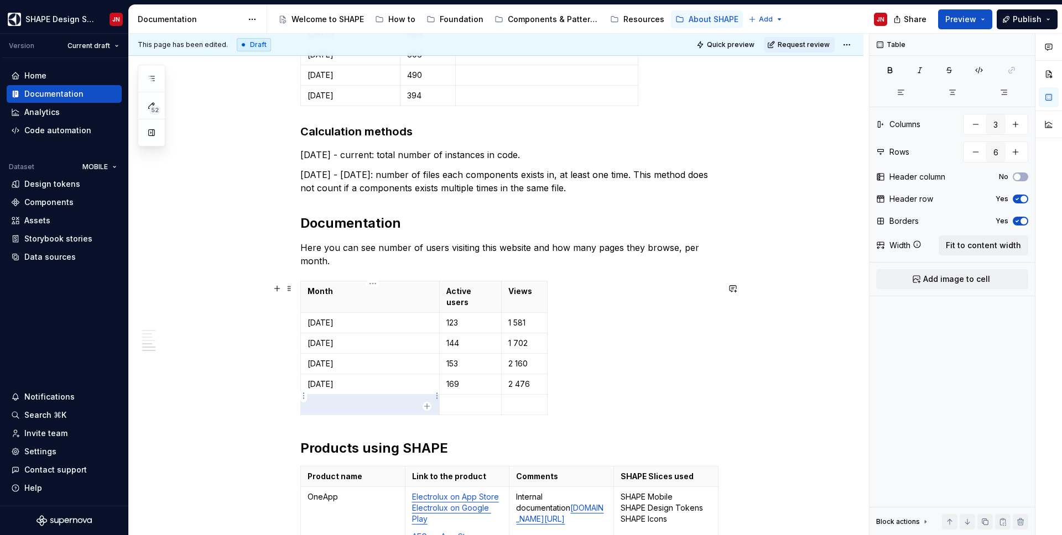
click at [384, 399] on p at bounding box center [369, 404] width 125 height 11
click at [469, 399] on p at bounding box center [470, 404] width 48 height 11
click at [527, 399] on p at bounding box center [524, 404] width 32 height 11
click at [480, 399] on p "169" at bounding box center [470, 404] width 48 height 11
click at [372, 400] on p "[DATE]" at bounding box center [369, 404] width 125 height 11
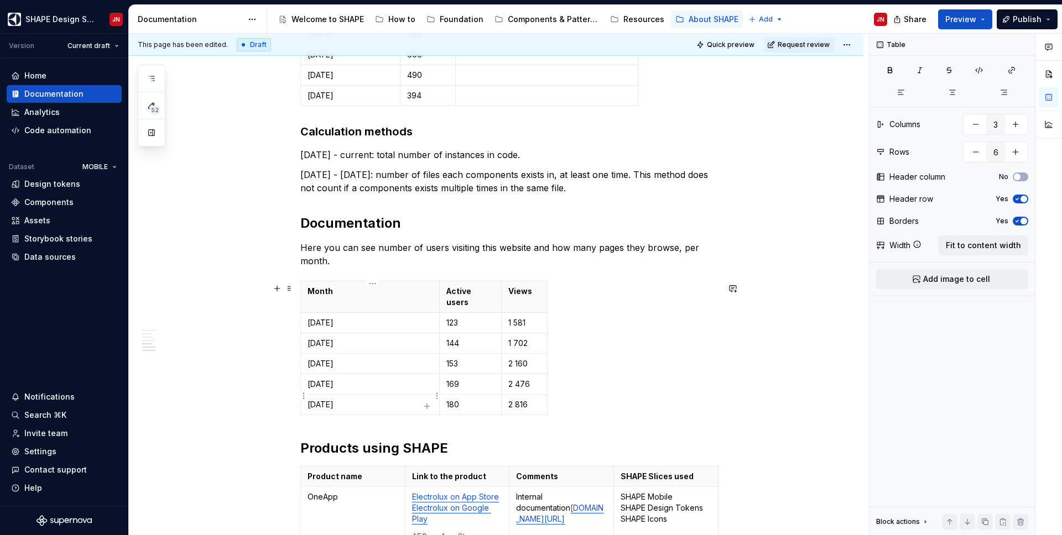
click at [415, 399] on p "[DATE]" at bounding box center [369, 404] width 125 height 11
click at [426, 406] on icon "button" at bounding box center [426, 406] width 5 height 5
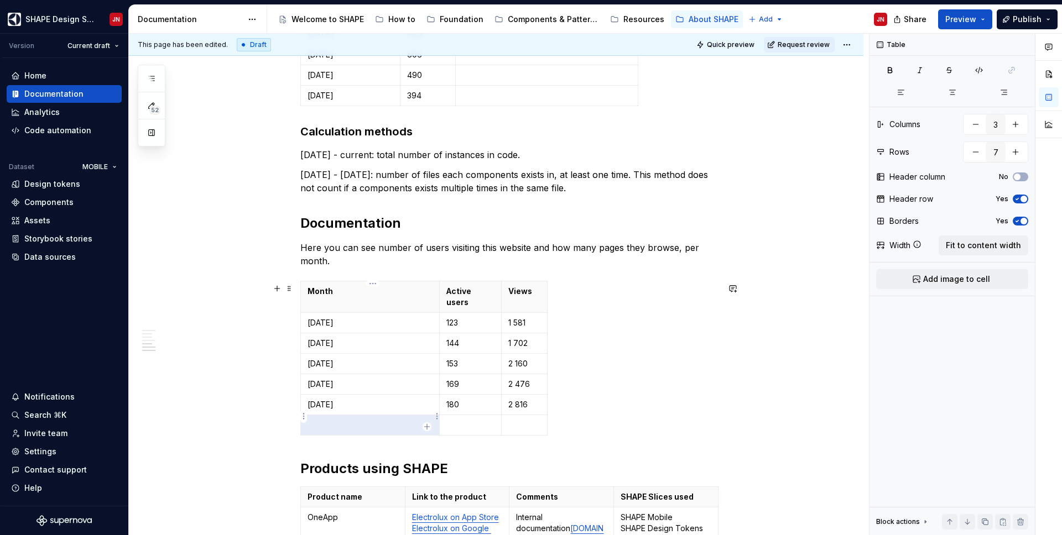
click at [384, 420] on p at bounding box center [369, 425] width 125 height 11
click at [463, 420] on p at bounding box center [470, 425] width 48 height 11
click at [513, 420] on p at bounding box center [524, 425] width 32 height 11
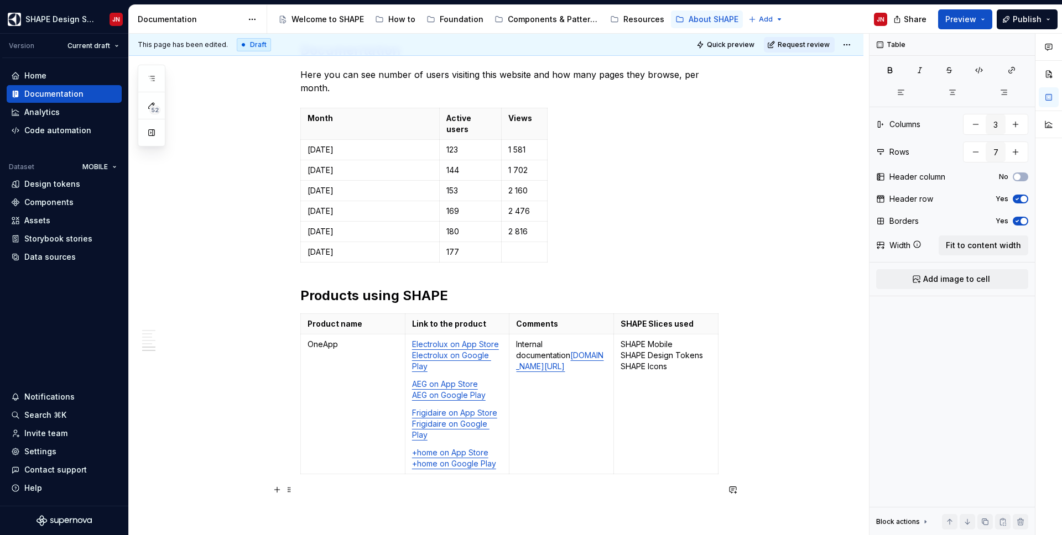
scroll to position [1050, 0]
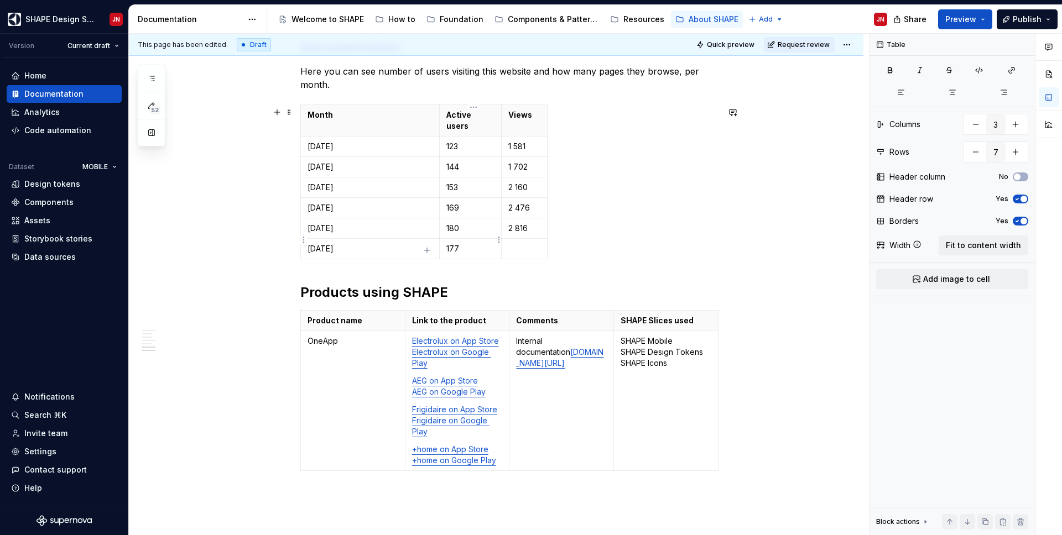
click at [468, 243] on p "177" at bounding box center [470, 248] width 48 height 11
click at [516, 243] on p at bounding box center [524, 248] width 32 height 11
click at [358, 248] on td "[DATE]" at bounding box center [370, 249] width 139 height 20
click at [426, 248] on icon "button" at bounding box center [426, 250] width 9 height 9
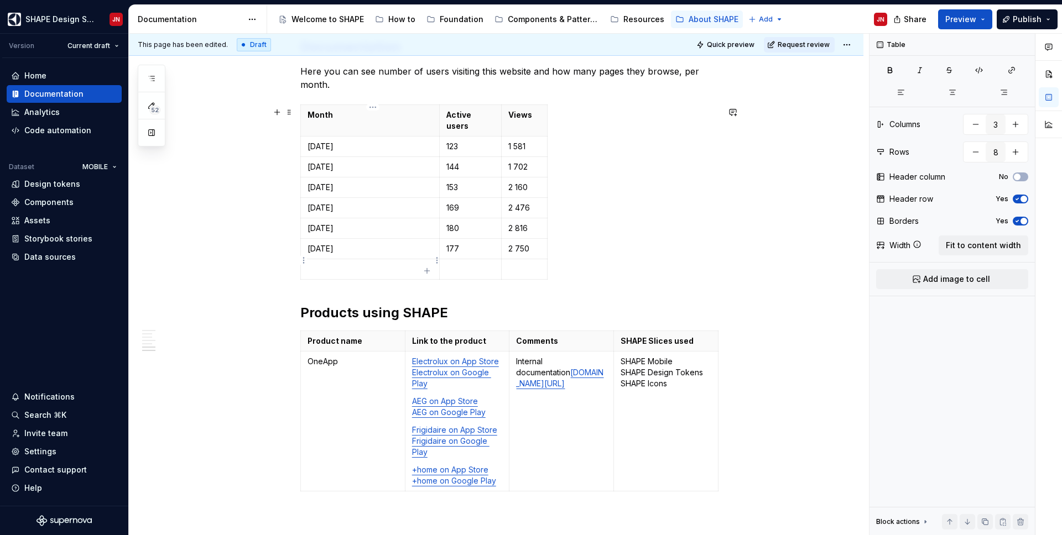
click at [384, 264] on p at bounding box center [369, 269] width 125 height 11
click at [524, 264] on p at bounding box center [524, 269] width 32 height 11
click at [403, 264] on p "January" at bounding box center [369, 269] width 125 height 11
click at [427, 270] on icon "button" at bounding box center [426, 270] width 5 height 5
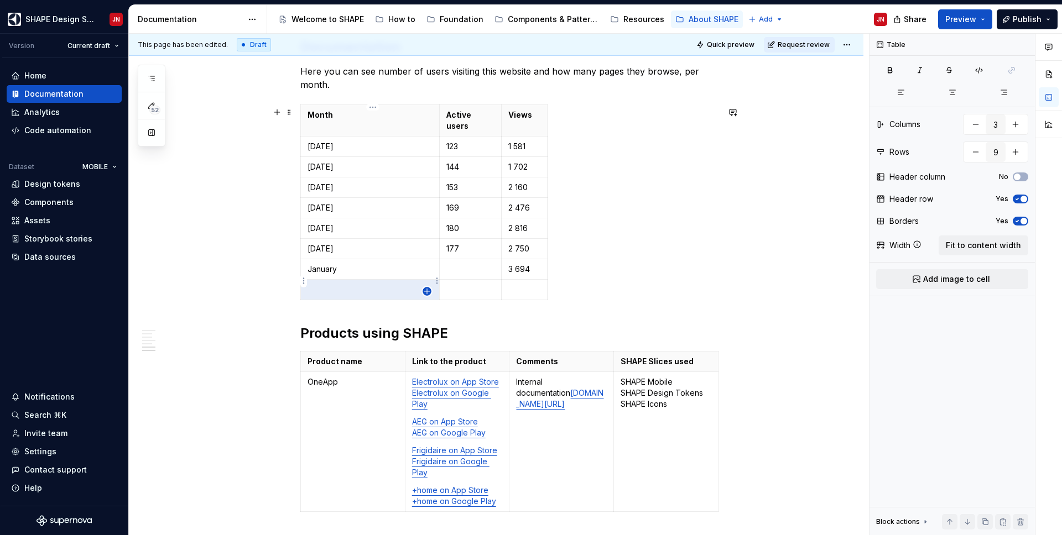
click at [427, 290] on icon "button" at bounding box center [426, 291] width 9 height 9
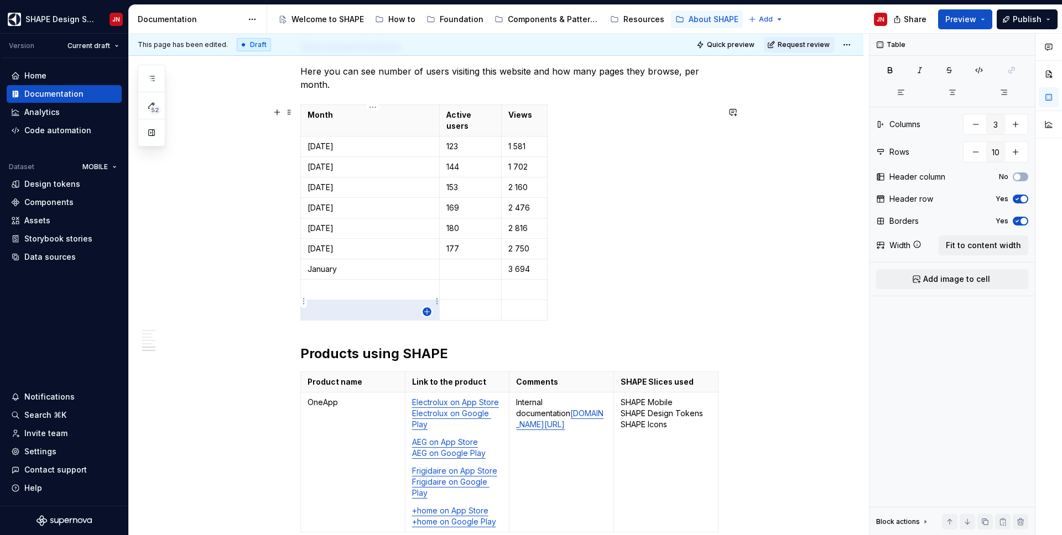
click at [428, 312] on icon "button" at bounding box center [426, 311] width 9 height 9
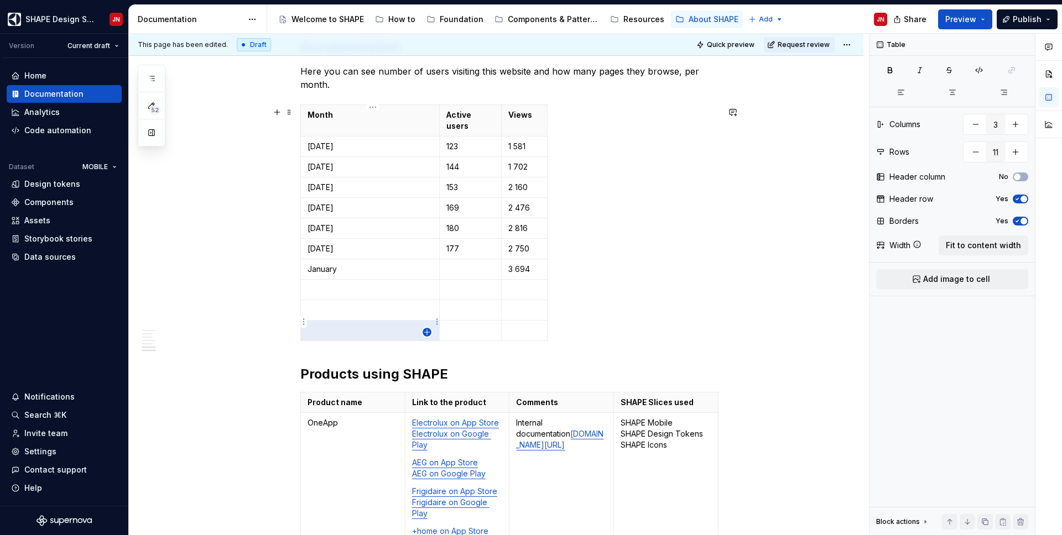
click at [429, 334] on icon "button" at bounding box center [426, 332] width 9 height 9
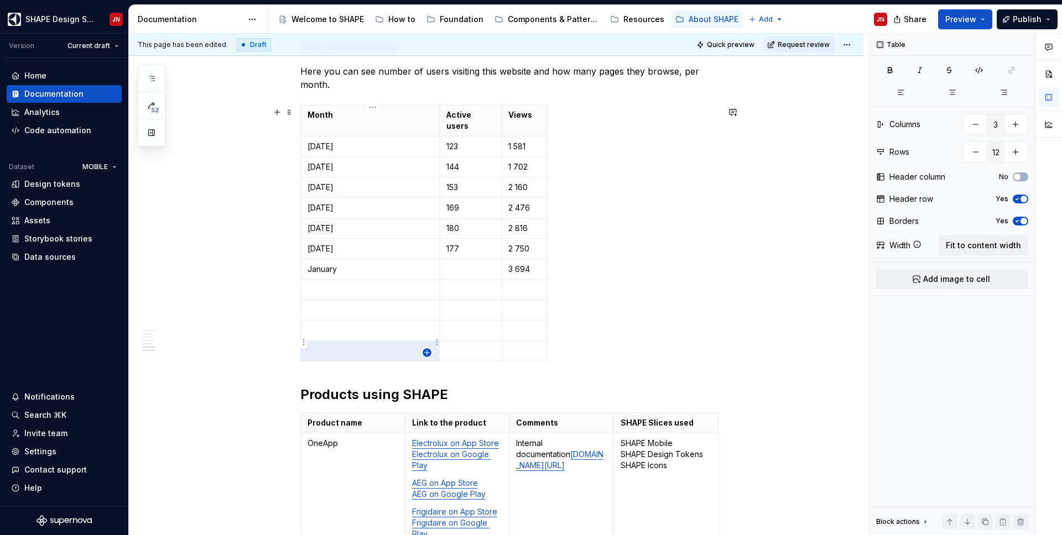
click at [429, 352] on icon "button" at bounding box center [426, 352] width 9 height 9
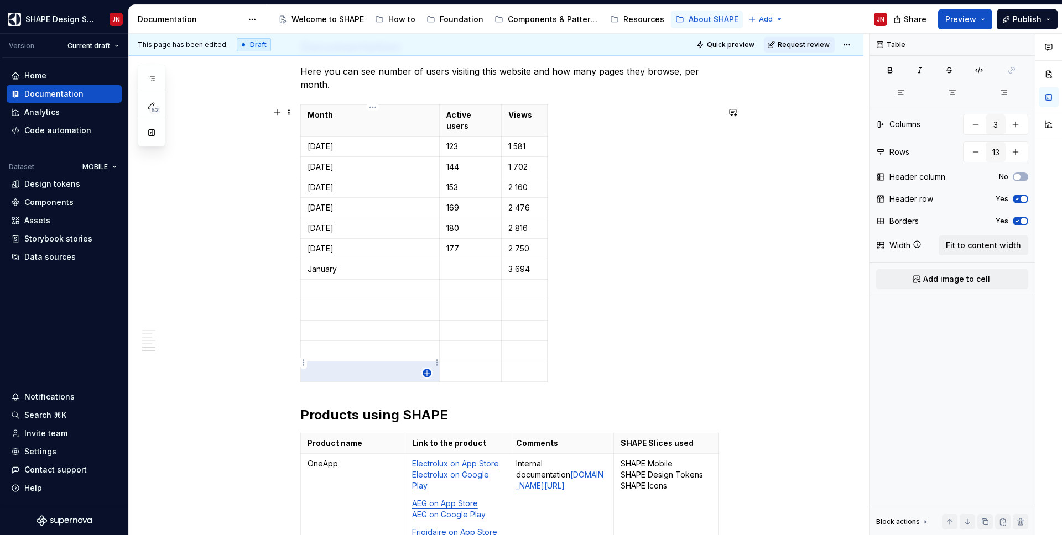
click at [429, 372] on icon "button" at bounding box center [426, 373] width 9 height 9
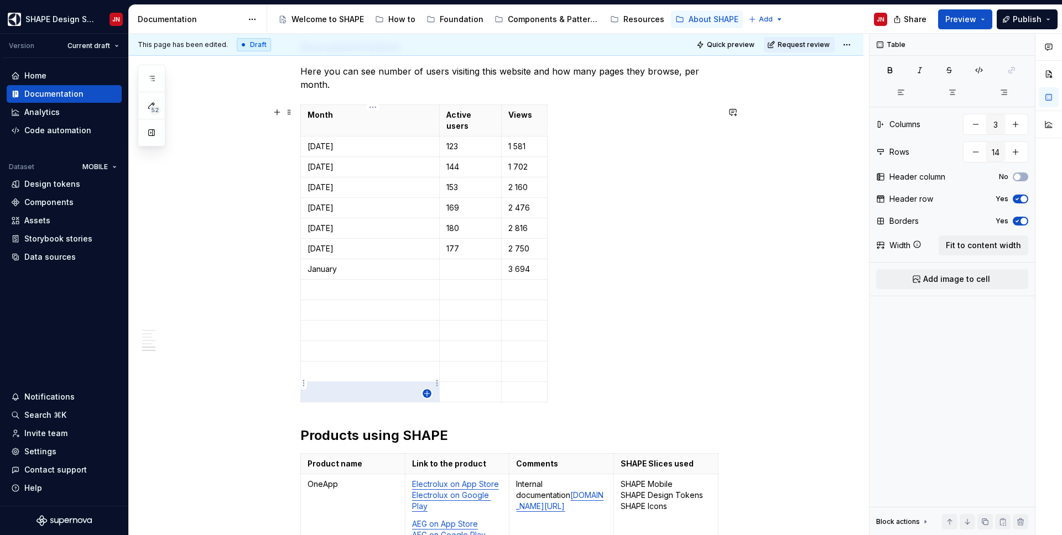
click at [427, 393] on icon "button" at bounding box center [426, 393] width 9 height 9
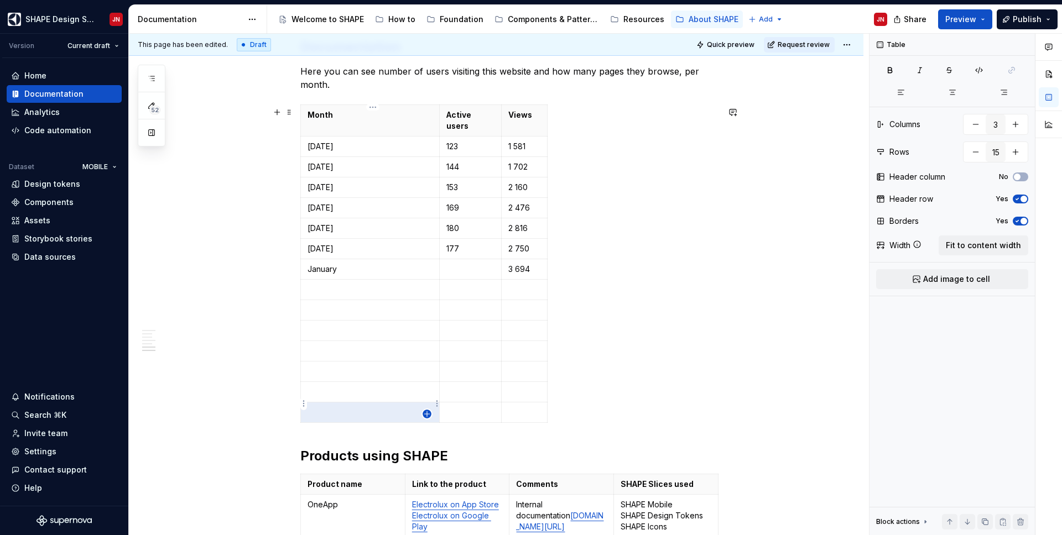
click at [427, 416] on icon "button" at bounding box center [426, 414] width 9 height 9
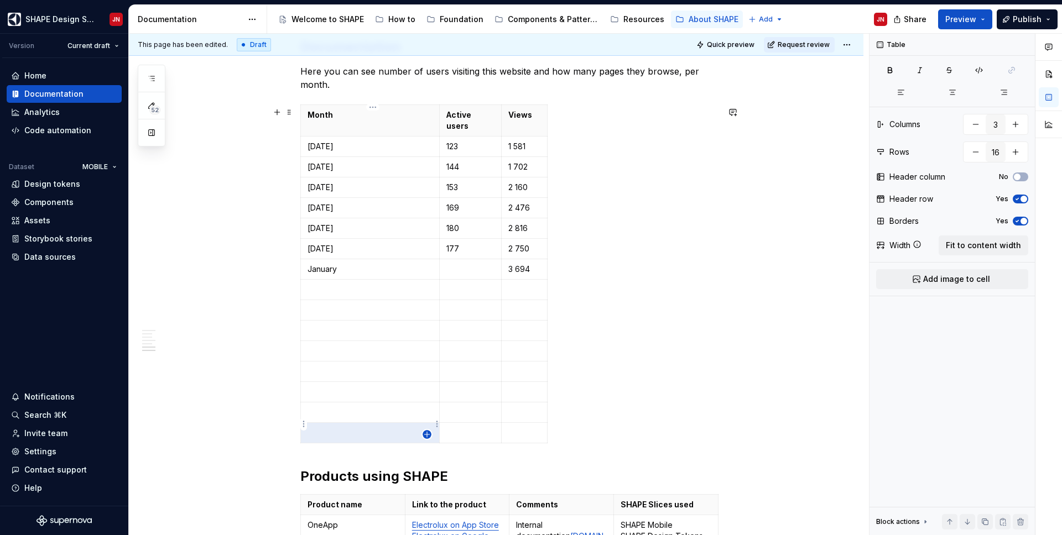
click at [427, 434] on icon "button" at bounding box center [426, 434] width 5 height 5
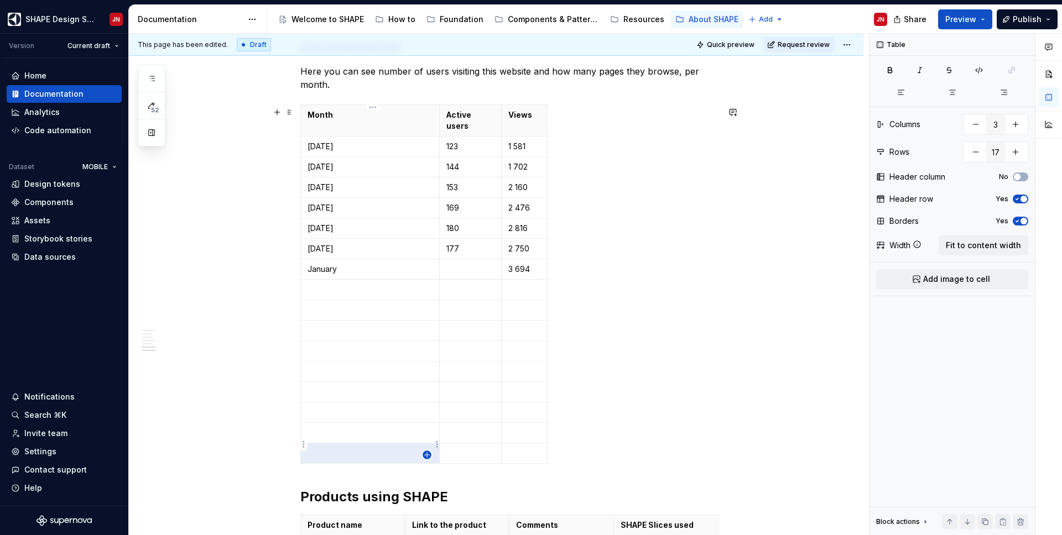
click at [427, 441] on icon "button" at bounding box center [426, 455] width 9 height 9
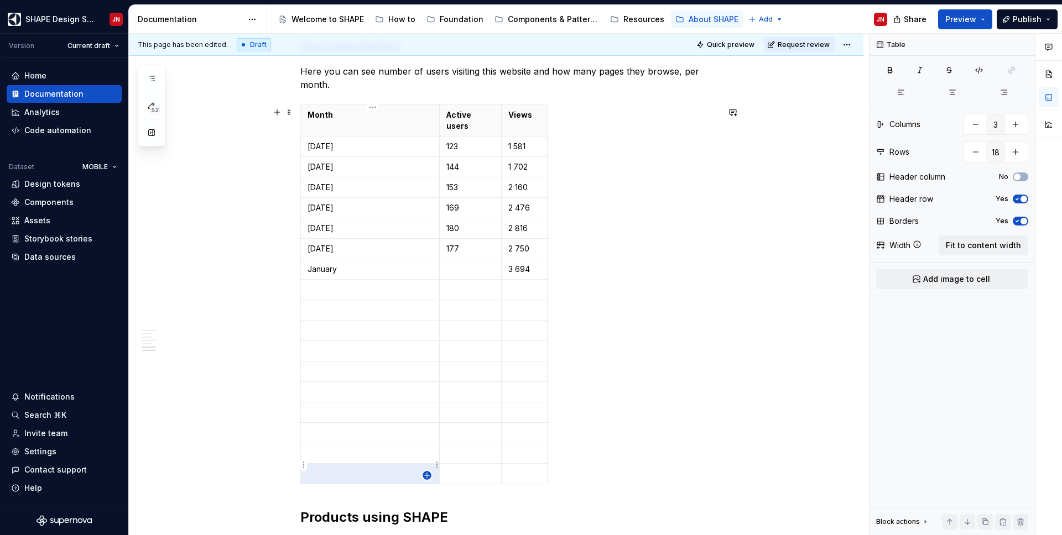
click at [426, 441] on icon "button" at bounding box center [426, 475] width 5 height 5
click at [426, 441] on icon "button" at bounding box center [426, 496] width 9 height 9
click at [426, 441] on icon "button" at bounding box center [426, 516] width 5 height 5
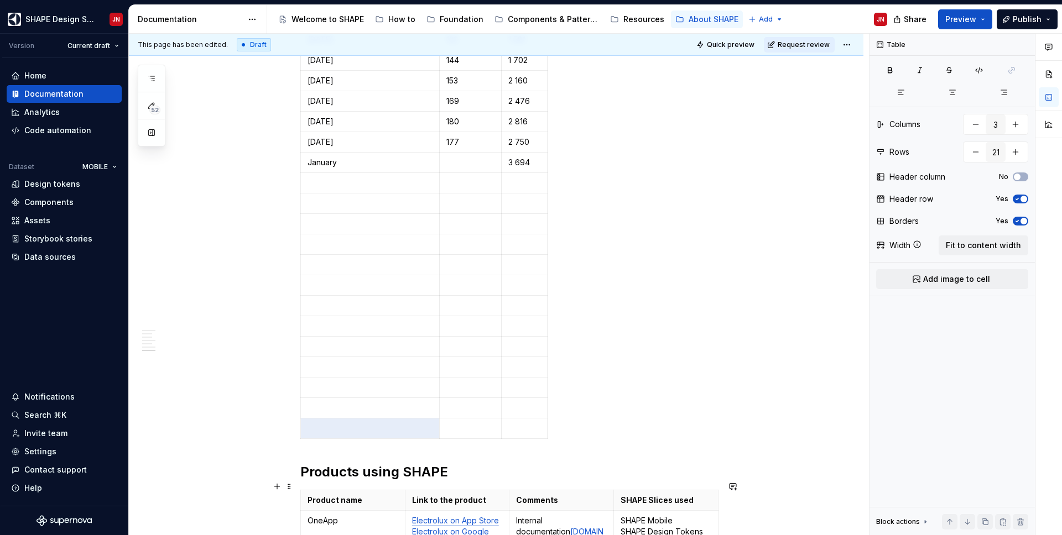
scroll to position [1175, 0]
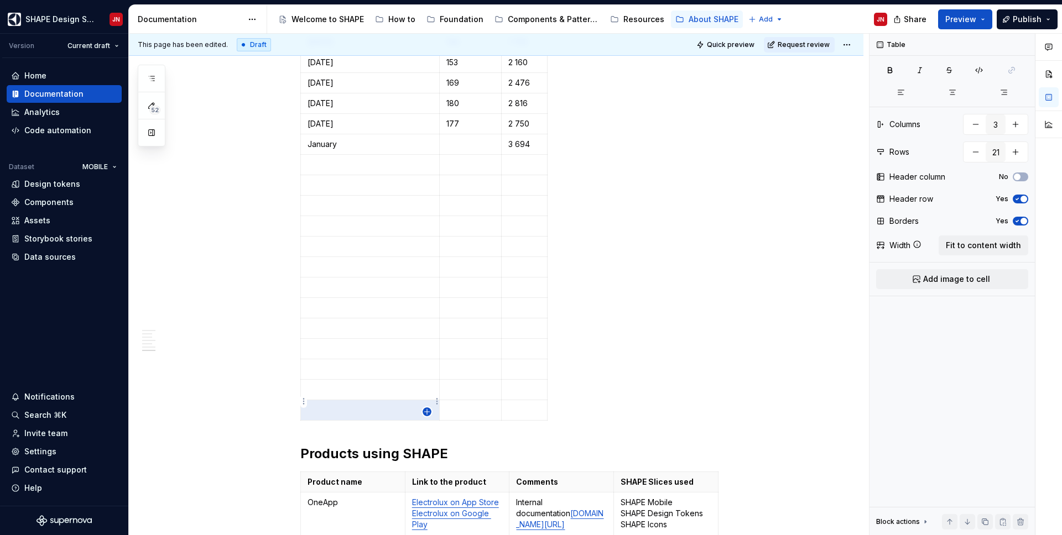
click at [426, 408] on icon "button" at bounding box center [426, 412] width 9 height 9
click at [426, 408] on td at bounding box center [370, 410] width 139 height 20
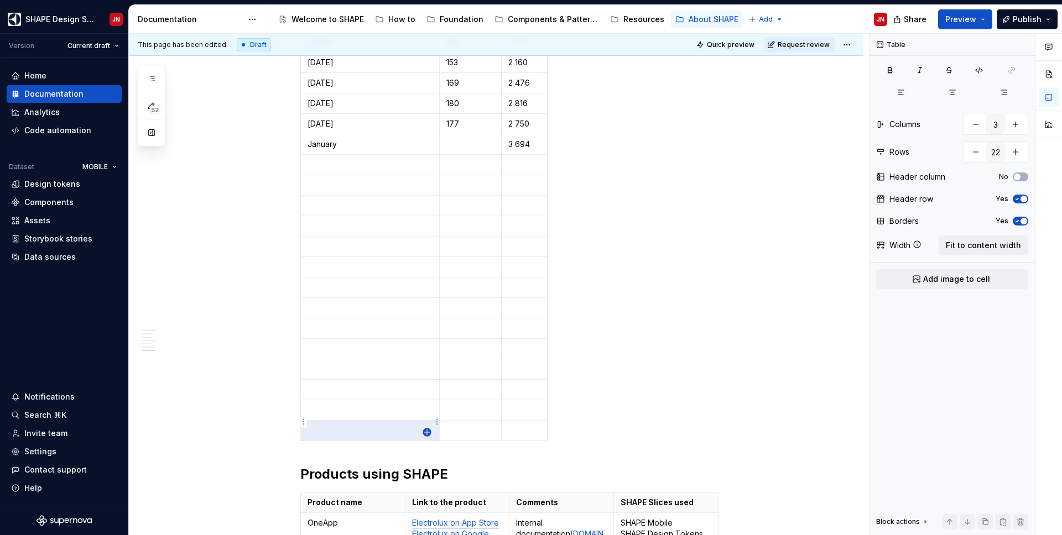
click at [426, 433] on icon "button" at bounding box center [426, 432] width 5 height 5
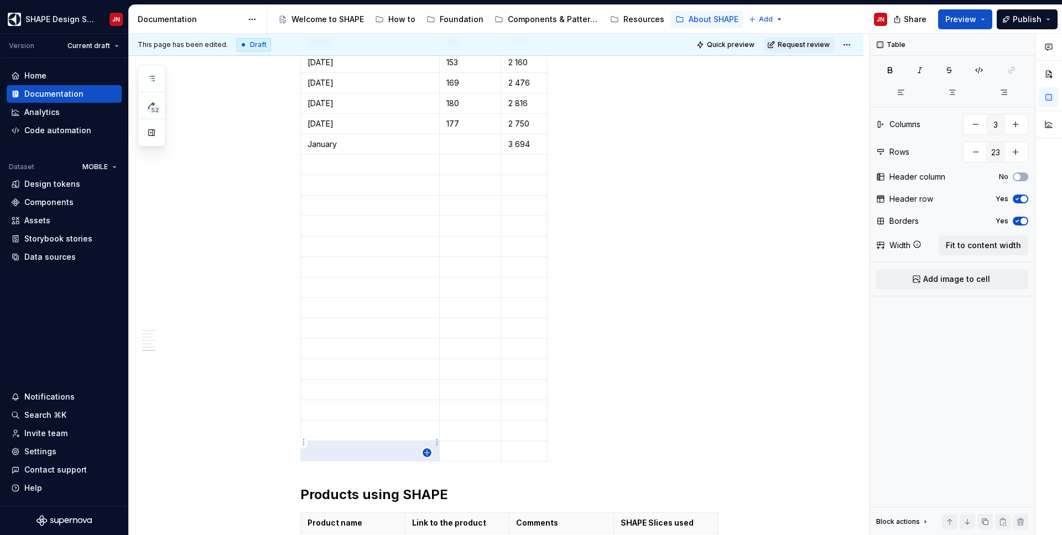
click at [427, 441] on icon "button" at bounding box center [426, 452] width 9 height 9
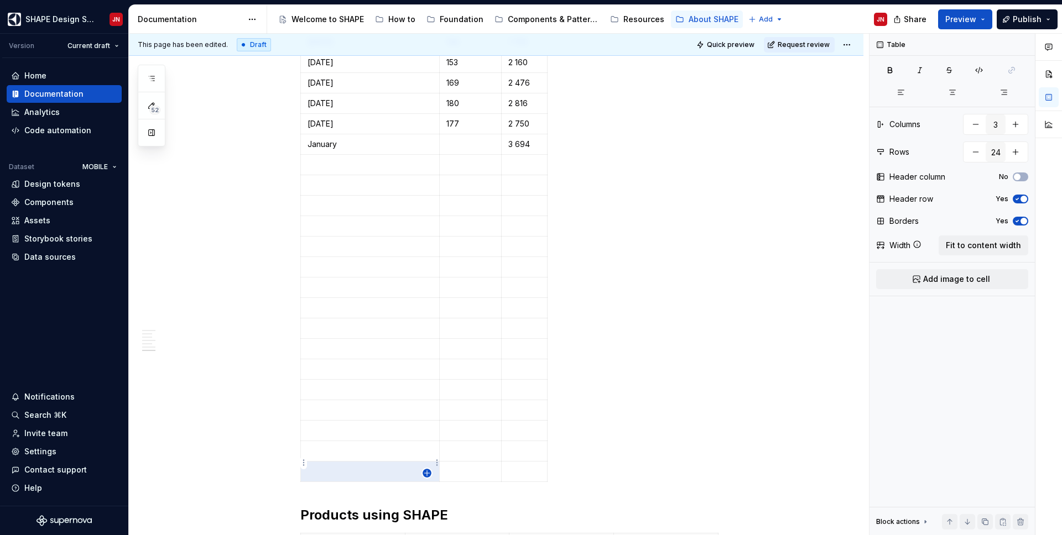
click at [429, 441] on icon "button" at bounding box center [426, 473] width 9 height 9
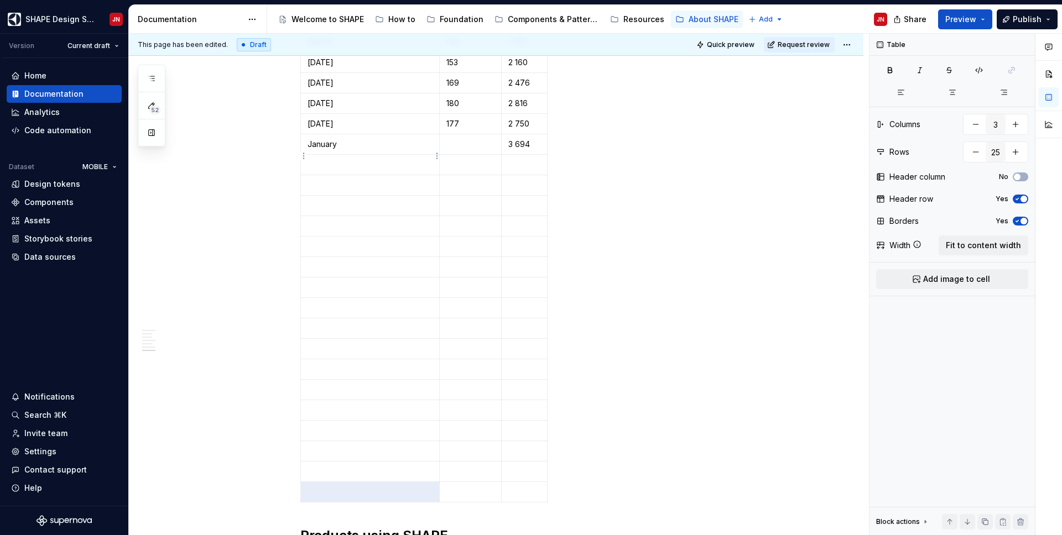
click at [393, 160] on p at bounding box center [369, 164] width 125 height 11
click at [360, 181] on p at bounding box center [369, 185] width 125 height 11
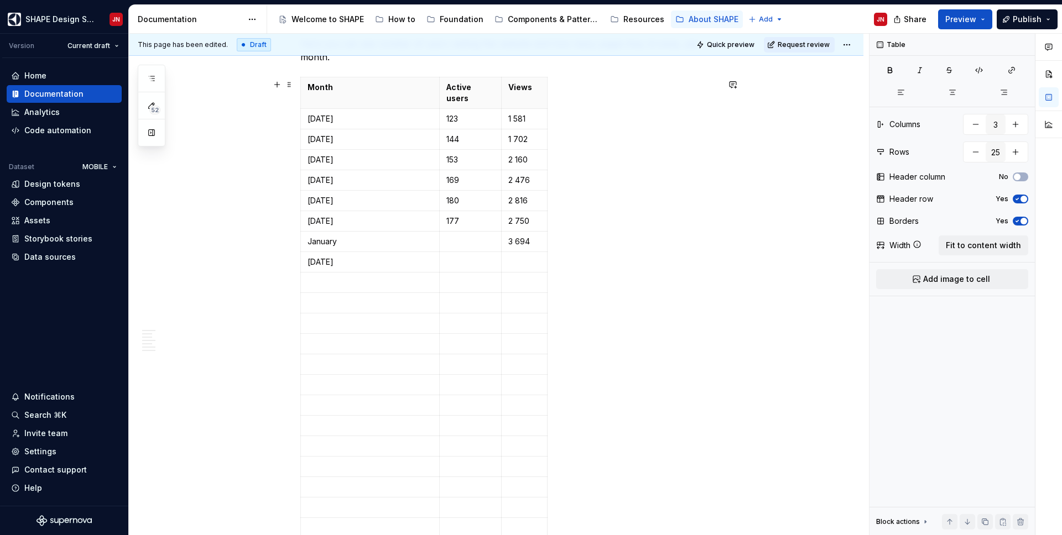
scroll to position [1077, 0]
click at [341, 304] on td at bounding box center [370, 304] width 139 height 20
click at [335, 320] on p at bounding box center [369, 324] width 125 height 11
click at [348, 339] on p at bounding box center [369, 344] width 125 height 11
click at [353, 365] on td at bounding box center [370, 366] width 139 height 20
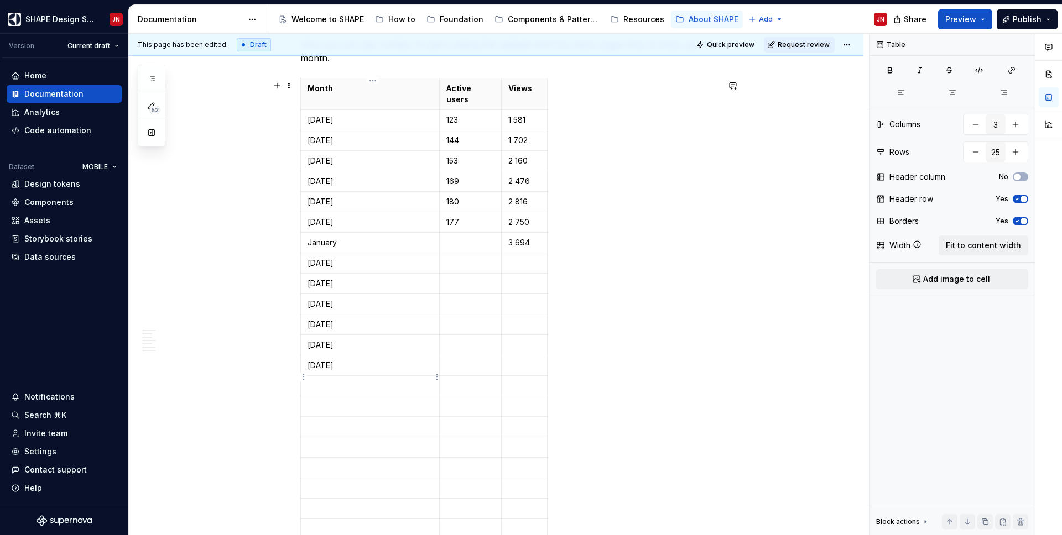
click at [376, 380] on p at bounding box center [369, 385] width 125 height 11
click at [379, 401] on p at bounding box center [369, 406] width 125 height 11
click at [537, 259] on p at bounding box center [524, 263] width 32 height 11
click at [519, 279] on p at bounding box center [524, 283] width 32 height 11
click at [525, 299] on p at bounding box center [524, 304] width 32 height 11
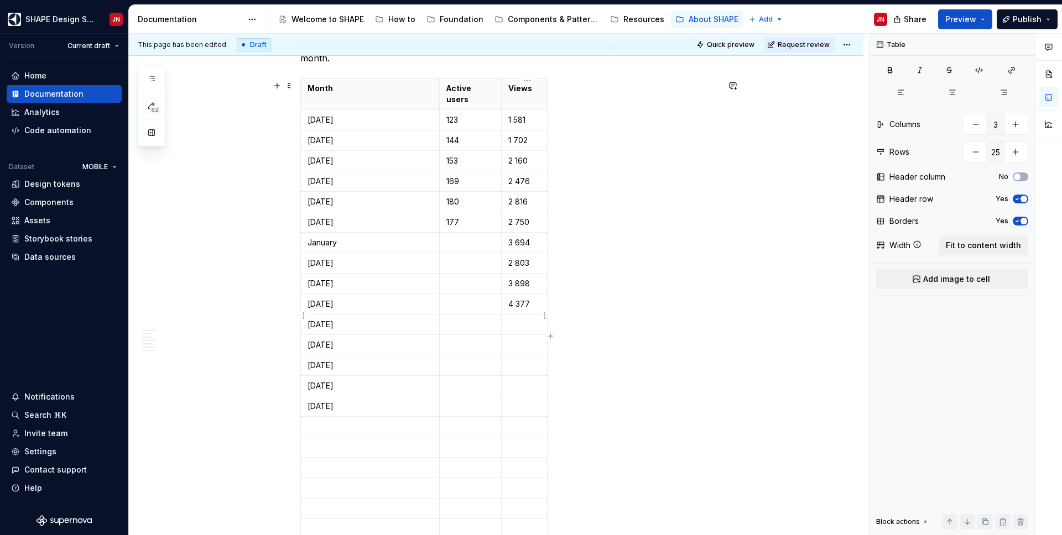
click at [525, 319] on p at bounding box center [524, 324] width 32 height 11
click at [509, 337] on td at bounding box center [525, 345] width 46 height 20
click at [519, 362] on p at bounding box center [524, 365] width 32 height 11
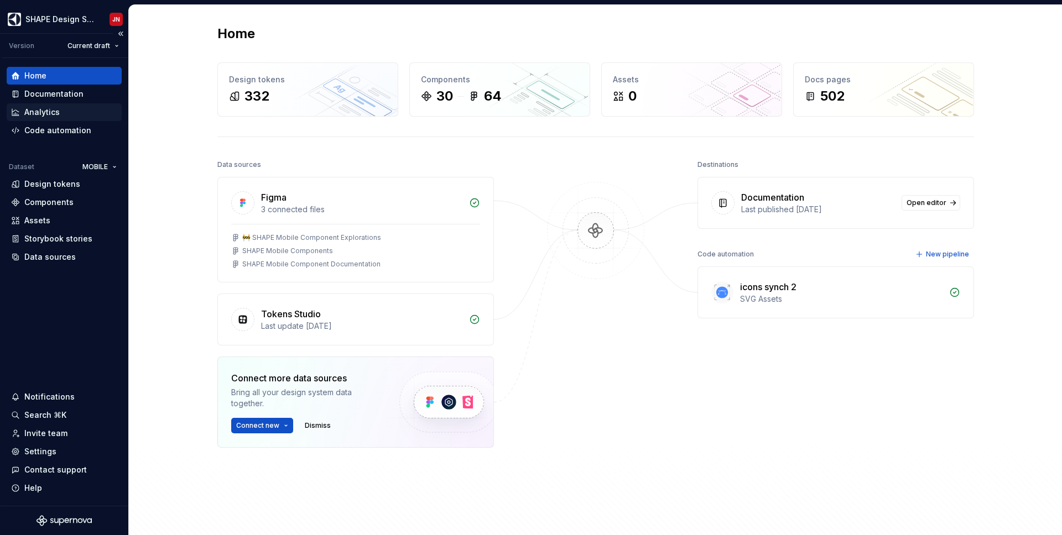
click at [60, 114] on div "Analytics" at bounding box center [64, 112] width 106 height 11
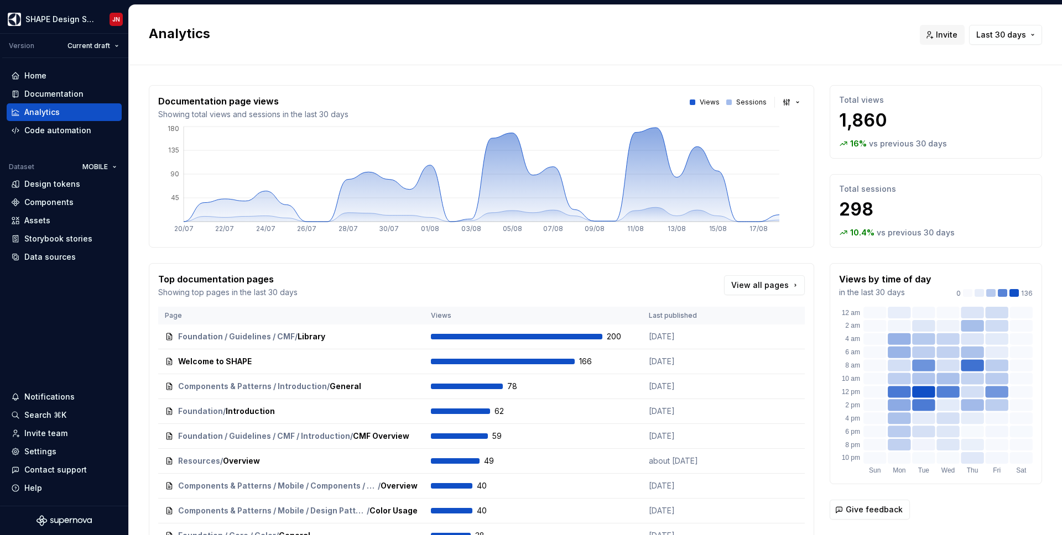
click at [897, 143] on p "vs previous 30 days" at bounding box center [908, 143] width 78 height 11
click at [869, 143] on p "vs previous 30 days" at bounding box center [908, 143] width 78 height 11
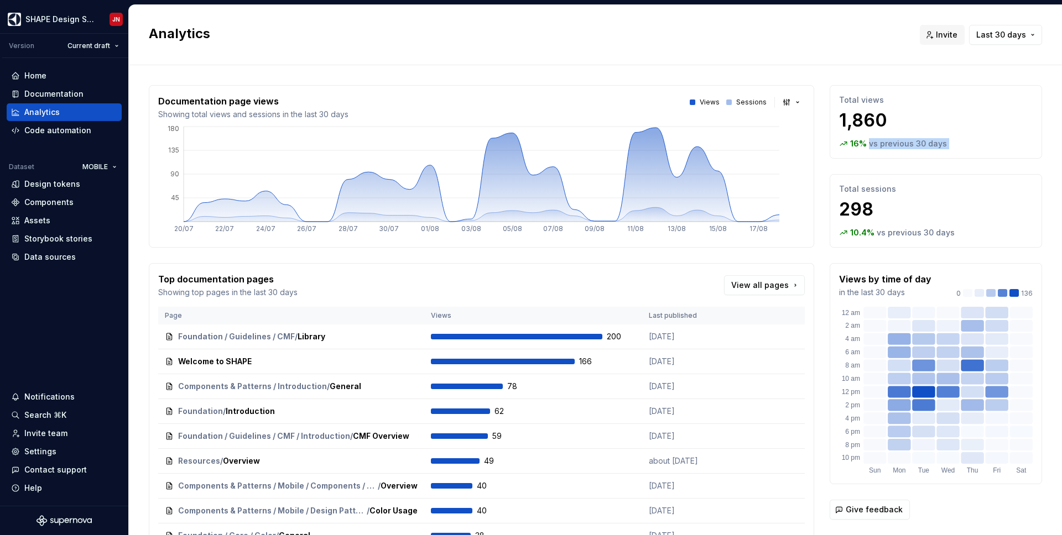
click at [869, 143] on p "vs previous 30 days" at bounding box center [908, 143] width 78 height 11
click at [895, 143] on p "vs previous 30 days" at bounding box center [908, 143] width 78 height 11
click at [869, 143] on p "vs previous 30 days" at bounding box center [908, 143] width 78 height 11
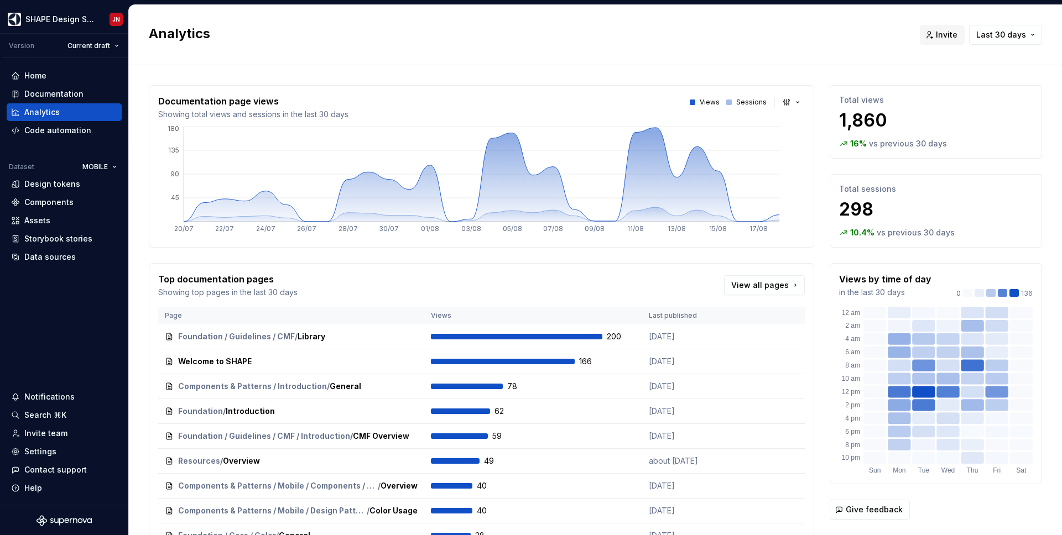
click at [882, 143] on p "vs previous 30 days" at bounding box center [908, 143] width 78 height 11
click at [910, 143] on p "vs previous 30 days" at bounding box center [908, 143] width 78 height 11
click at [792, 101] on button "button" at bounding box center [791, 102] width 25 height 15
click at [829, 144] on div "Bar chart" at bounding box center [817, 141] width 35 height 11
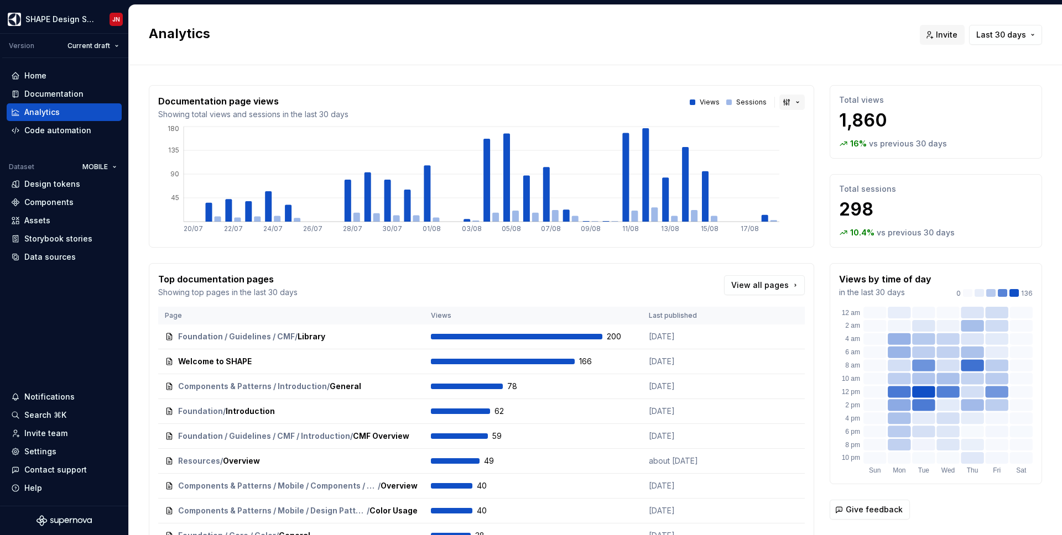
click at [796, 103] on button "button" at bounding box center [791, 102] width 25 height 15
click at [798, 153] on span "Line chart" at bounding box center [829, 159] width 94 height 18
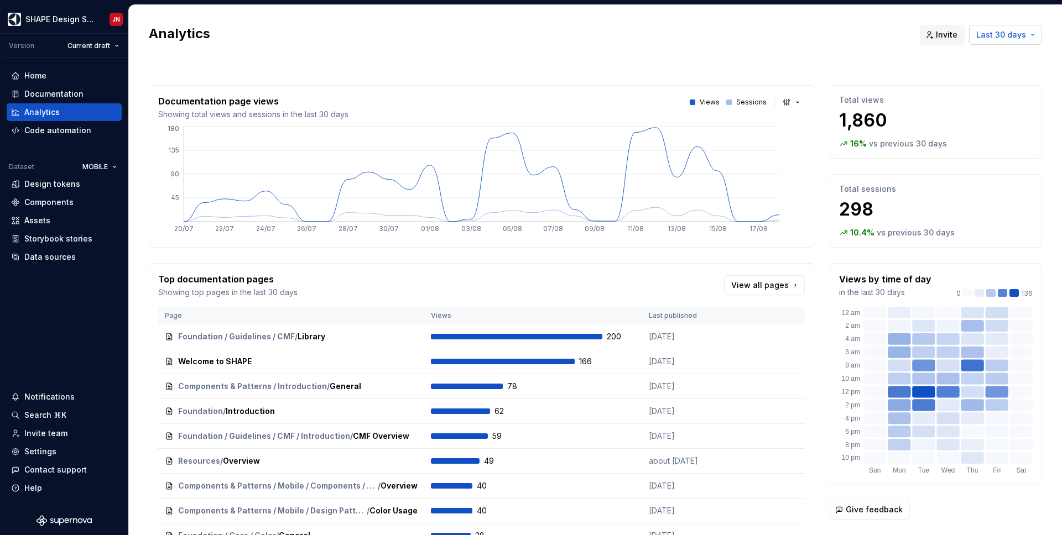
click at [1004, 41] on button "Last 30 days" at bounding box center [1005, 35] width 73 height 20
click at [974, 95] on div "Last 90 days" at bounding box center [966, 93] width 50 height 11
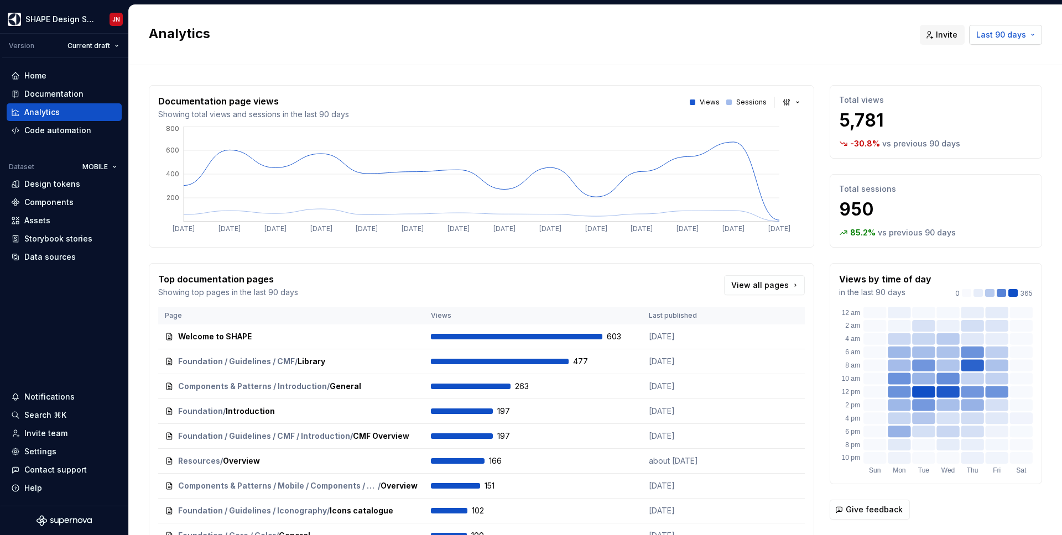
click at [1008, 38] on span "Last 90 days" at bounding box center [1001, 34] width 50 height 11
click at [976, 112] on div "Last 6 months" at bounding box center [968, 111] width 55 height 11
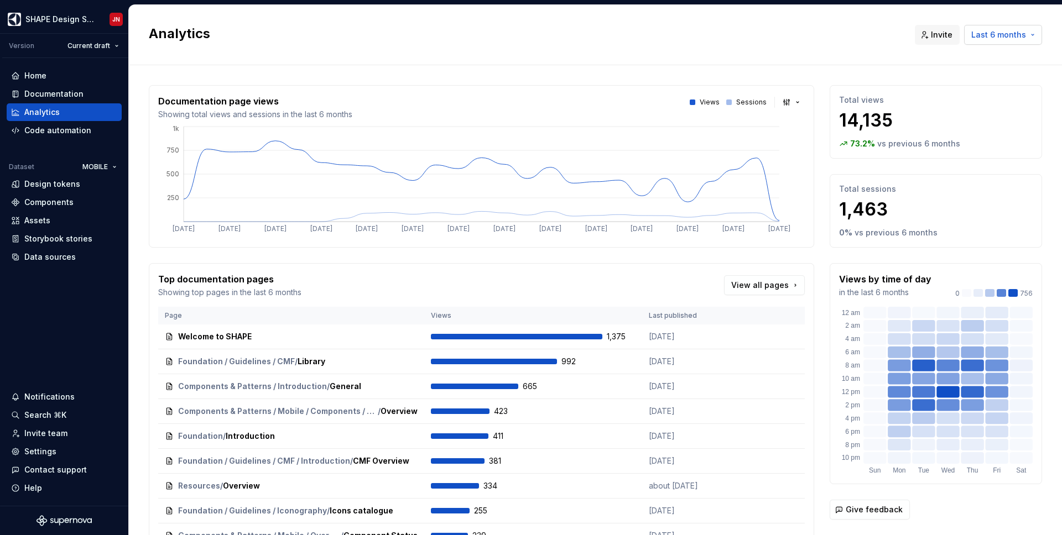
click at [1023, 34] on span "Last 6 months" at bounding box center [998, 34] width 55 height 11
click at [961, 129] on div "Last year" at bounding box center [959, 129] width 36 height 11
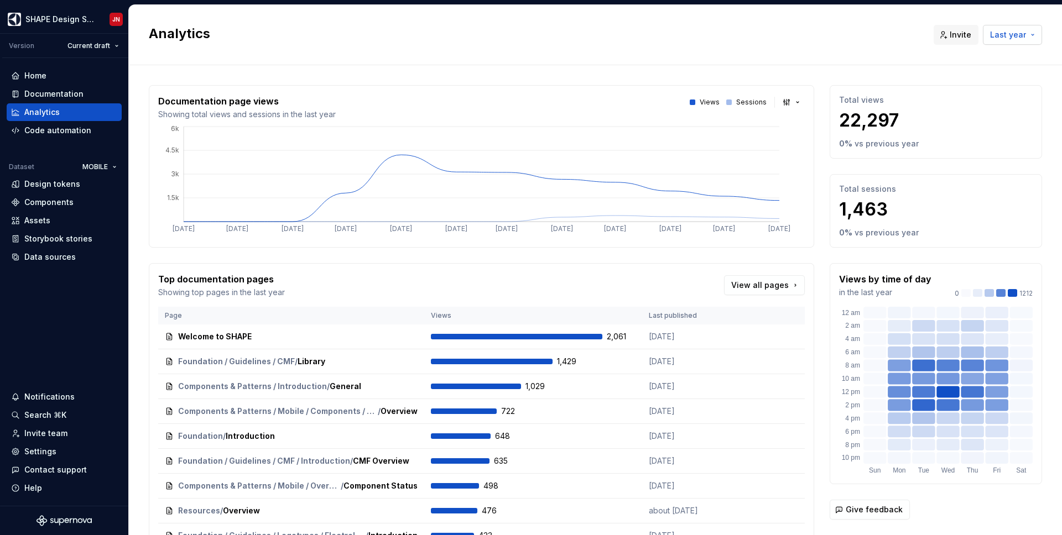
click at [1009, 35] on span "Last year" at bounding box center [1008, 34] width 36 height 11
click at [967, 79] on div "Last 30 days" at bounding box center [966, 76] width 50 height 11
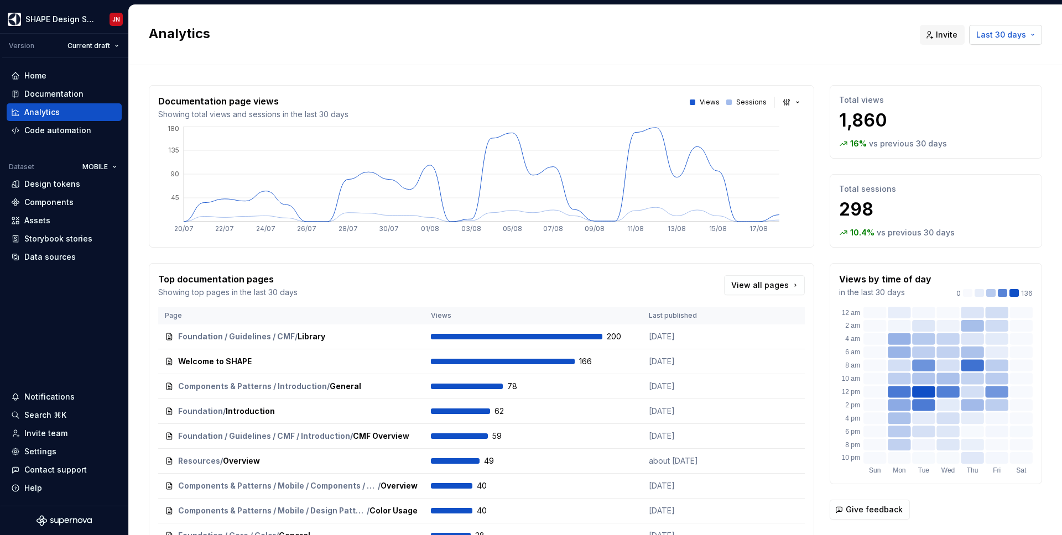
click at [1010, 33] on span "Last 30 days" at bounding box center [1001, 34] width 50 height 11
click at [688, 48] on html "SHAPE Design System JN Version Current draft Home Documentation Analytics Code …" at bounding box center [531, 267] width 1062 height 535
click at [688, 48] on div "Analytics Invite Last 30 days" at bounding box center [595, 35] width 933 height 60
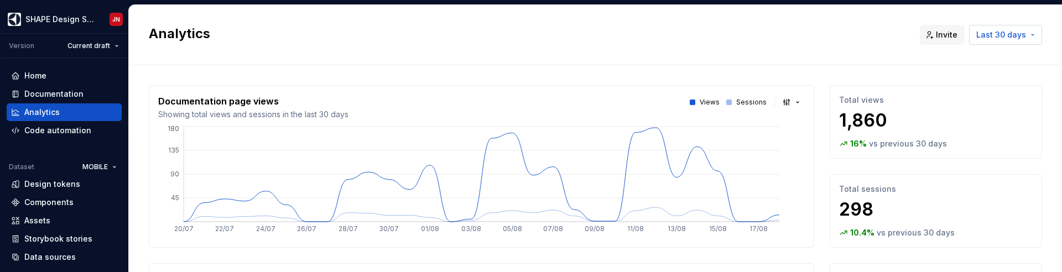
click at [1016, 34] on span "Last 30 days" at bounding box center [1001, 34] width 50 height 11
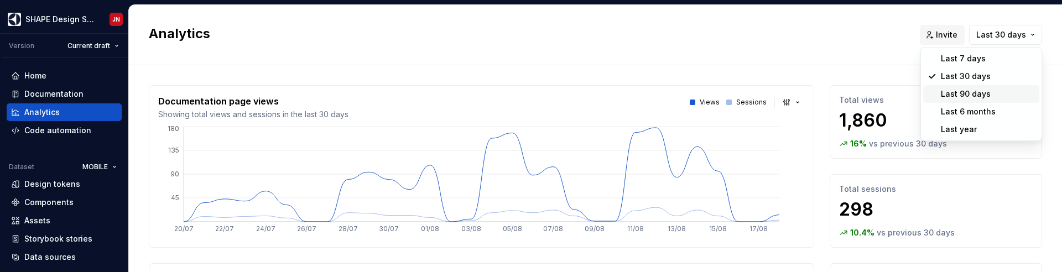
click at [964, 96] on div "Last 90 days" at bounding box center [966, 93] width 50 height 11
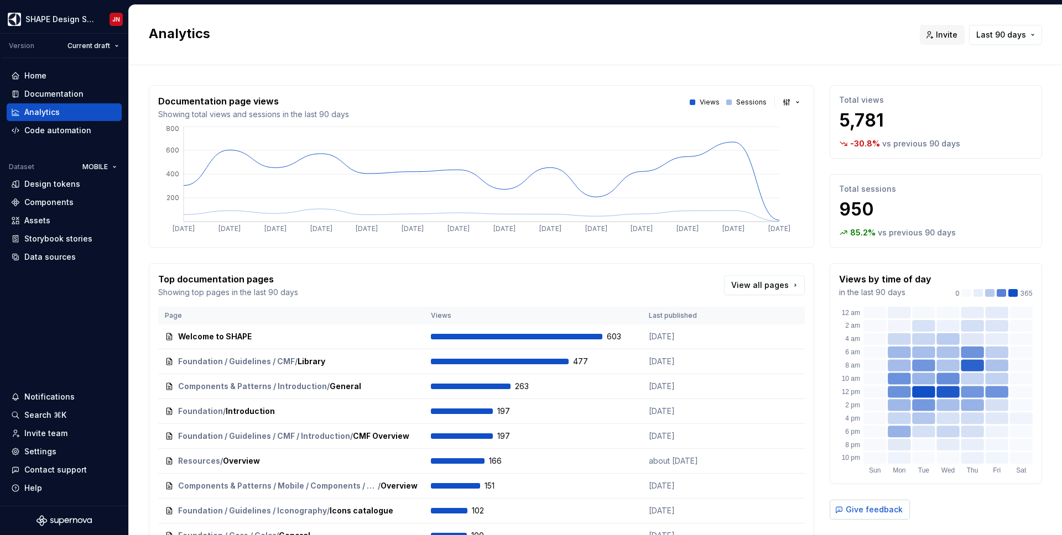
click at [868, 513] on span "Give feedback" at bounding box center [873, 509] width 57 height 11
click at [991, 34] on span "Last 90 days" at bounding box center [1001, 34] width 50 height 11
click at [646, 45] on html "SHAPE Design System JN Version Current draft Home Documentation Analytics Code …" at bounding box center [531, 267] width 1062 height 535
click at [615, 45] on div "Analytics Invite Last 90 days" at bounding box center [595, 35] width 933 height 60
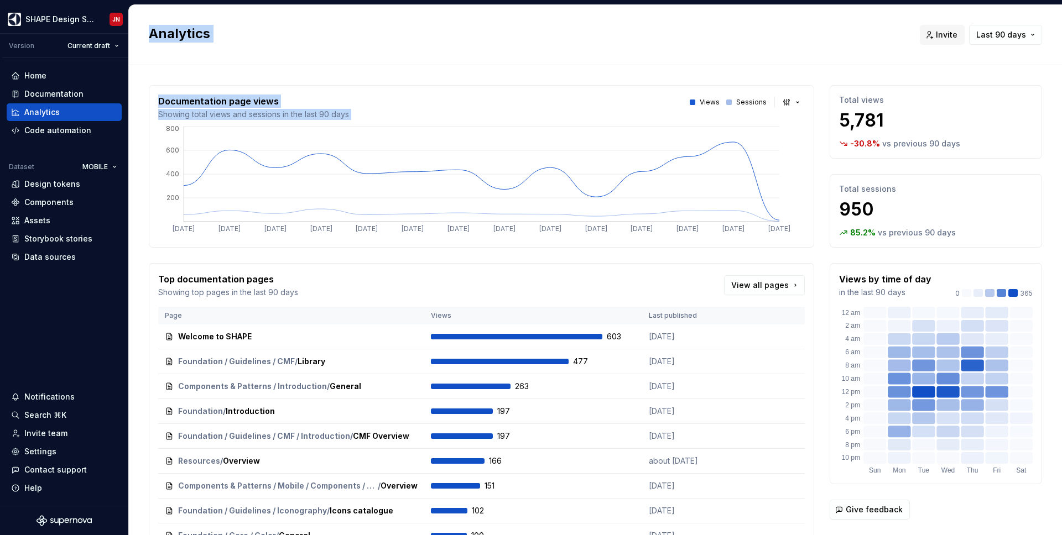
drag, startPoint x: 615, startPoint y: 45, endPoint x: 615, endPoint y: 104, distance: 58.6
click at [616, 103] on div "Analytics Invite Last 90 days Documentation page views Showing total views and …" at bounding box center [595, 270] width 933 height 530
click at [621, 53] on div "Analytics Invite Last 90 days" at bounding box center [595, 35] width 933 height 60
drag, startPoint x: 621, startPoint y: 53, endPoint x: 619, endPoint y: 175, distance: 121.7
click at [620, 174] on div "Analytics Invite Last 90 days Documentation page views Showing total views and …" at bounding box center [595, 270] width 933 height 530
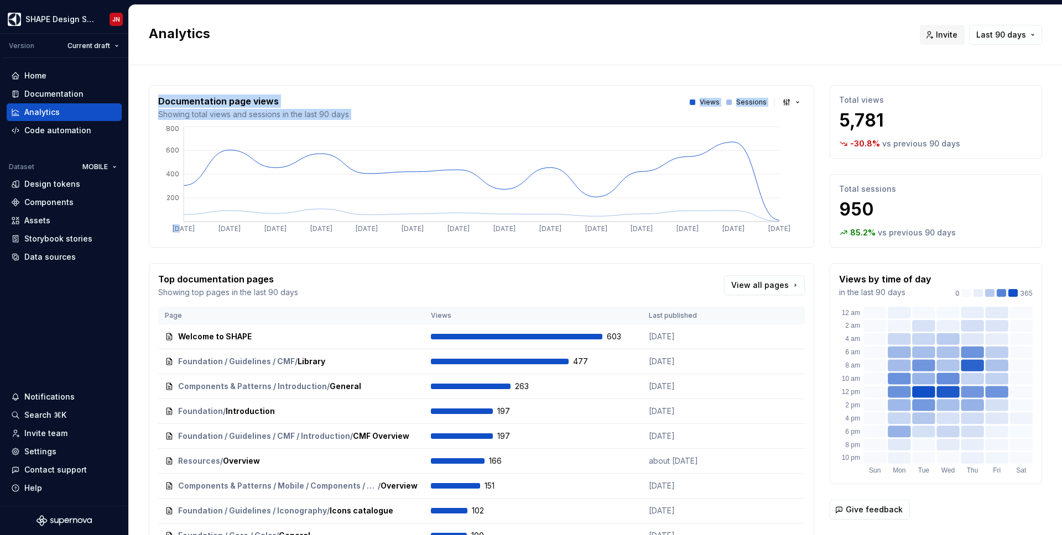
click at [615, 71] on div "Documentation page views Showing total views and sessions in the last 90 days V…" at bounding box center [595, 345] width 893 height 560
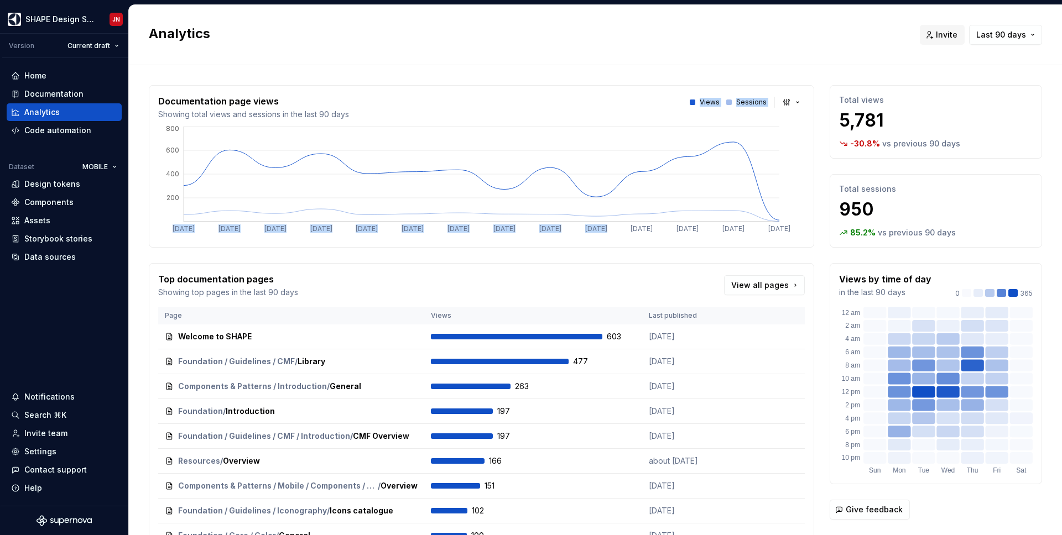
drag, startPoint x: 615, startPoint y: 71, endPoint x: 614, endPoint y: 242, distance: 170.9
click at [614, 239] on div "Documentation page views Showing total views and sessions in the last 90 days V…" at bounding box center [595, 345] width 893 height 560
click at [617, 285] on div "Top documentation pages Showing top pages in the last 90 days View all pages" at bounding box center [481, 285] width 646 height 25
drag, startPoint x: 617, startPoint y: 285, endPoint x: 614, endPoint y: 92, distance: 193.0
click at [614, 93] on div "Documentation page views Showing total views and sessions in the last 90 days V…" at bounding box center [481, 334] width 665 height 498
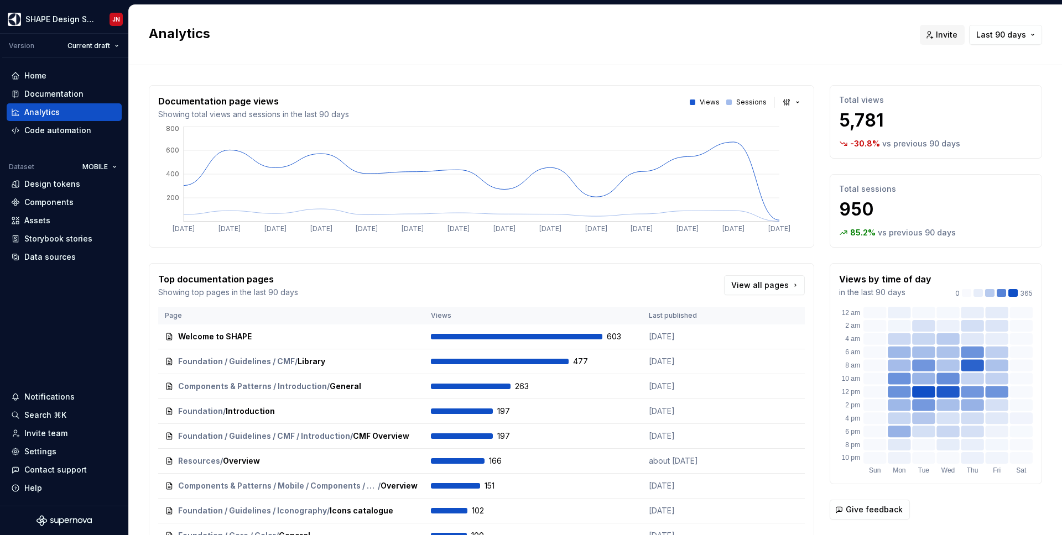
click at [616, 64] on div "Analytics Invite Last 90 days" at bounding box center [595, 35] width 933 height 60
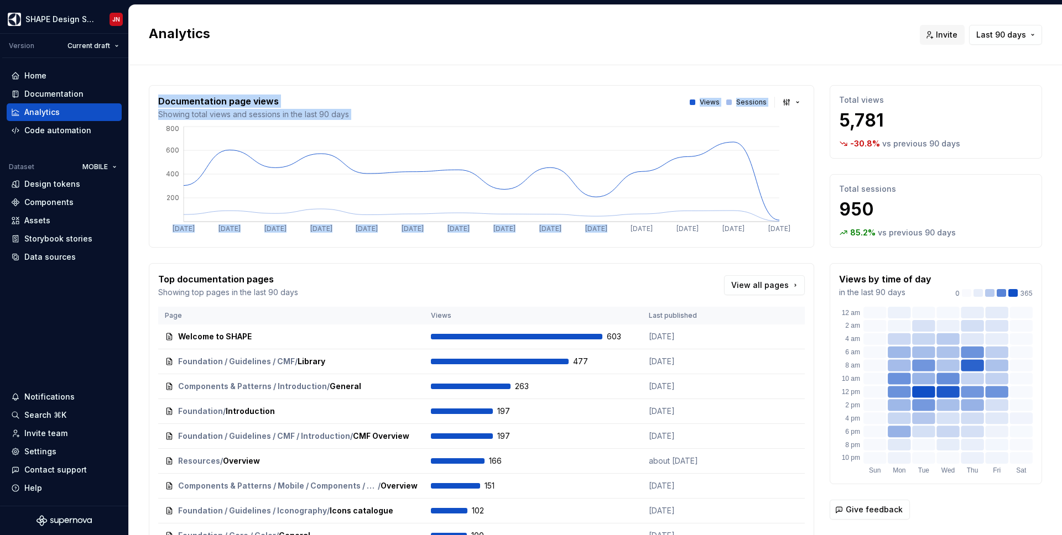
drag, startPoint x: 616, startPoint y: 64, endPoint x: 616, endPoint y: 281, distance: 217.9
click at [616, 281] on div "Analytics Invite Last 90 days Documentation page views Showing total views and …" at bounding box center [595, 270] width 933 height 530
click at [616, 281] on div "Top documentation pages Showing top pages in the last 90 days View all pages" at bounding box center [481, 285] width 646 height 25
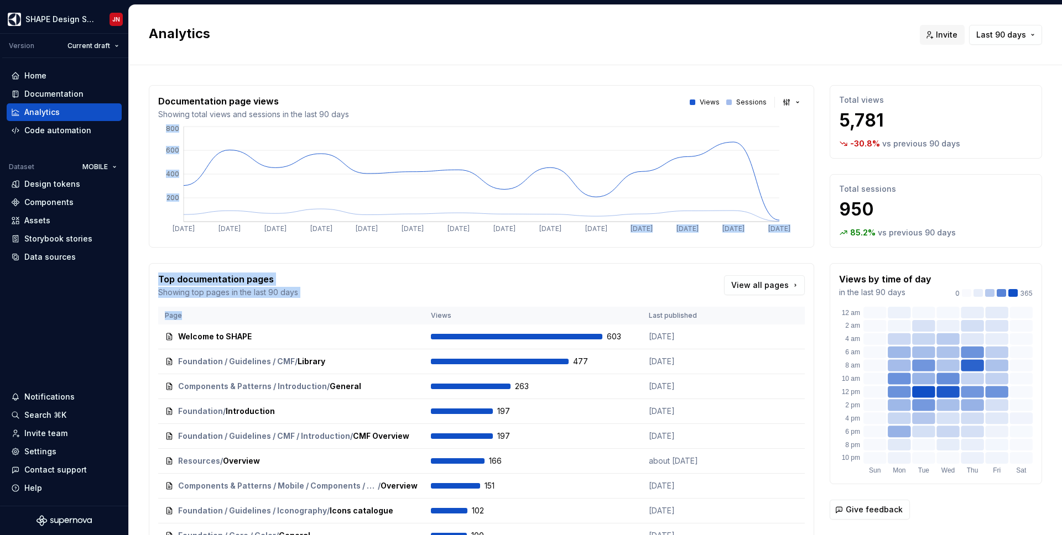
drag, startPoint x: 616, startPoint y: 281, endPoint x: 613, endPoint y: 67, distance: 214.0
click at [612, 69] on div "Documentation page views Showing total views and sessions in the last 90 days V…" at bounding box center [595, 345] width 893 height 560
click at [613, 67] on div "Documentation page views Showing total views and sessions in the last 90 days V…" at bounding box center [595, 345] width 893 height 560
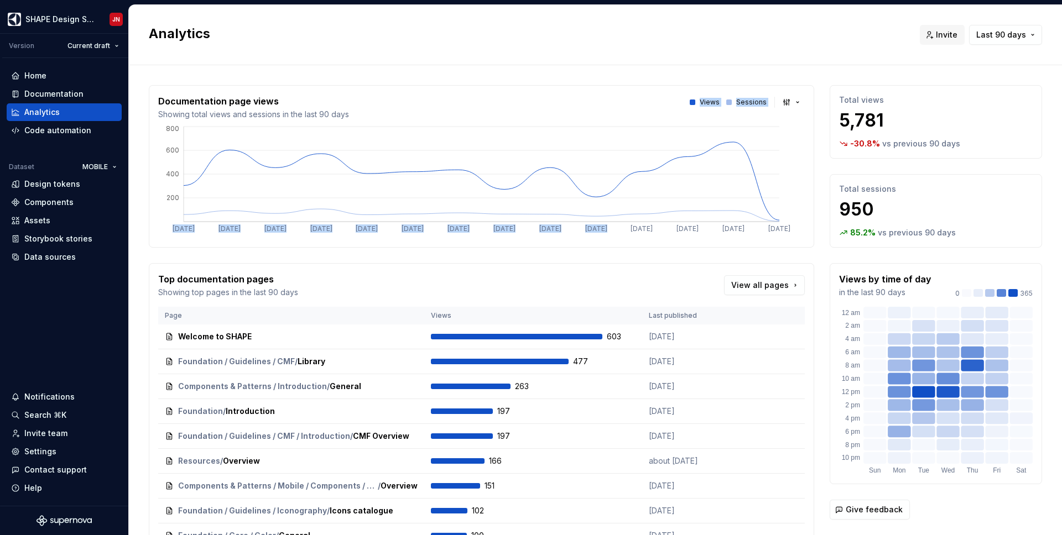
drag, startPoint x: 613, startPoint y: 67, endPoint x: 613, endPoint y: 250, distance: 182.5
click at [613, 250] on div "Documentation page views Showing total views and sessions in the last 90 days V…" at bounding box center [595, 345] width 893 height 560
click at [613, 252] on div "Documentation page views Showing total views and sessions in the last 90 days V…" at bounding box center [481, 334] width 665 height 498
drag, startPoint x: 613, startPoint y: 252, endPoint x: 593, endPoint y: 58, distance: 195.1
click at [592, 62] on div "Analytics Invite Last 90 days Documentation page views Showing total views and …" at bounding box center [595, 270] width 933 height 530
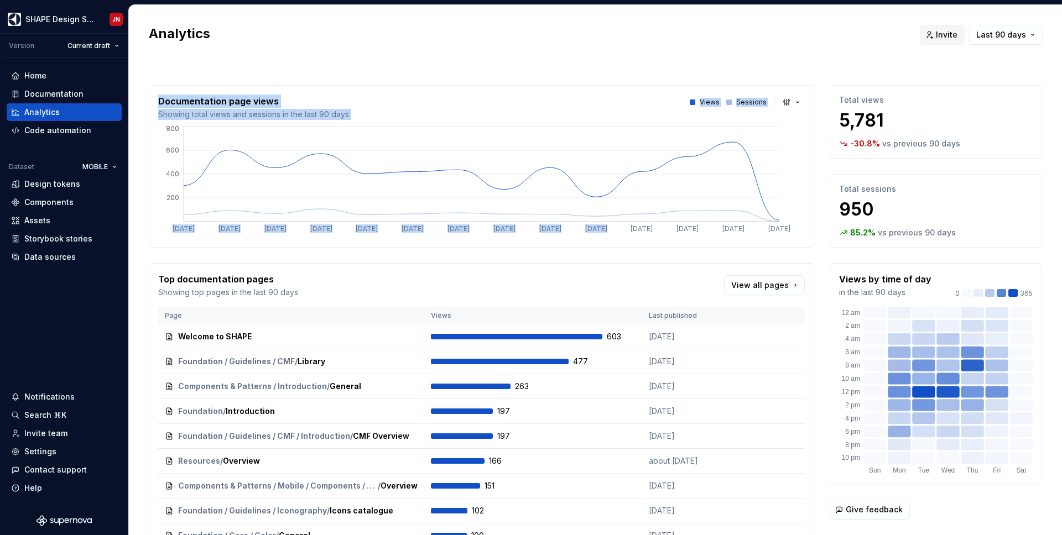
click at [593, 58] on div "Analytics Invite Last 90 days" at bounding box center [595, 35] width 933 height 60
drag, startPoint x: 593, startPoint y: 58, endPoint x: 598, endPoint y: 216, distance: 158.8
click at [598, 216] on div "Analytics Invite Last 90 days Documentation page views Showing total views and …" at bounding box center [595, 270] width 933 height 530
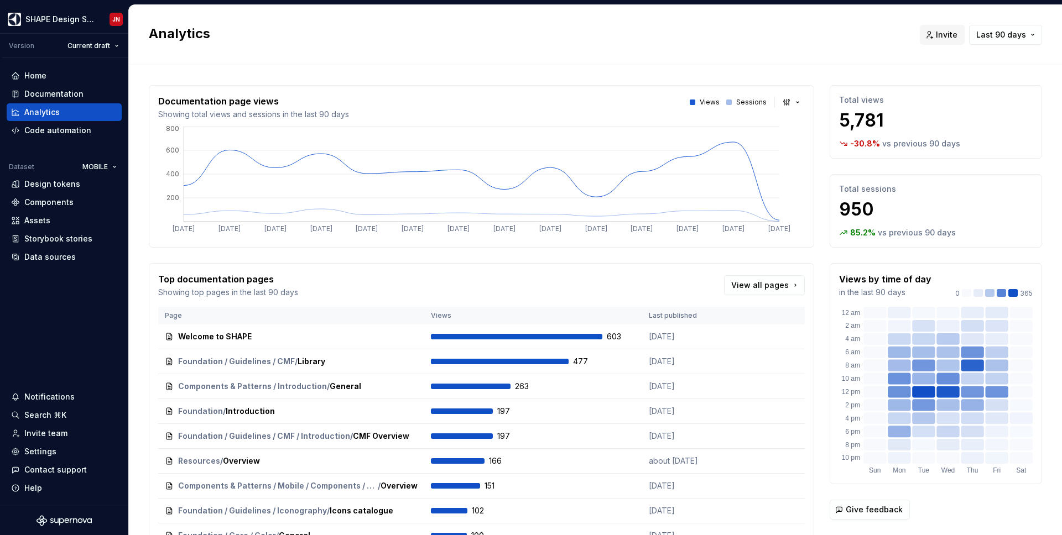
click at [624, 260] on div "Documentation page views Showing total views and sessions in the last 90 days V…" at bounding box center [481, 334] width 665 height 498
drag, startPoint x: 624, startPoint y: 260, endPoint x: 603, endPoint y: 86, distance: 176.0
click at [603, 88] on div "Documentation page views Showing total views and sessions in the last 90 days V…" at bounding box center [481, 334] width 665 height 498
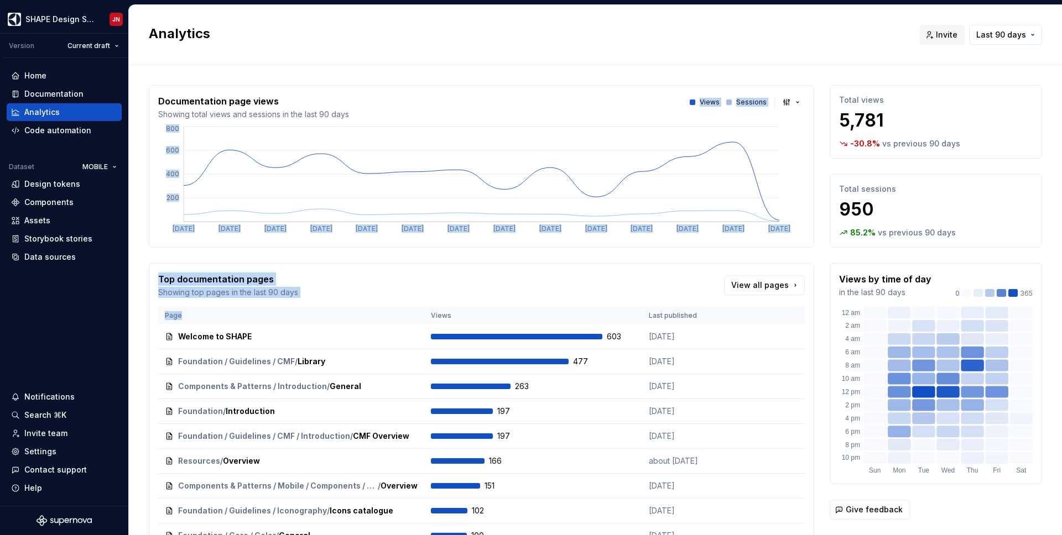
click at [603, 86] on div "Documentation page views Showing total views and sessions in the last 90 days V…" at bounding box center [481, 166] width 665 height 163
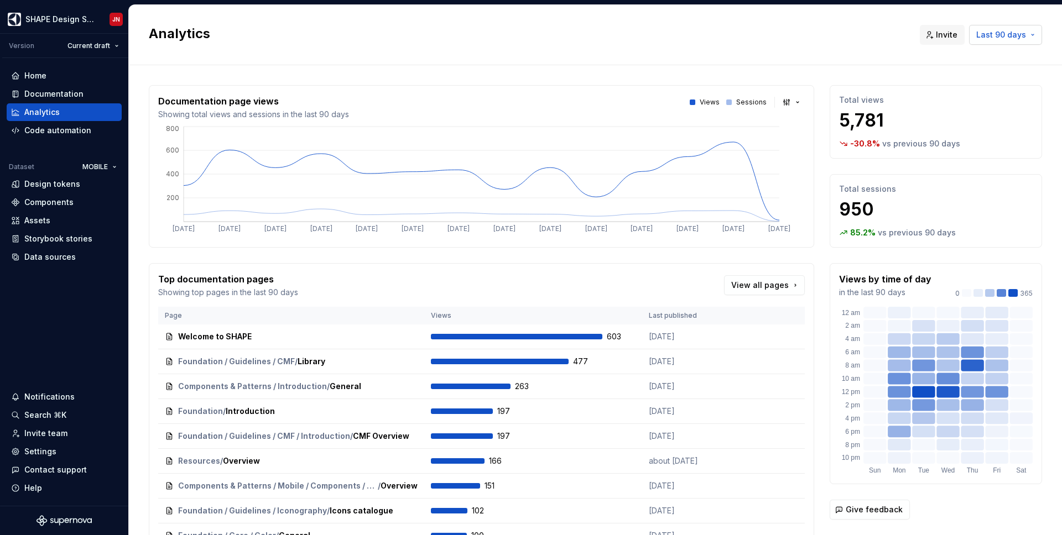
click at [1014, 32] on span "Last 90 days" at bounding box center [1001, 34] width 50 height 11
click at [991, 77] on div "Last 30 days" at bounding box center [988, 76] width 94 height 11
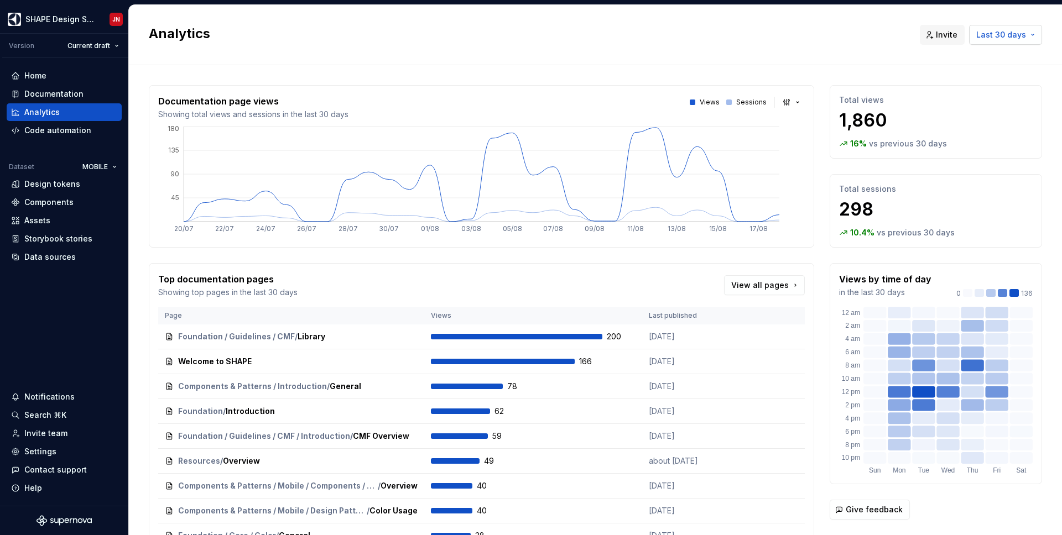
click at [1021, 34] on span "Last 30 days" at bounding box center [1001, 34] width 50 height 11
click at [995, 93] on div "Last 90 days" at bounding box center [988, 93] width 94 height 11
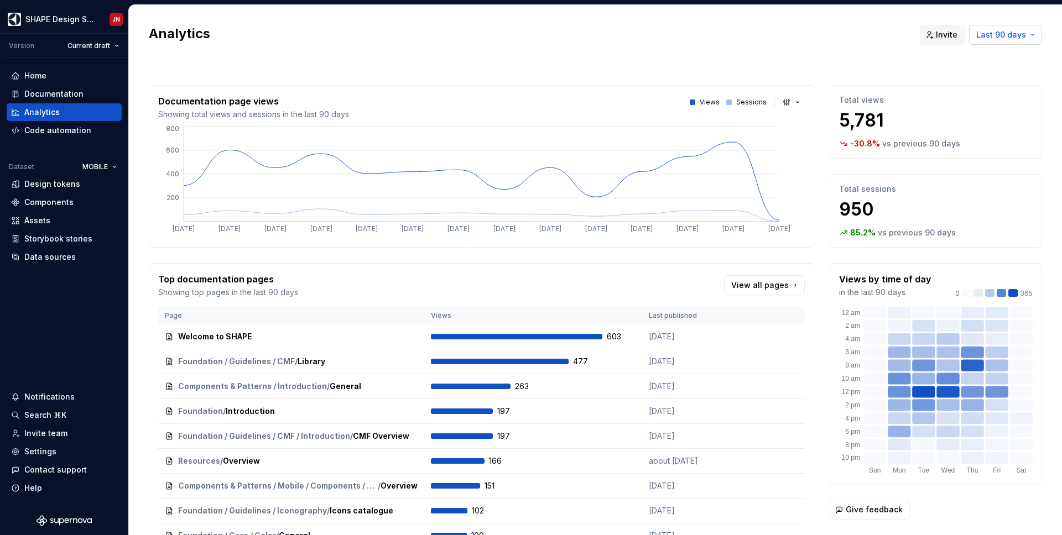
click at [1017, 37] on span "Last 90 days" at bounding box center [1001, 34] width 50 height 11
click at [995, 117] on span "Last 6 months" at bounding box center [981, 112] width 116 height 18
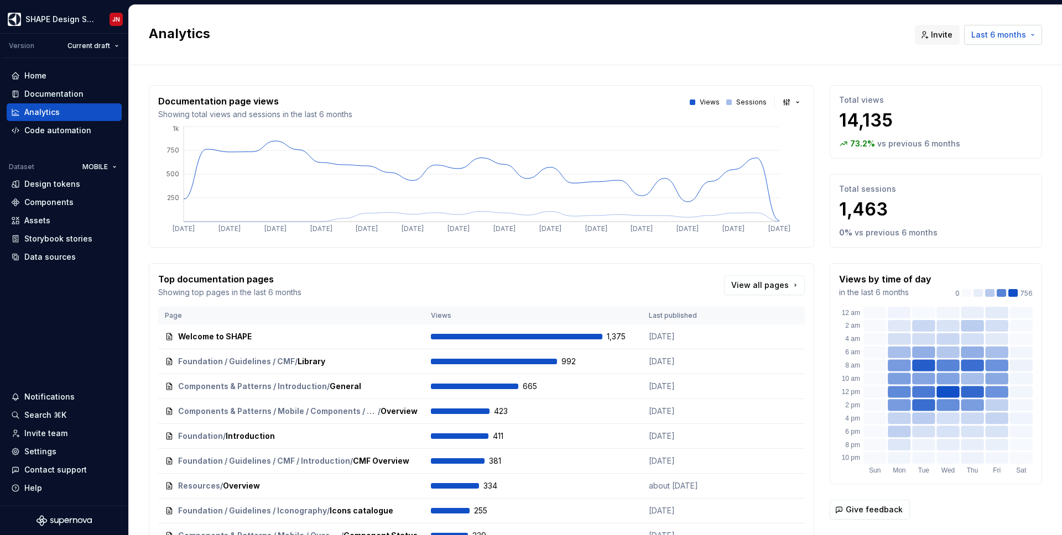
click at [1020, 29] on span "Last 6 months" at bounding box center [998, 34] width 55 height 11
click at [994, 125] on div "Last year" at bounding box center [988, 129] width 94 height 11
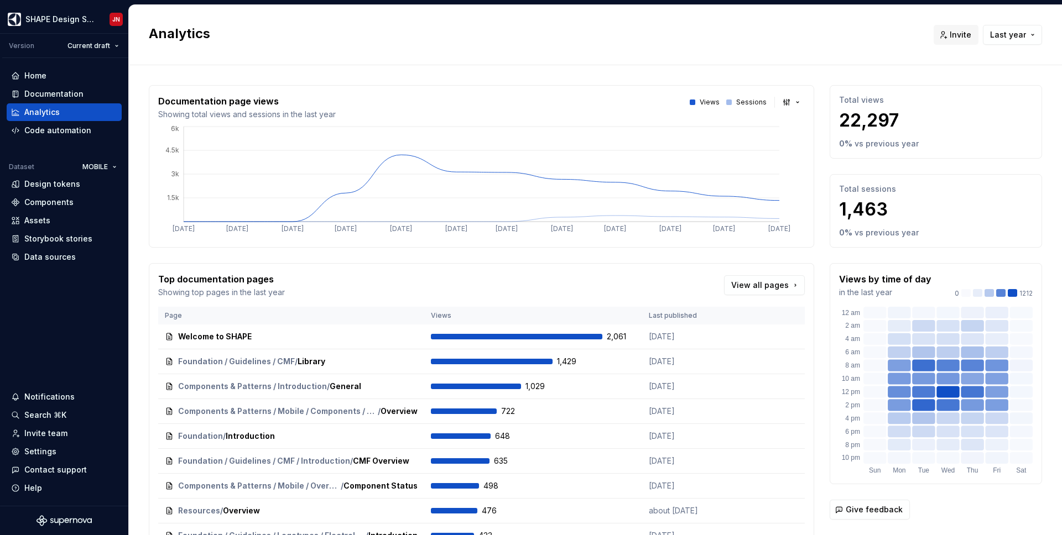
click at [850, 97] on p "Total views" at bounding box center [936, 100] width 194 height 11
drag, startPoint x: 850, startPoint y: 97, endPoint x: 908, endPoint y: 231, distance: 145.4
click at [909, 226] on div "Total views 22,297 0 % vs previous year Total sessions 1,463 0 % vs previous ye…" at bounding box center [935, 166] width 212 height 163
click at [908, 231] on p "vs previous year" at bounding box center [886, 232] width 64 height 11
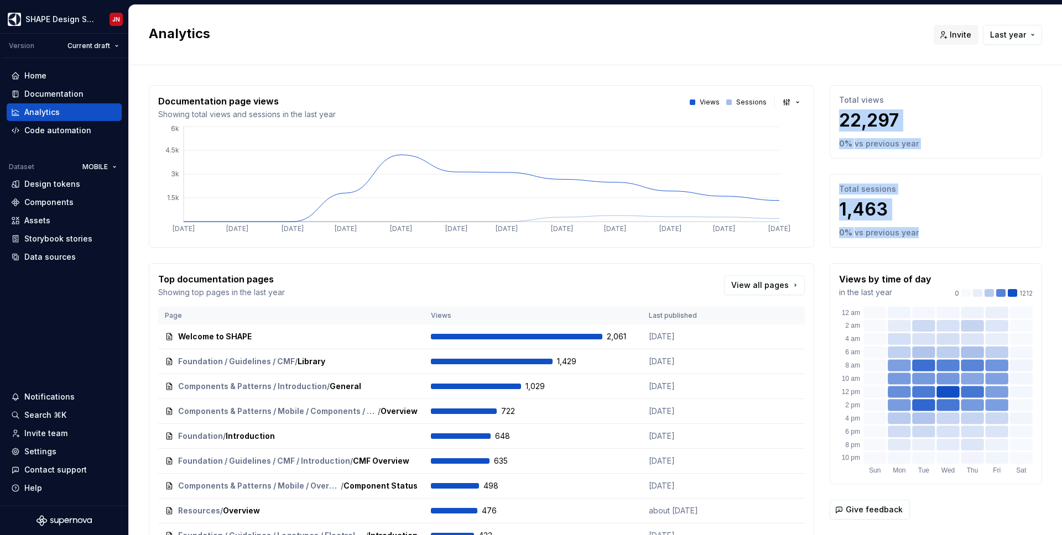
drag, startPoint x: 908, startPoint y: 231, endPoint x: 871, endPoint y: 89, distance: 146.5
click at [871, 90] on div "Total views 22,297 0 % vs previous year Total sessions 1,463 0 % vs previous ye…" at bounding box center [935, 166] width 212 height 163
click at [871, 89] on div "Total views 22,297 0 % vs previous year" at bounding box center [935, 122] width 212 height 74
drag, startPoint x: 871, startPoint y: 89, endPoint x: 932, endPoint y: 231, distance: 154.1
click at [931, 229] on div "Total views 22,297 0 % vs previous year Total sessions 1,463 0 % vs previous ye…" at bounding box center [935, 166] width 212 height 163
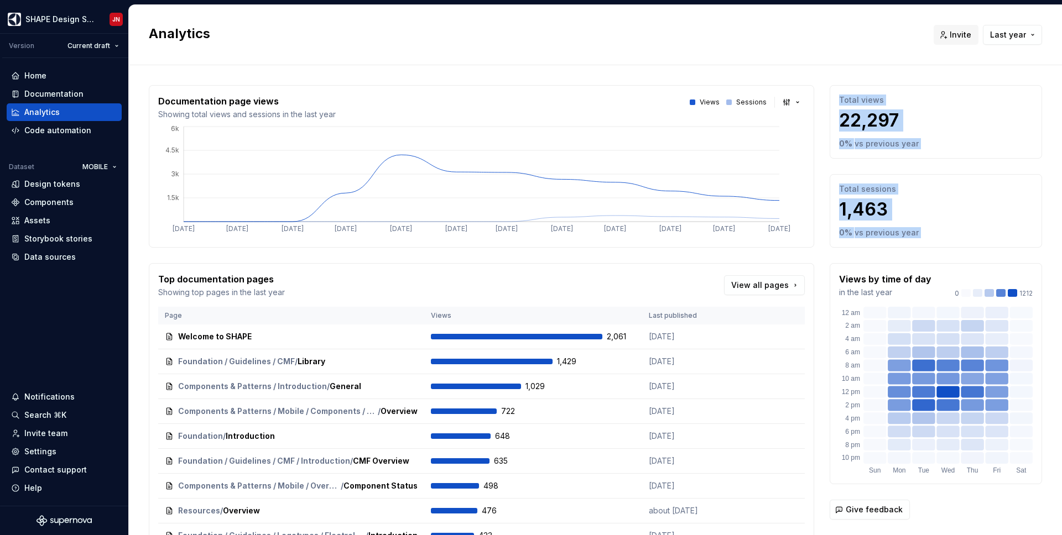
click at [932, 231] on div "0 % vs previous year" at bounding box center [936, 232] width 194 height 11
drag, startPoint x: 932, startPoint y: 231, endPoint x: 910, endPoint y: 100, distance: 132.3
click at [910, 107] on div "Total views 22,297 0 % vs previous year Total sessions 1,463 0 % vs previous ye…" at bounding box center [935, 166] width 212 height 163
click at [910, 100] on p "Total views" at bounding box center [936, 100] width 194 height 11
drag, startPoint x: 910, startPoint y: 100, endPoint x: 925, endPoint y: 246, distance: 146.2
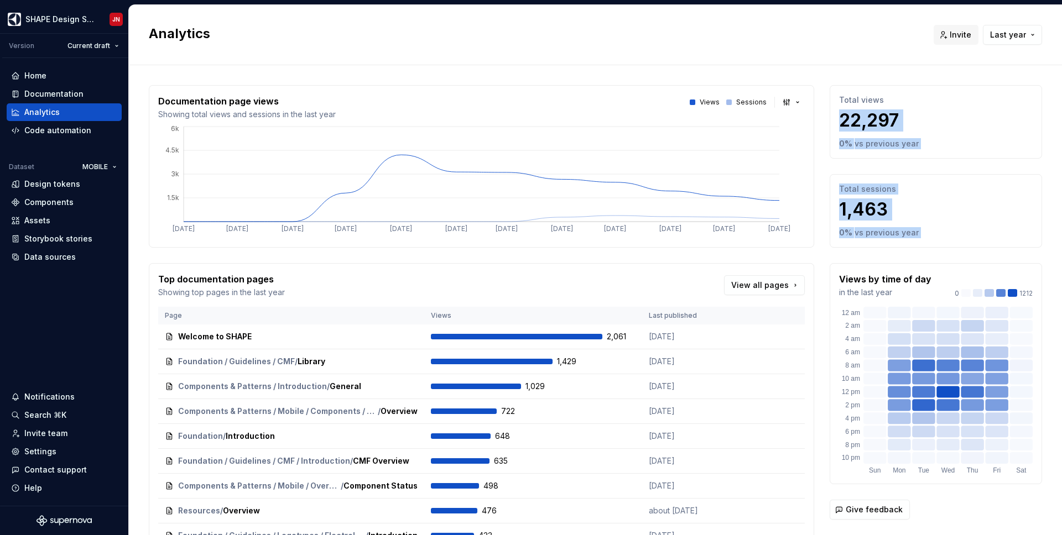
click at [925, 245] on div "Total views 22,297 0 % vs previous year Total sessions 1,463 0 % vs previous ye…" at bounding box center [935, 166] width 212 height 163
click at [925, 246] on div "Total sessions 1,463 0 % vs previous year" at bounding box center [935, 211] width 212 height 74
drag, startPoint x: 925, startPoint y: 246, endPoint x: 916, endPoint y: 101, distance: 145.2
click at [916, 101] on div "Total views 22,297 0 % vs previous year Total sessions 1,463 0 % vs previous ye…" at bounding box center [935, 166] width 212 height 163
click at [916, 101] on p "Total views" at bounding box center [936, 100] width 194 height 11
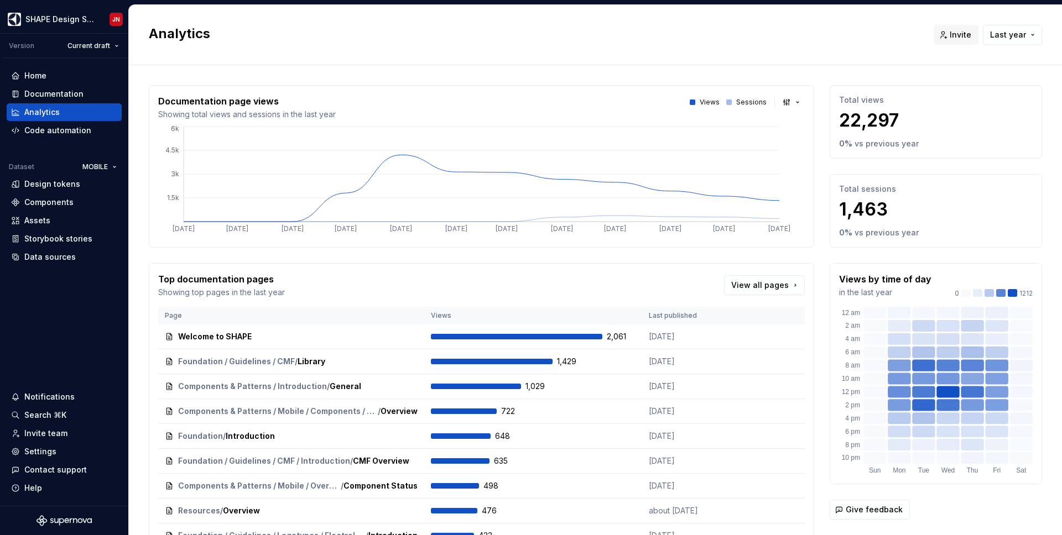
drag, startPoint x: 916, startPoint y: 101, endPoint x: 916, endPoint y: 171, distance: 70.2
click at [916, 119] on div "Total views 22,297" at bounding box center [936, 113] width 194 height 37
click at [916, 171] on div "Total views 22,297 0 % vs previous year Total sessions 1,463 0 % vs previous ye…" at bounding box center [935, 166] width 212 height 163
click at [1030, 23] on div "Analytics Invite Last year" at bounding box center [595, 35] width 933 height 60
click at [1030, 27] on button "Last year" at bounding box center [1012, 35] width 59 height 20
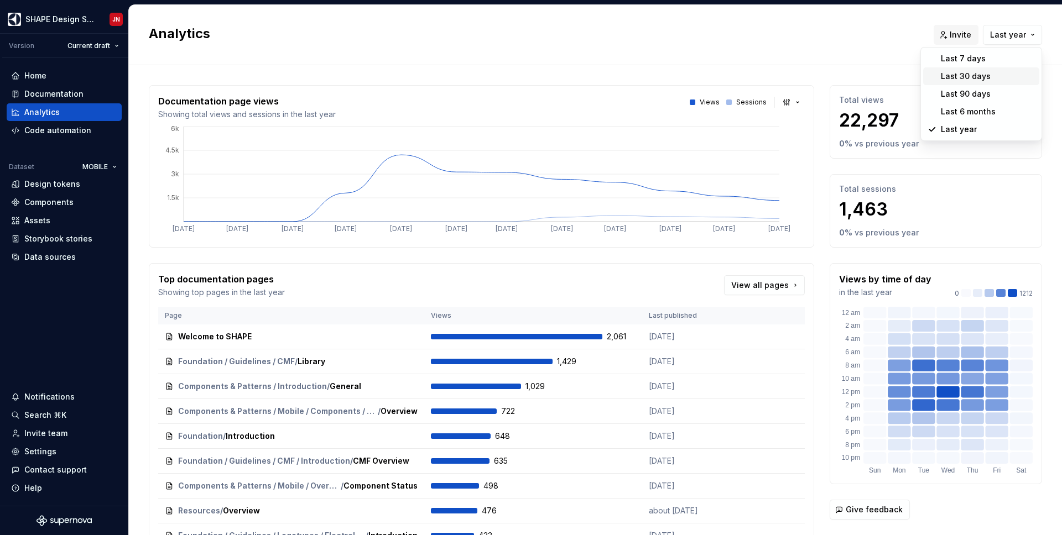
click at [985, 75] on div "Last 30 days" at bounding box center [966, 76] width 50 height 11
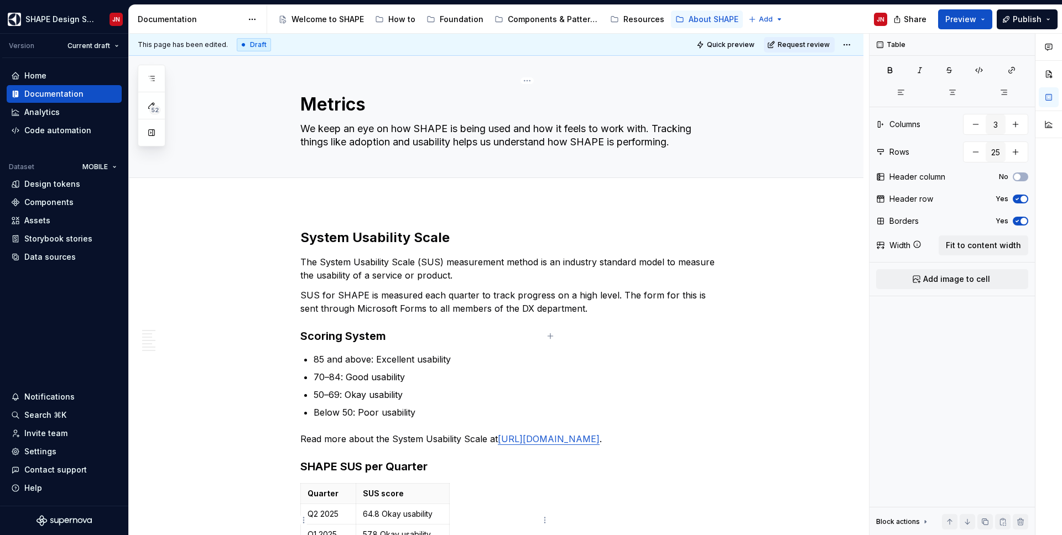
scroll to position [1077, 0]
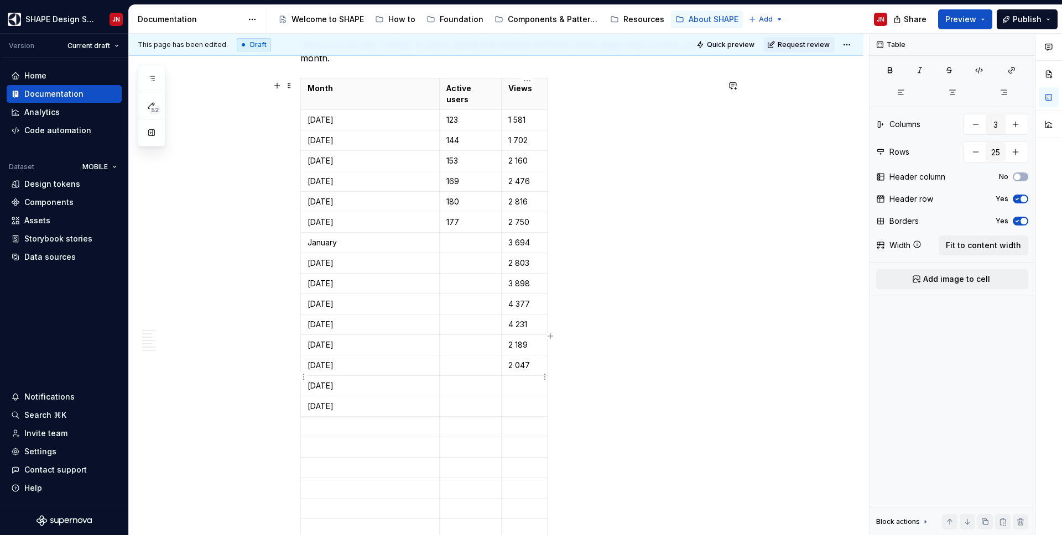
click at [521, 380] on p at bounding box center [524, 385] width 32 height 11
click at [527, 401] on p at bounding box center [524, 406] width 32 height 11
click at [530, 401] on p at bounding box center [524, 406] width 32 height 11
click at [375, 423] on p at bounding box center [369, 426] width 125 height 11
click at [366, 442] on p at bounding box center [369, 447] width 125 height 11
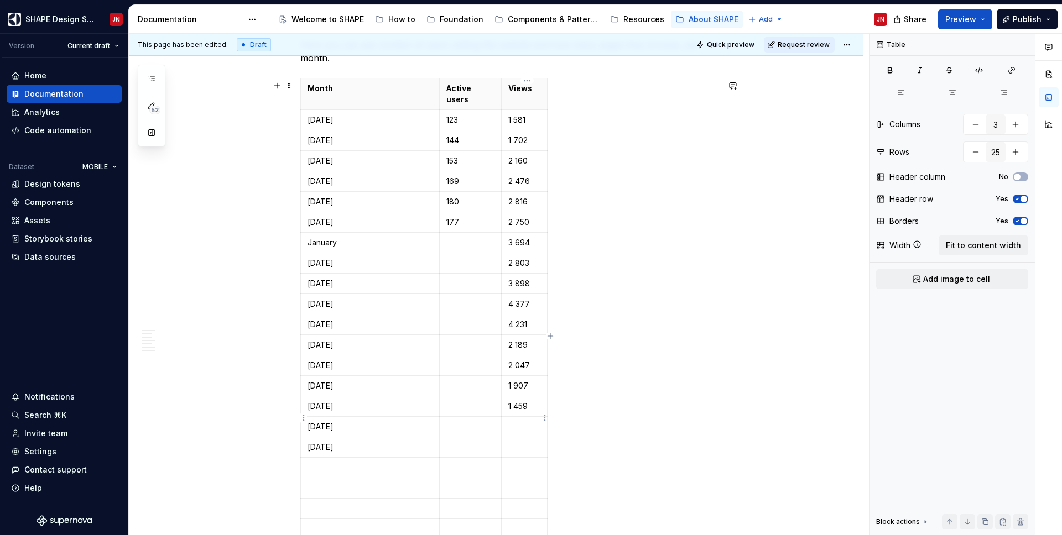
click at [530, 421] on p at bounding box center [524, 426] width 32 height 11
click at [390, 401] on p "[DATE]" at bounding box center [369, 406] width 125 height 11
click at [356, 360] on p "[DATE]" at bounding box center [369, 365] width 125 height 11
click at [321, 360] on p "[DATE]" at bounding box center [369, 365] width 125 height 11
click at [382, 401] on p "September 2023" at bounding box center [369, 406] width 125 height 11
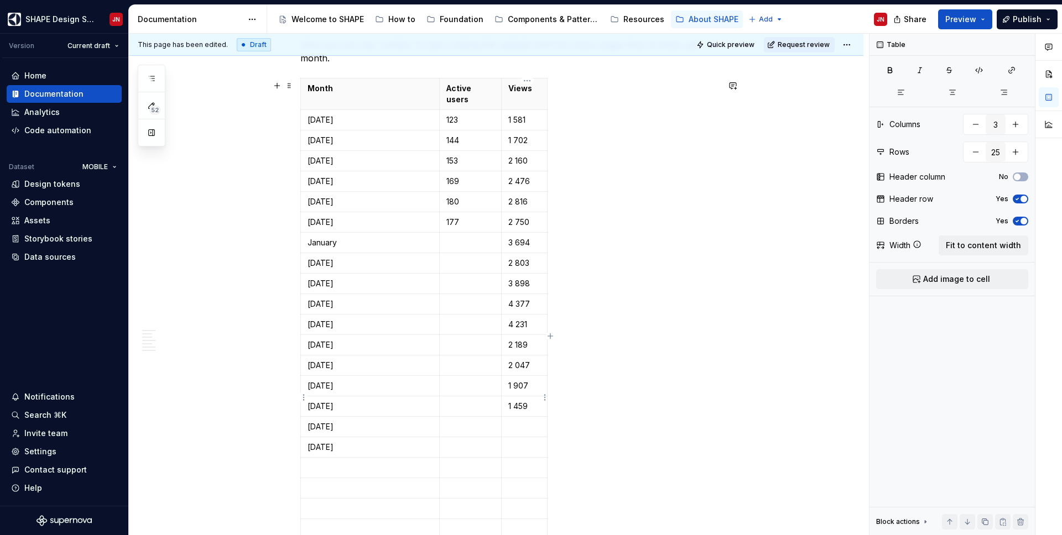
click at [539, 401] on p "1 459" at bounding box center [524, 406] width 32 height 11
click at [384, 401] on p "September 2023" at bounding box center [369, 406] width 125 height 11
click at [384, 421] on p "March 2023" at bounding box center [369, 426] width 125 height 11
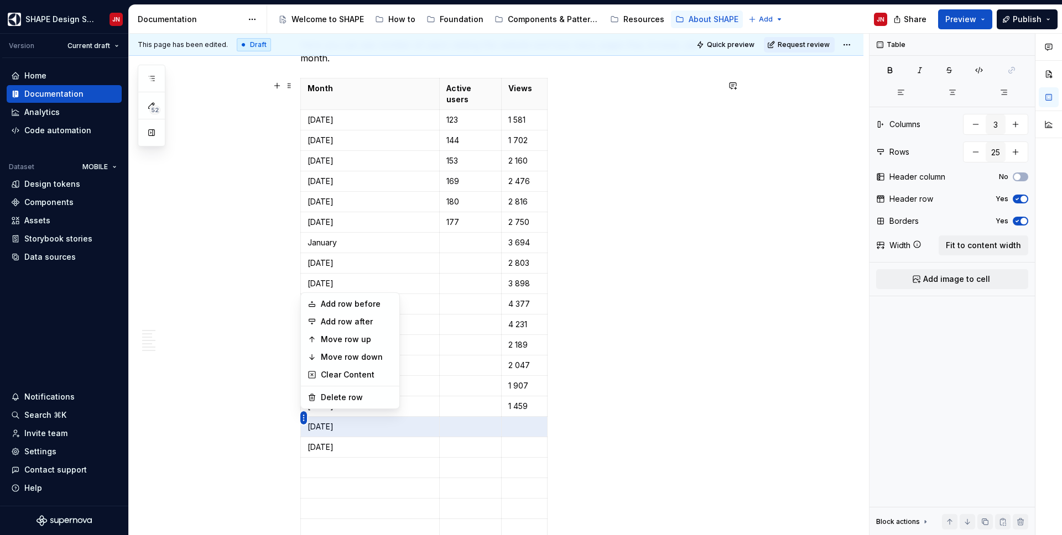
click at [301, 421] on html "SHAPE Design System JN Version Current draft Home Documentation Analytics Code …" at bounding box center [531, 267] width 1062 height 535
click at [345, 395] on div "Delete row" at bounding box center [357, 397] width 72 height 11
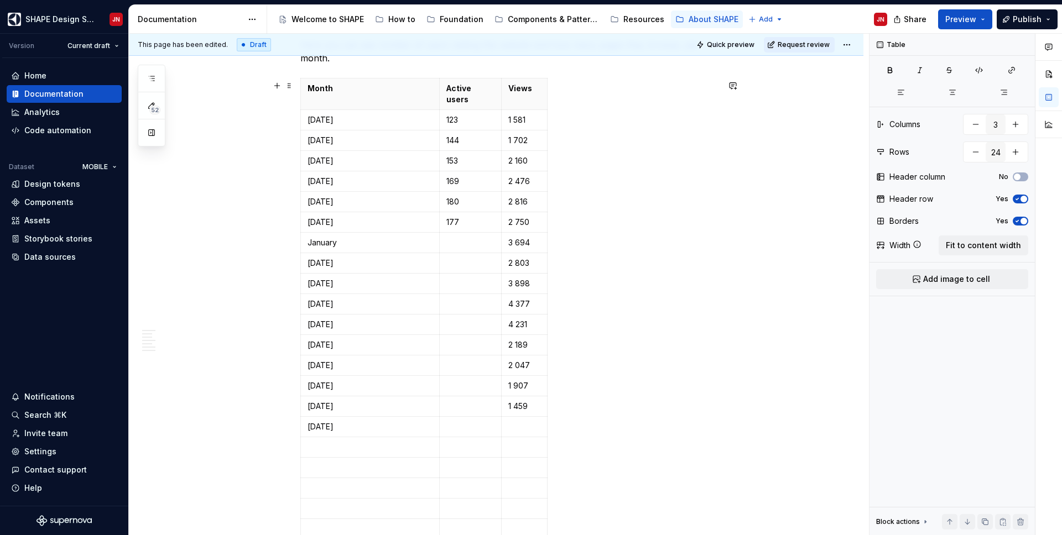
click at [301, 418] on div "System Usability Scale The System Usability Scale (SUS) measurement method is a…" at bounding box center [496, 61] width 734 height 1871
click at [305, 418] on html "SHAPE Design System JN Version Current draft Home Documentation Analytics Code …" at bounding box center [531, 267] width 1062 height 535
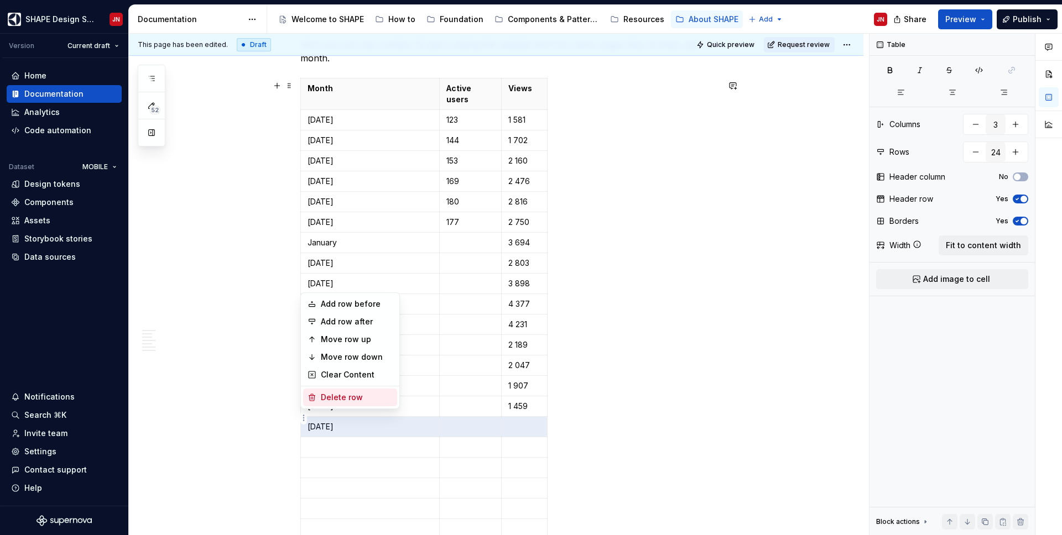
click at [328, 397] on div "Delete row" at bounding box center [357, 397] width 72 height 11
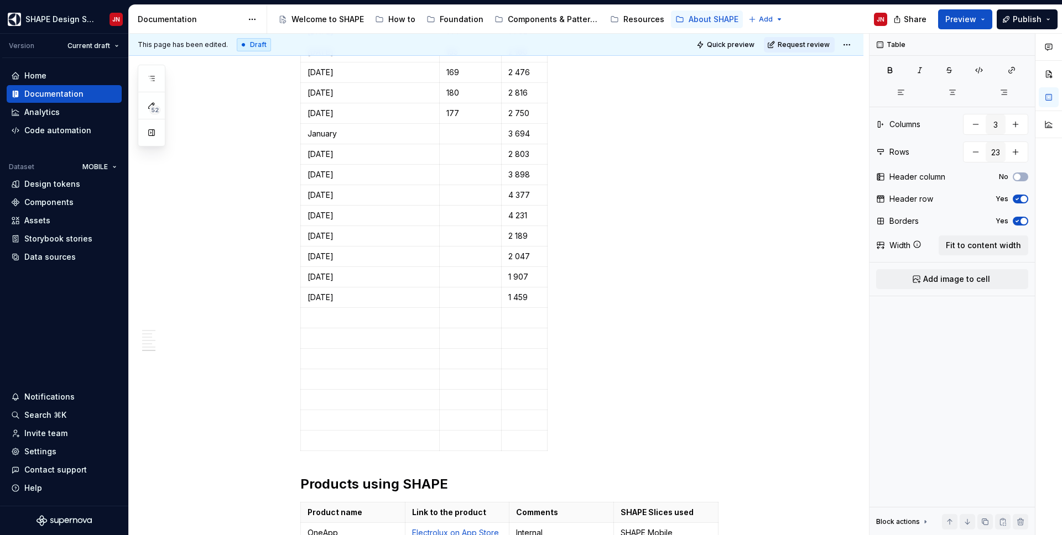
scroll to position [1192, 0]
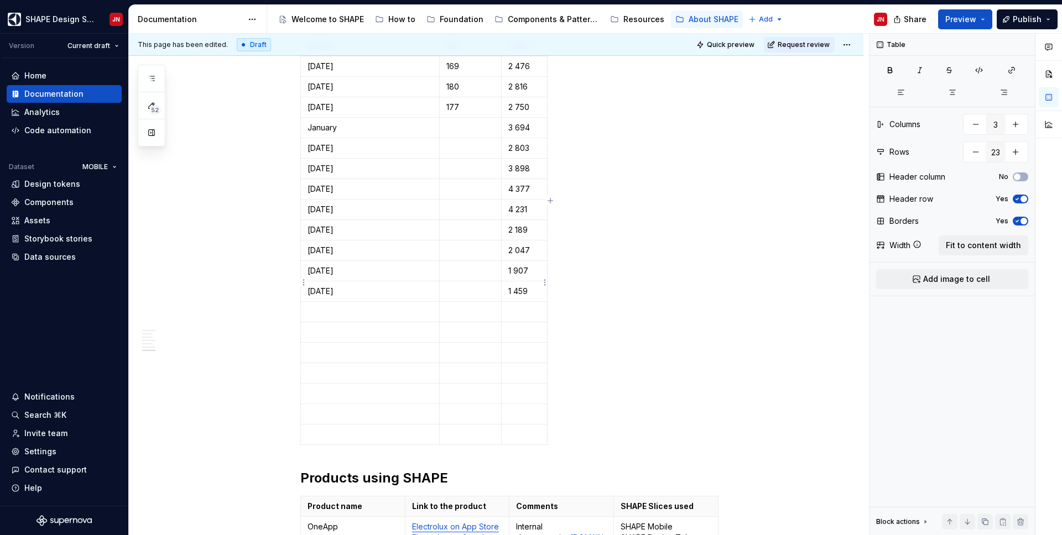
click at [535, 286] on p "1 459" at bounding box center [524, 291] width 32 height 11
click at [408, 286] on p "September 2023" at bounding box center [369, 291] width 125 height 11
click at [337, 312] on p at bounding box center [369, 311] width 125 height 11
click at [301, 311] on html "SHAPE Design System JN Version Current draft Home Documentation Analytics Code …" at bounding box center [531, 267] width 1062 height 535
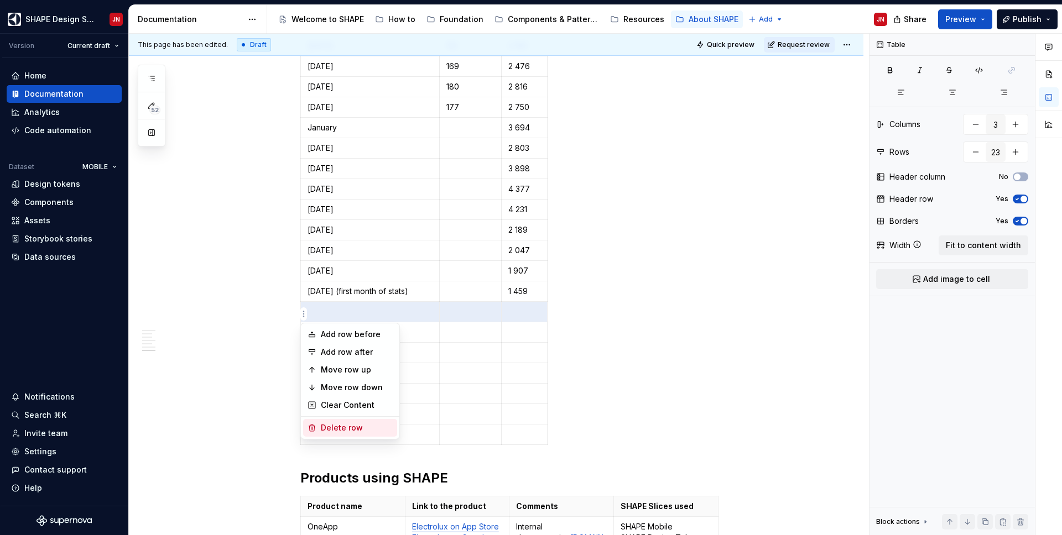
click at [335, 431] on div "Delete row" at bounding box center [357, 427] width 72 height 11
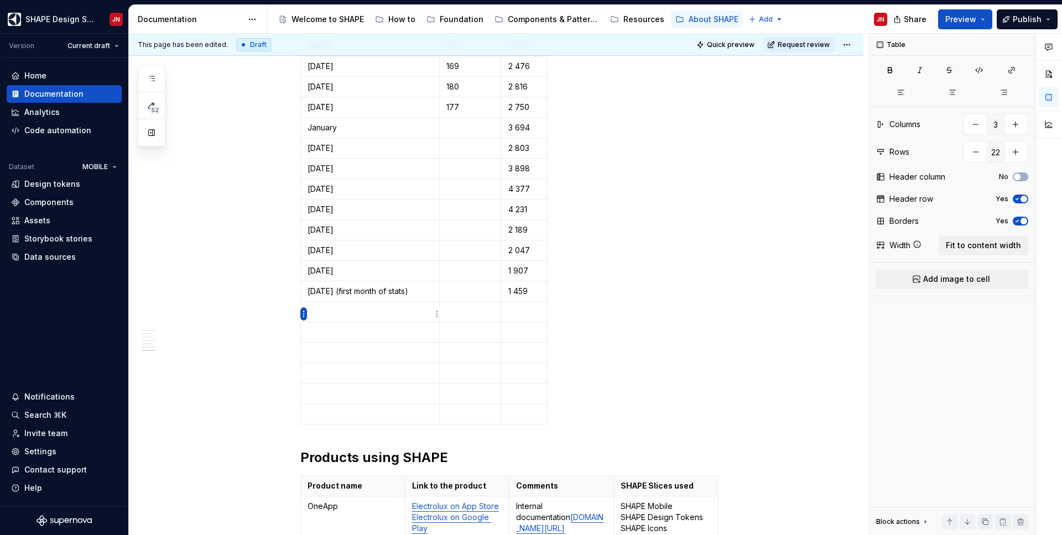
click at [303, 312] on html "SHAPE Design System JN Version Current draft Home Documentation Analytics Code …" at bounding box center [531, 267] width 1062 height 535
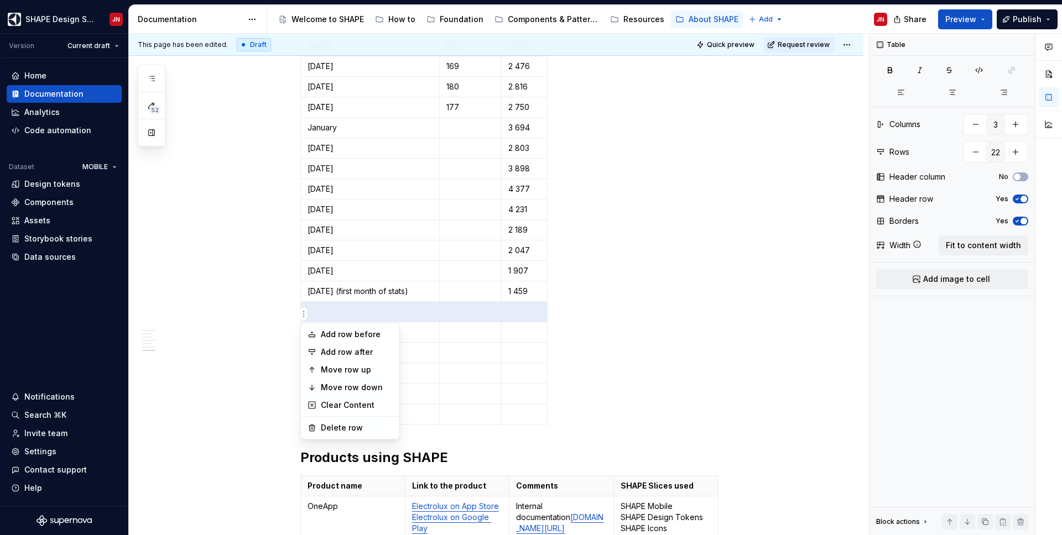
click at [412, 414] on html "SHAPE Design System JN Version Current draft Home Documentation Analytics Code …" at bounding box center [531, 267] width 1062 height 535
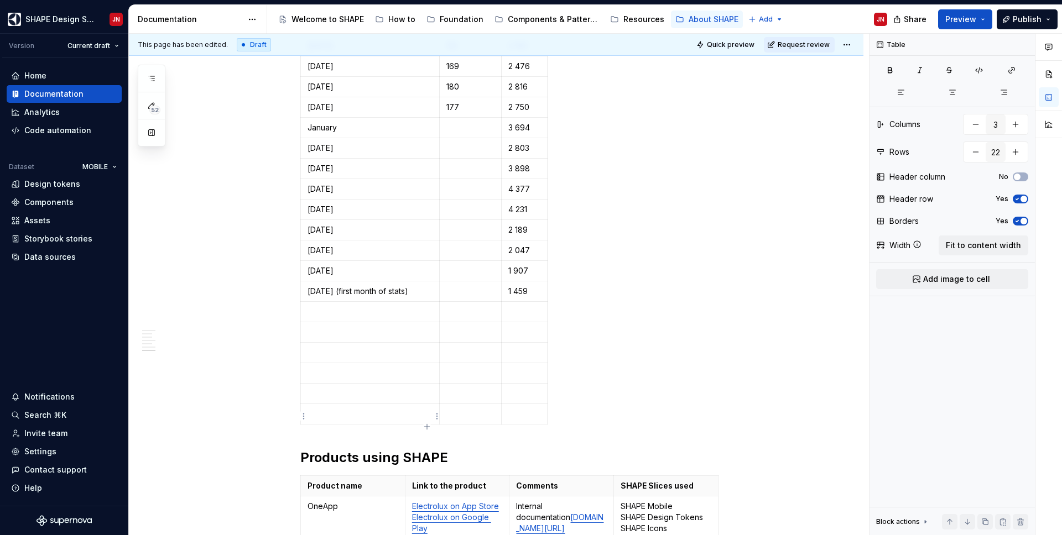
click at [400, 414] on p at bounding box center [369, 414] width 125 height 11
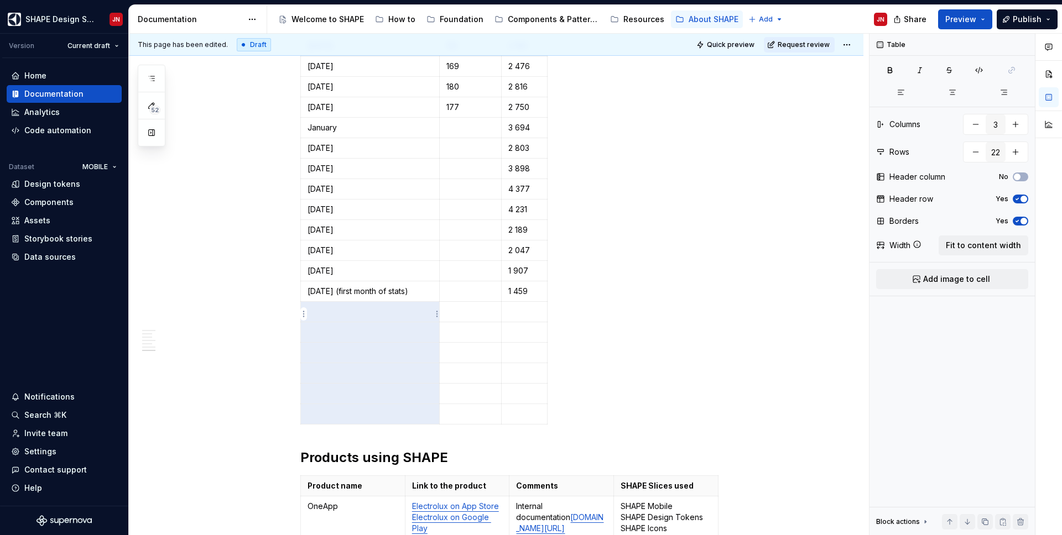
click at [352, 310] on p at bounding box center [369, 311] width 125 height 11
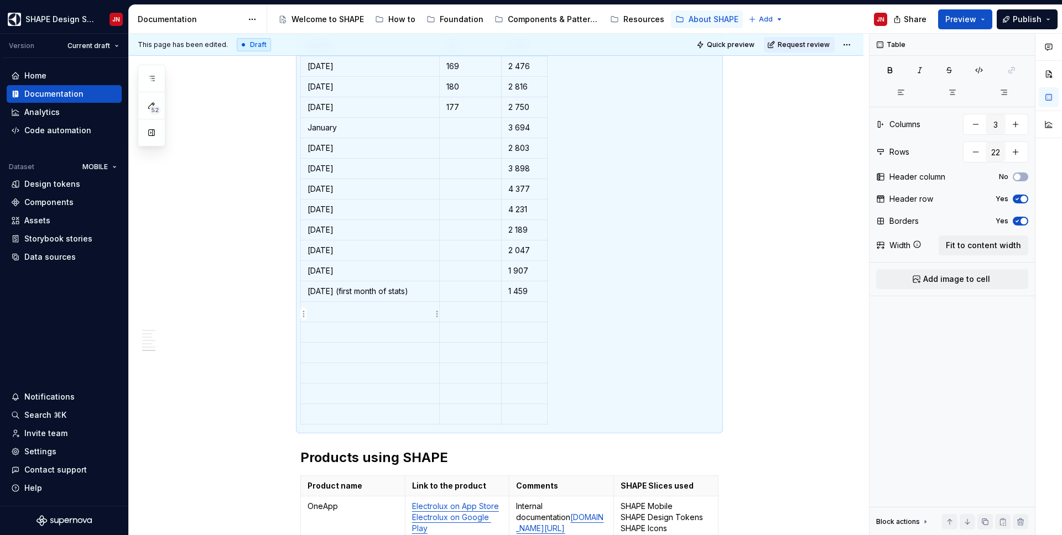
click at [322, 316] on p at bounding box center [369, 311] width 125 height 11
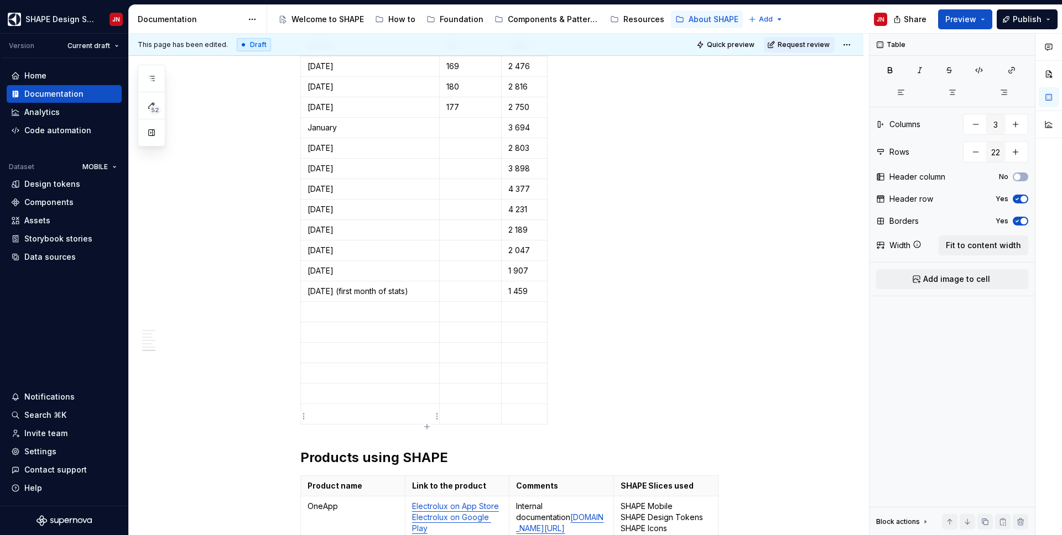
click at [339, 418] on p at bounding box center [369, 414] width 125 height 11
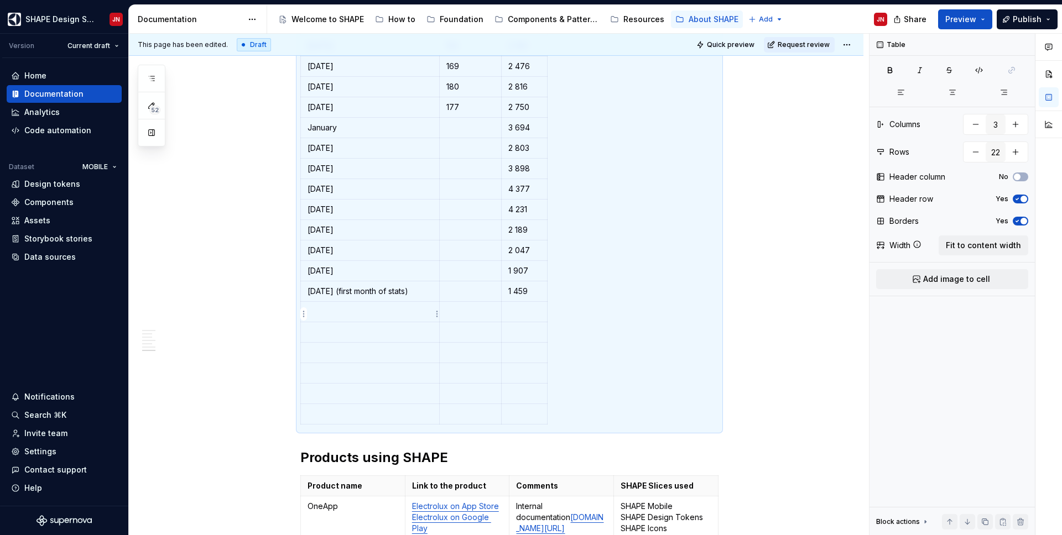
click at [318, 304] on td at bounding box center [370, 312] width 139 height 20
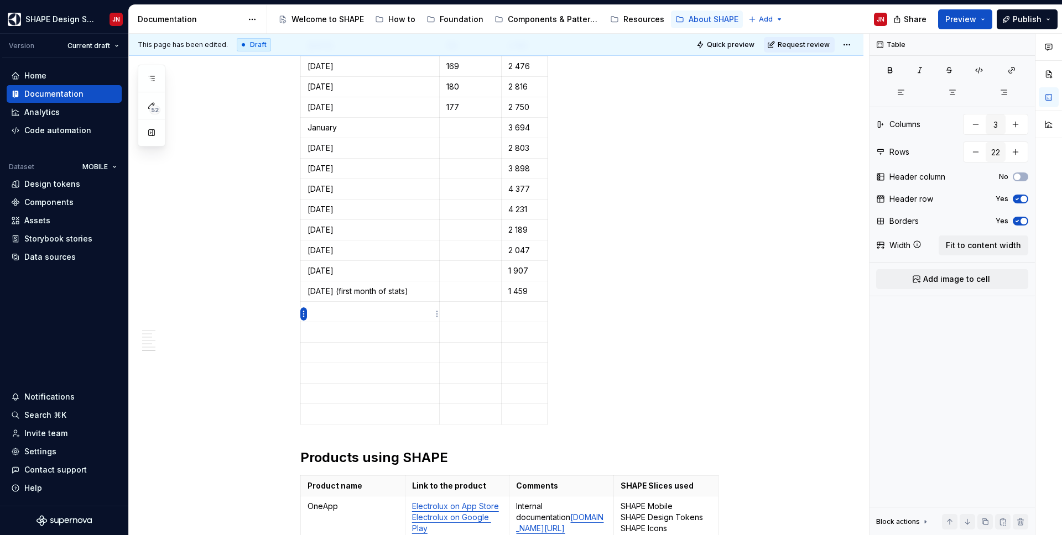
click at [306, 312] on html "SHAPE Design System JN Version Current draft Home Documentation Analytics Code …" at bounding box center [531, 267] width 1062 height 535
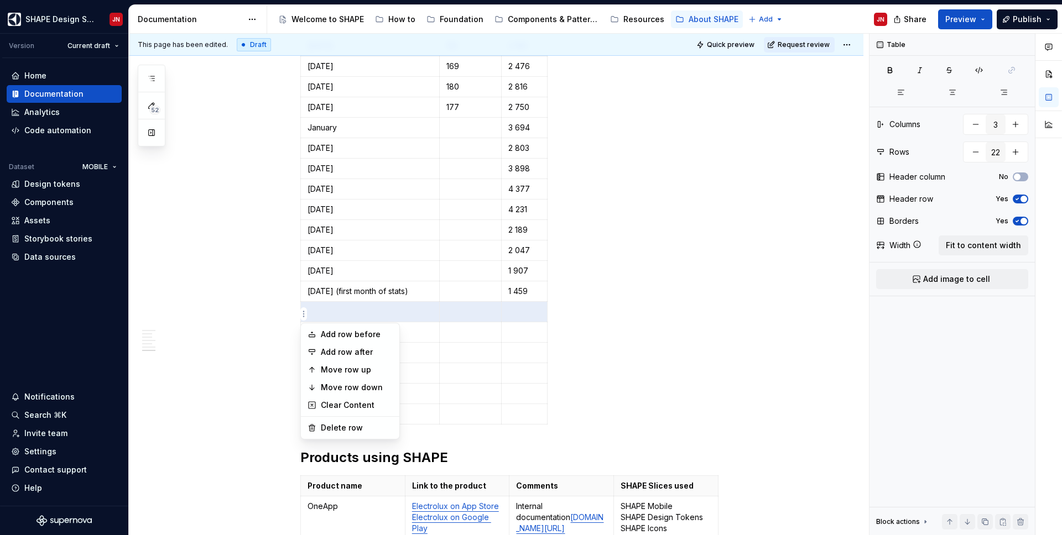
click at [338, 417] on div "Add row before Add row after Move row up Move row down Clear Content Delete row" at bounding box center [350, 381] width 100 height 117
click at [339, 427] on div "Delete row" at bounding box center [357, 427] width 72 height 11
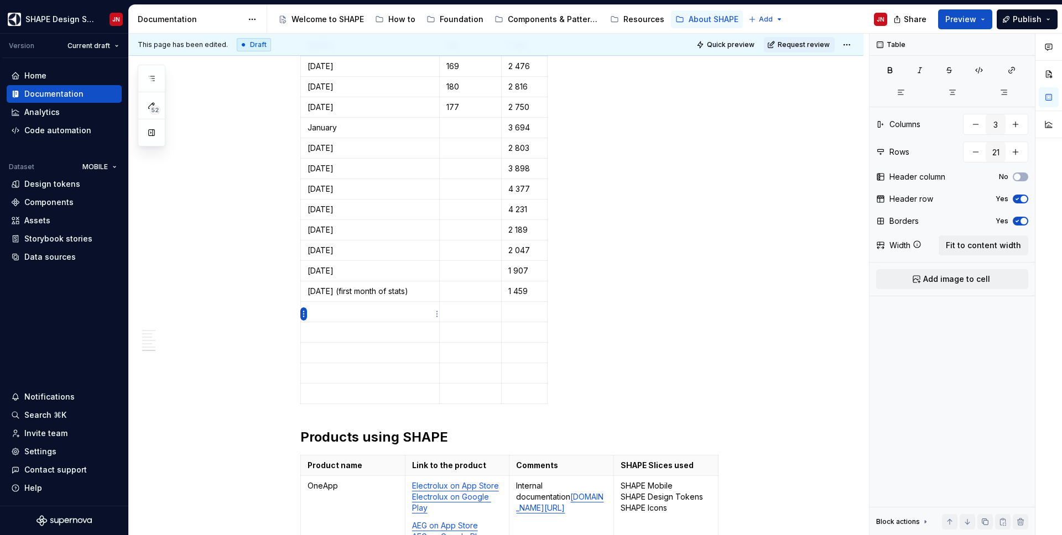
click at [304, 314] on html "SHAPE Design System JN Version Current draft Home Documentation Analytics Code …" at bounding box center [531, 267] width 1062 height 535
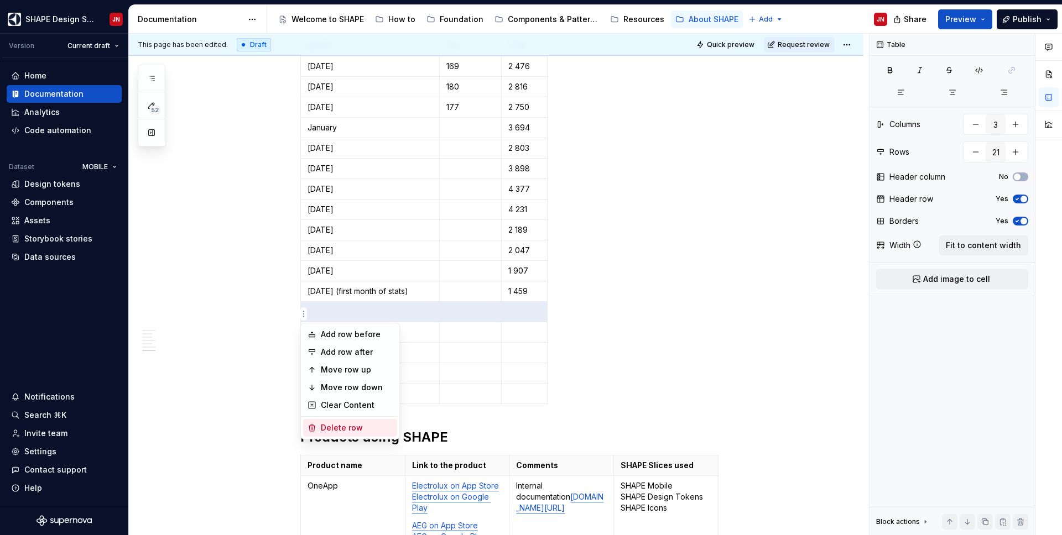
click at [338, 425] on div "Delete row" at bounding box center [357, 427] width 72 height 11
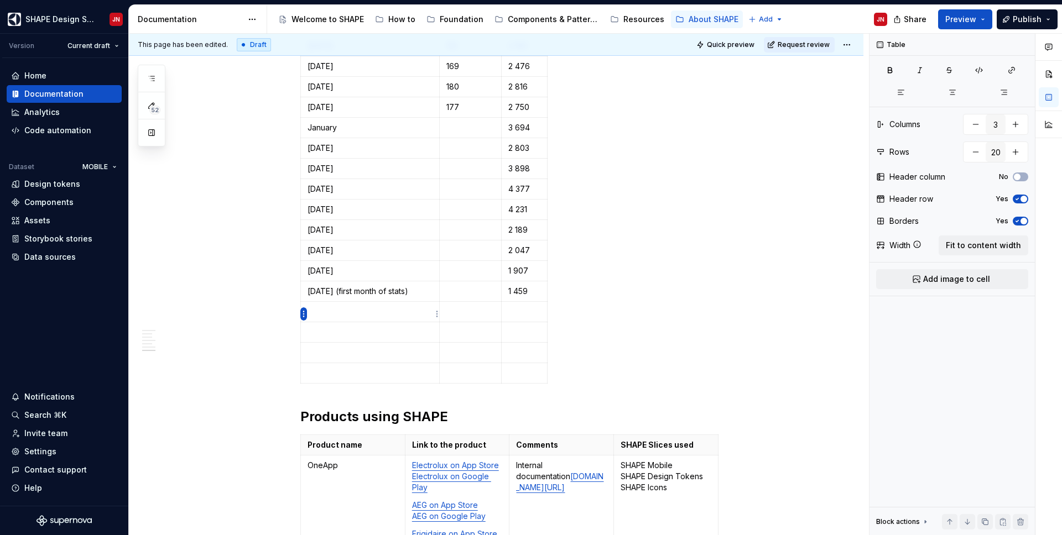
click at [302, 314] on html "SHAPE Design System JN Version Current draft Home Documentation Analytics Code …" at bounding box center [531, 267] width 1062 height 535
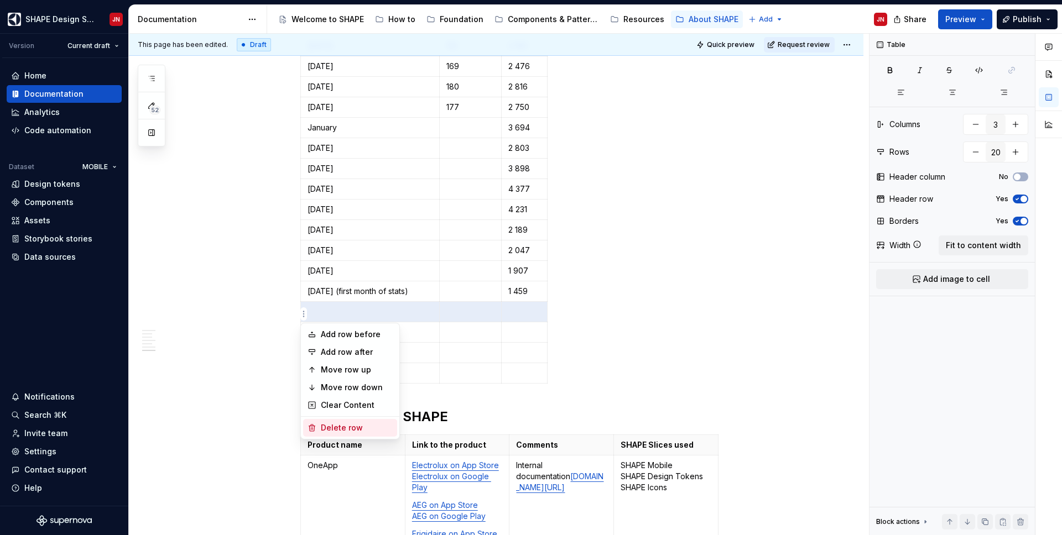
click at [333, 425] on div "Delete row" at bounding box center [357, 427] width 72 height 11
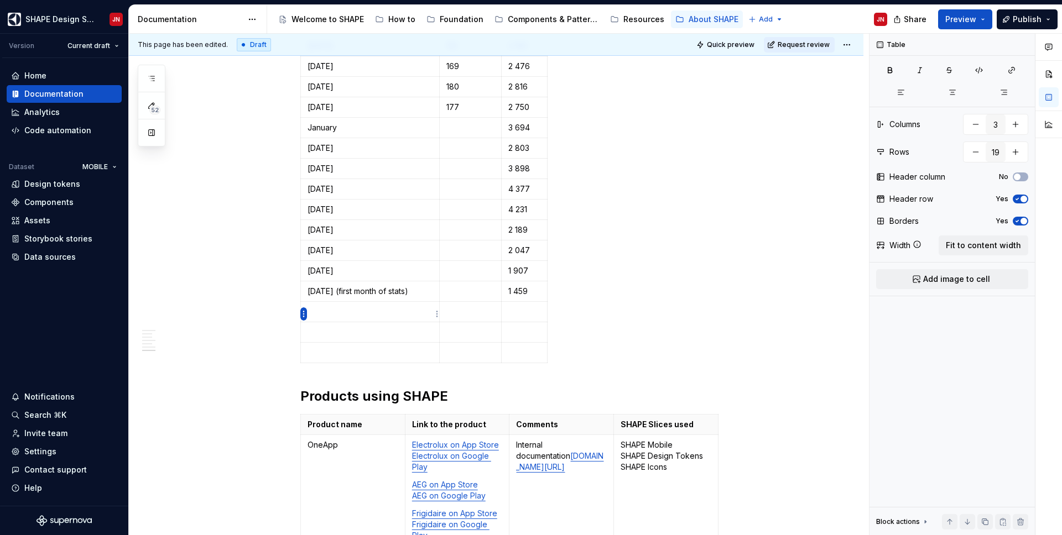
click at [304, 314] on html "SHAPE Design System JN Version Current draft Home Documentation Analytics Code …" at bounding box center [531, 267] width 1062 height 535
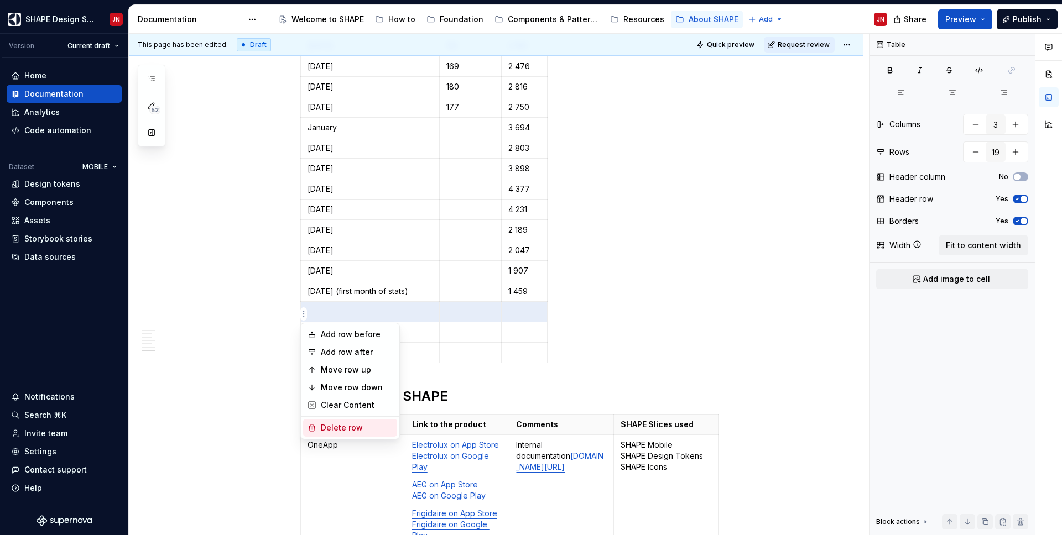
click at [328, 424] on div "Delete row" at bounding box center [357, 427] width 72 height 11
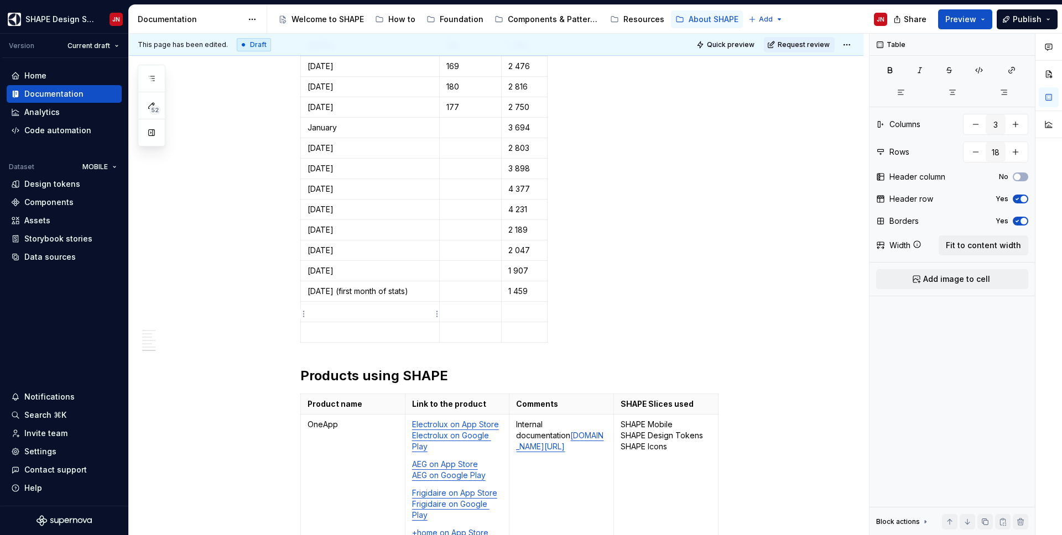
click at [304, 315] on html "SHAPE Design System JN Version Current draft Home Documentation Analytics Code …" at bounding box center [531, 267] width 1062 height 535
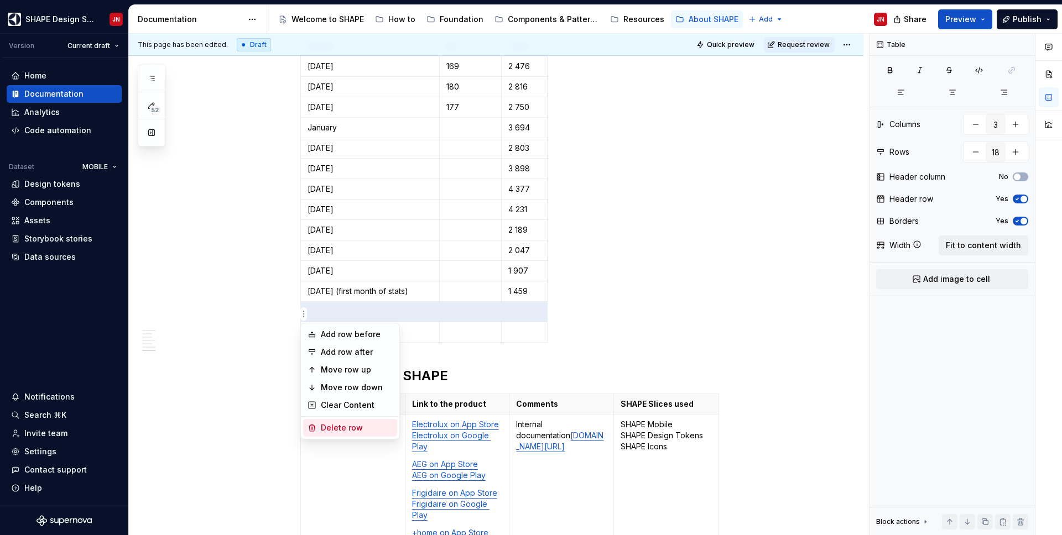
click at [320, 421] on div "Delete row" at bounding box center [350, 428] width 94 height 18
type input "17"
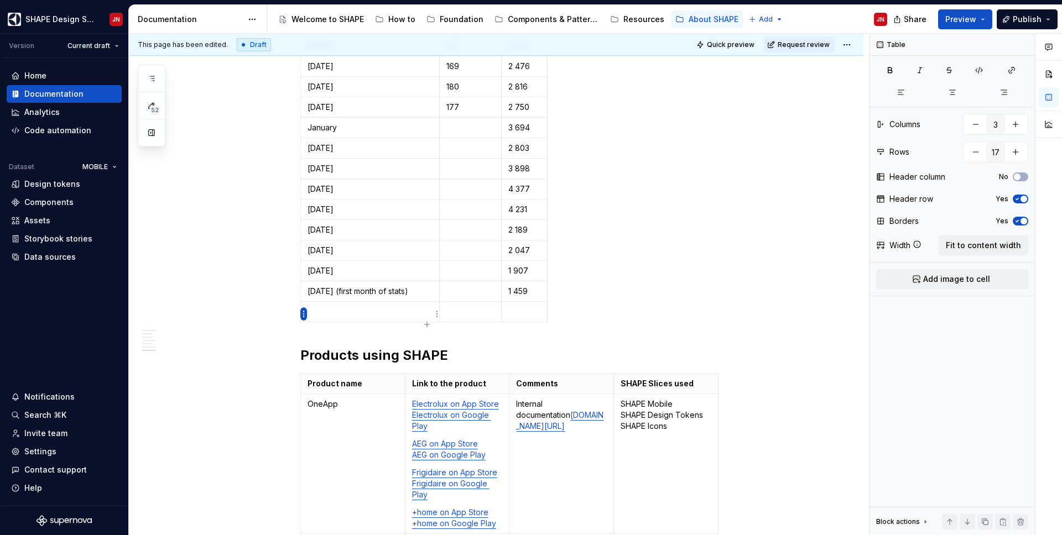
click at [304, 314] on html "SHAPE Design System JN Version Current draft Home Documentation Analytics Code …" at bounding box center [531, 267] width 1062 height 535
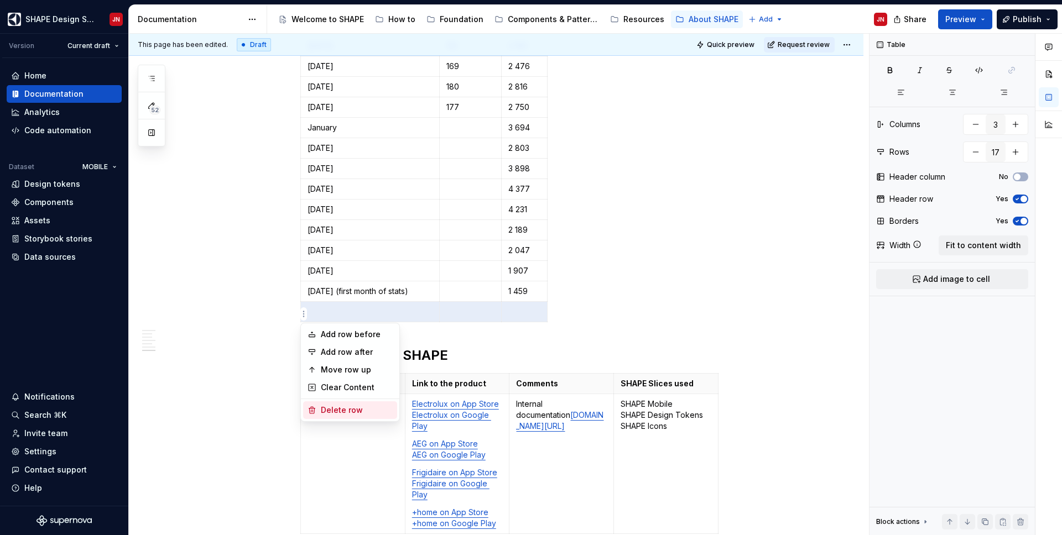
click at [344, 410] on div "Delete row" at bounding box center [357, 410] width 72 height 11
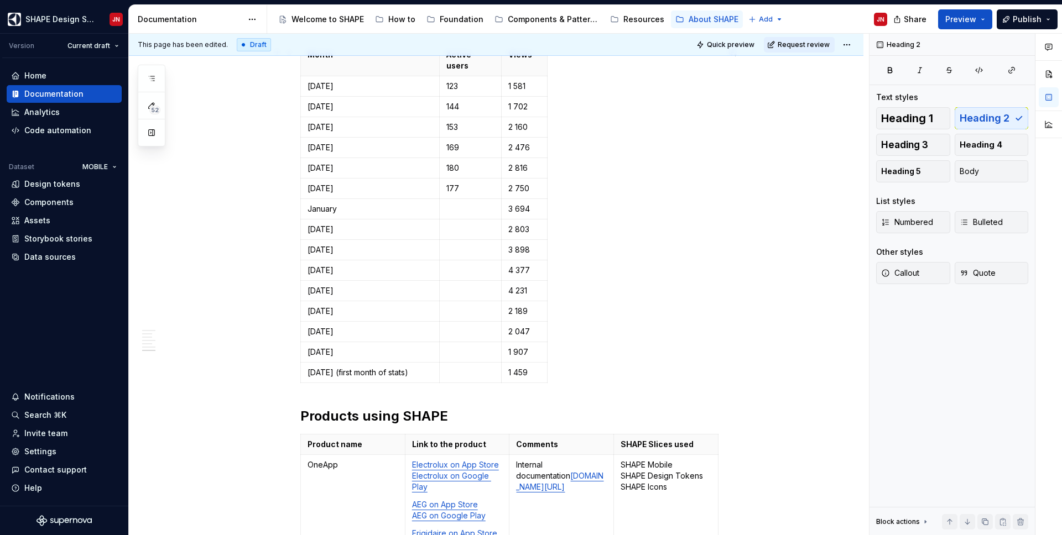
scroll to position [1105, 0]
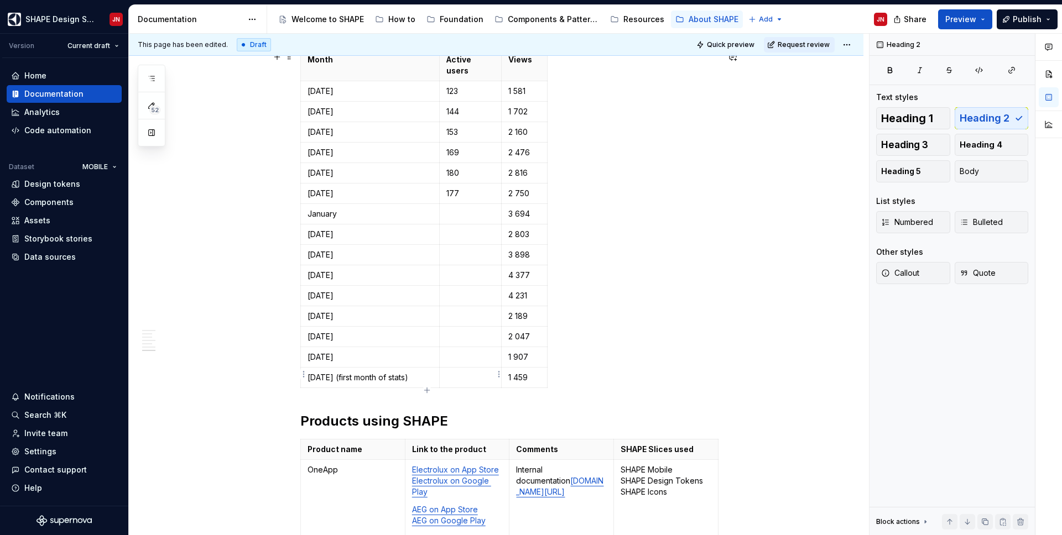
click at [477, 374] on p at bounding box center [470, 377] width 48 height 11
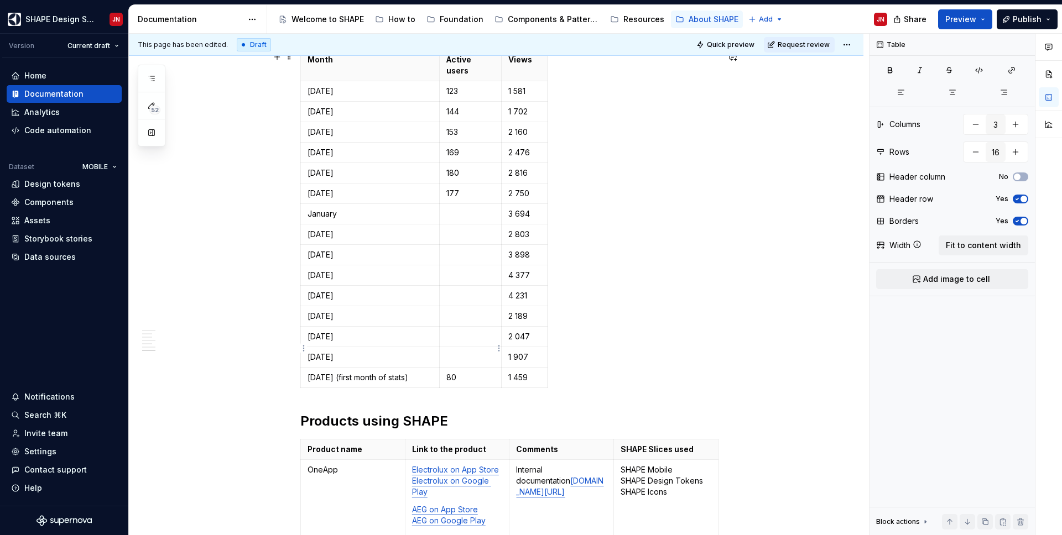
click at [471, 352] on p at bounding box center [470, 357] width 48 height 11
click at [478, 331] on p at bounding box center [470, 336] width 48 height 11
click at [375, 208] on p "January" at bounding box center [369, 213] width 125 height 11
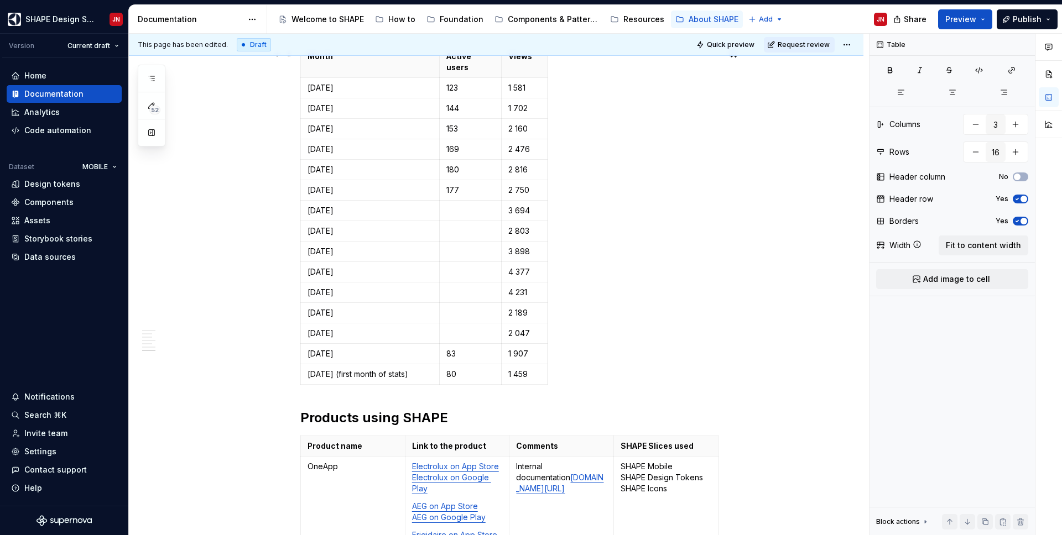
scroll to position [1111, 0]
click at [356, 368] on p "September 2023 (first month of stats)" at bounding box center [369, 372] width 125 height 11
type textarea "*"
click at [364, 305] on p "[DATE]" at bounding box center [369, 310] width 125 height 11
click at [352, 326] on p "[DATE]" at bounding box center [369, 331] width 125 height 11
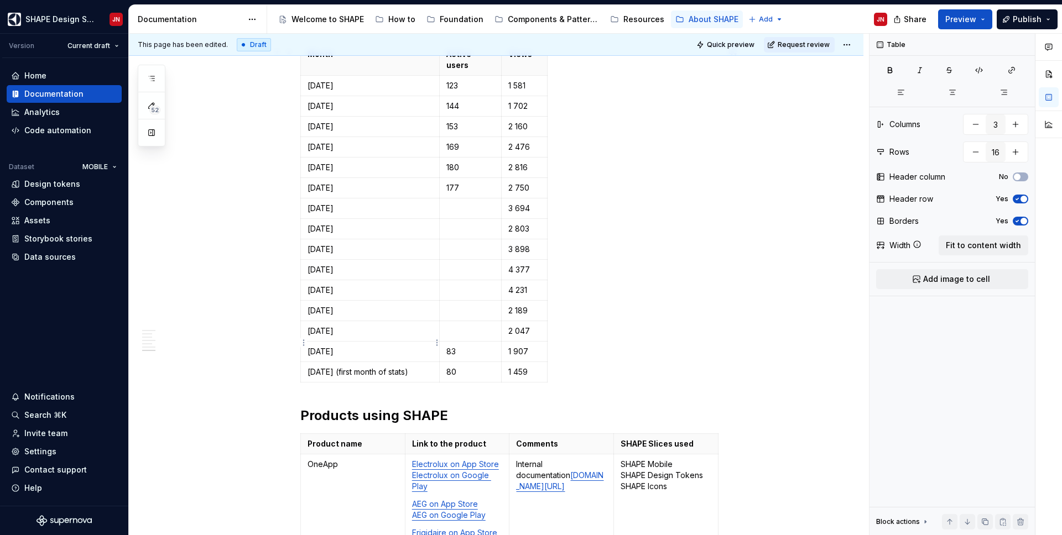
click at [362, 346] on p "[DATE]" at bounding box center [369, 351] width 125 height 11
click at [356, 326] on p "[DATE]" at bounding box center [369, 331] width 125 height 11
click at [334, 367] on p "September 2023 (first month of stats)" at bounding box center [369, 372] width 125 height 11
click at [302, 368] on html "SHAPE Design System JN Version Current draft Home Documentation Analytics Code …" at bounding box center [531, 267] width 1062 height 535
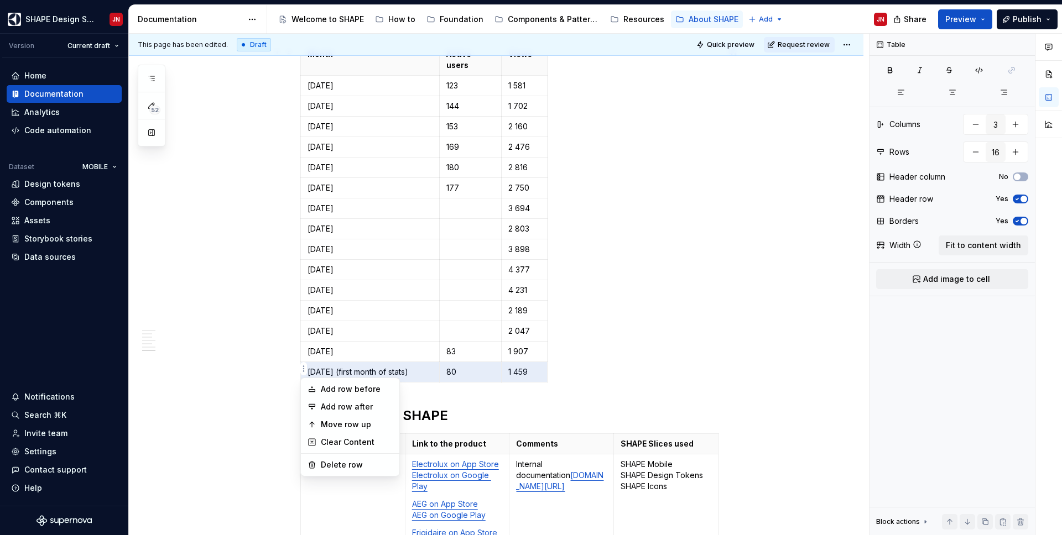
click at [370, 261] on html "SHAPE Design System JN Version Current draft Home Documentation Analytics Code …" at bounding box center [531, 267] width 1062 height 535
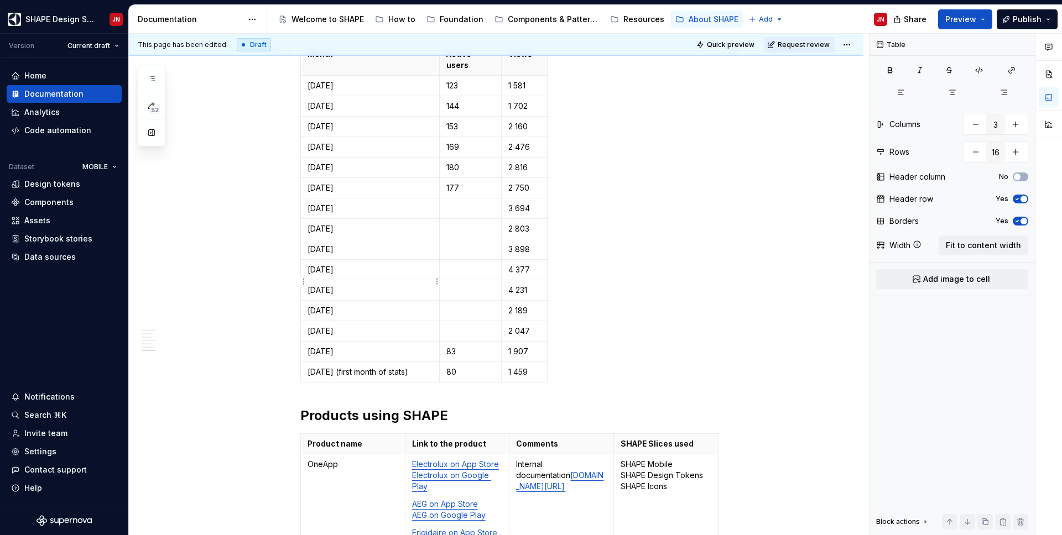
click at [373, 285] on p "[DATE]" at bounding box center [369, 290] width 125 height 11
click at [364, 301] on td "[DATE]" at bounding box center [370, 311] width 139 height 20
click at [348, 326] on p "[DATE]" at bounding box center [369, 331] width 125 height 11
click at [302, 323] on html "SHAPE Design System JN Version Current draft Home Documentation Analytics Code …" at bounding box center [531, 267] width 1062 height 535
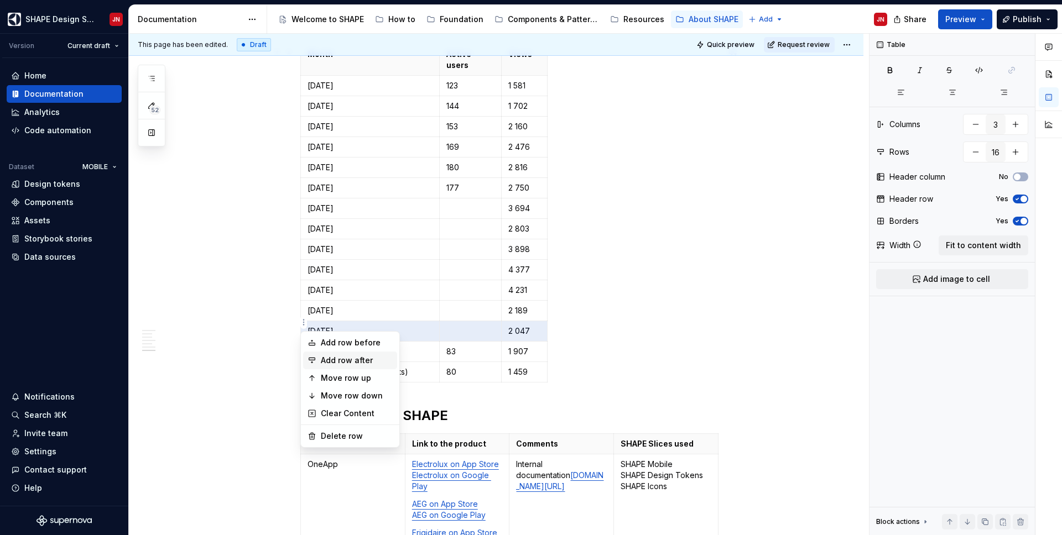
click at [326, 361] on div "Add row after" at bounding box center [357, 360] width 72 height 11
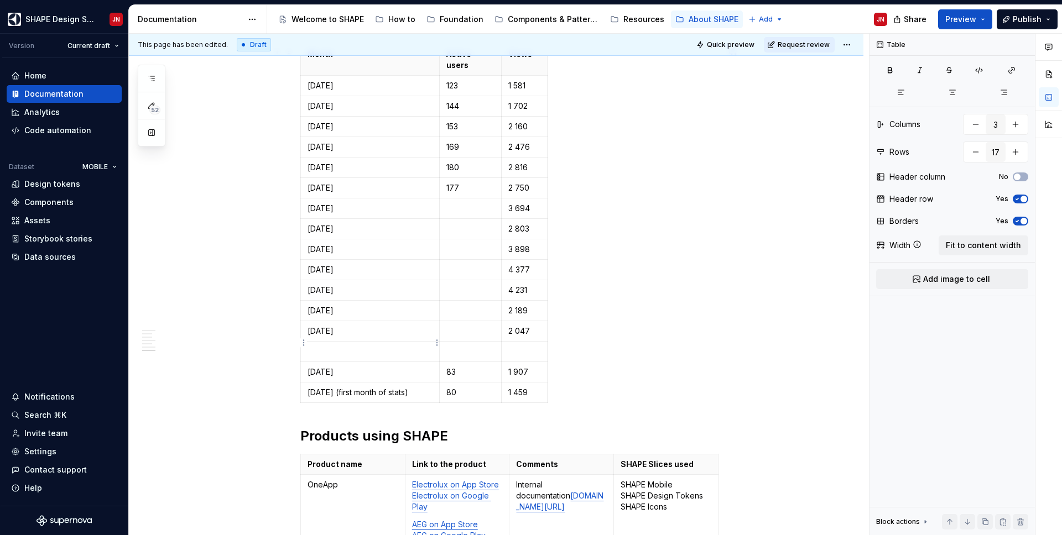
click at [316, 346] on p at bounding box center [369, 351] width 125 height 11
click at [320, 347] on p "June 2024" at bounding box center [369, 351] width 125 height 11
click at [304, 339] on html "SHAPE Design System JN Version Current draft Home Documentation Analytics Code …" at bounding box center [531, 267] width 1062 height 535
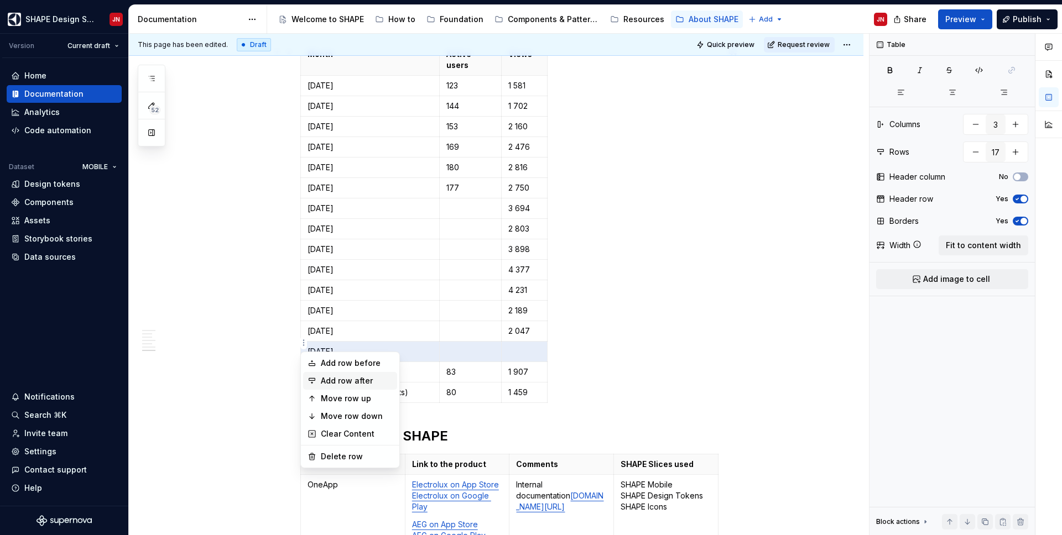
click at [335, 382] on div "Add row after" at bounding box center [357, 380] width 72 height 11
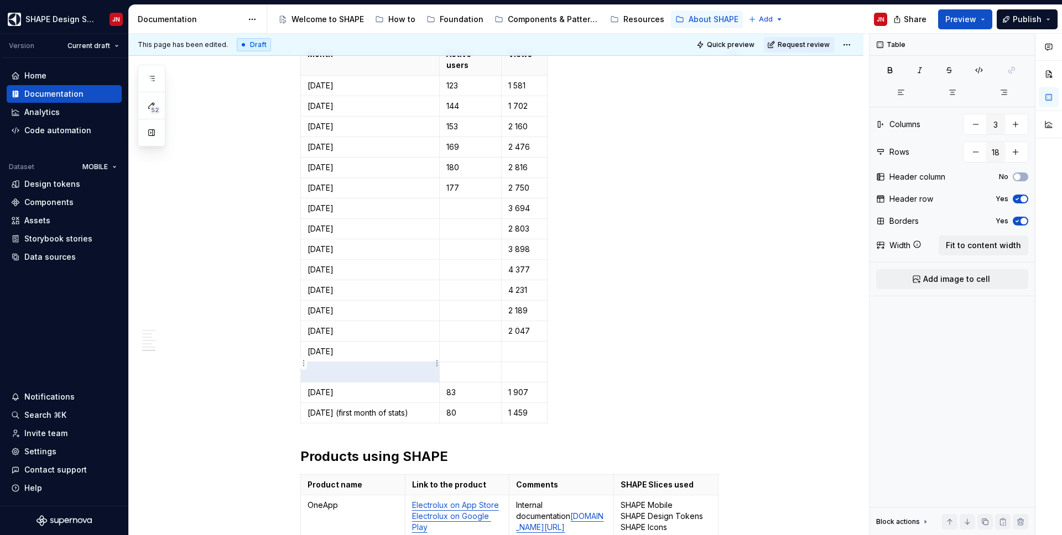
click at [334, 368] on p at bounding box center [369, 372] width 125 height 11
click at [320, 367] on p "May 2024" at bounding box center [369, 372] width 125 height 11
click at [305, 362] on html "SHAPE Design System JN Version Current draft Home Documentation Analytics Code …" at bounding box center [531, 267] width 1062 height 535
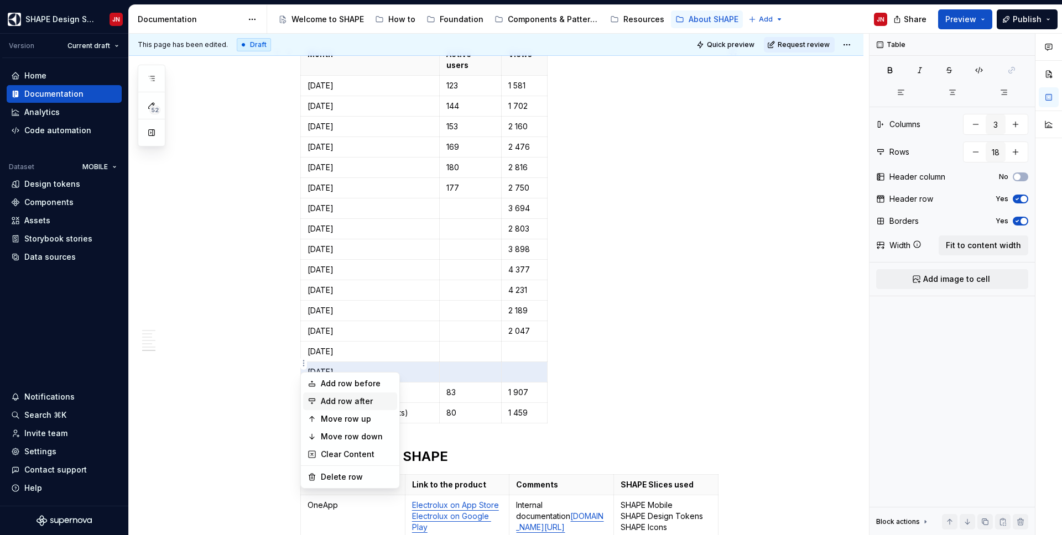
click at [343, 399] on div "Add row after" at bounding box center [357, 401] width 72 height 11
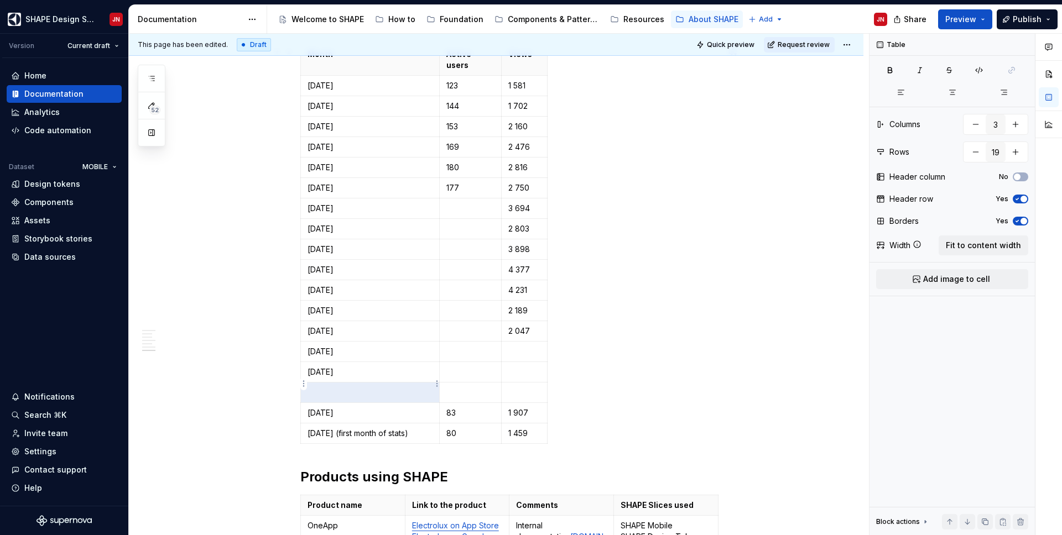
click at [335, 389] on p at bounding box center [369, 392] width 125 height 11
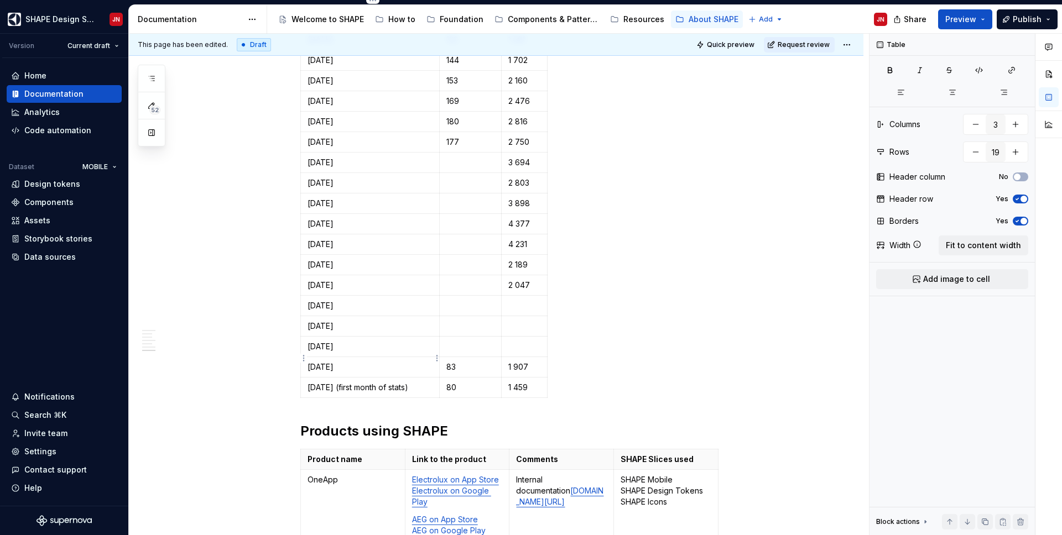
click at [320, 362] on p "[DATE]" at bounding box center [369, 367] width 125 height 11
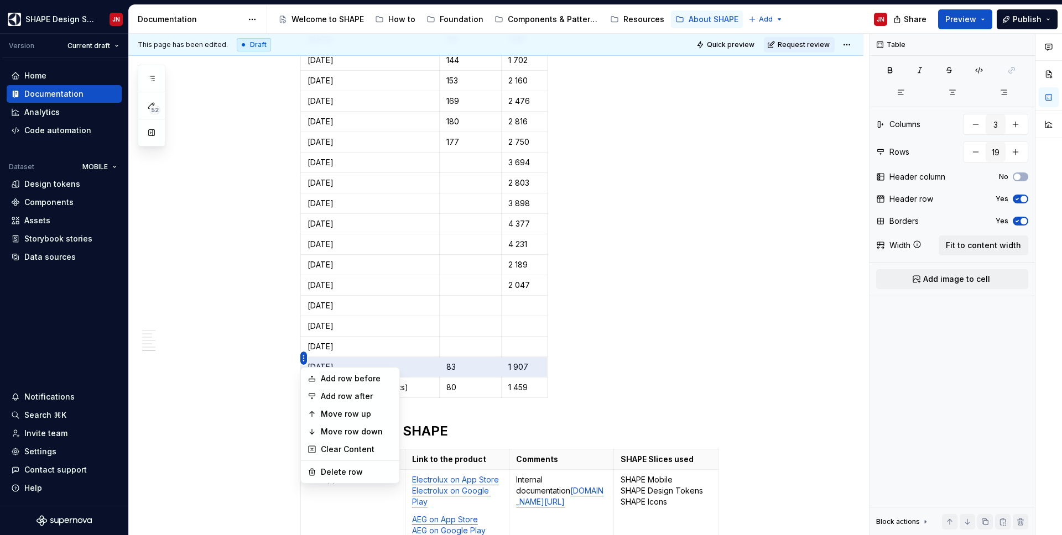
click at [304, 359] on html "SHAPE Design System JN Version Current draft Home Documentation Analytics Code …" at bounding box center [531, 267] width 1062 height 535
click at [342, 398] on div "Add row after" at bounding box center [357, 396] width 72 height 11
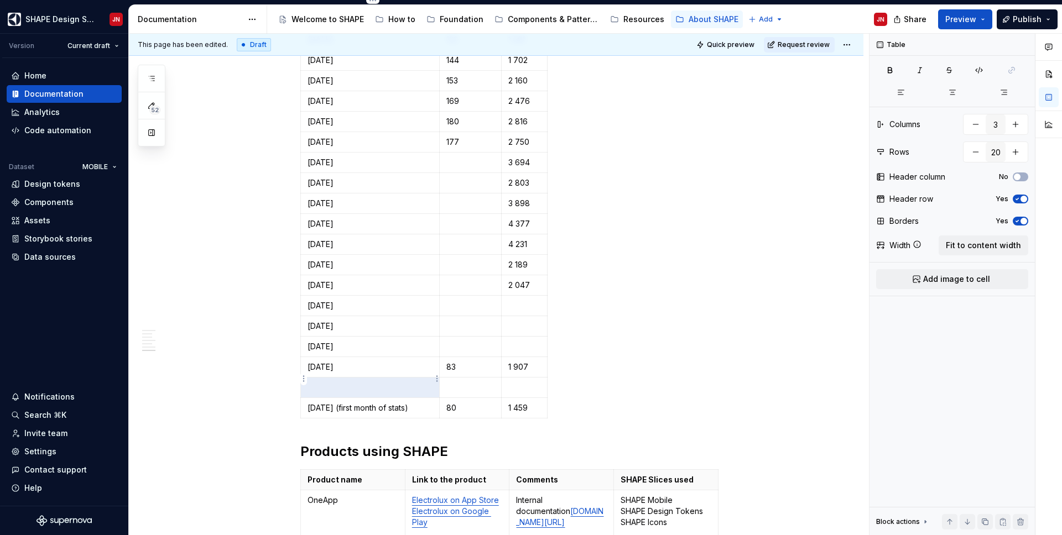
click at [329, 382] on p at bounding box center [369, 387] width 125 height 11
click at [302, 378] on html "SHAPE Design System JN Version Current draft Home Documentation Analytics Code …" at bounding box center [531, 267] width 1062 height 535
click at [326, 419] on div "Add row after" at bounding box center [357, 416] width 72 height 11
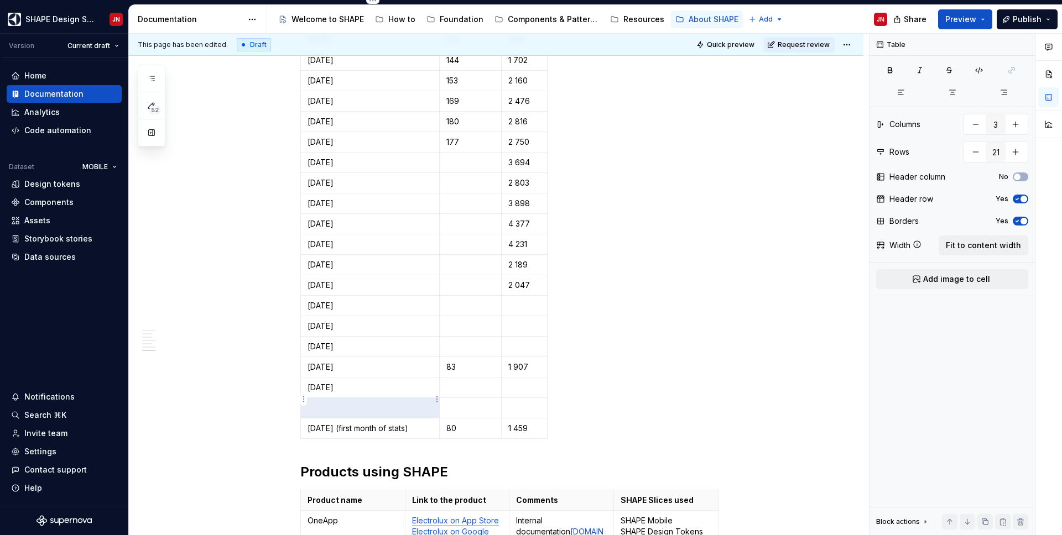
click at [336, 403] on p at bounding box center [369, 408] width 125 height 11
click at [303, 399] on html "SHAPE Design System JN Version Current draft Home Documentation Analytics Code …" at bounding box center [531, 267] width 1062 height 535
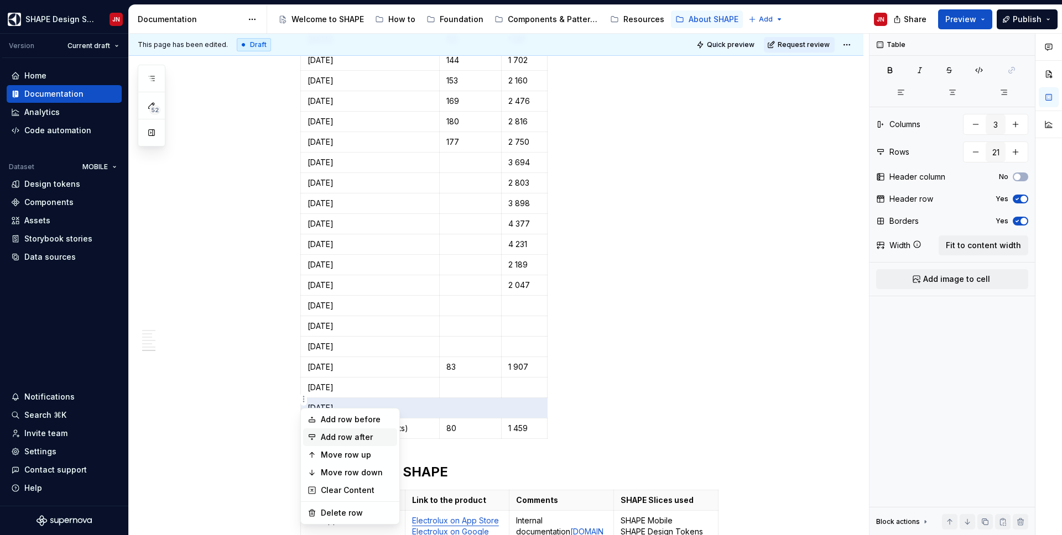
click at [320, 435] on div "Add row after" at bounding box center [350, 438] width 94 height 18
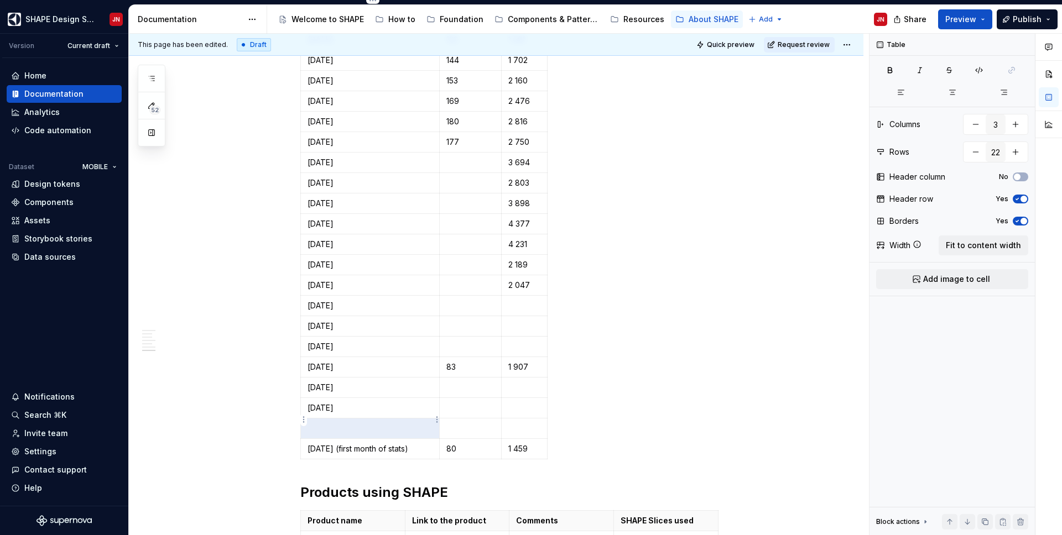
click at [328, 426] on td at bounding box center [370, 429] width 139 height 20
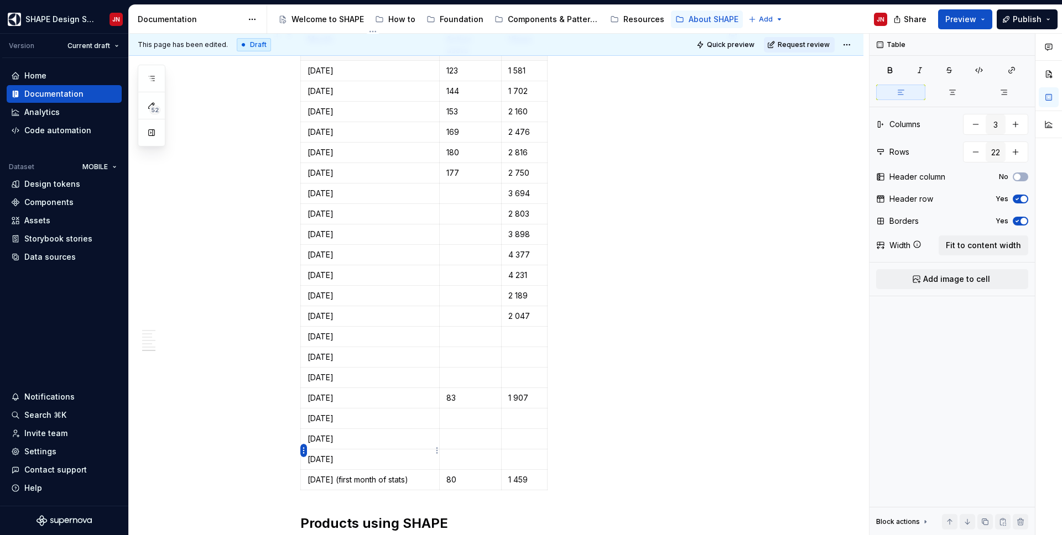
click at [305, 452] on html "SHAPE Design System JN Version Current draft Home Documentation Analytics Code …" at bounding box center [531, 267] width 1062 height 535
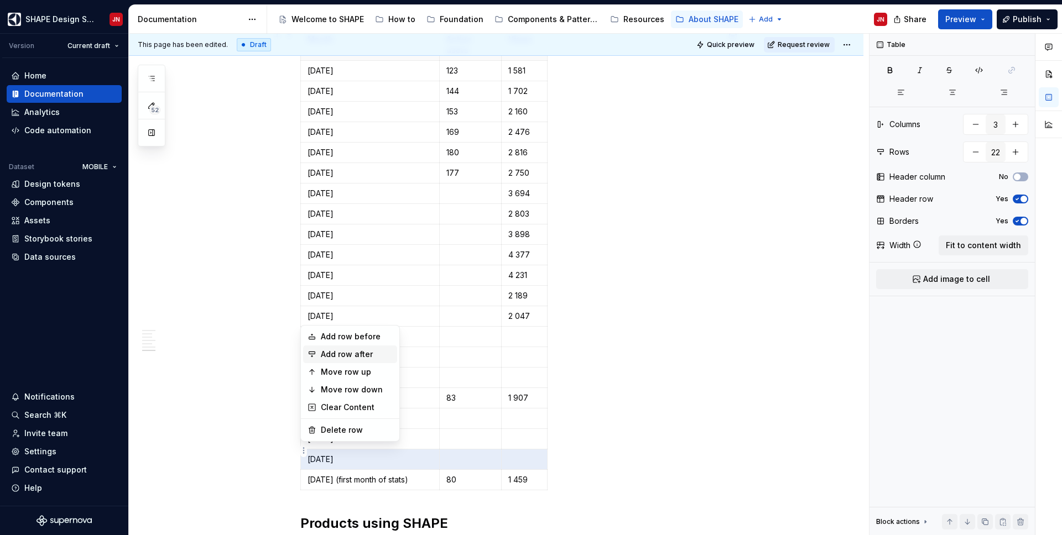
click at [359, 352] on div "Add row after" at bounding box center [357, 354] width 72 height 11
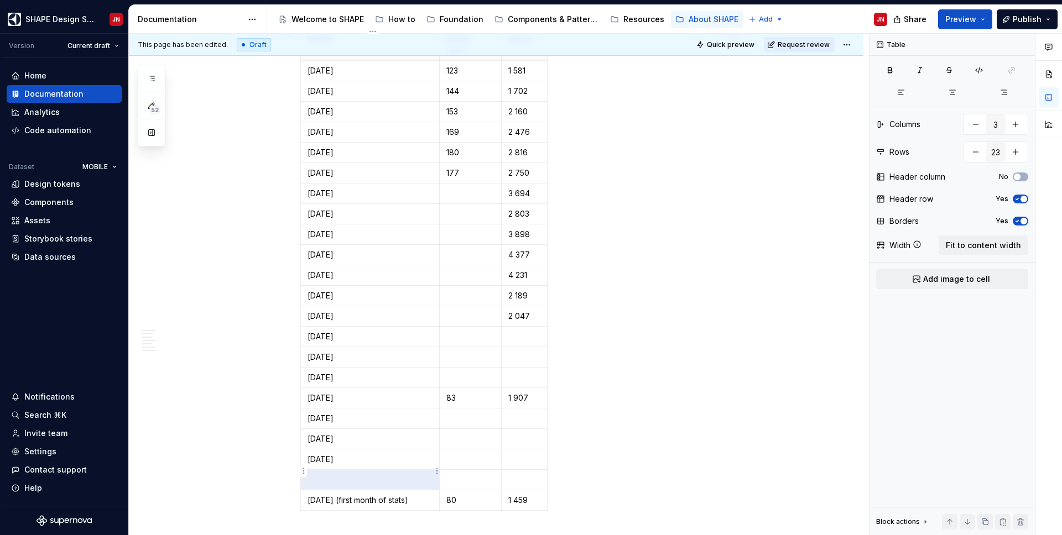
click at [341, 477] on td at bounding box center [370, 480] width 139 height 20
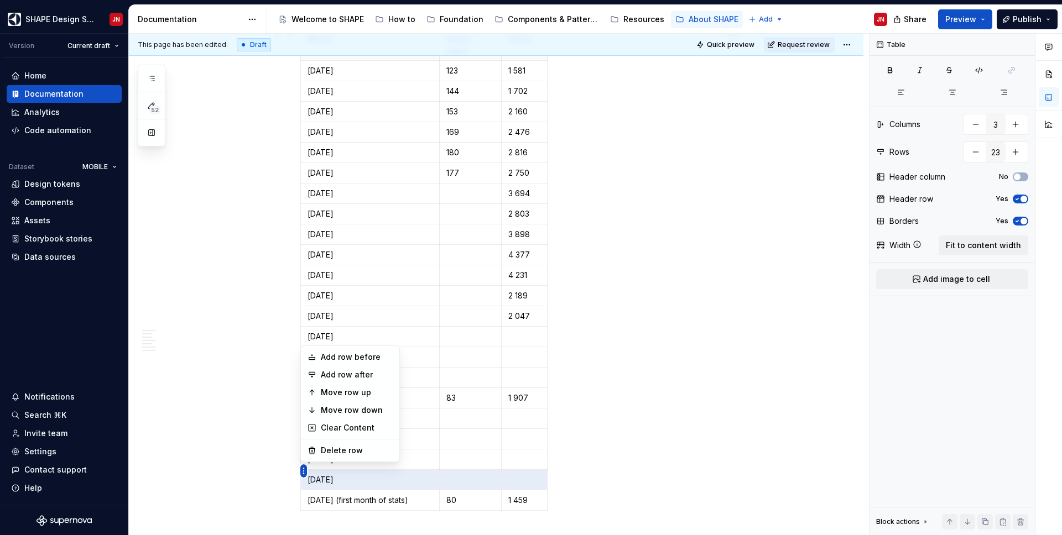
click at [302, 471] on html "SHAPE Design System JN Version Current draft Home Documentation Analytics Code …" at bounding box center [531, 267] width 1062 height 535
click at [346, 377] on div "Add row after" at bounding box center [357, 374] width 72 height 11
type input "24"
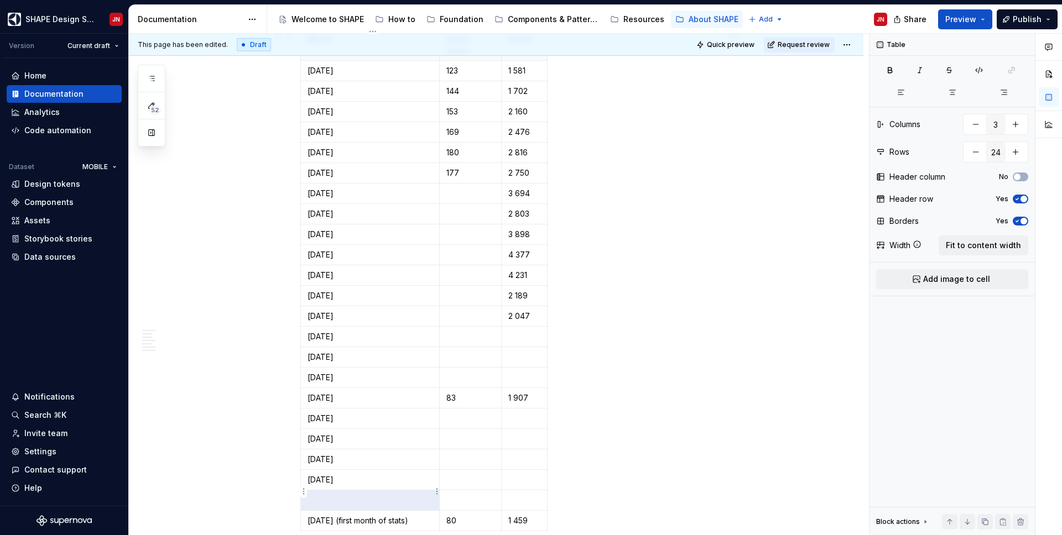
click at [336, 495] on p at bounding box center [369, 500] width 125 height 11
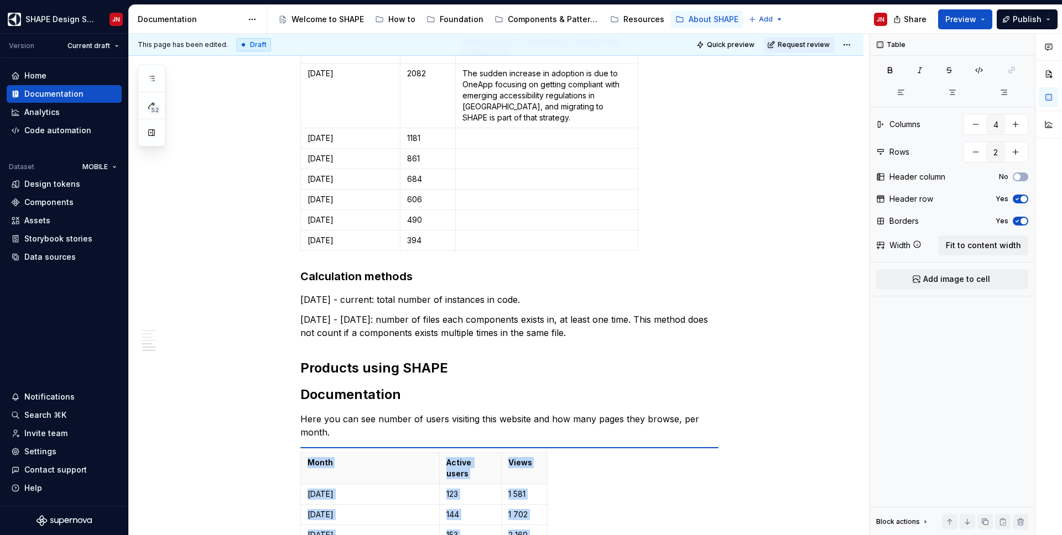
scroll to position [764, 0]
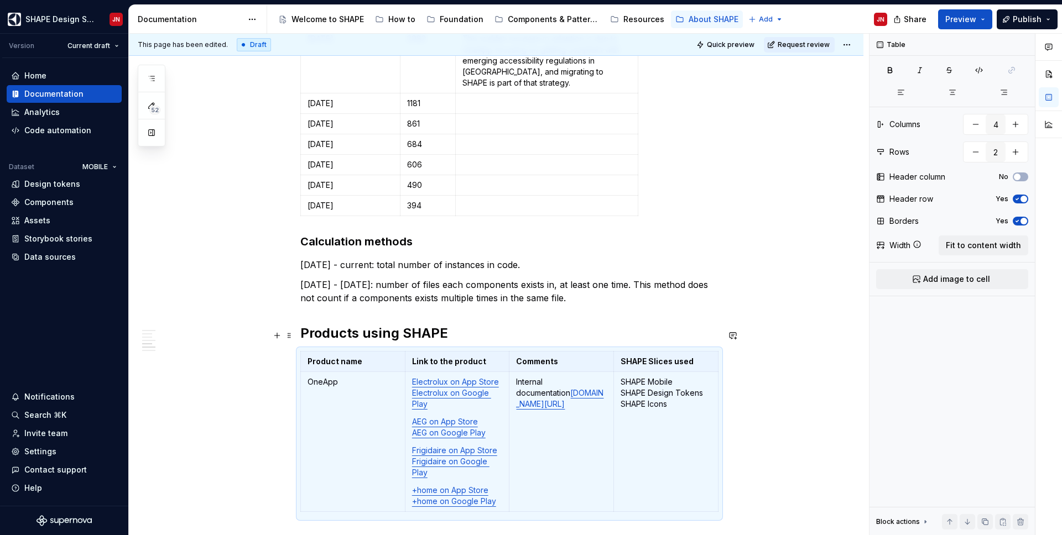
click at [347, 337] on h2 "Products using SHAPE" at bounding box center [509, 334] width 418 height 18
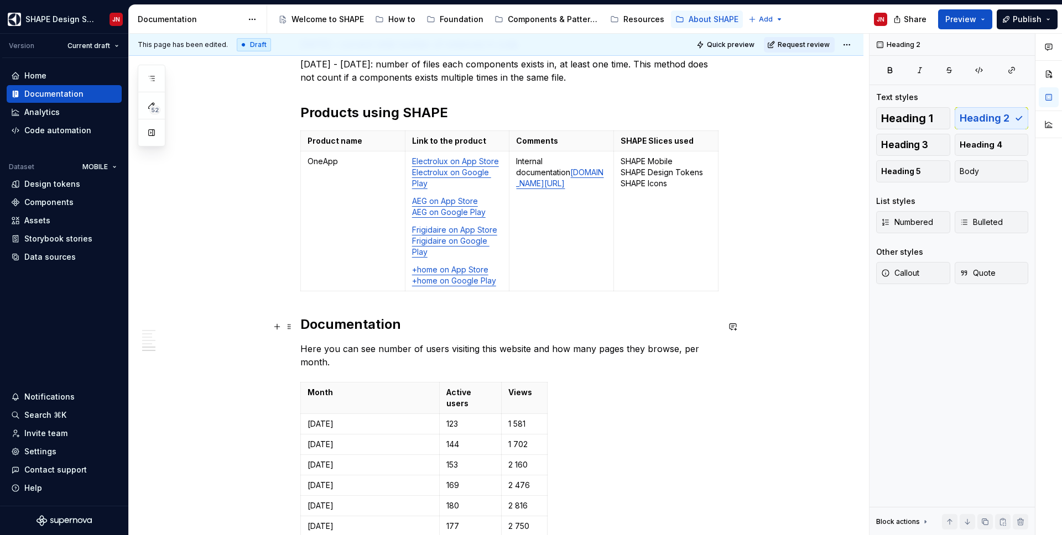
click at [349, 322] on h2 "Documentation" at bounding box center [509, 325] width 418 height 18
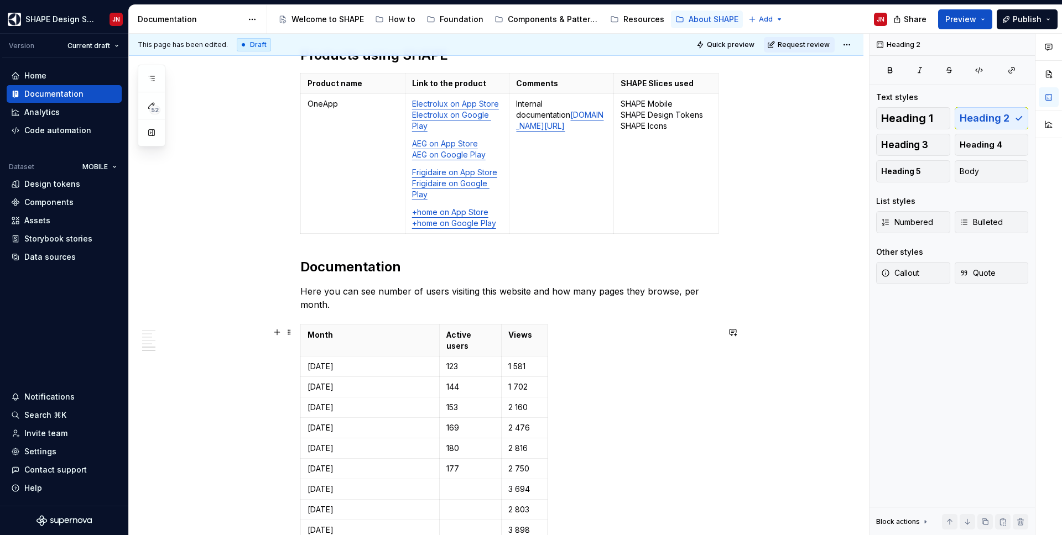
scroll to position [1057, 0]
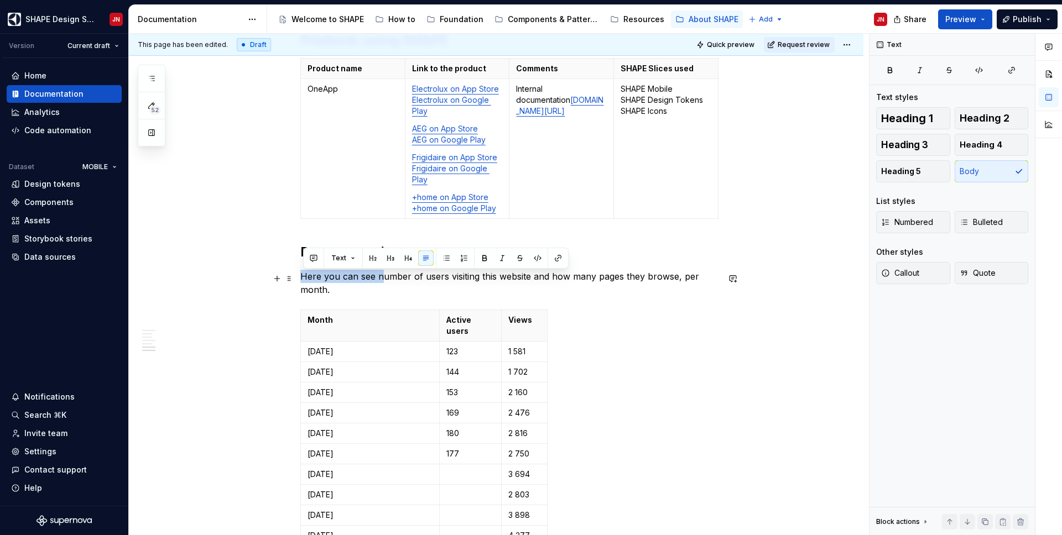
drag, startPoint x: 383, startPoint y: 280, endPoint x: 303, endPoint y: 282, distance: 79.7
click at [303, 282] on p "Here you can see number of users visiting this website and how many pages they …" at bounding box center [509, 283] width 418 height 27
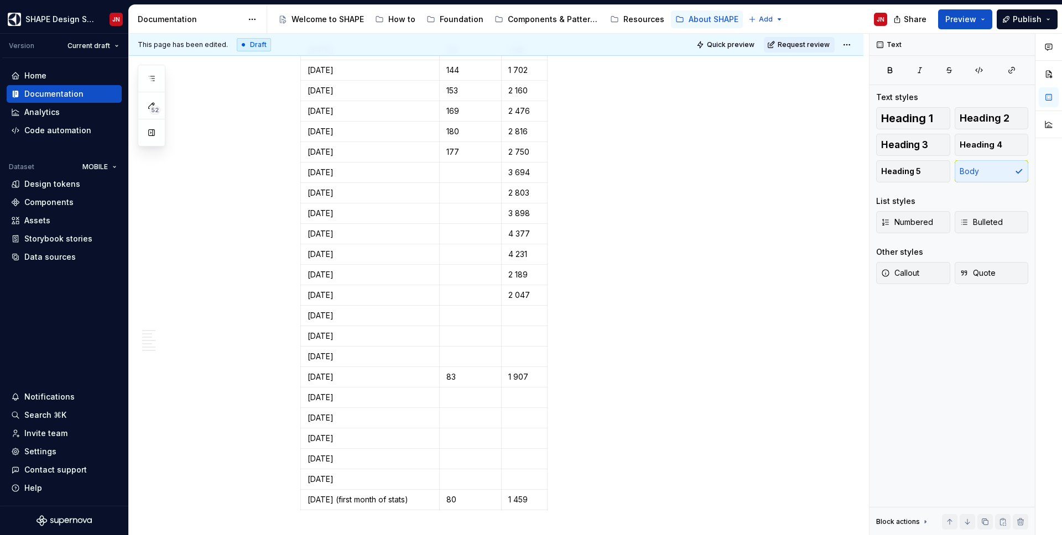
scroll to position [1343, 0]
click at [462, 333] on p at bounding box center [470, 338] width 48 height 11
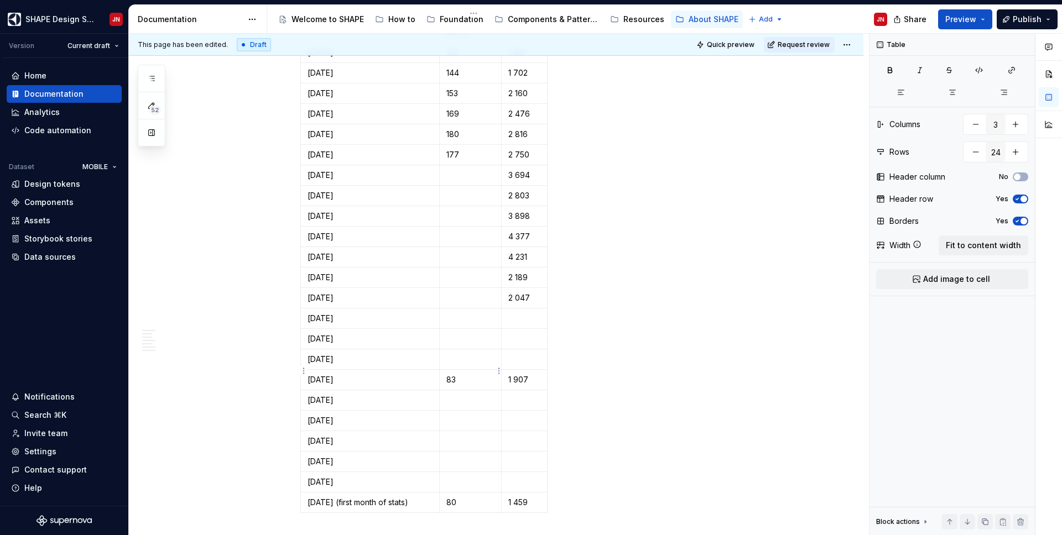
click at [467, 370] on td "83" at bounding box center [471, 380] width 62 height 20
click at [475, 477] on p at bounding box center [470, 482] width 48 height 11
click at [475, 456] on p at bounding box center [470, 461] width 48 height 11
click at [473, 436] on p at bounding box center [470, 441] width 48 height 11
click at [460, 456] on p "153" at bounding box center [470, 461] width 48 height 11
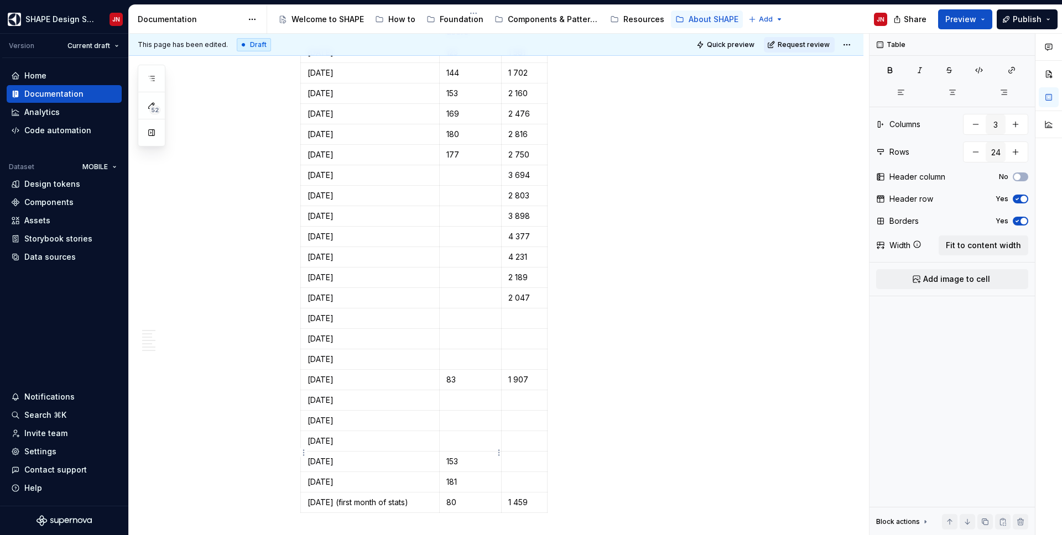
click at [460, 456] on p "153" at bounding box center [470, 461] width 48 height 11
click at [472, 477] on p "181" at bounding box center [470, 482] width 48 height 11
click at [467, 459] on td at bounding box center [471, 462] width 62 height 20
click at [453, 436] on p at bounding box center [470, 441] width 48 height 11
click at [460, 415] on p at bounding box center [470, 420] width 48 height 11
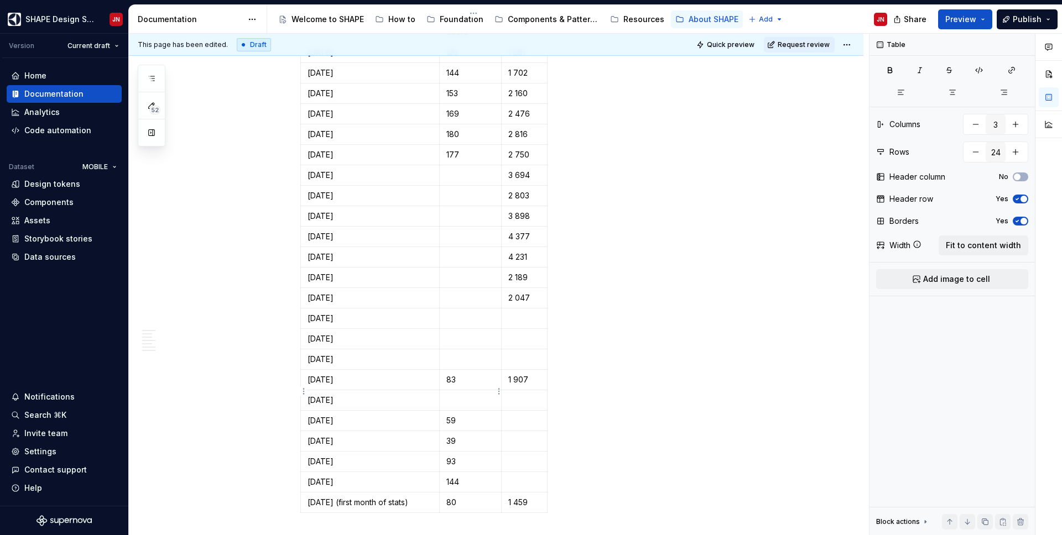
click at [467, 395] on p at bounding box center [470, 400] width 48 height 11
click at [473, 355] on p at bounding box center [470, 359] width 48 height 11
click at [474, 334] on p at bounding box center [470, 338] width 48 height 11
click at [459, 313] on p at bounding box center [470, 318] width 48 height 11
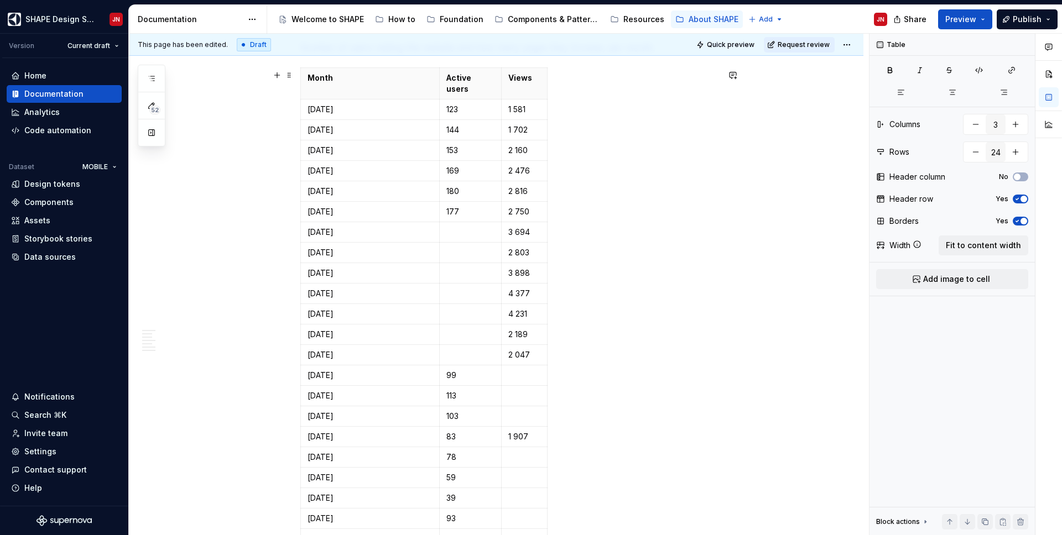
scroll to position [1277, 0]
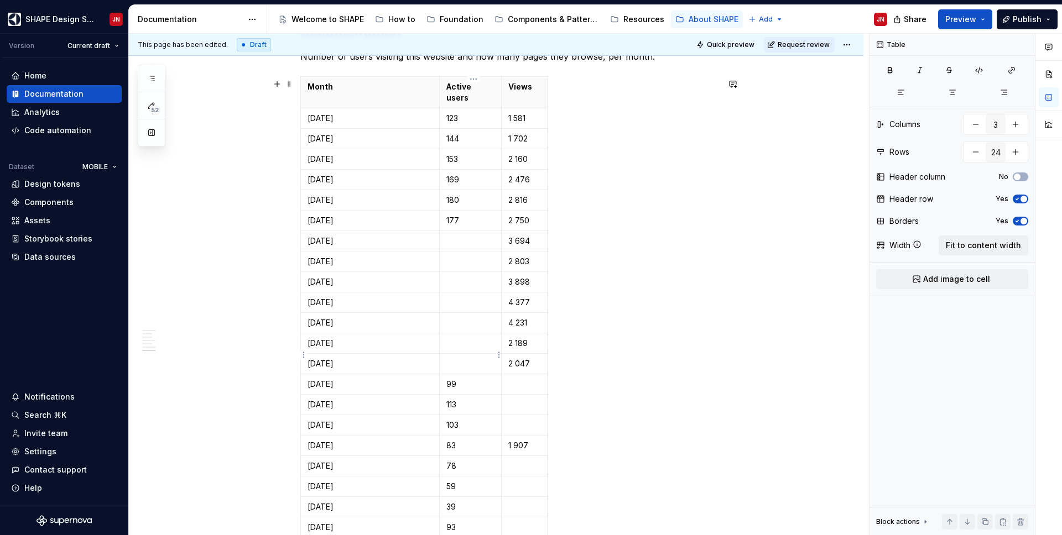
click at [472, 358] on p at bounding box center [470, 363] width 48 height 11
click at [473, 338] on p at bounding box center [470, 343] width 48 height 11
click at [453, 317] on p at bounding box center [470, 322] width 48 height 11
click at [482, 297] on p at bounding box center [470, 302] width 48 height 11
click at [456, 276] on p at bounding box center [470, 281] width 48 height 11
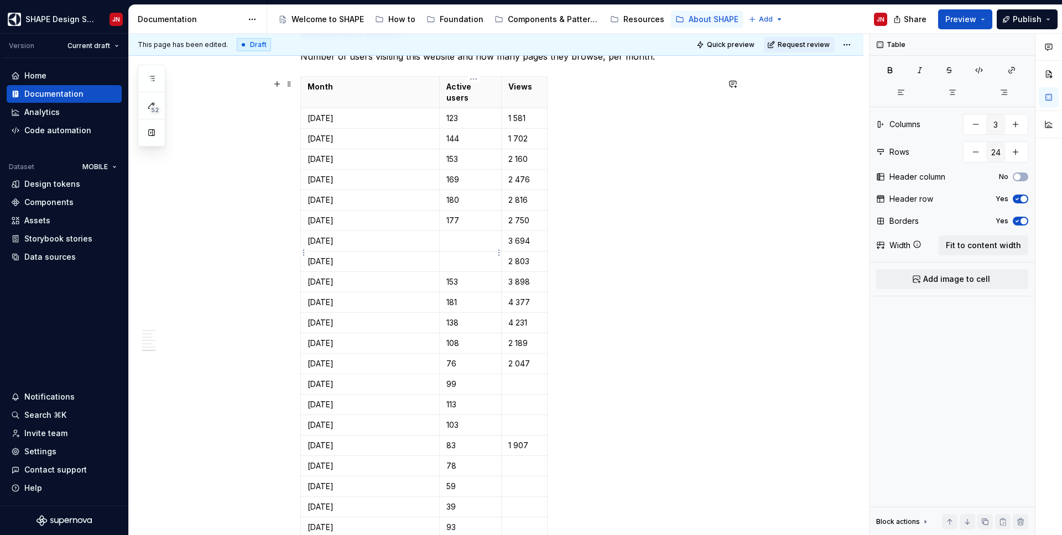
click at [480, 256] on p at bounding box center [470, 261] width 48 height 11
click at [474, 236] on p at bounding box center [470, 241] width 48 height 11
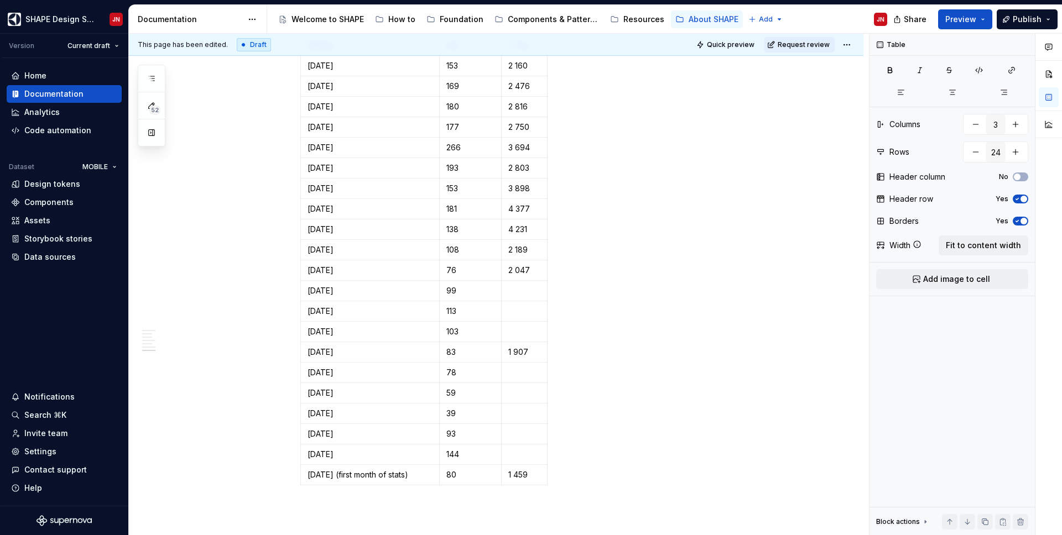
scroll to position [1442, 0]
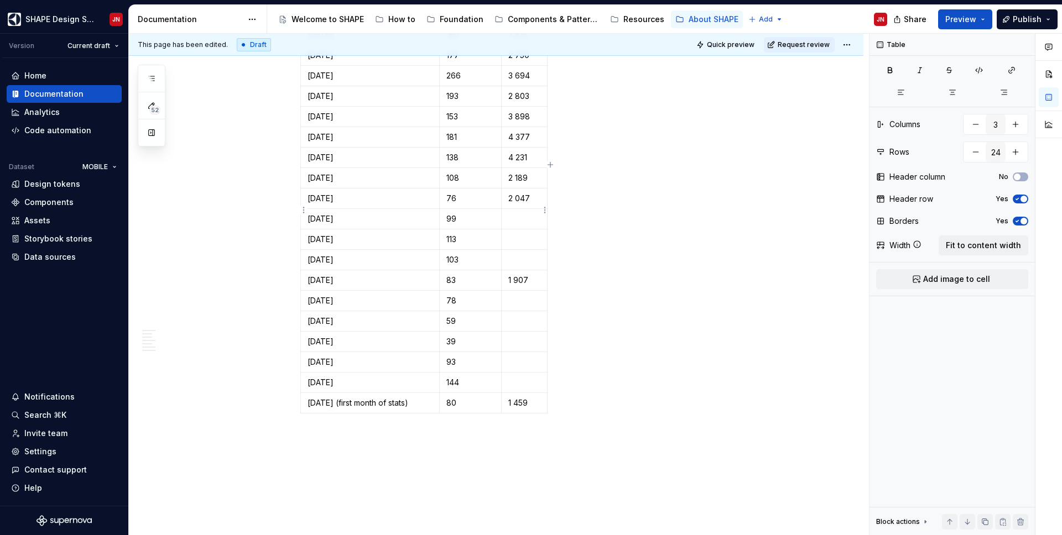
click at [517, 213] on p at bounding box center [524, 218] width 32 height 11
click at [527, 377] on p at bounding box center [524, 382] width 32 height 11
click at [537, 357] on p at bounding box center [524, 362] width 32 height 11
click at [525, 337] on p at bounding box center [524, 341] width 32 height 11
click at [523, 316] on p at bounding box center [524, 321] width 32 height 11
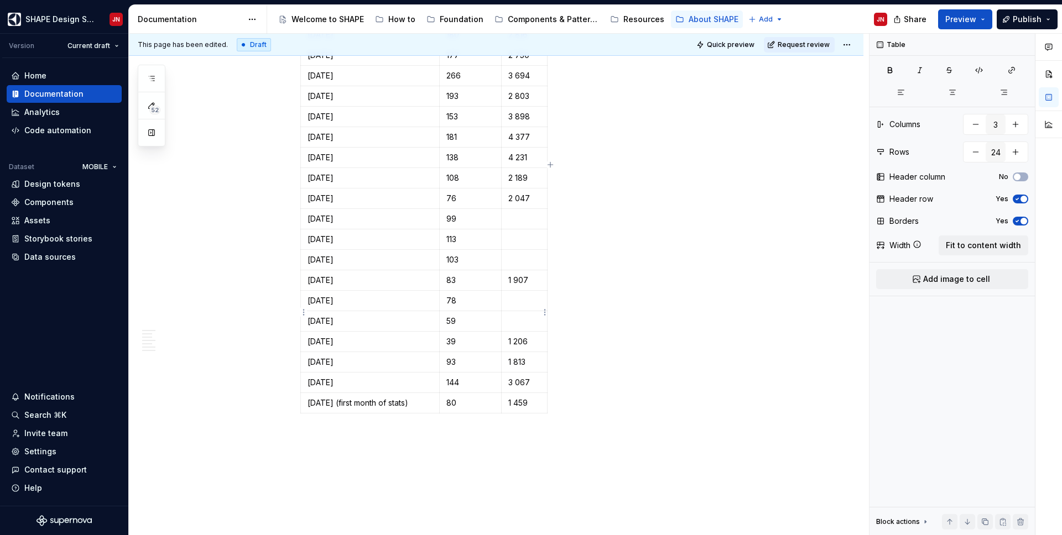
click at [524, 317] on p at bounding box center [524, 321] width 32 height 11
click at [527, 295] on p at bounding box center [524, 300] width 32 height 11
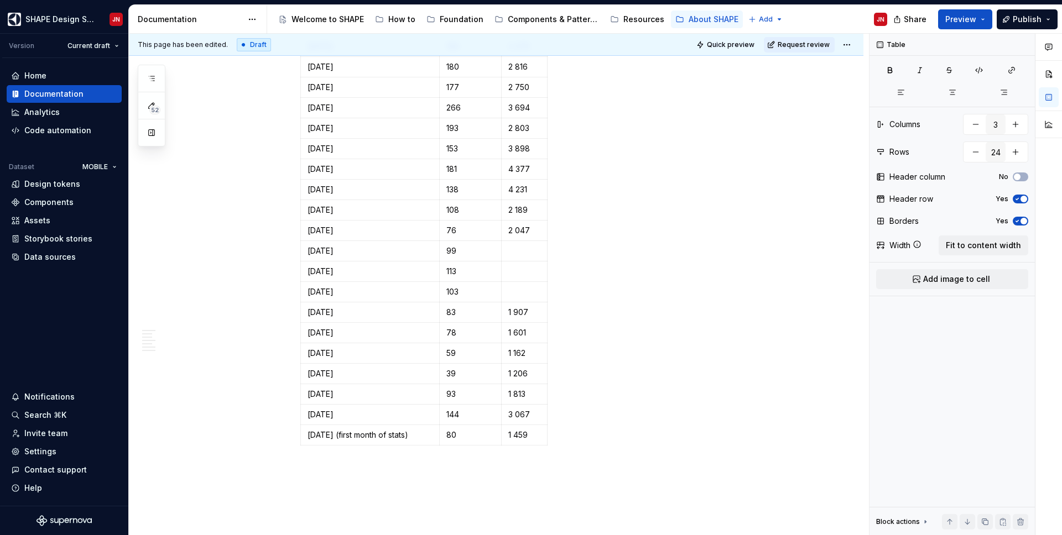
scroll to position [1401, 0]
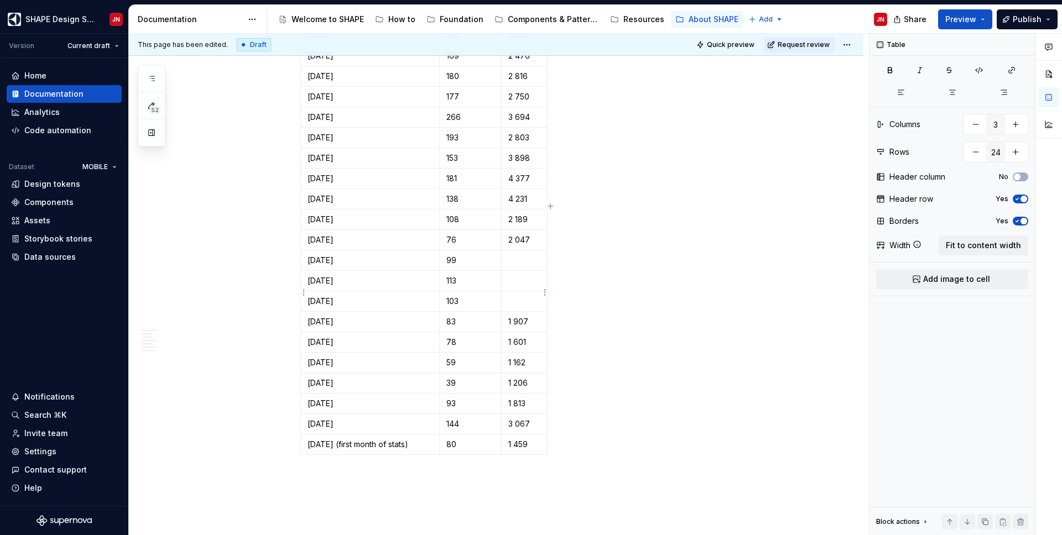
click at [523, 299] on td at bounding box center [525, 301] width 46 height 20
click at [524, 296] on p at bounding box center [524, 301] width 32 height 11
click at [529, 275] on p at bounding box center [524, 280] width 32 height 11
click at [526, 256] on p at bounding box center [524, 260] width 32 height 11
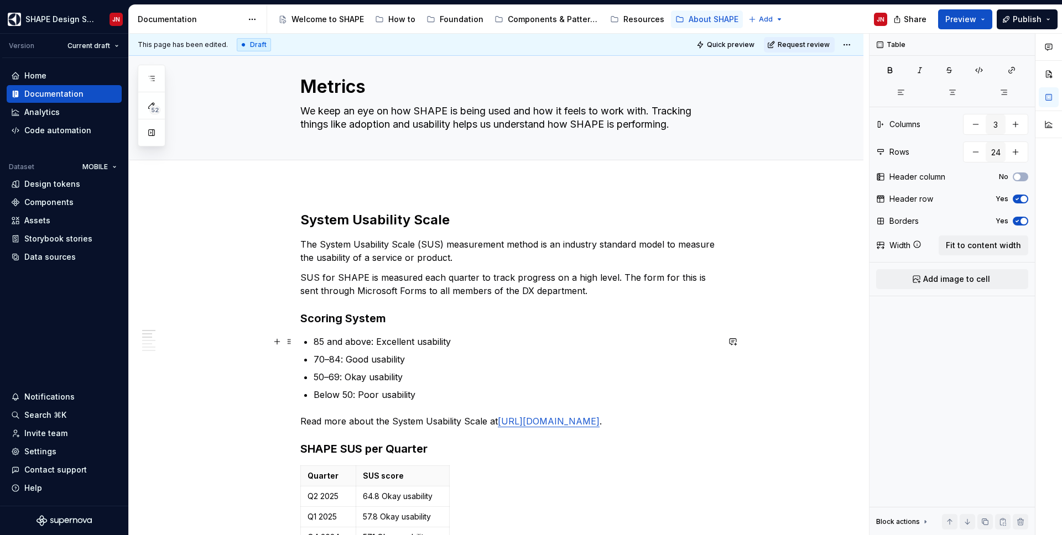
scroll to position [0, 0]
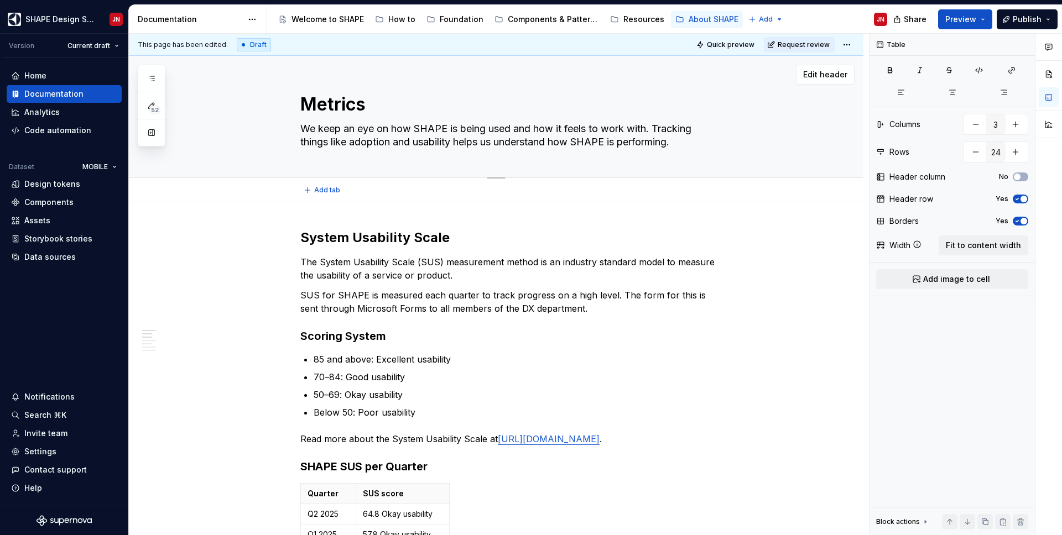
click at [567, 124] on textarea "We keep an eye on how SHAPE is being used and how it feels to work with. Tracki…" at bounding box center [507, 135] width 418 height 31
click at [638, 270] on p "The System Usability Scale (SUS) measurement method is an industry standard mod…" at bounding box center [509, 268] width 418 height 27
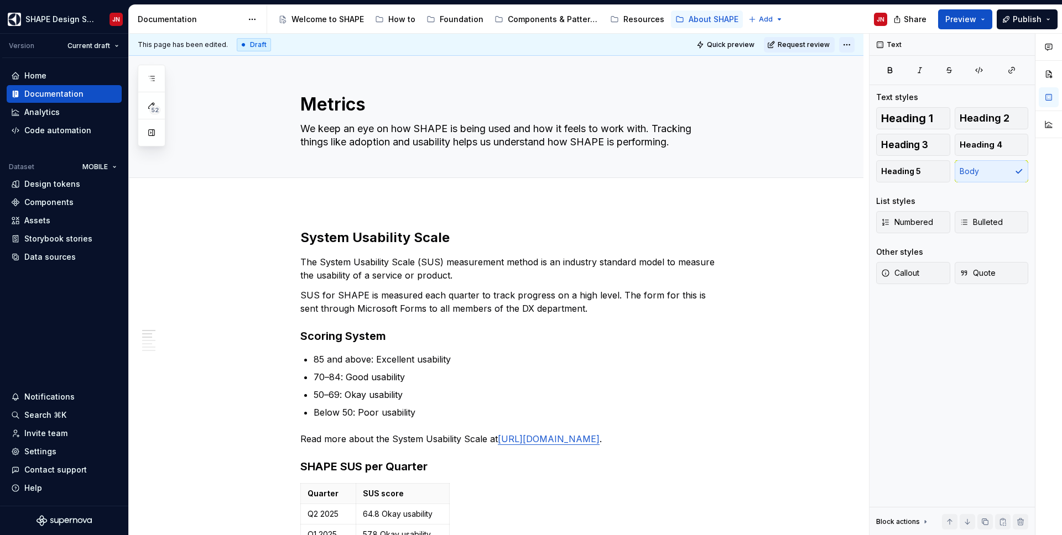
click at [852, 43] on html "SHAPE Design System JN Version Current draft Home Documentation Analytics Code …" at bounding box center [531, 267] width 1062 height 535
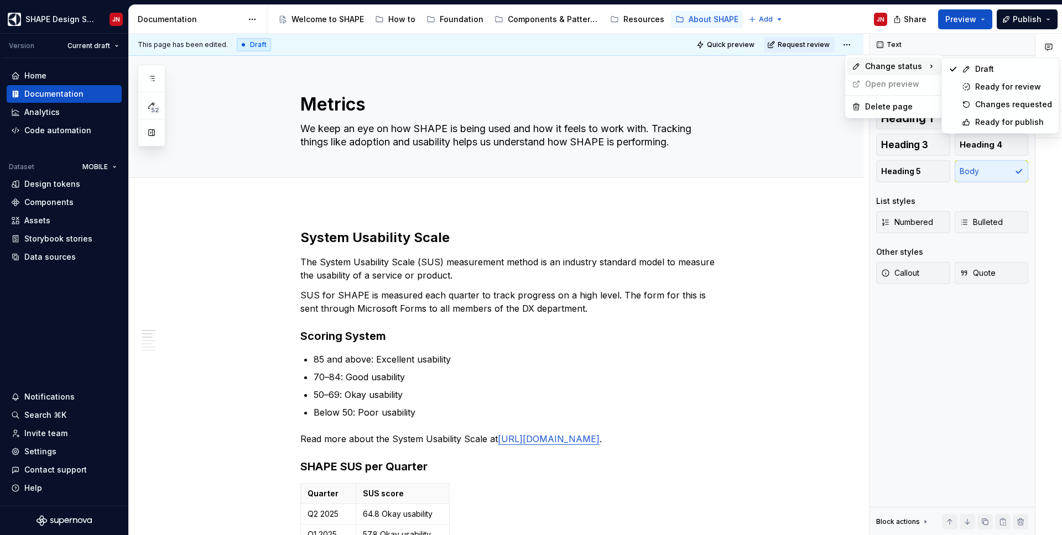
click at [638, 365] on html "SHAPE Design System JN Version Current draft Home Documentation Analytics Code …" at bounding box center [531, 267] width 1062 height 535
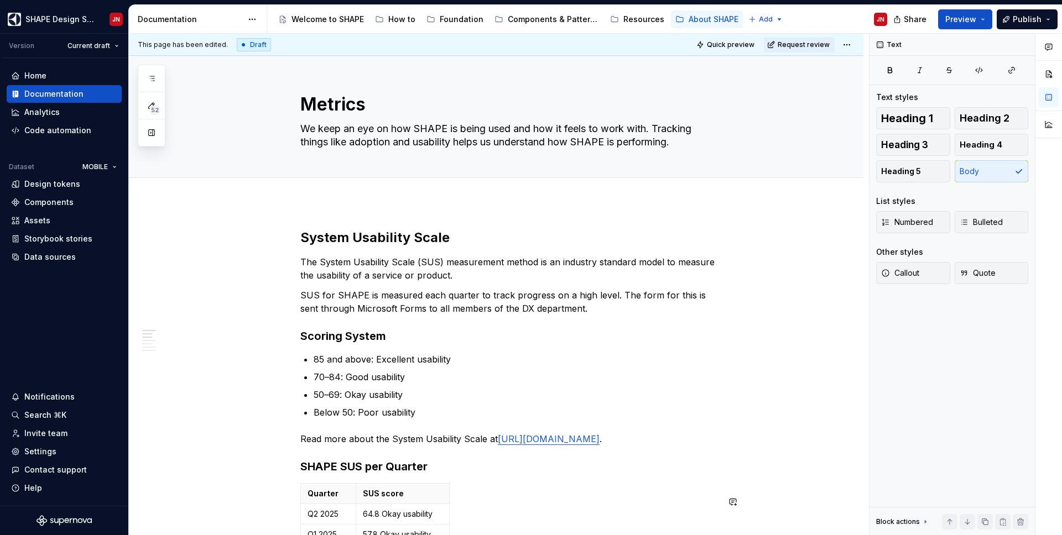
type textarea "*"
